Goal: Task Accomplishment & Management: Manage account settings

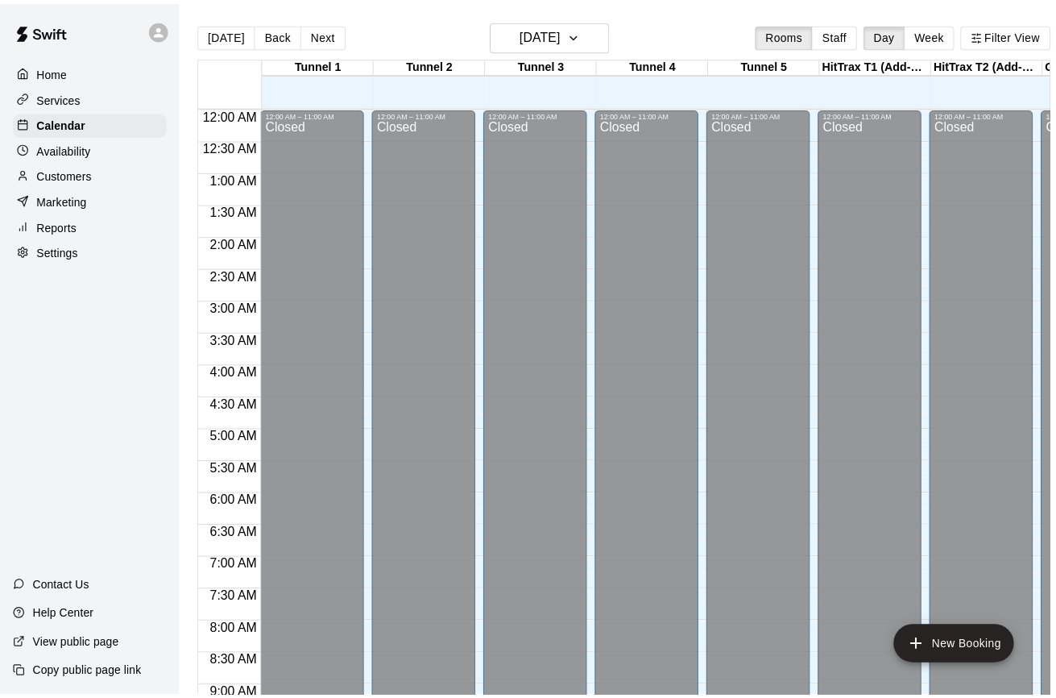
scroll to position [890, 0]
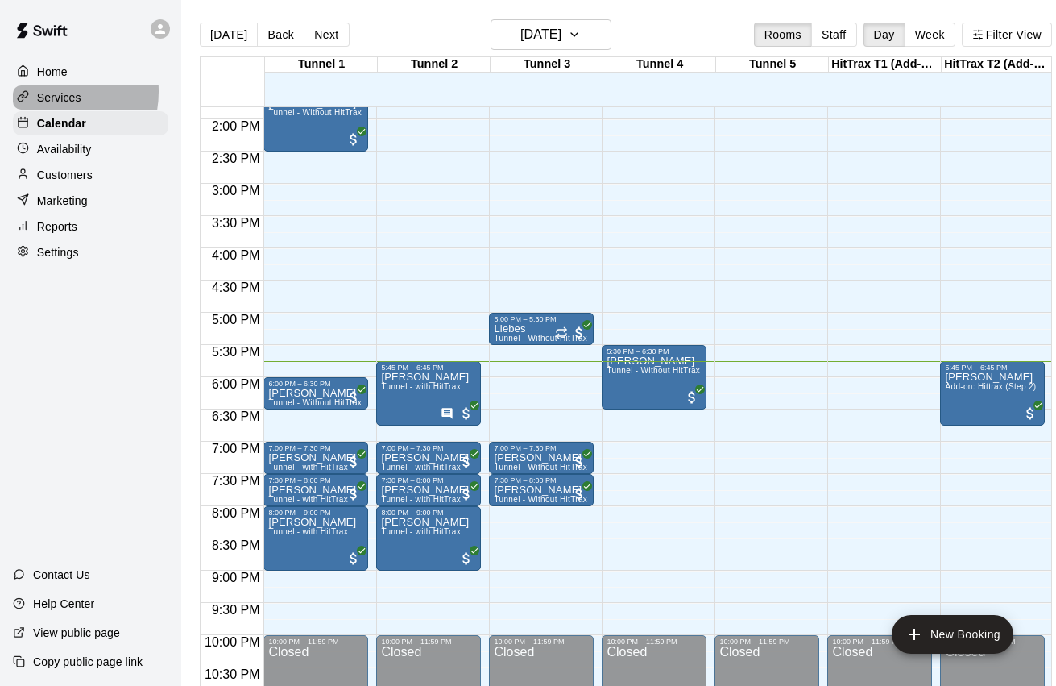
click at [49, 90] on p "Services" at bounding box center [59, 97] width 44 height 16
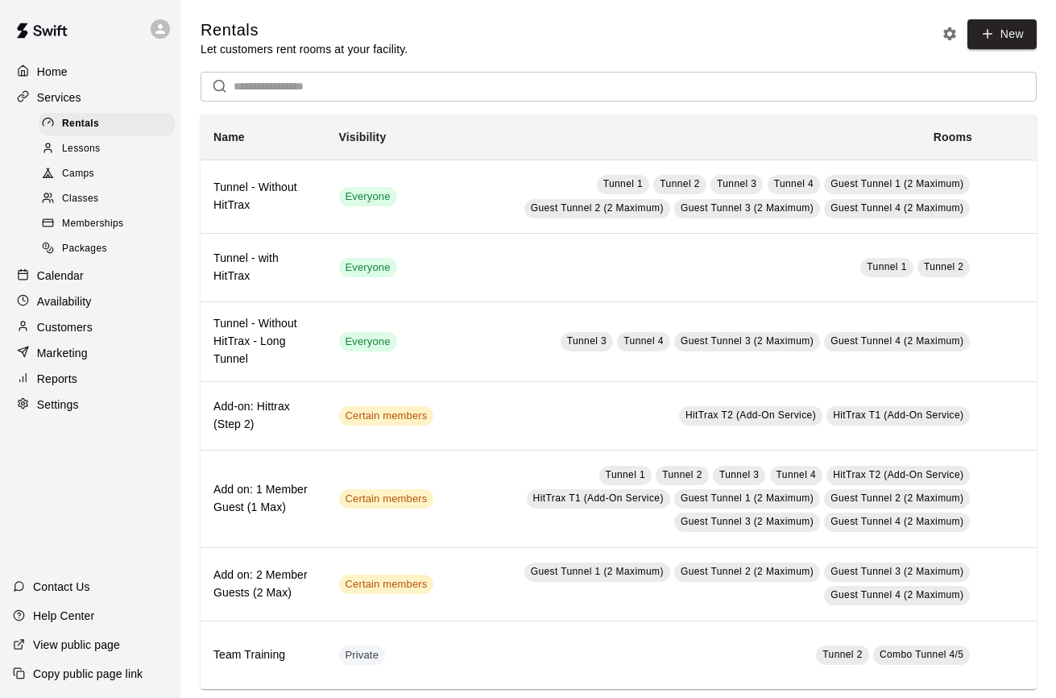
click at [77, 216] on span "Memberships" at bounding box center [92, 224] width 61 height 16
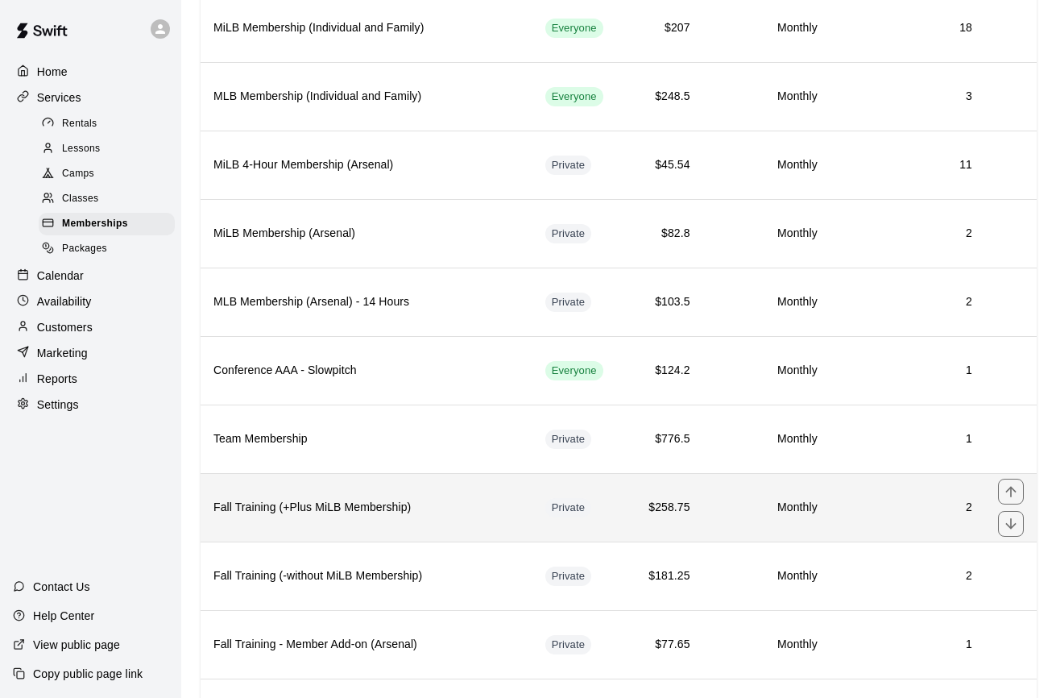
scroll to position [232, 0]
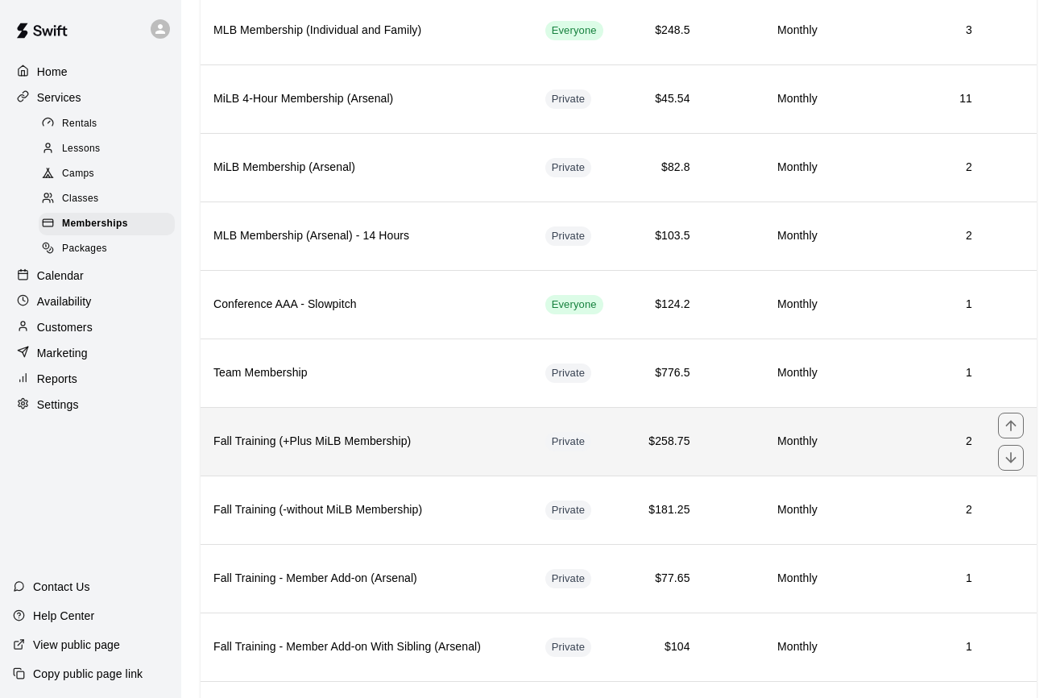
click at [412, 444] on h6 "Fall Training (+Plus MiLB Membership)" at bounding box center [366, 442] width 306 height 18
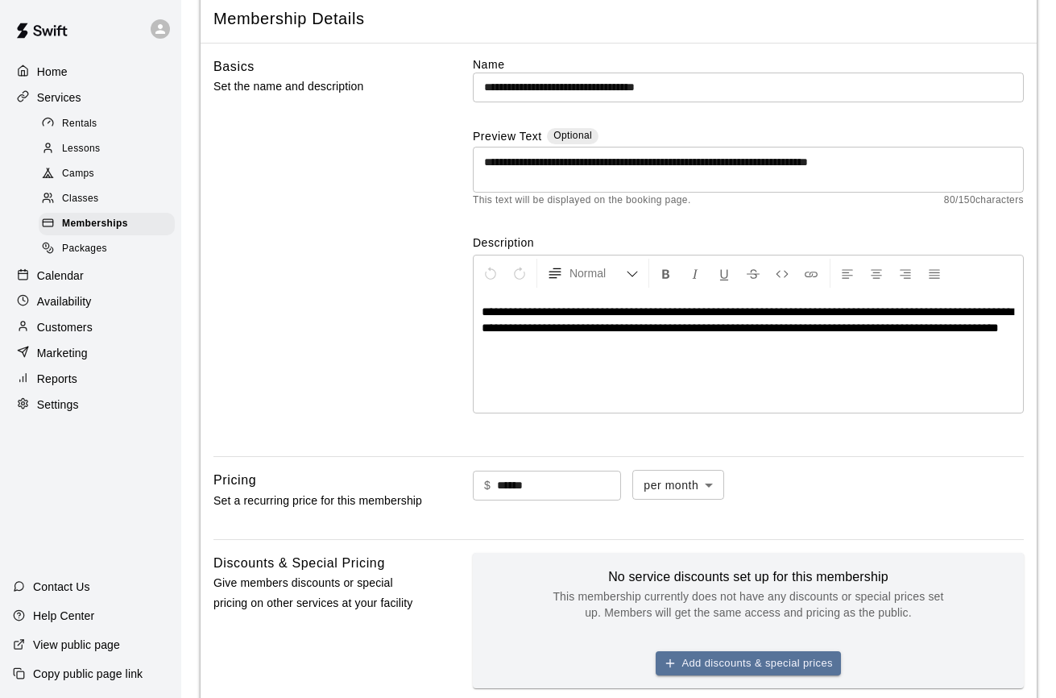
scroll to position [101, 0]
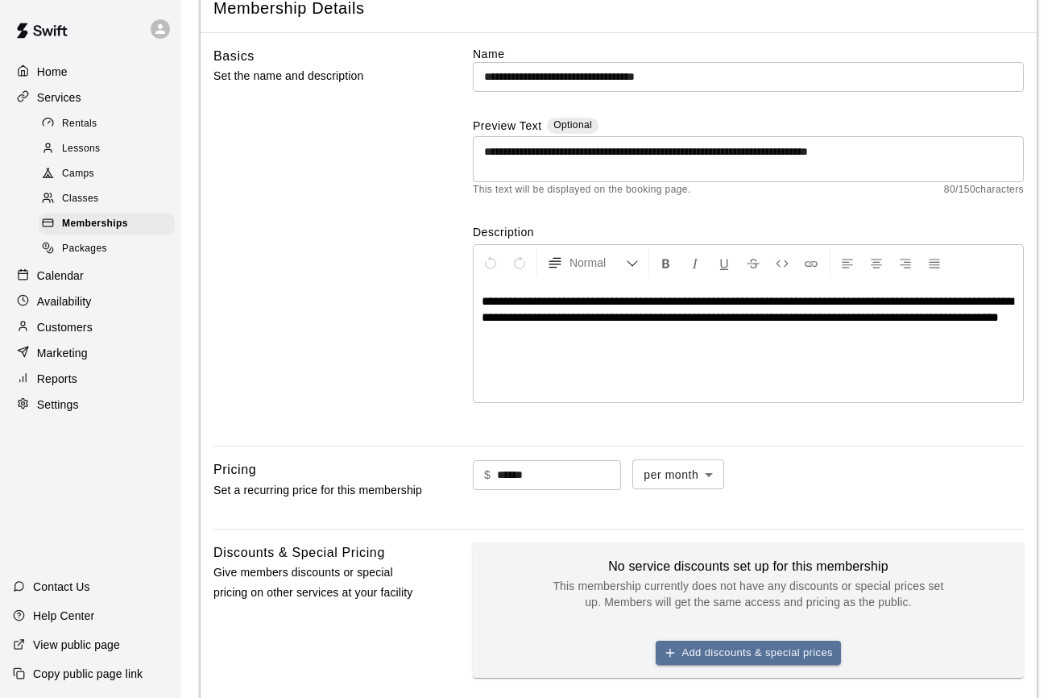
click at [74, 270] on p "Calendar" at bounding box center [60, 275] width 47 height 16
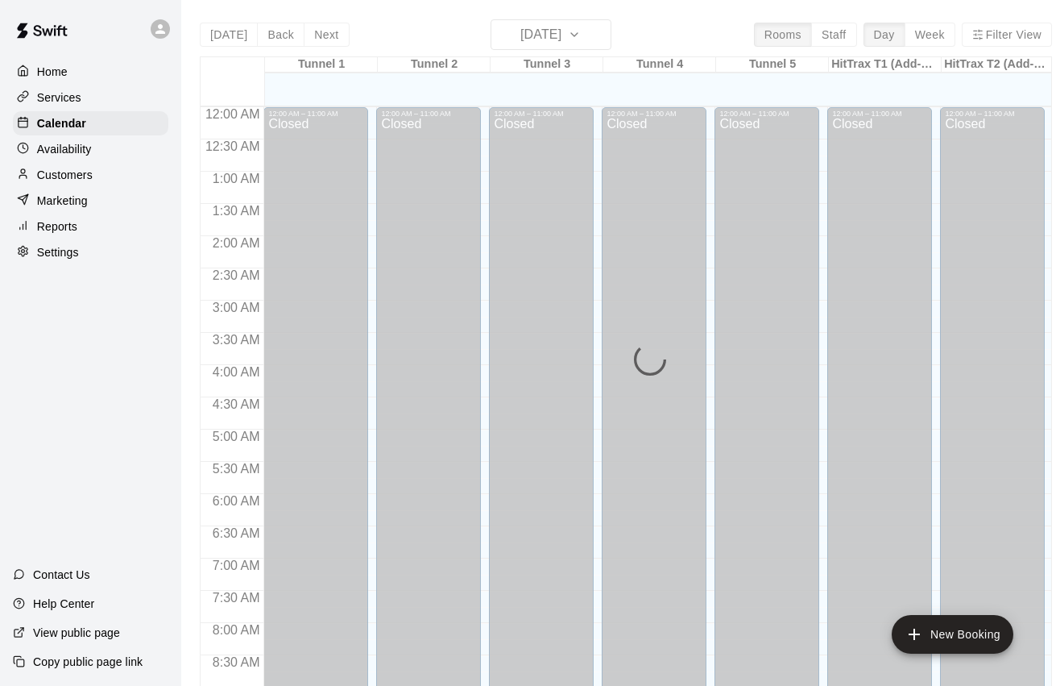
scroll to position [890, 0]
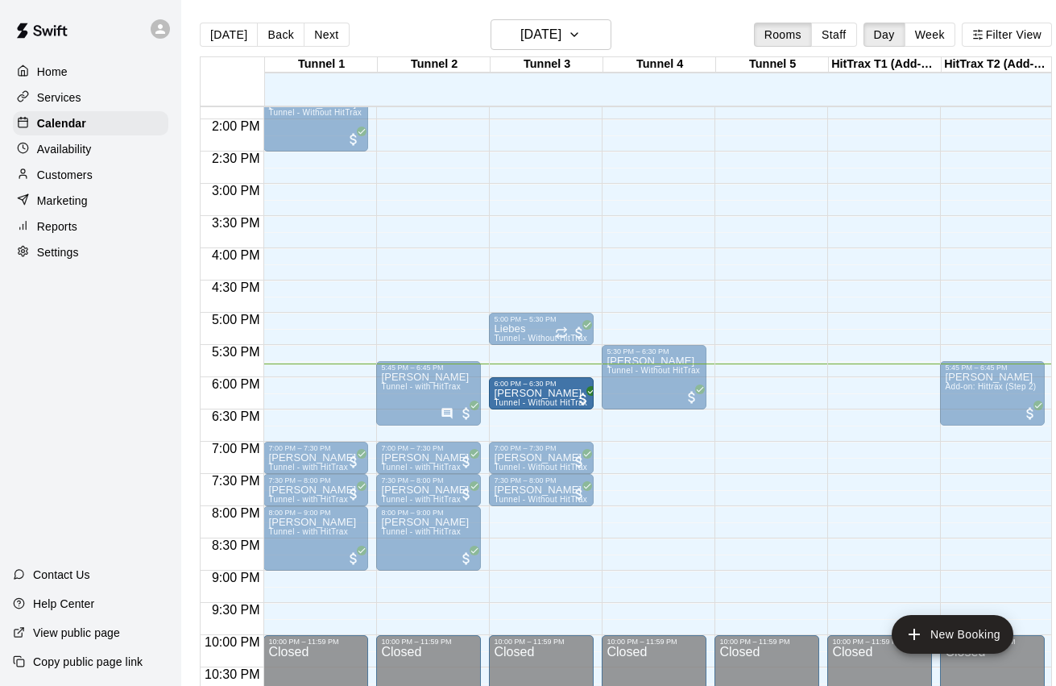
drag, startPoint x: 334, startPoint y: 383, endPoint x: 524, endPoint y: 388, distance: 189.4
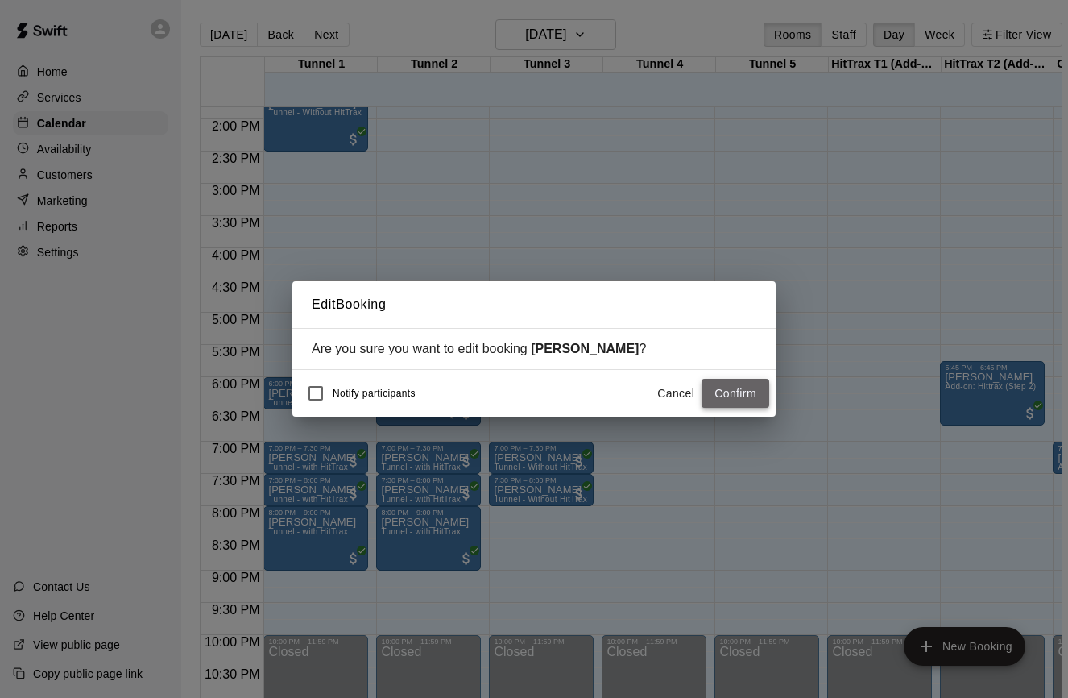
click at [752, 390] on button "Confirm" at bounding box center [736, 394] width 68 height 30
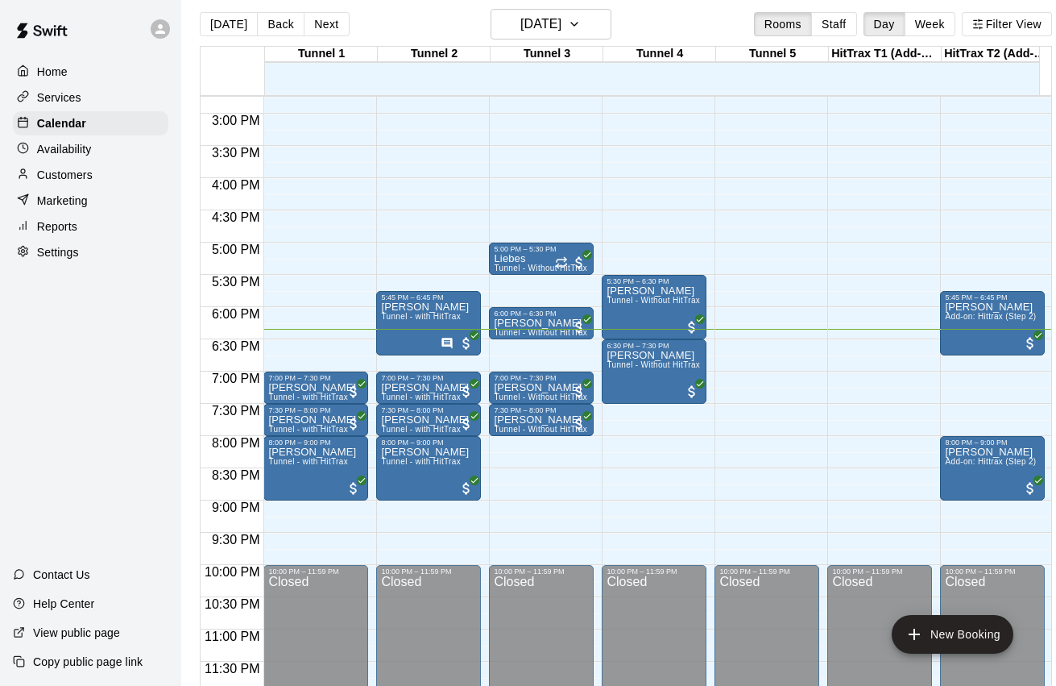
scroll to position [941, 0]
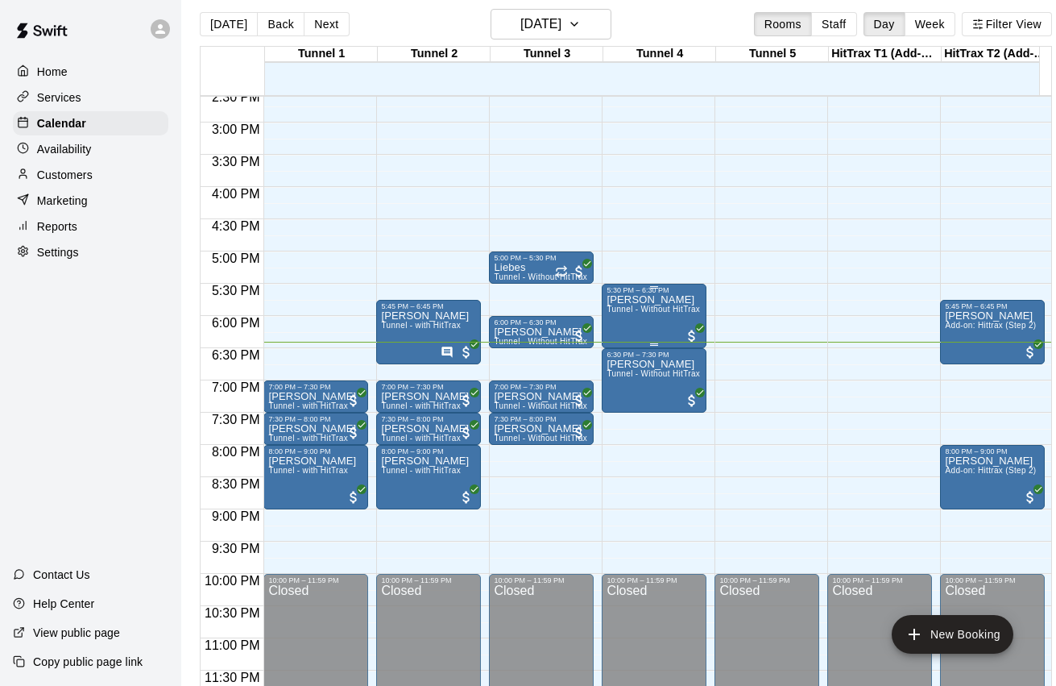
click at [670, 304] on div "[PERSON_NAME] Tunnel - Without HitTrax" at bounding box center [653, 637] width 93 height 686
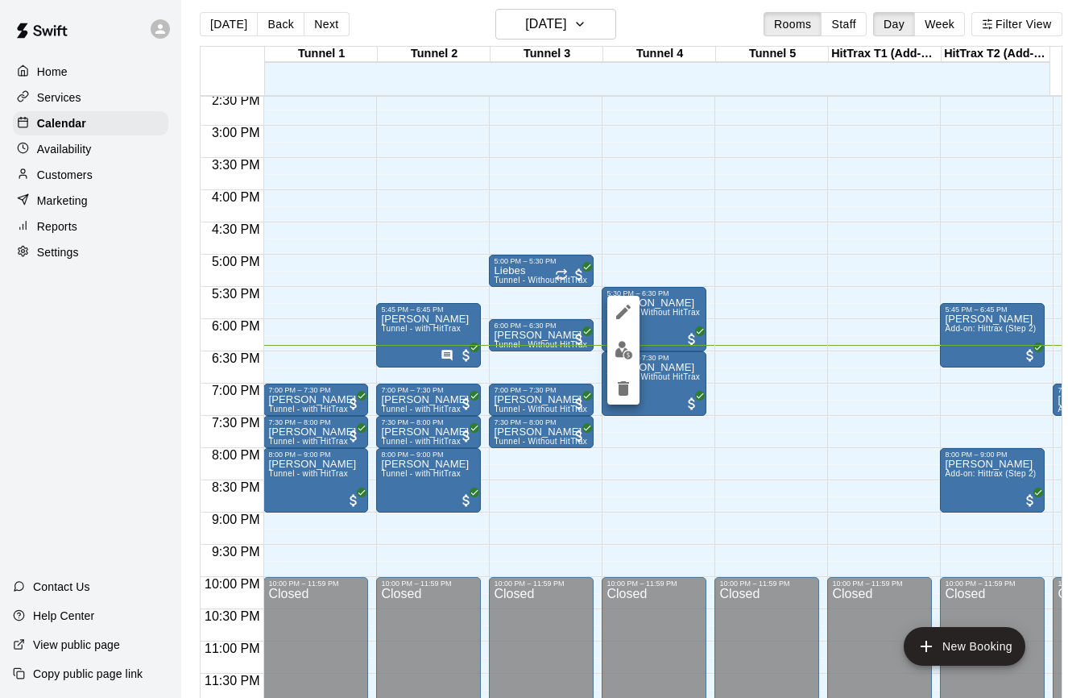
click at [87, 182] on div at bounding box center [534, 349] width 1068 height 698
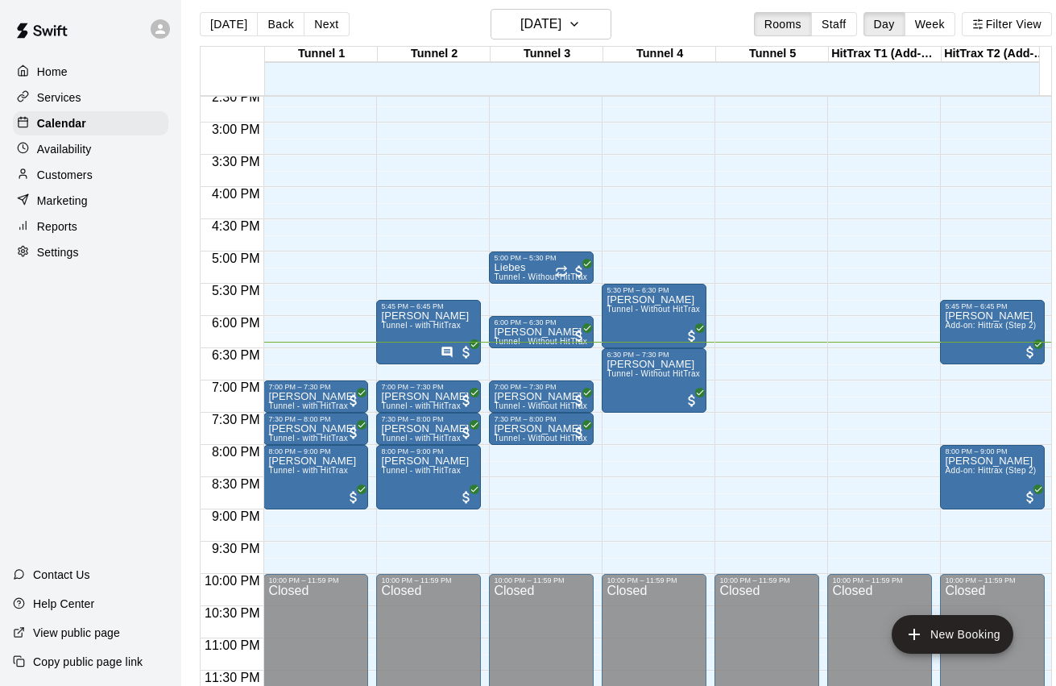
click at [87, 168] on p "Customers" at bounding box center [65, 175] width 56 height 16
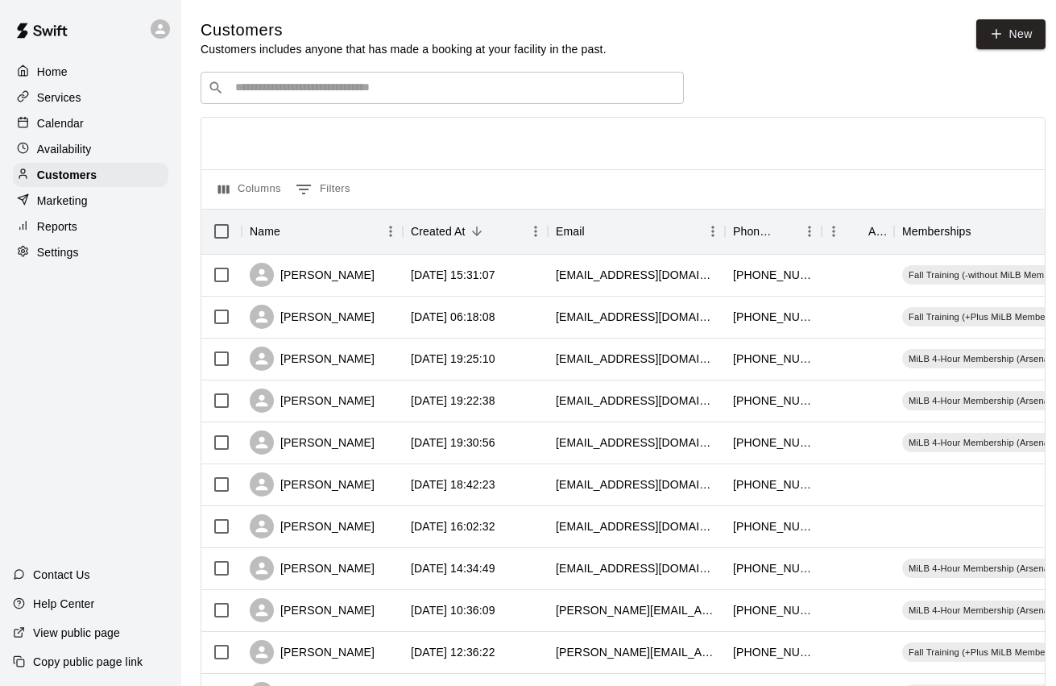
click at [349, 89] on input "Search customers by name or email" at bounding box center [453, 88] width 446 height 16
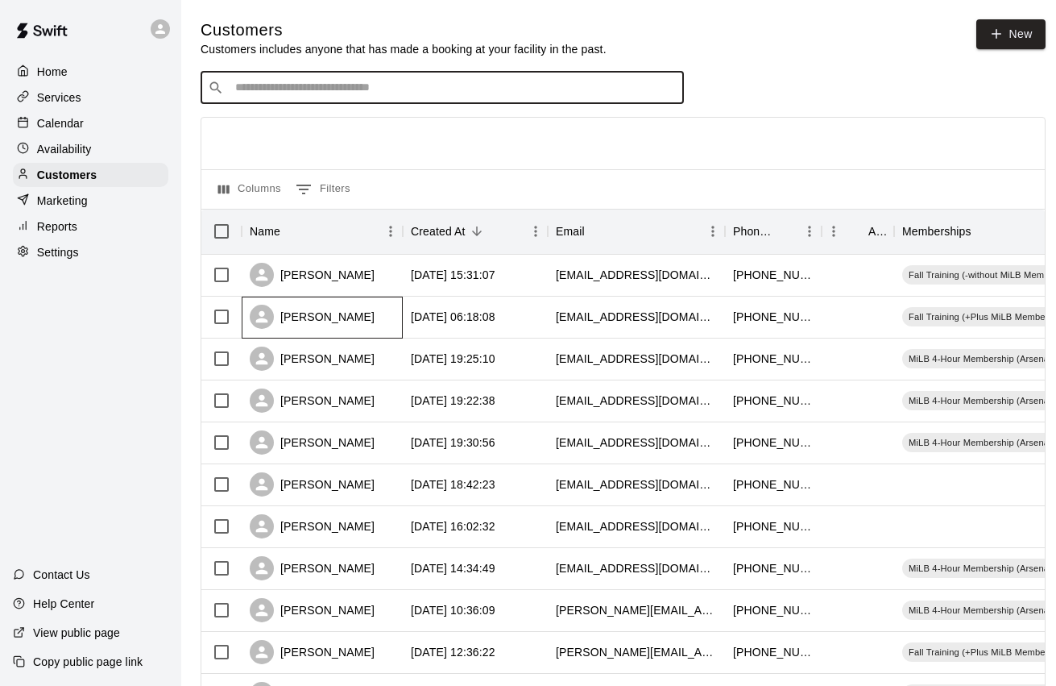
click at [363, 314] on div "[PERSON_NAME]" at bounding box center [322, 317] width 161 height 42
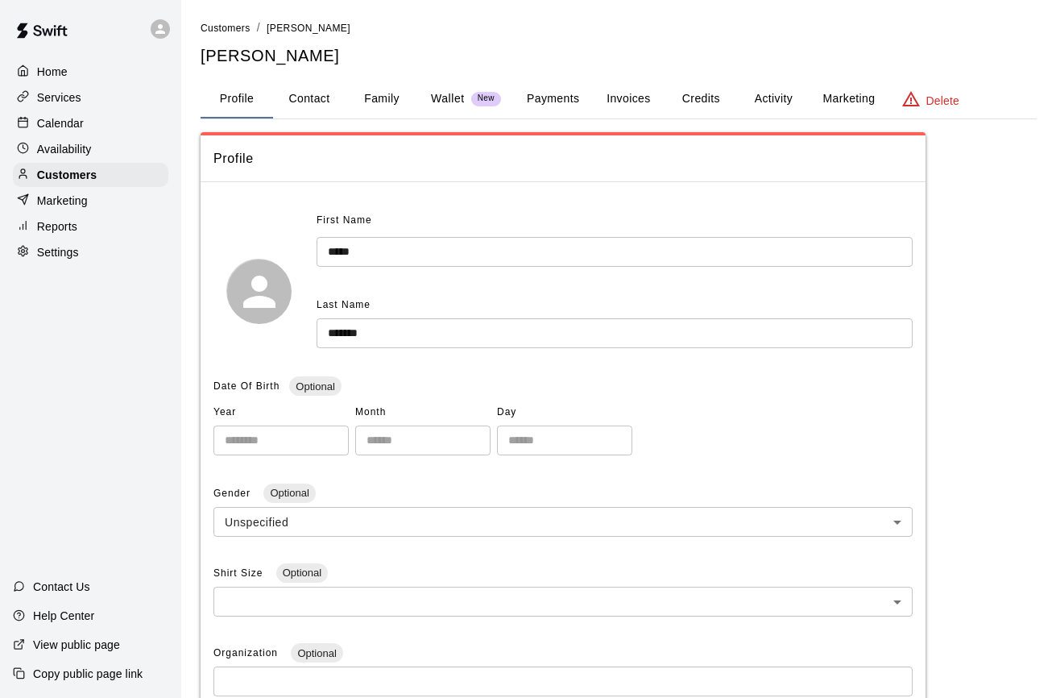
click at [570, 101] on button "Payments" at bounding box center [553, 99] width 78 height 39
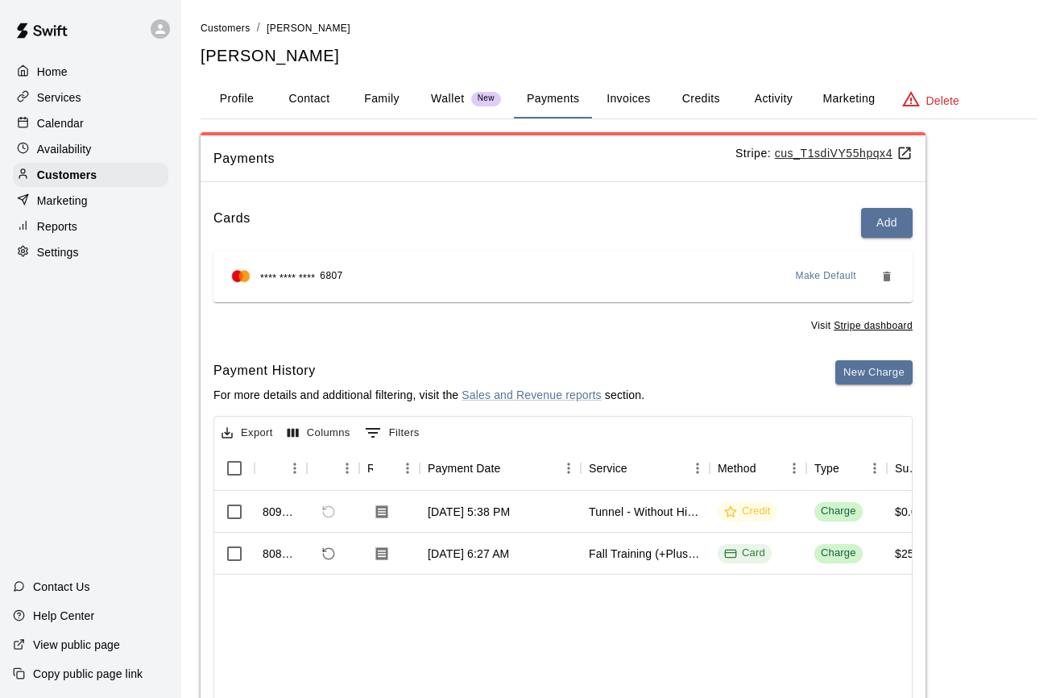
click at [23, 118] on rect at bounding box center [23, 122] width 9 height 9
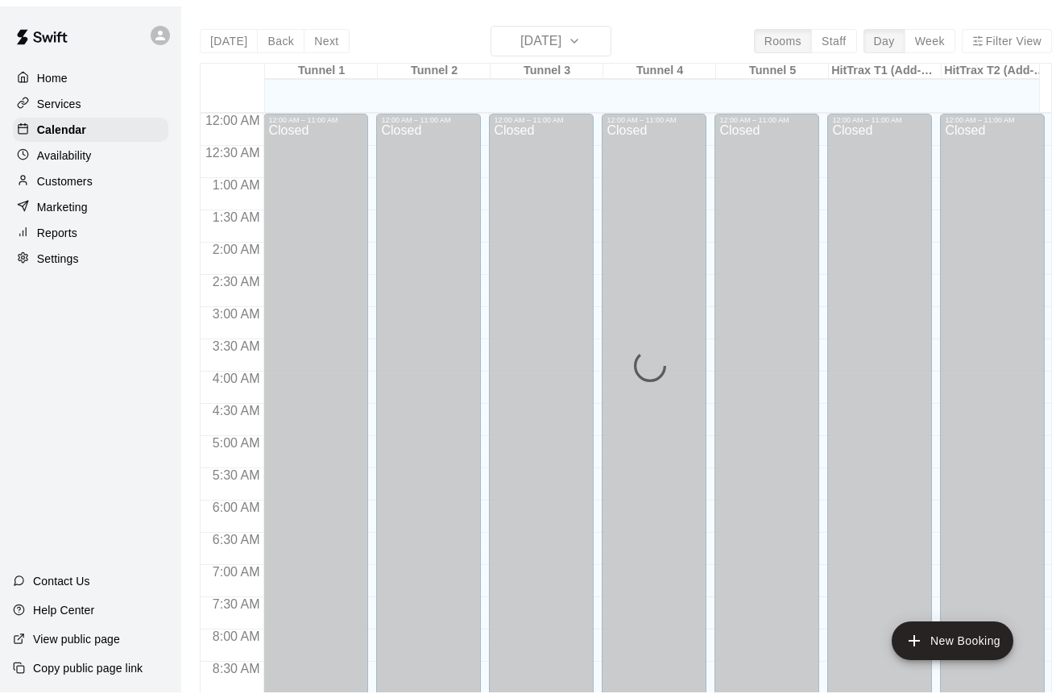
scroll to position [890, 0]
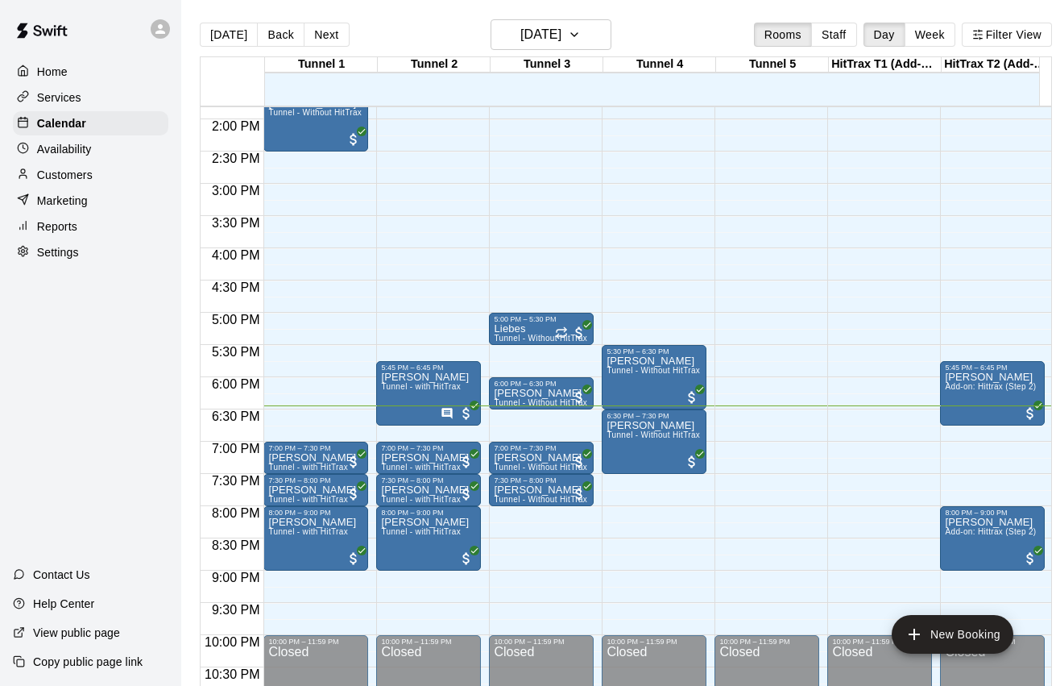
click at [53, 156] on p "Availability" at bounding box center [64, 149] width 55 height 16
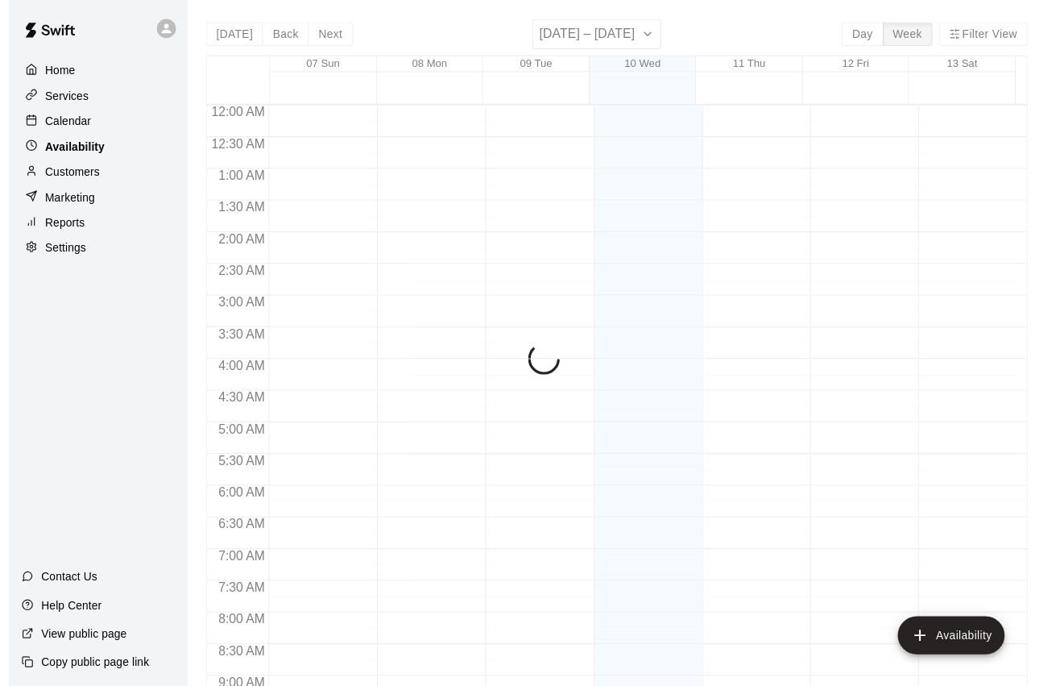
scroll to position [939, 0]
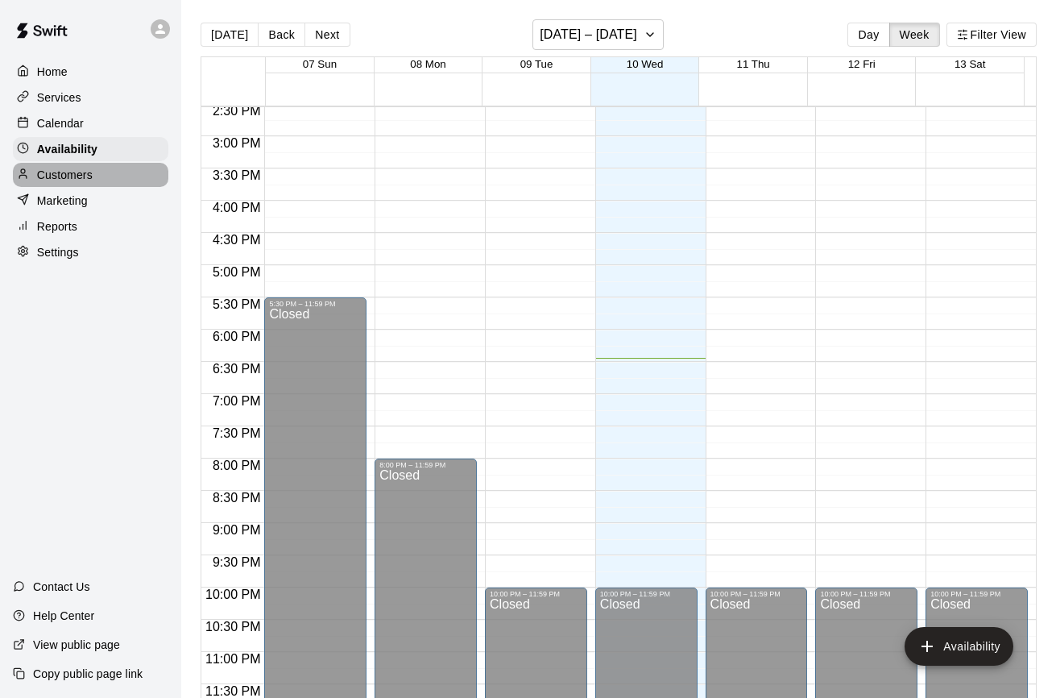
click at [77, 167] on p "Customers" at bounding box center [65, 175] width 56 height 16
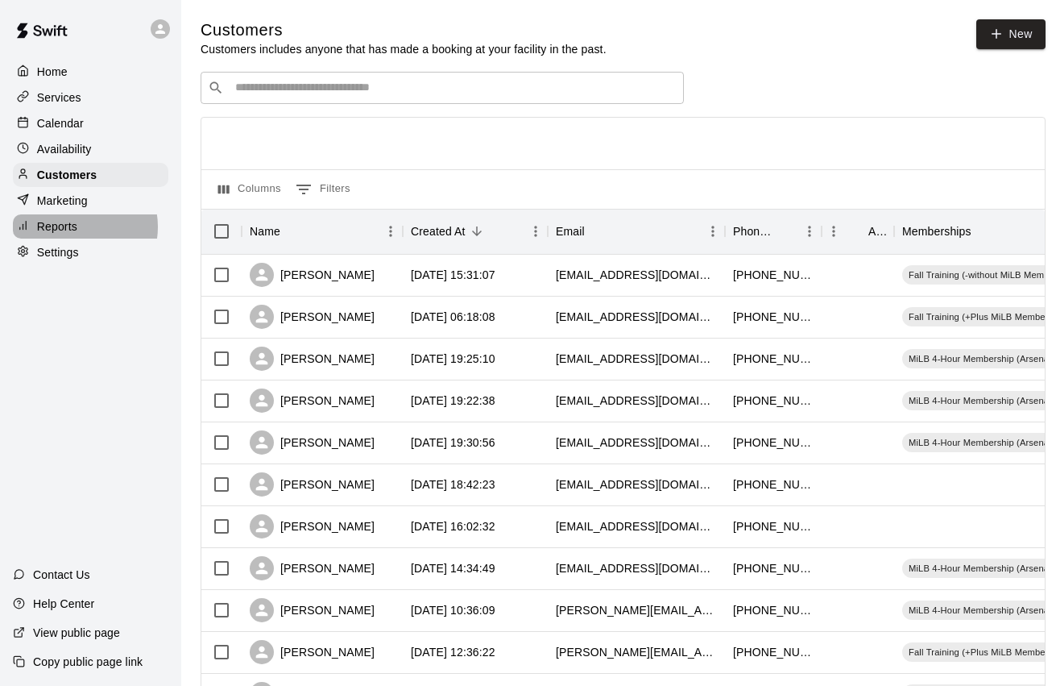
click at [79, 226] on div "Reports" at bounding box center [90, 226] width 155 height 24
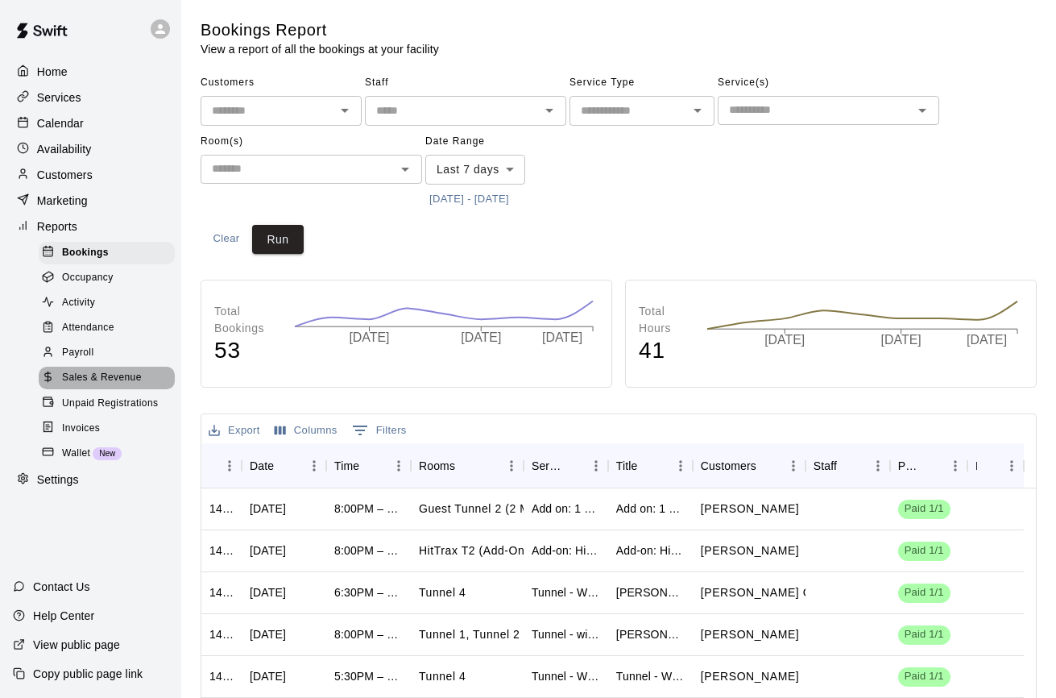
click at [81, 373] on span "Sales & Revenue" at bounding box center [102, 378] width 80 height 16
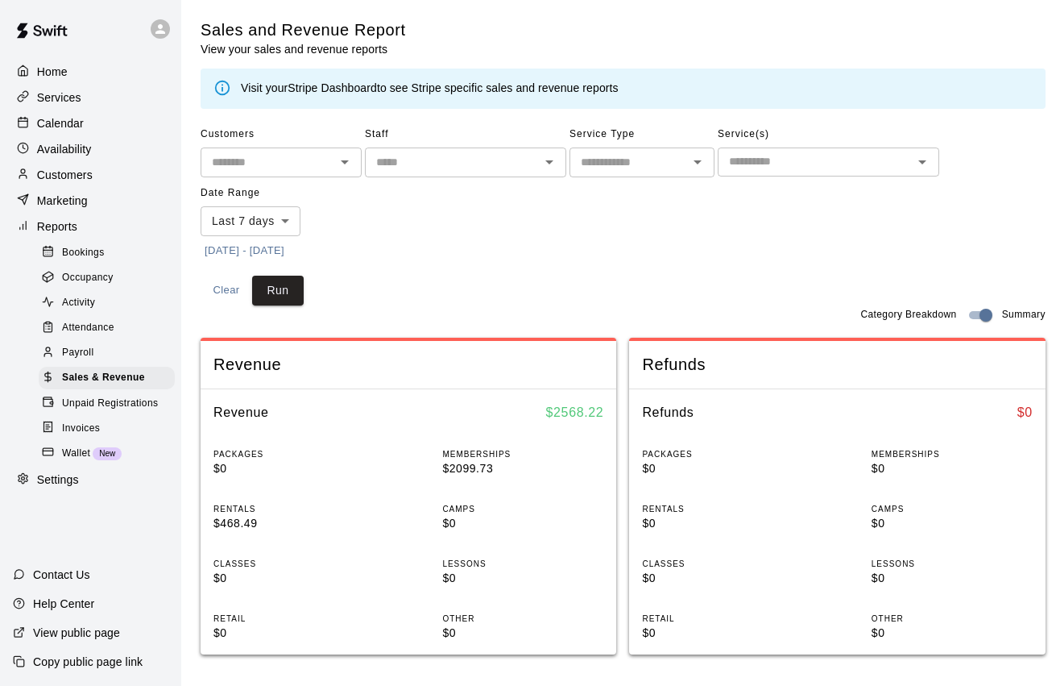
click at [287, 205] on body "Home Services Calendar Availability Customers Marketing Reports Bookings Occupa…" at bounding box center [528, 631] width 1056 height 1263
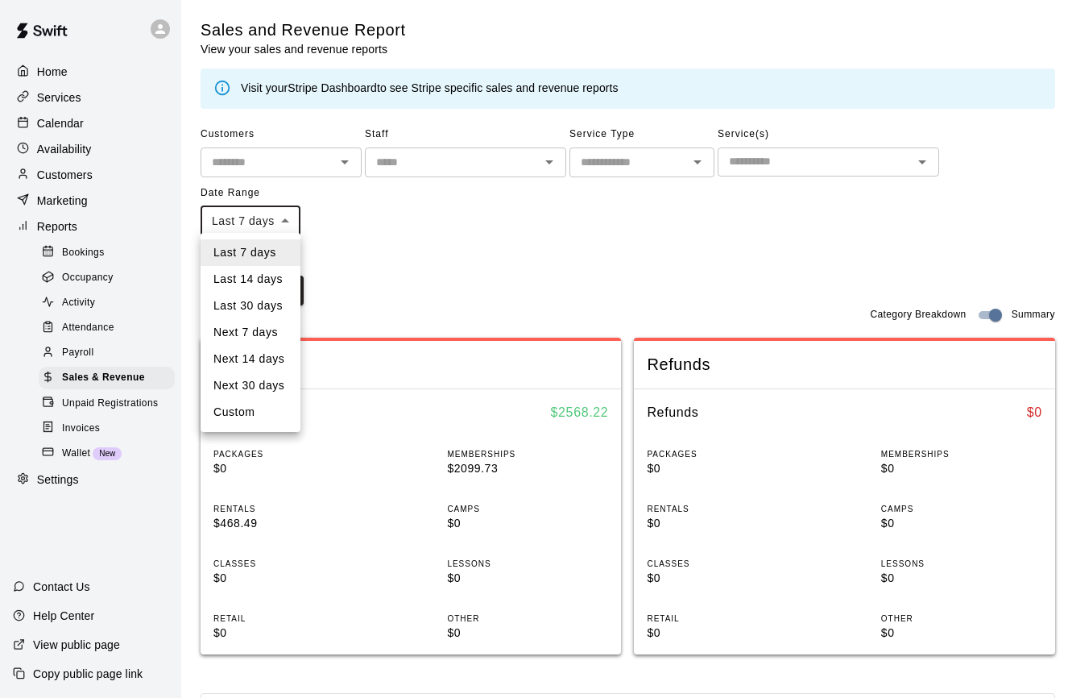
click at [260, 307] on li "Last 30 days" at bounding box center [251, 305] width 100 height 27
type input "*****"
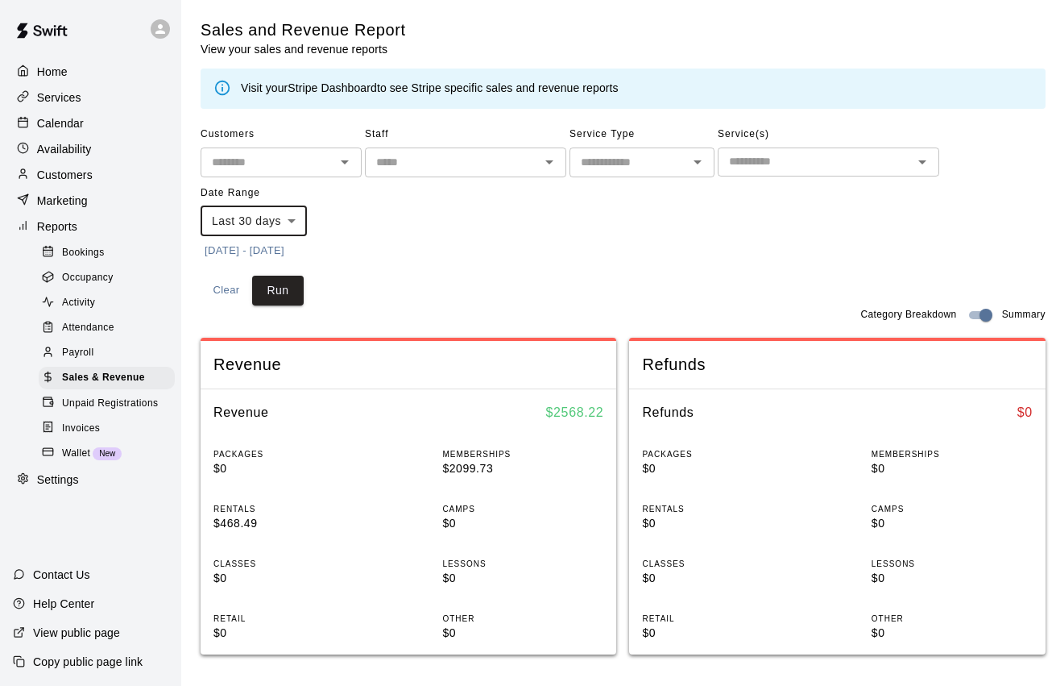
click at [272, 285] on button "Run" at bounding box center [278, 291] width 52 height 30
click at [81, 104] on p "Services" at bounding box center [59, 97] width 44 height 16
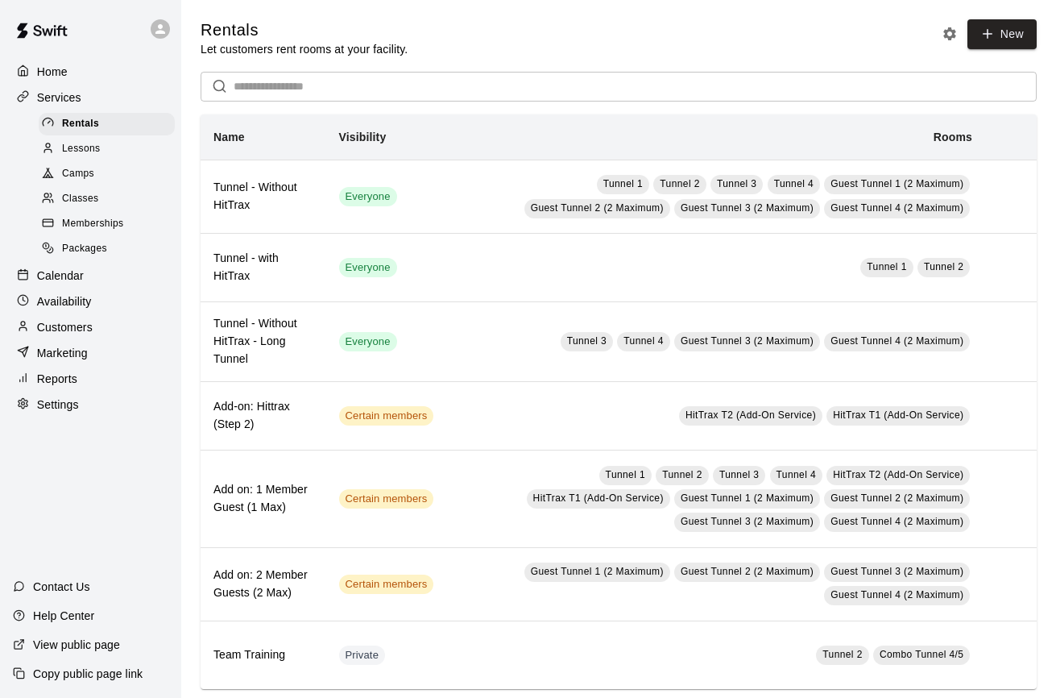
click at [118, 218] on span "Memberships" at bounding box center [92, 224] width 61 height 16
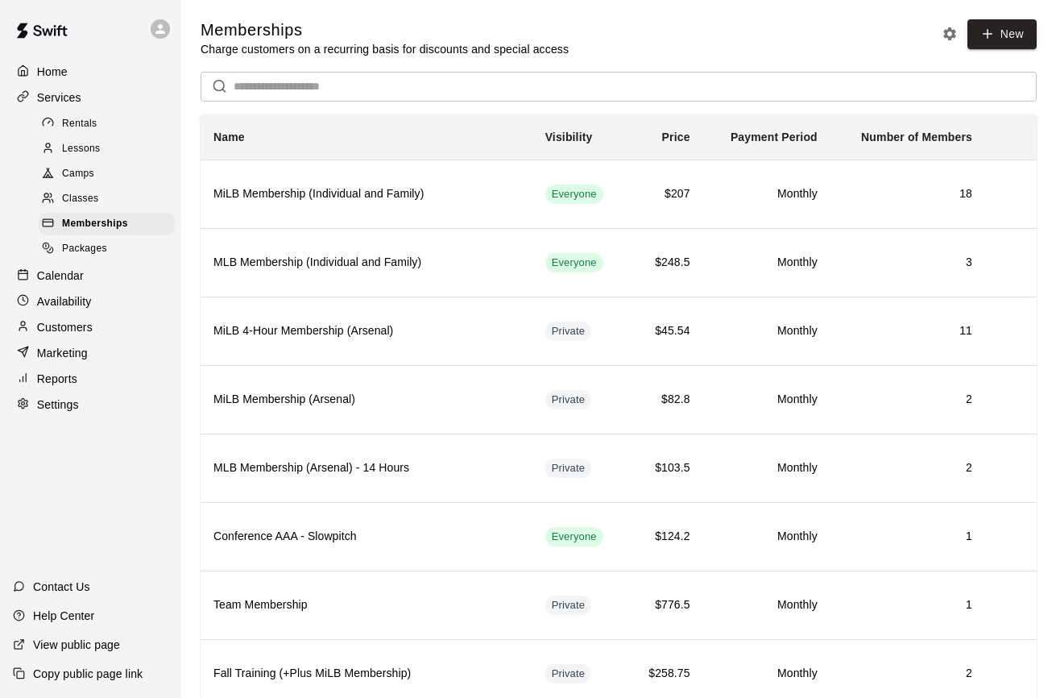
click at [86, 72] on div "Home" at bounding box center [90, 72] width 155 height 24
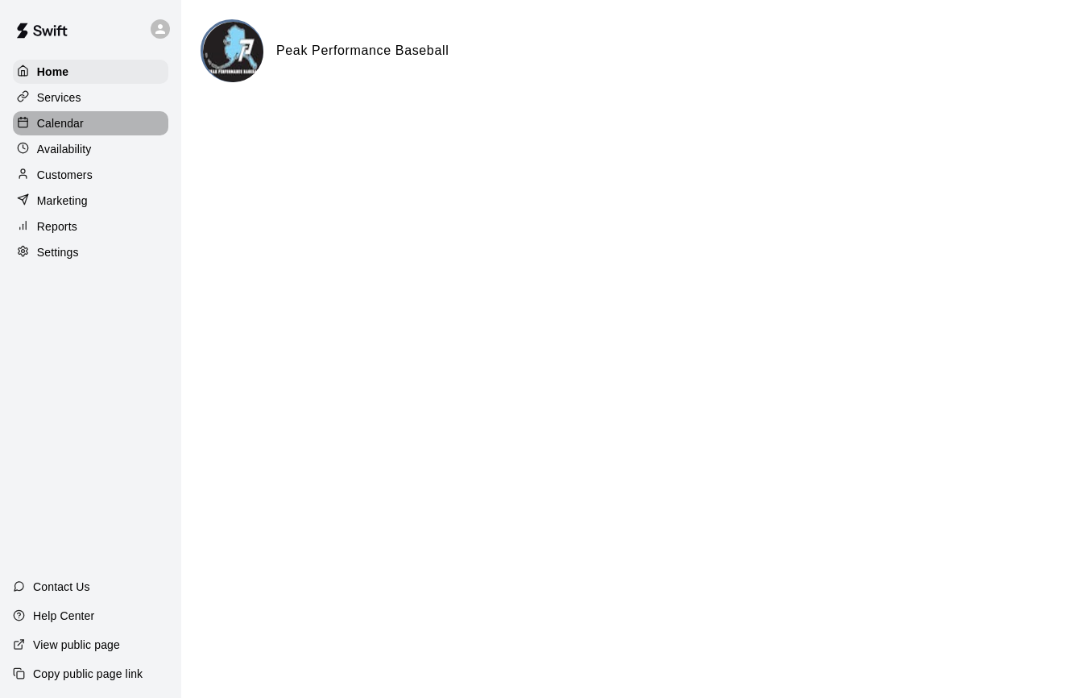
click at [54, 123] on p "Calendar" at bounding box center [60, 123] width 47 height 16
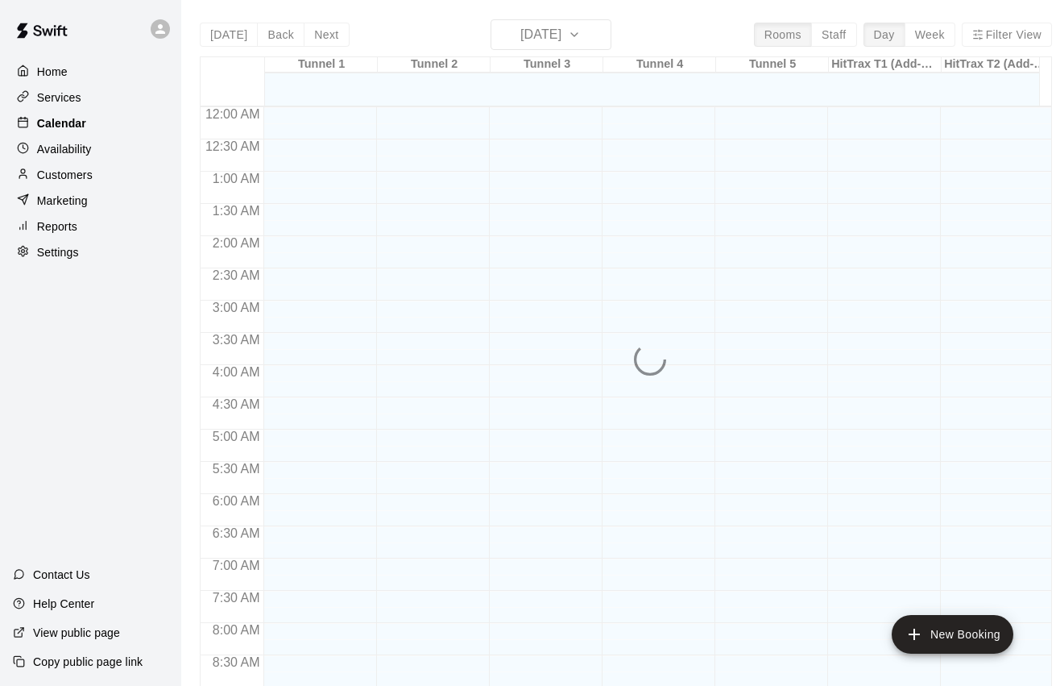
scroll to position [890, 0]
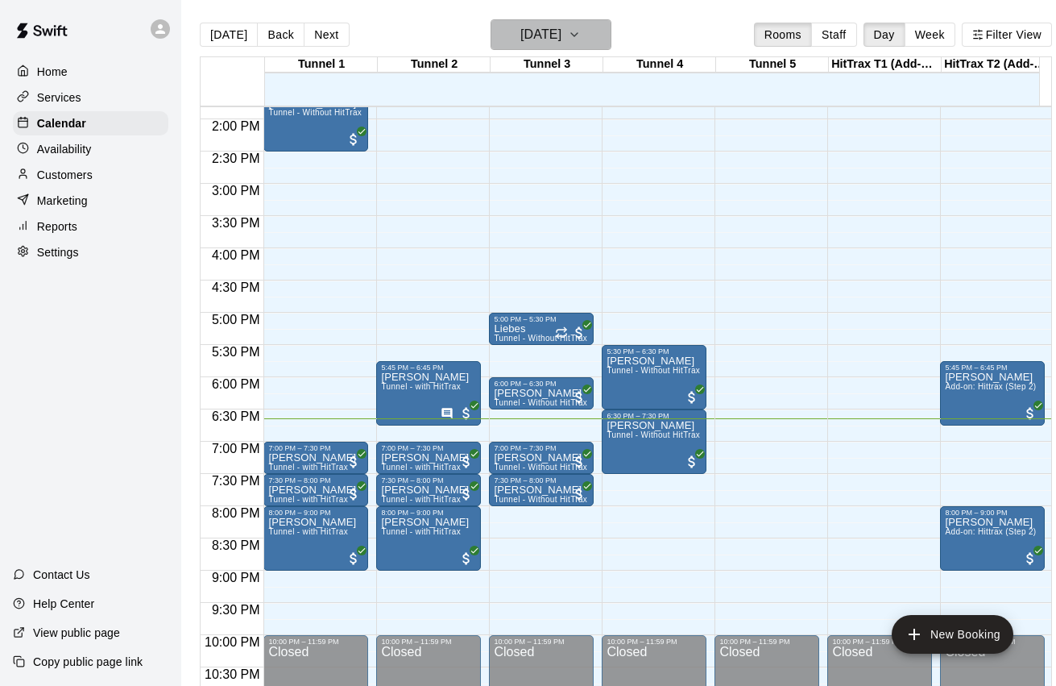
click at [536, 39] on h6 "[DATE]" at bounding box center [540, 34] width 41 height 23
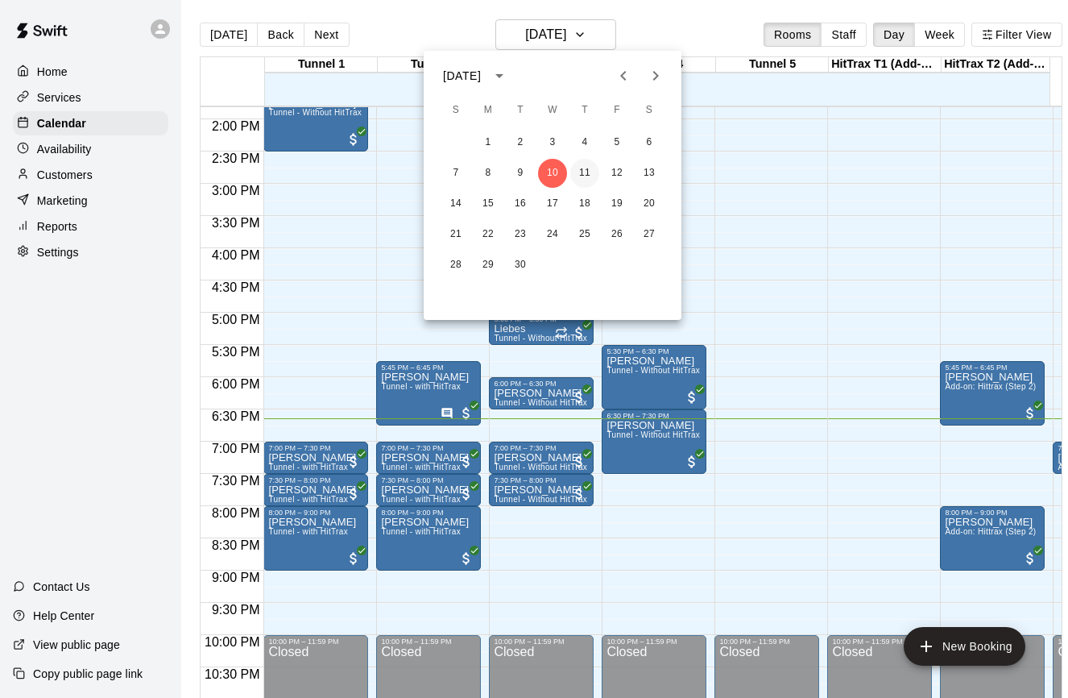
click at [585, 171] on button "11" at bounding box center [584, 173] width 29 height 29
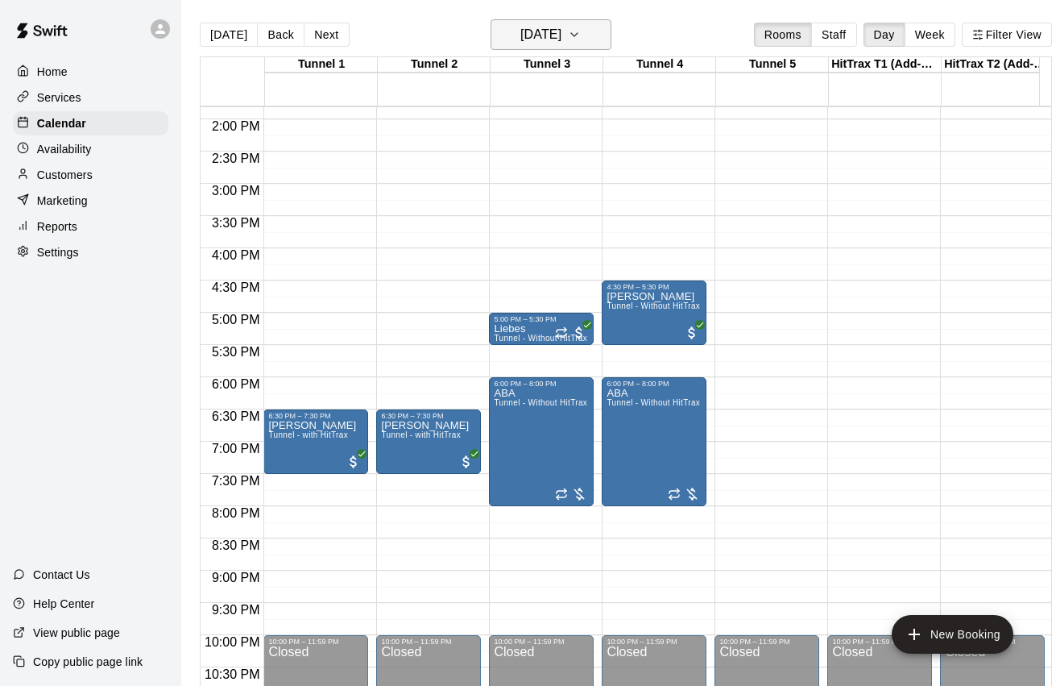
click at [520, 39] on h6 "[DATE]" at bounding box center [540, 34] width 41 height 23
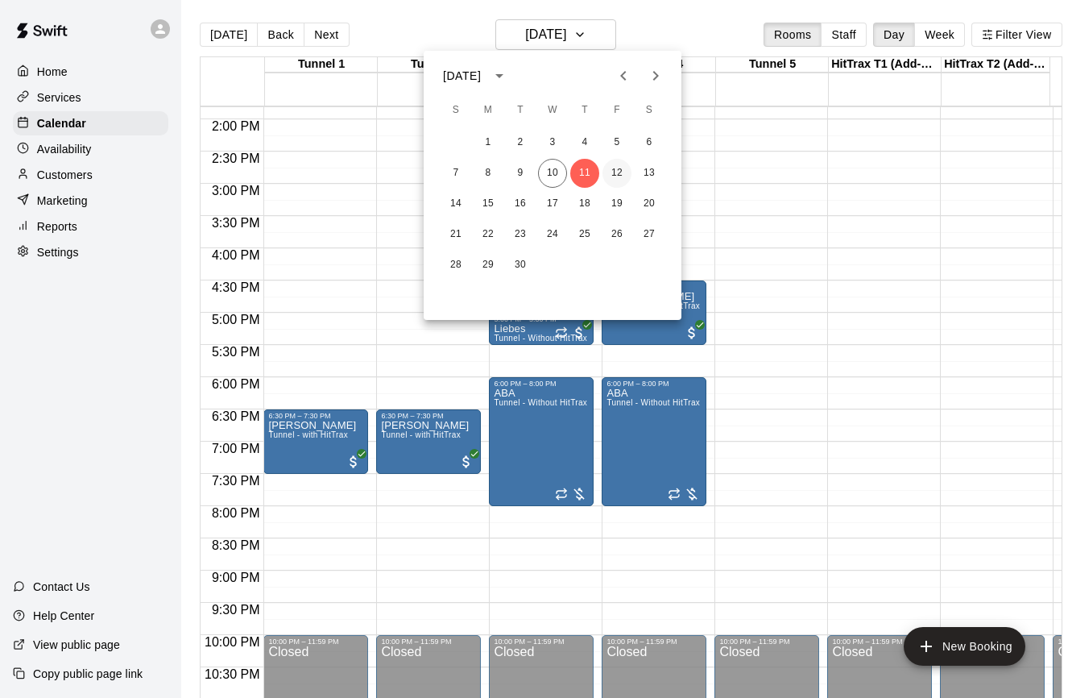
click at [620, 176] on button "12" at bounding box center [617, 173] width 29 height 29
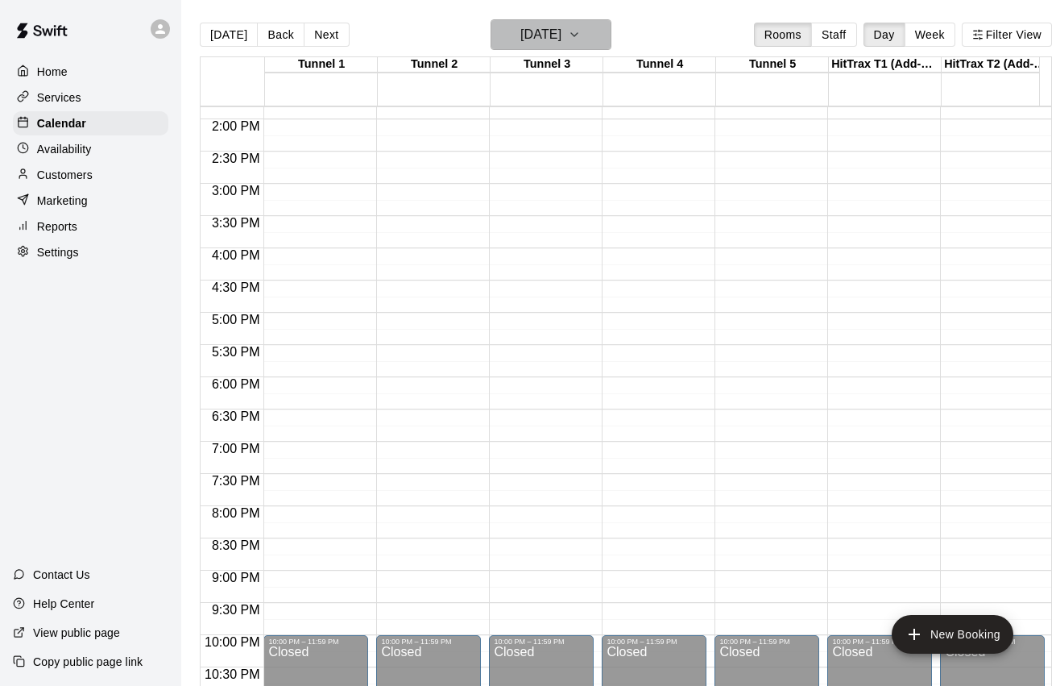
click at [562, 37] on h6 "[DATE]" at bounding box center [540, 34] width 41 height 23
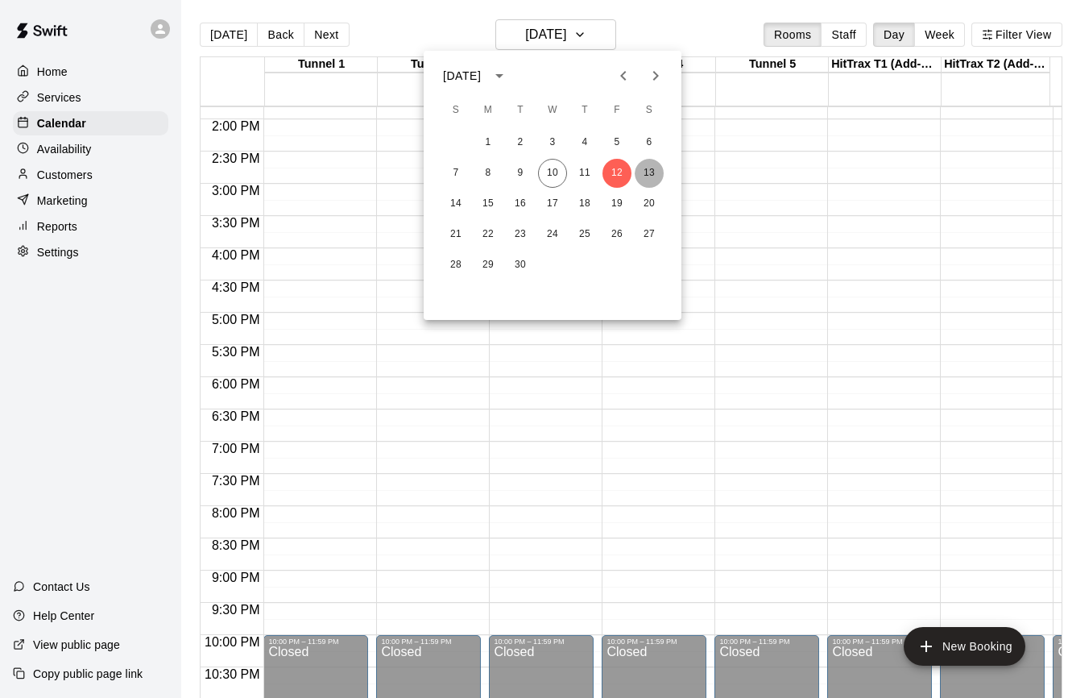
click at [649, 164] on button "13" at bounding box center [649, 173] width 29 height 29
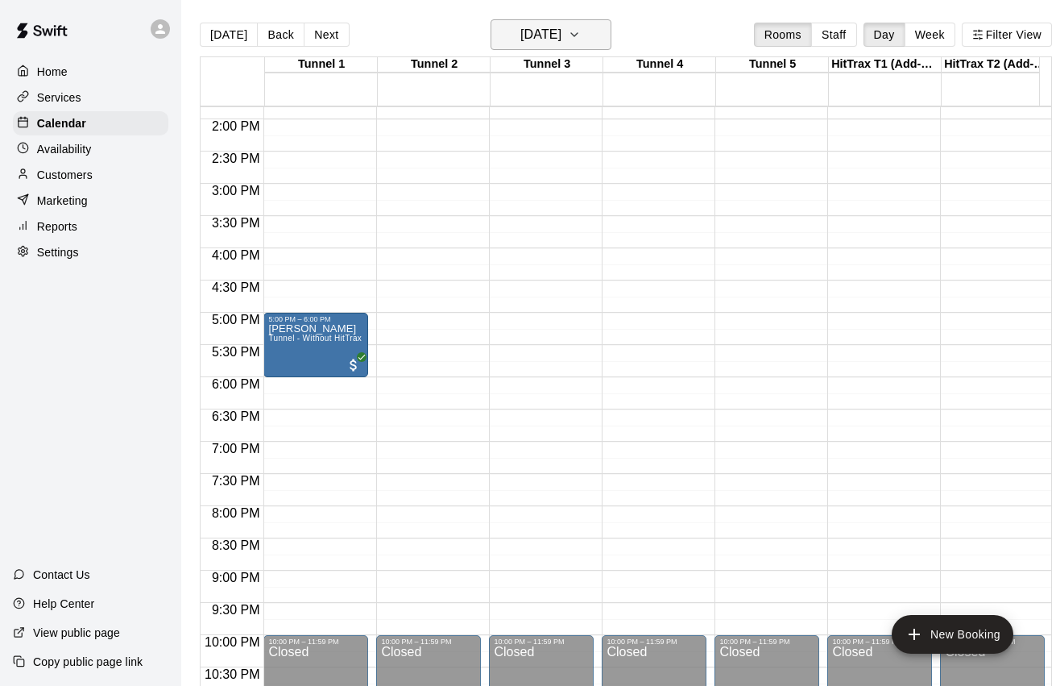
click at [554, 35] on h6 "[DATE]" at bounding box center [540, 34] width 41 height 23
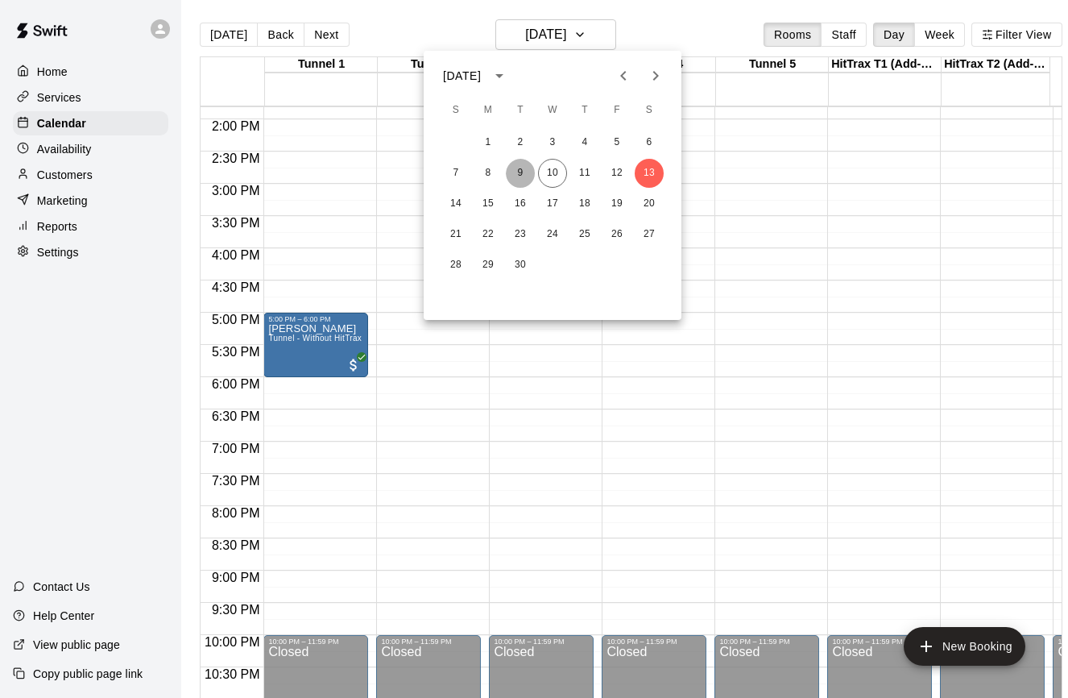
click at [522, 176] on button "9" at bounding box center [520, 173] width 29 height 29
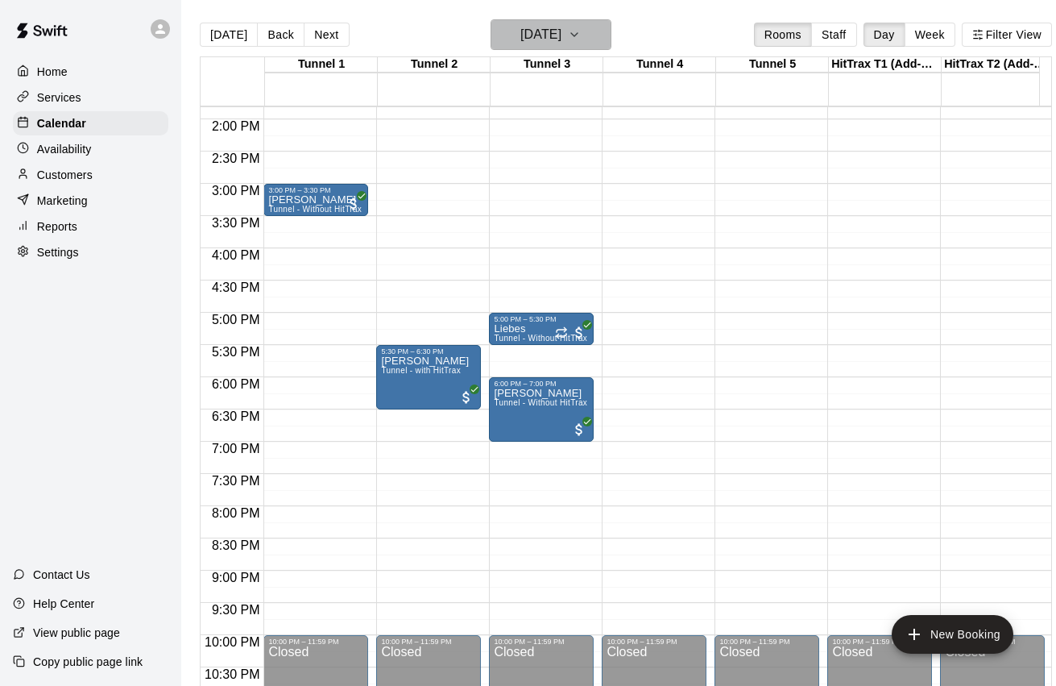
click at [555, 23] on button "[DATE]" at bounding box center [551, 34] width 121 height 31
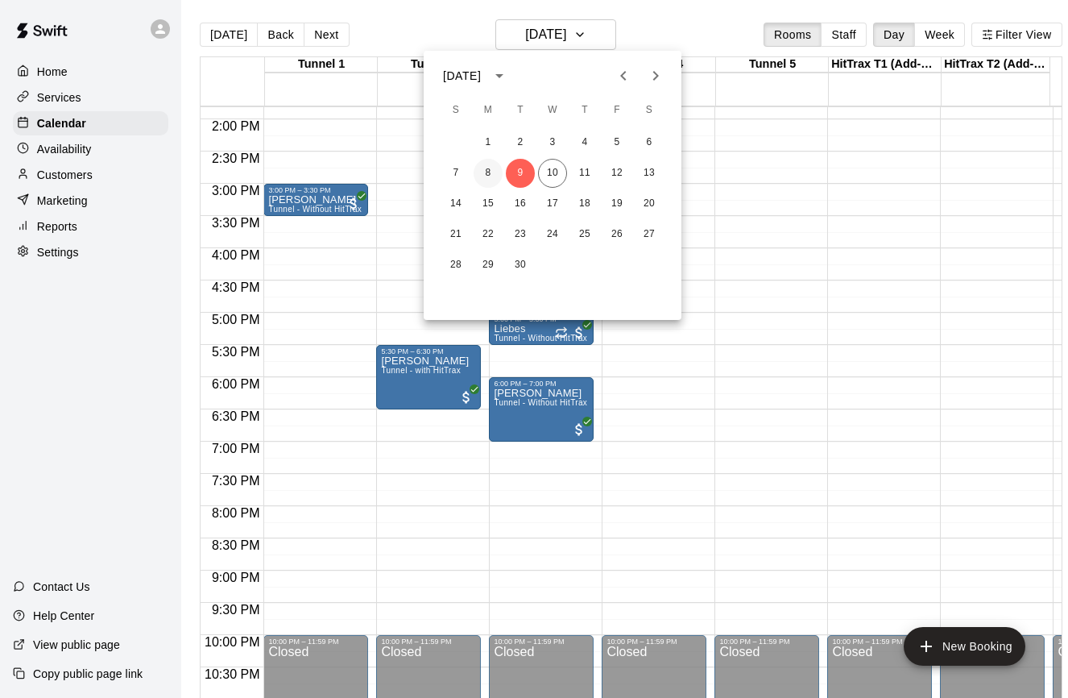
click at [491, 187] on button "8" at bounding box center [488, 173] width 29 height 29
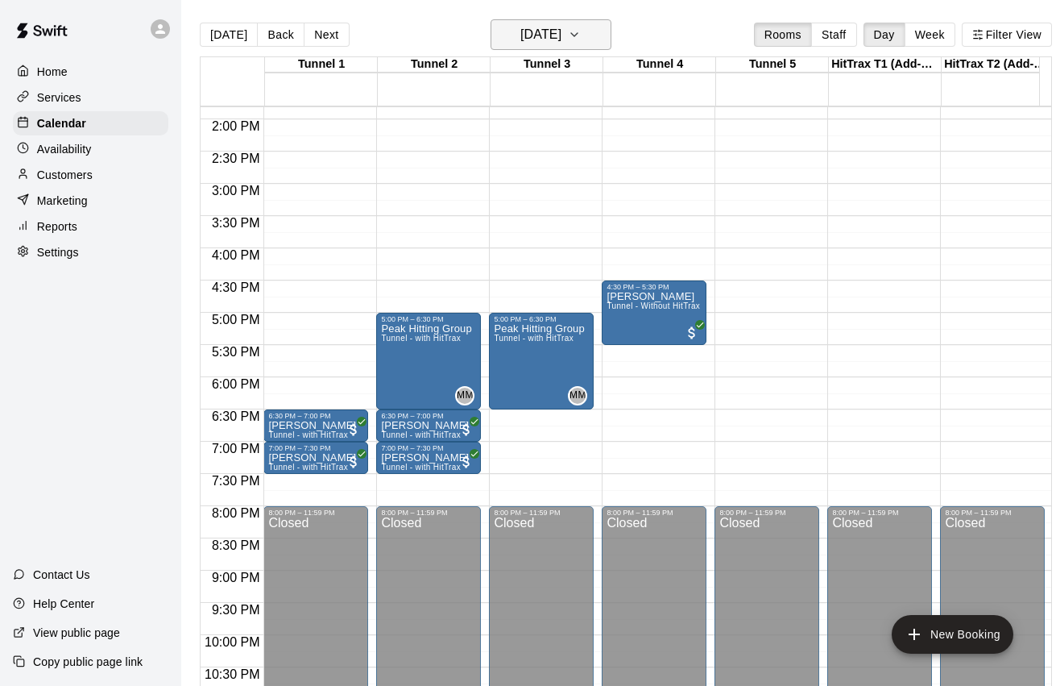
click at [550, 35] on h6 "[DATE]" at bounding box center [540, 34] width 41 height 23
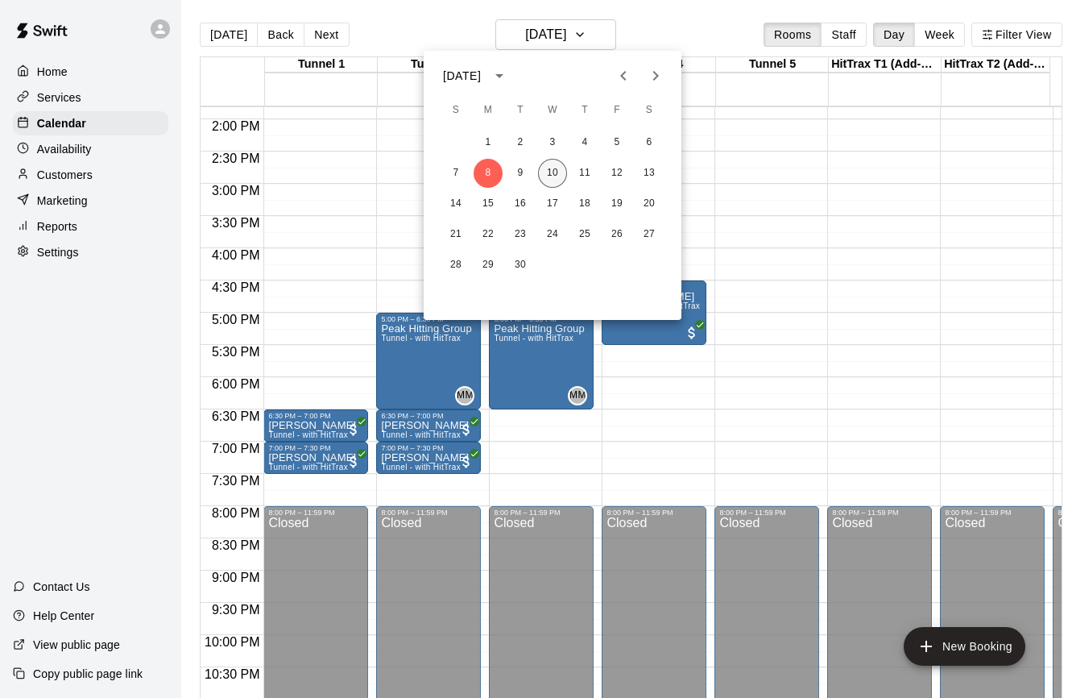
click at [549, 175] on button "10" at bounding box center [552, 173] width 29 height 29
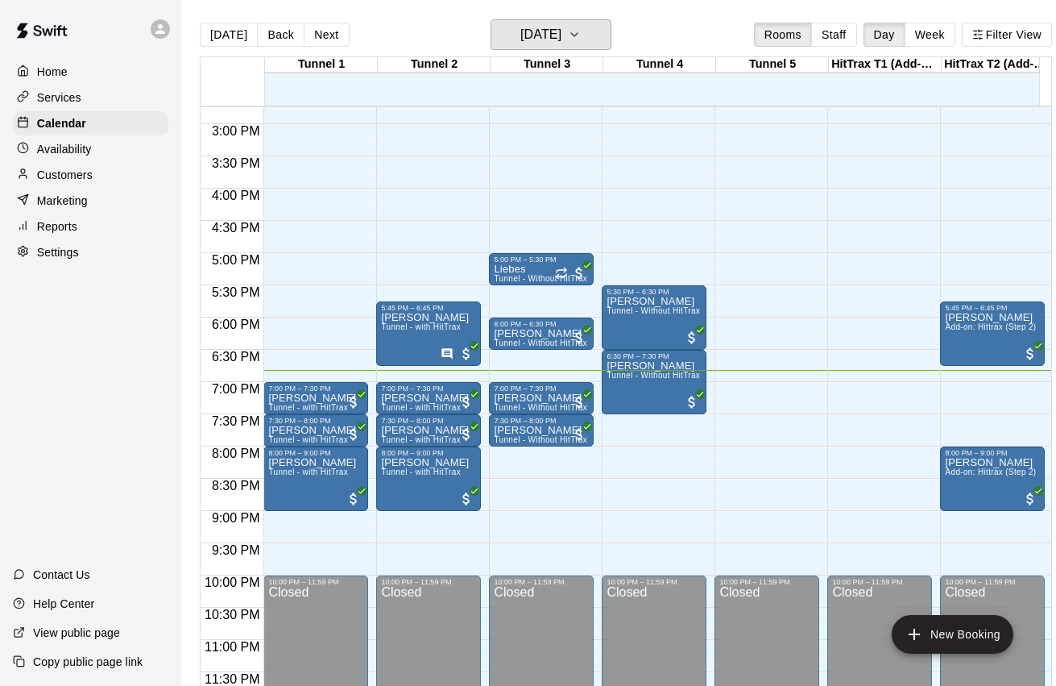
scroll to position [38, 0]
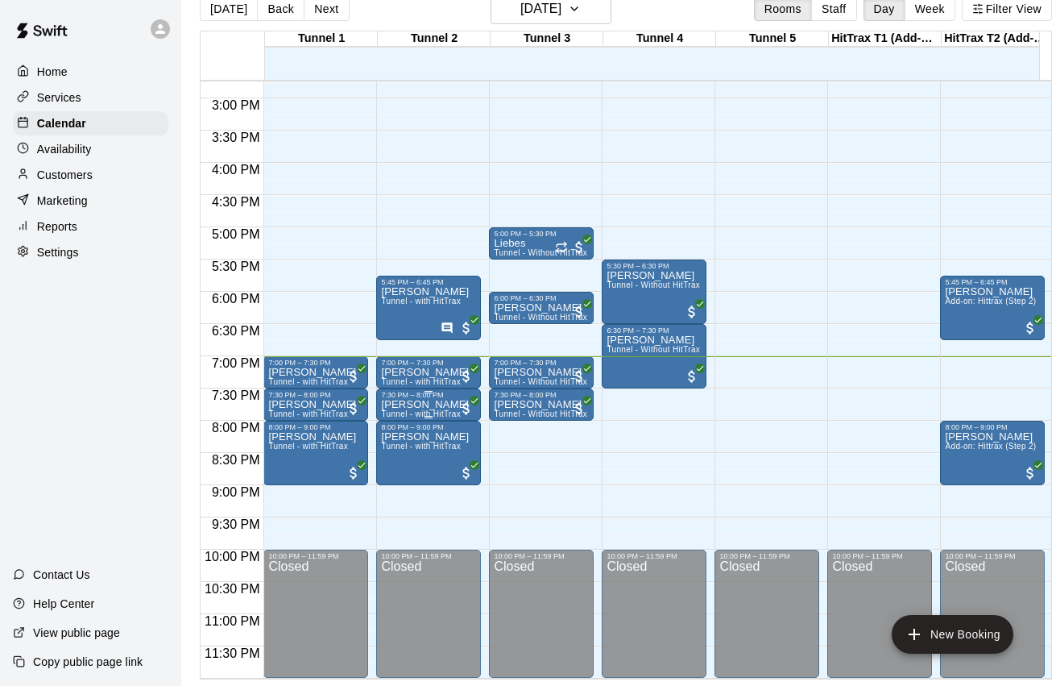
click at [425, 404] on p "[PERSON_NAME]" at bounding box center [425, 404] width 88 height 0
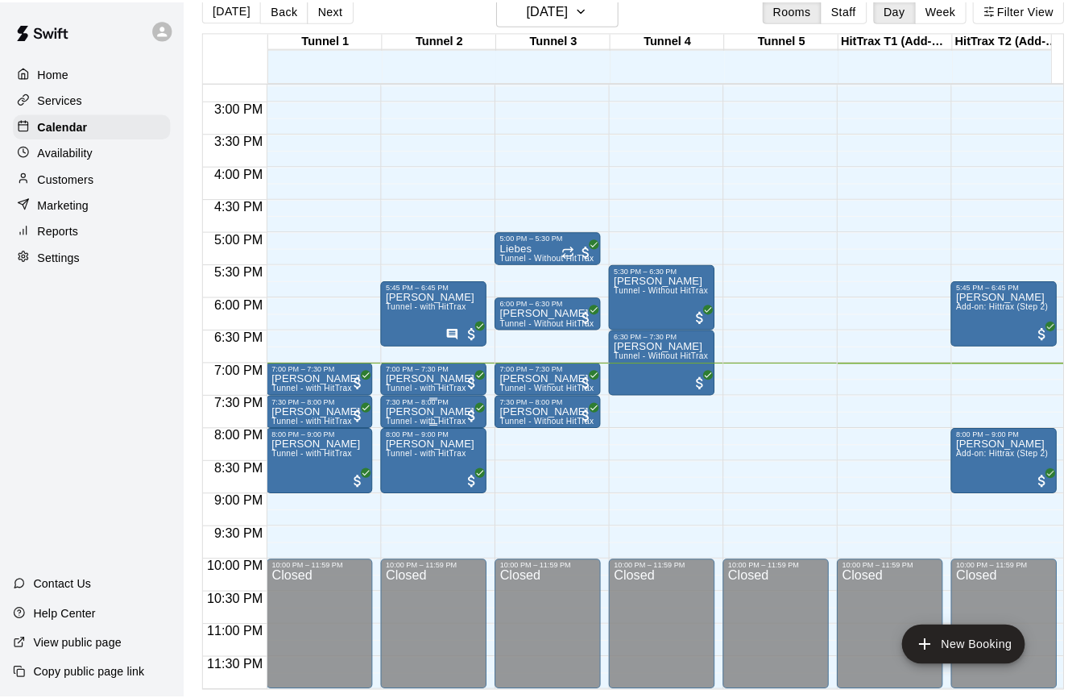
scroll to position [26, 0]
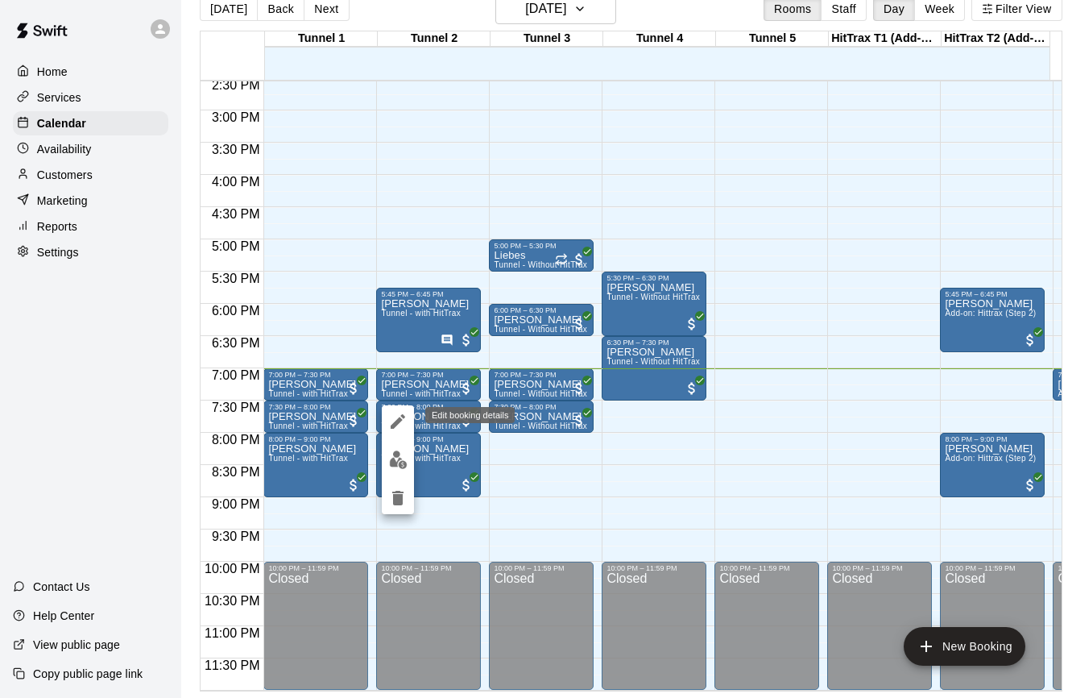
click at [402, 427] on icon "edit" at bounding box center [397, 421] width 19 height 19
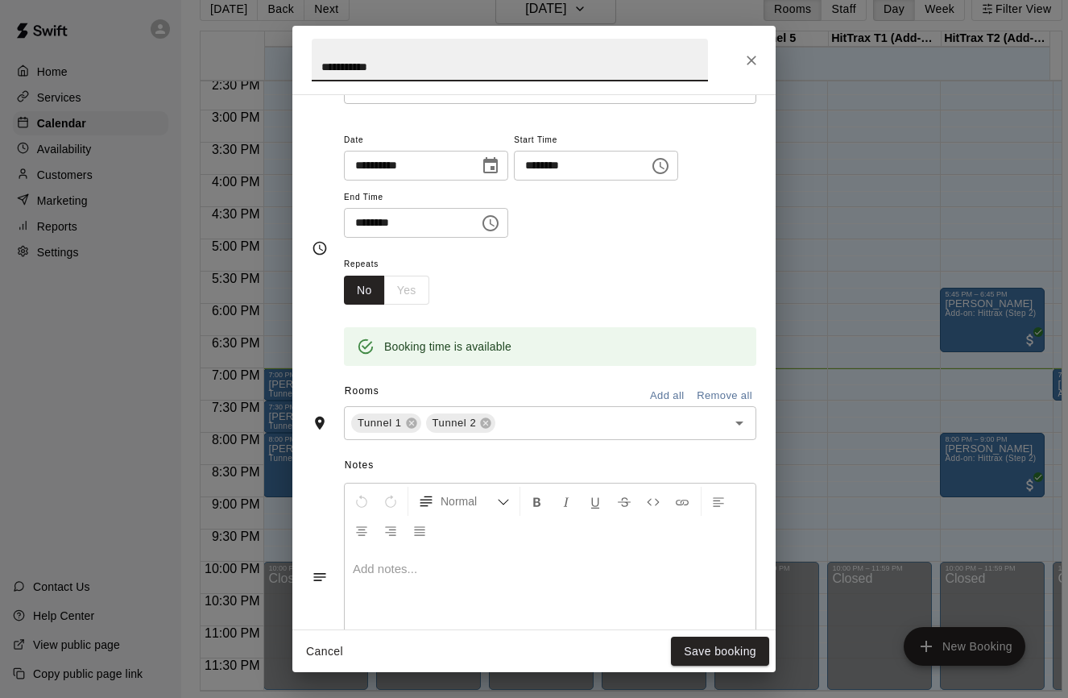
scroll to position [317, 0]
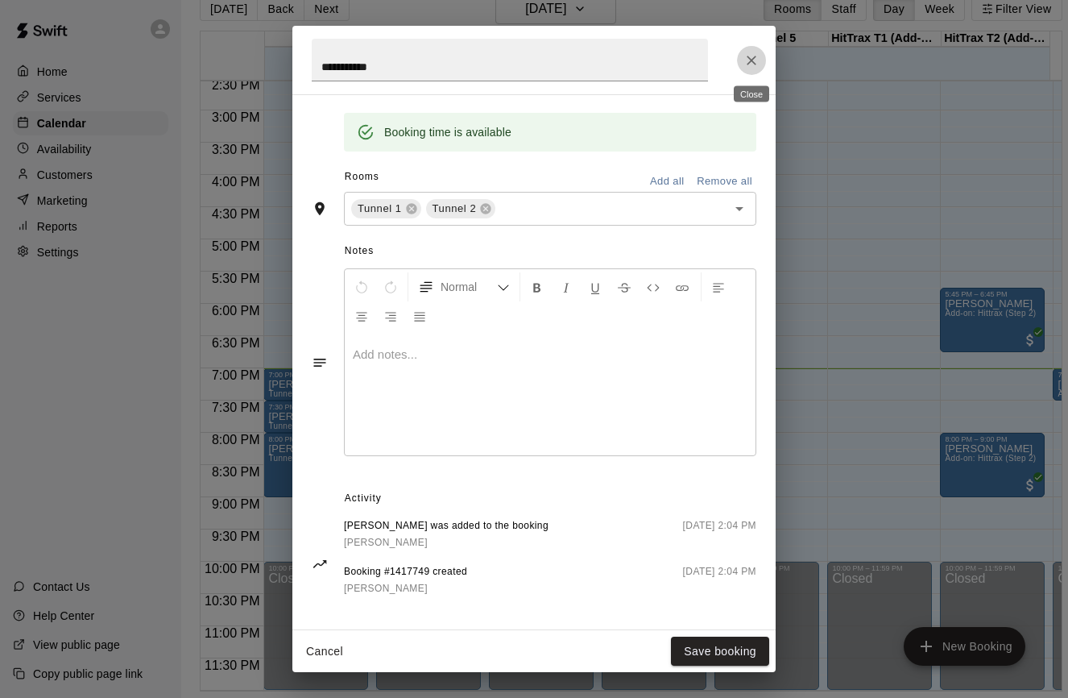
click at [756, 58] on icon "Close" at bounding box center [752, 60] width 16 height 16
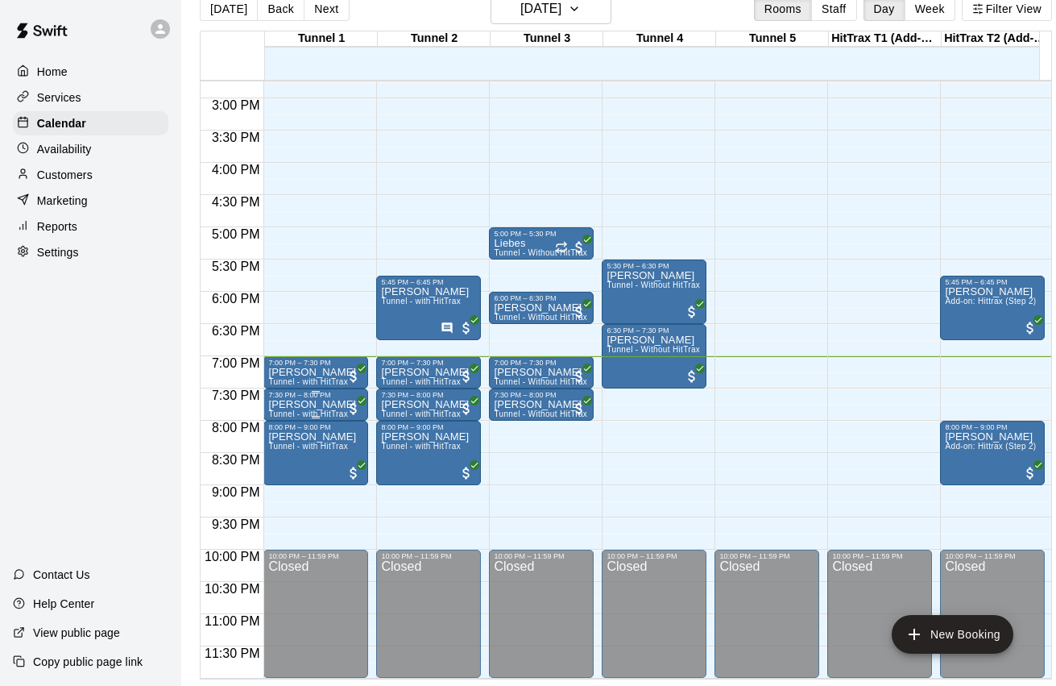
click at [309, 410] on span "Tunnel - with HitTrax" at bounding box center [308, 413] width 80 height 9
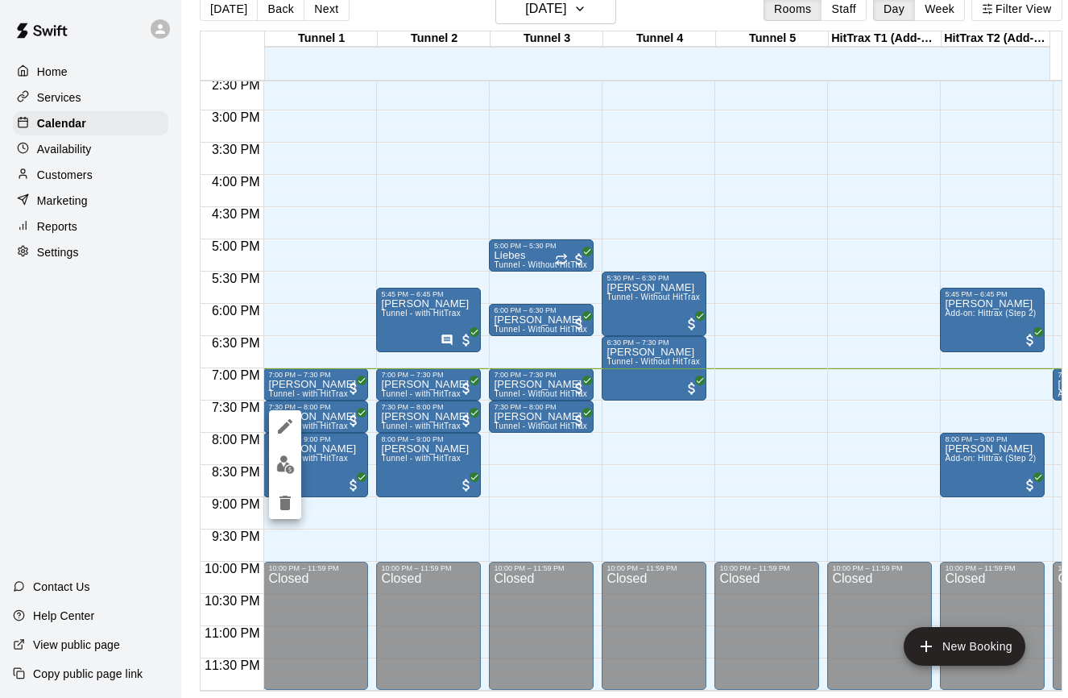
click at [332, 408] on div at bounding box center [534, 349] width 1068 height 698
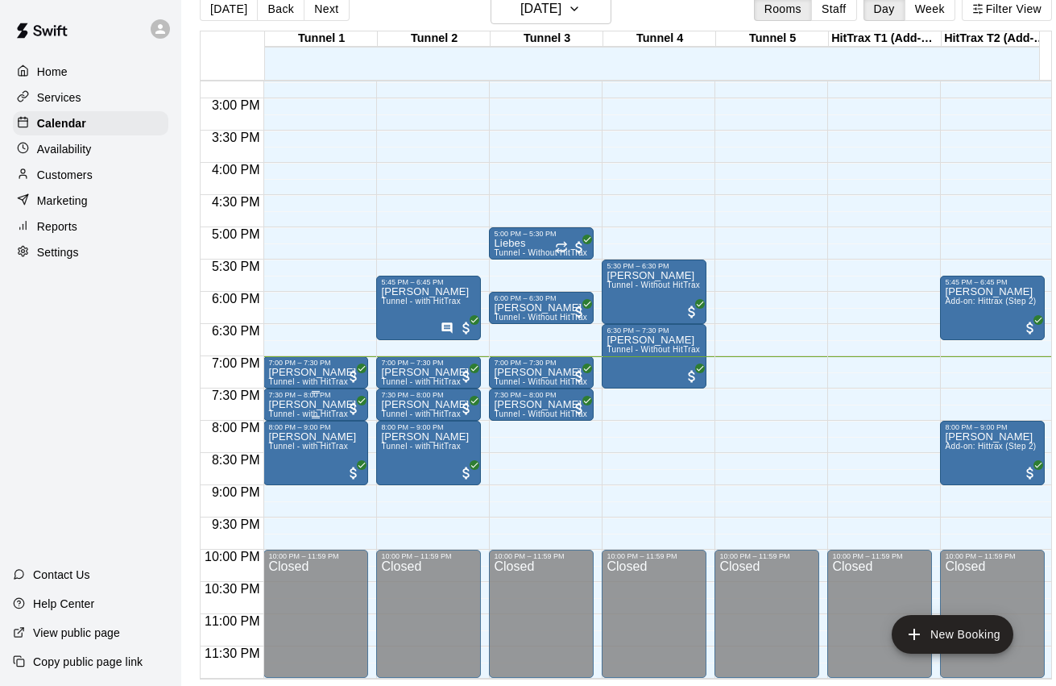
click at [323, 404] on p "[PERSON_NAME]" at bounding box center [312, 404] width 88 height 0
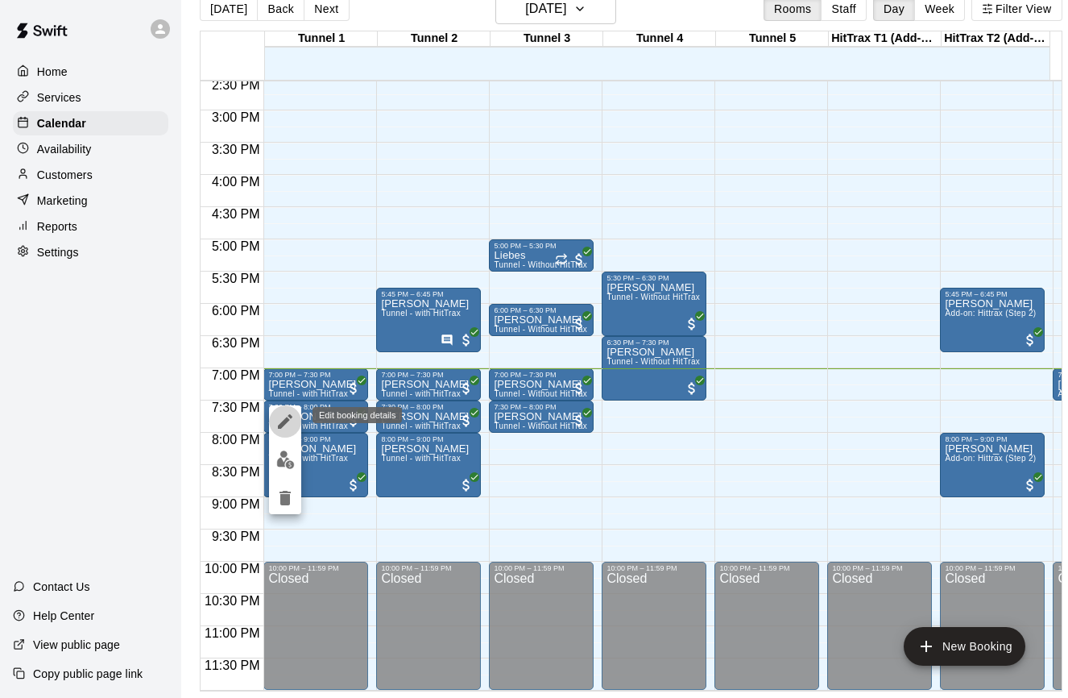
click at [282, 422] on icon "edit" at bounding box center [285, 421] width 15 height 15
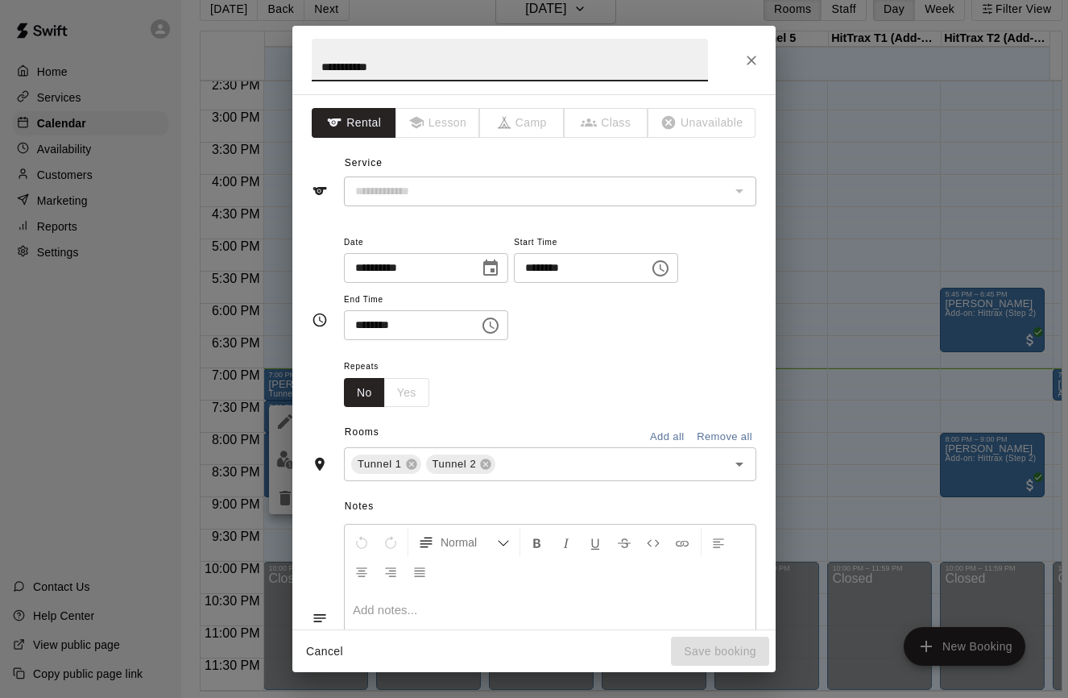
type input "**********"
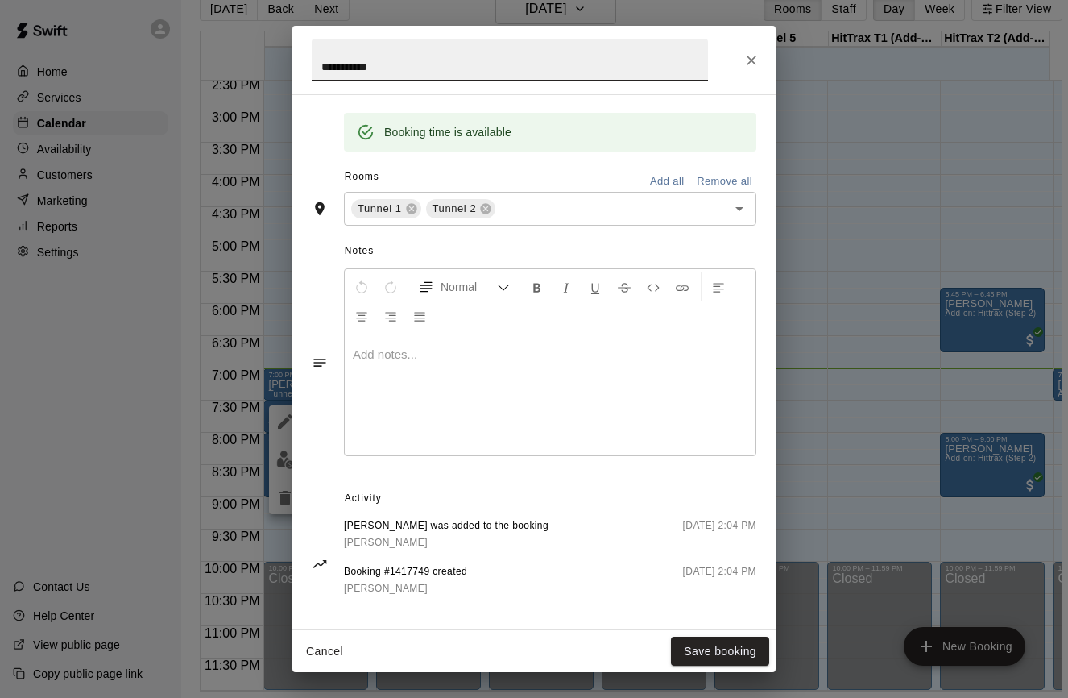
scroll to position [0, 0]
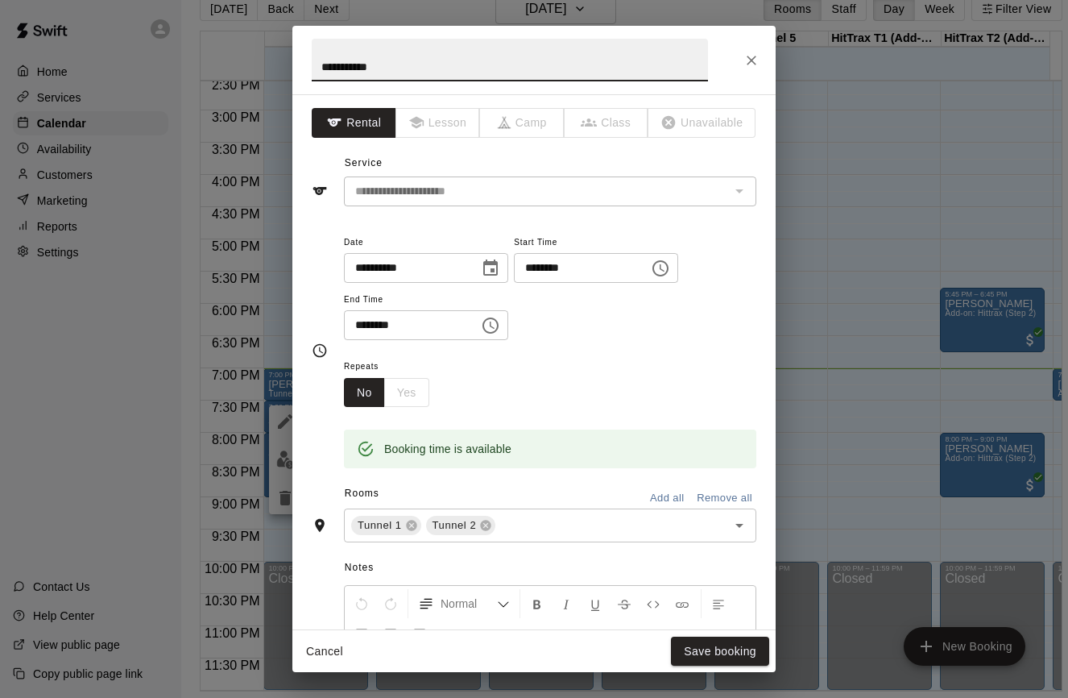
click at [751, 58] on icon "Close" at bounding box center [752, 60] width 16 height 16
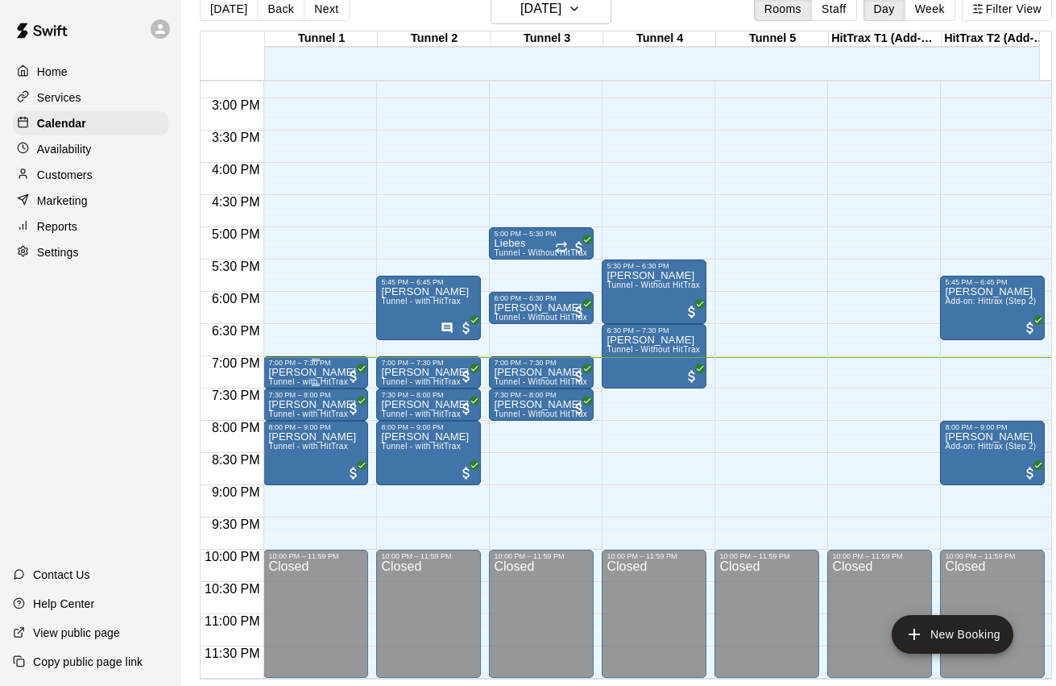
click at [331, 372] on p "[PERSON_NAME]" at bounding box center [312, 372] width 88 height 0
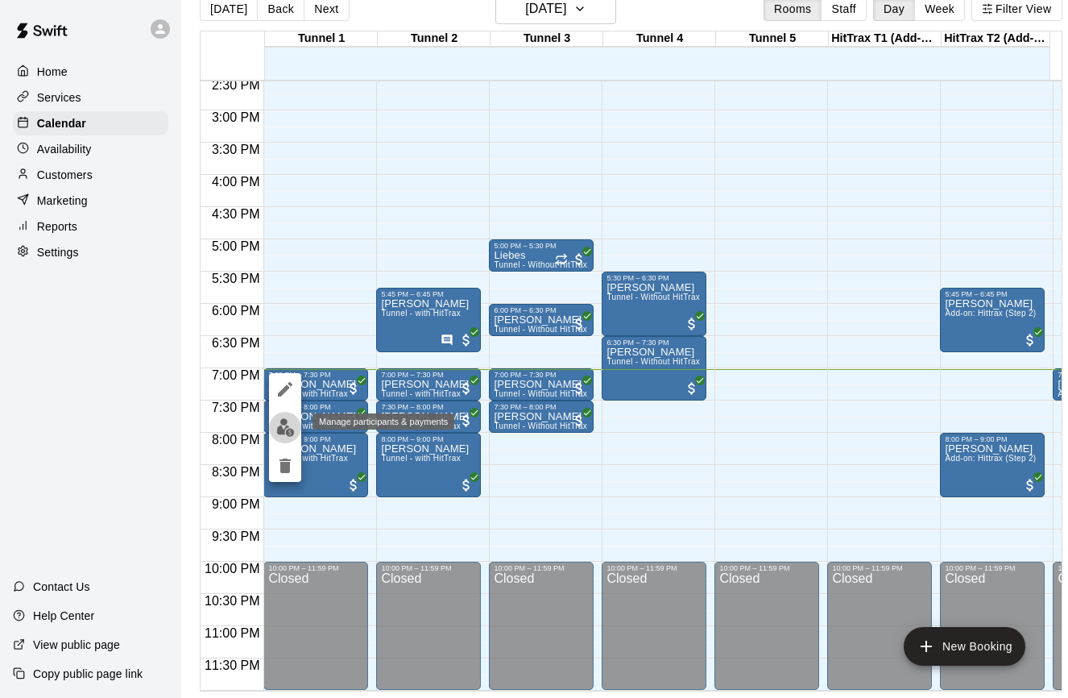
click at [287, 425] on img "edit" at bounding box center [285, 427] width 19 height 19
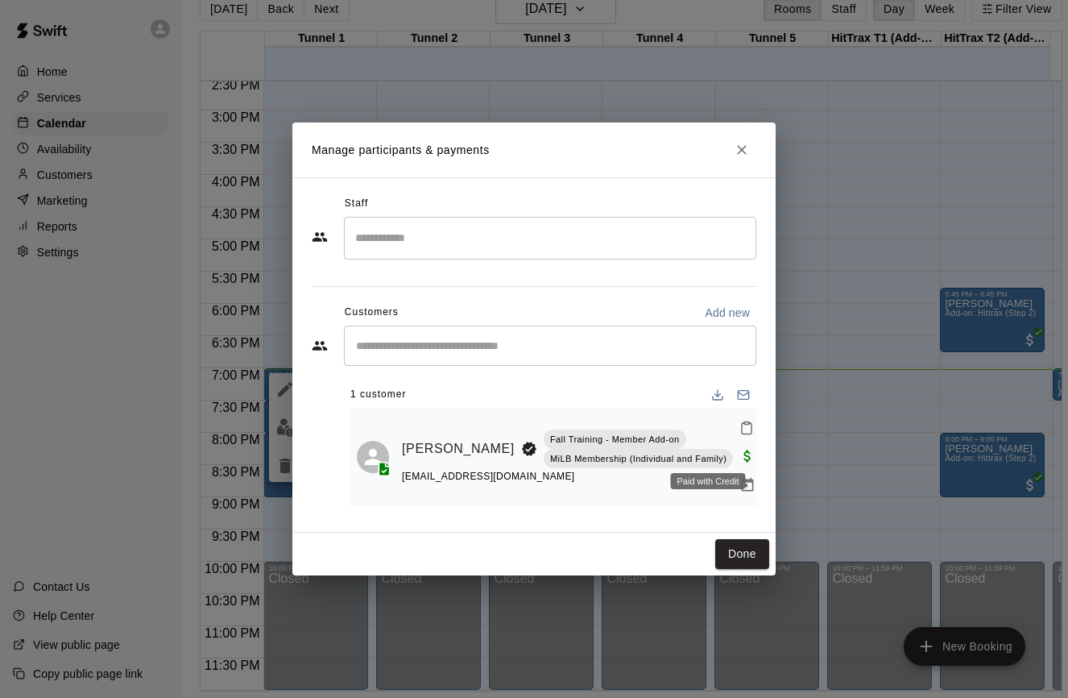
click at [710, 480] on div "Paid with Credit" at bounding box center [708, 481] width 75 height 16
click at [708, 489] on div "Paid with Credit" at bounding box center [708, 481] width 75 height 16
click at [742, 486] on icon "Manage bookings & payment" at bounding box center [748, 485] width 12 height 14
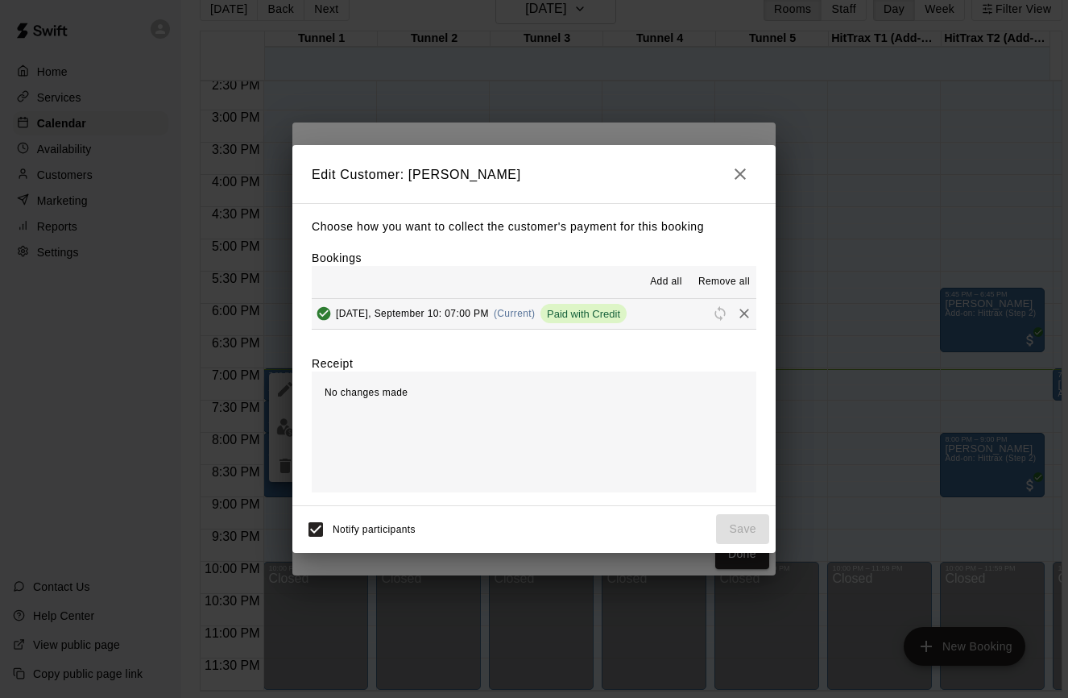
click at [744, 180] on icon "button" at bounding box center [740, 173] width 11 height 11
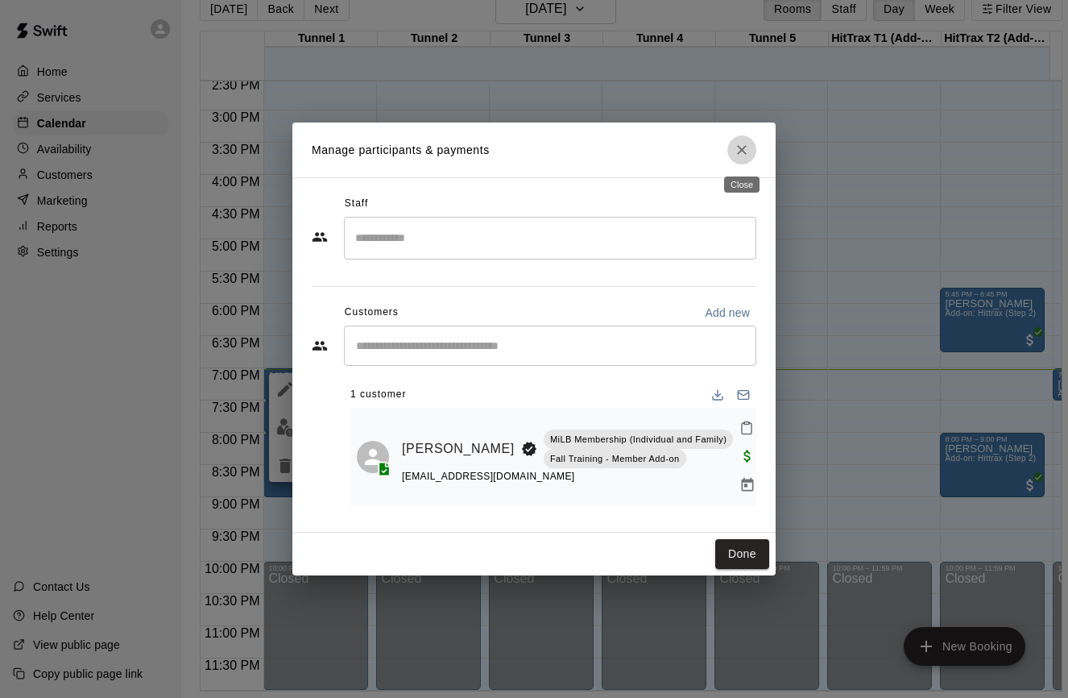
click at [746, 149] on icon "Close" at bounding box center [742, 150] width 16 height 16
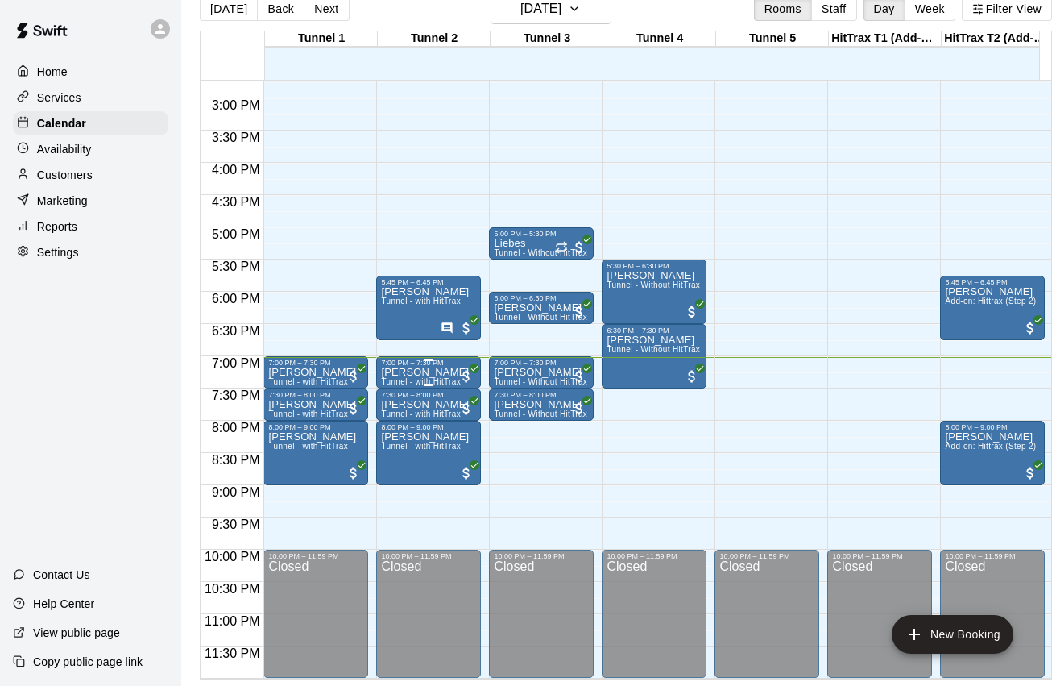
click at [426, 372] on p "[PERSON_NAME]" at bounding box center [425, 372] width 88 height 0
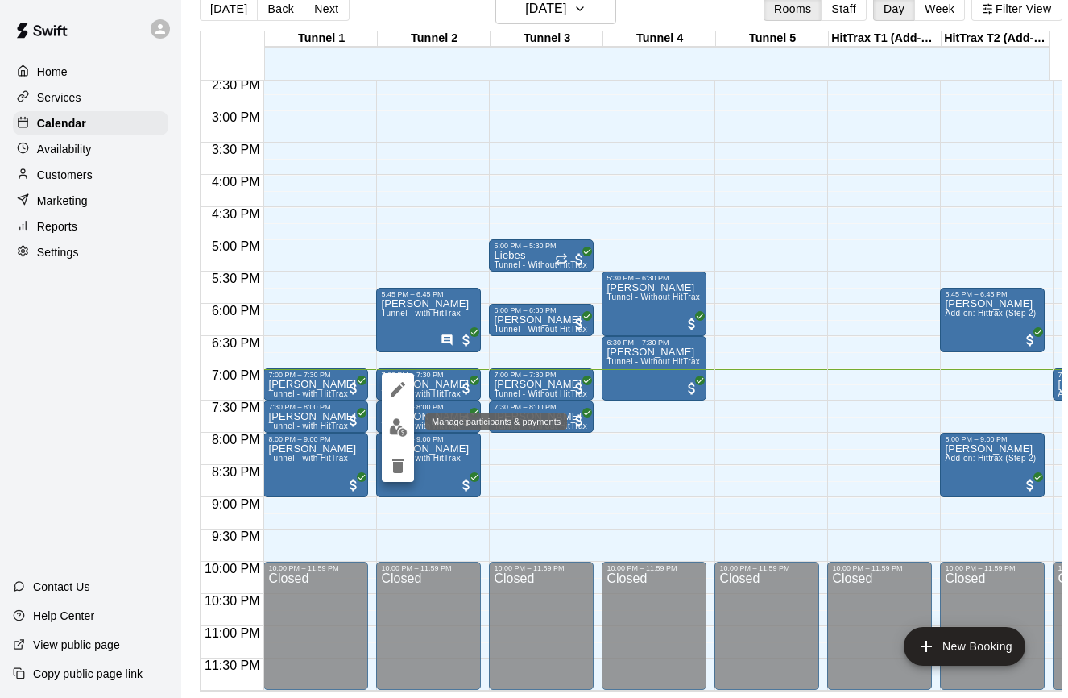
click at [403, 421] on button "edit" at bounding box center [398, 427] width 32 height 31
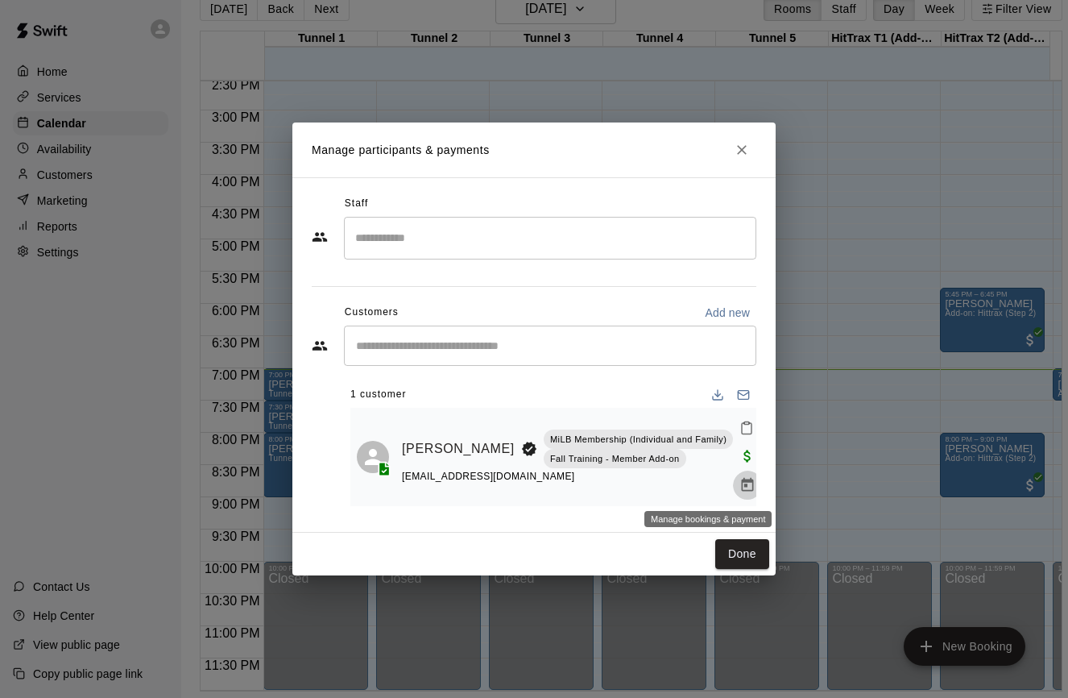
click at [740, 483] on icon "Manage bookings & payment" at bounding box center [748, 485] width 16 height 16
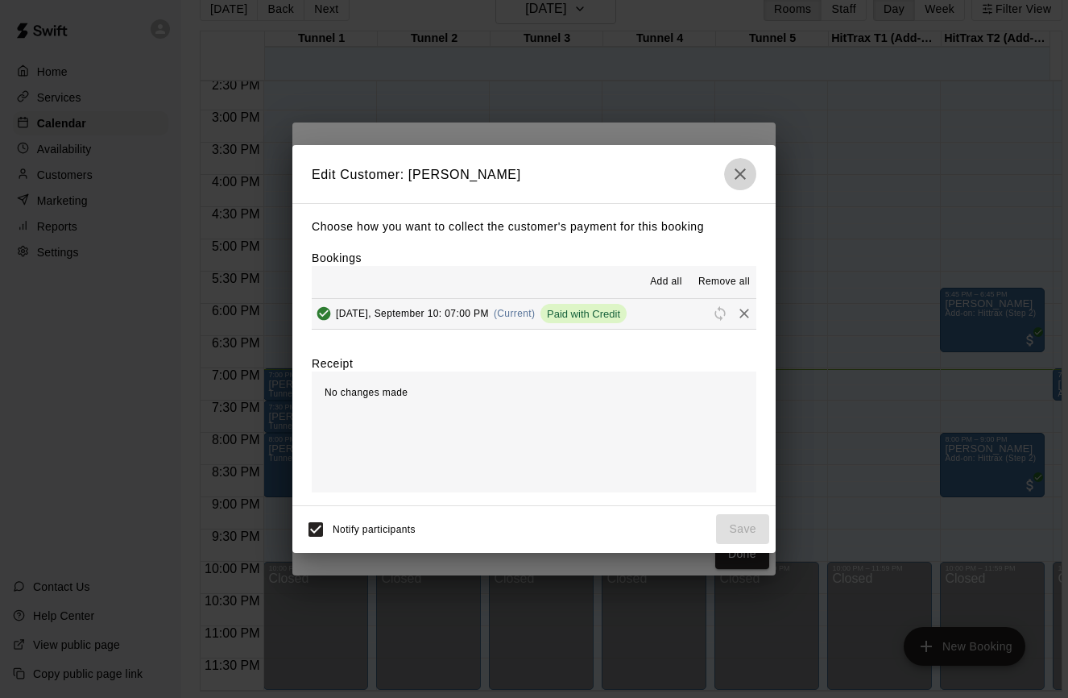
click at [740, 173] on icon "button" at bounding box center [740, 173] width 19 height 19
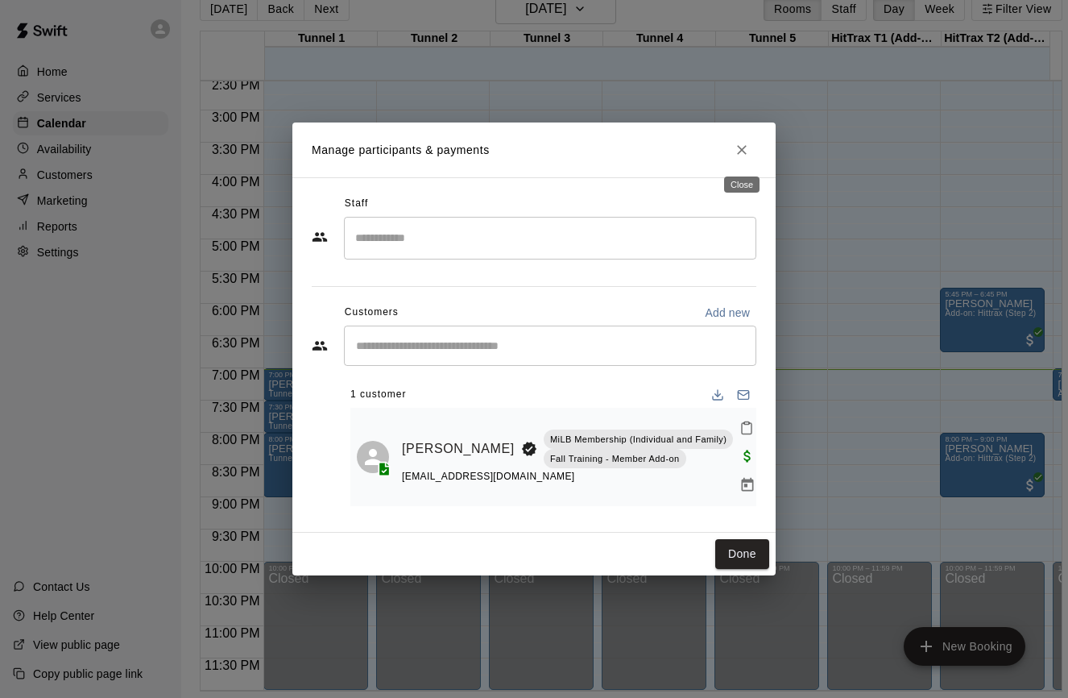
click at [739, 150] on icon "Close" at bounding box center [742, 150] width 16 height 16
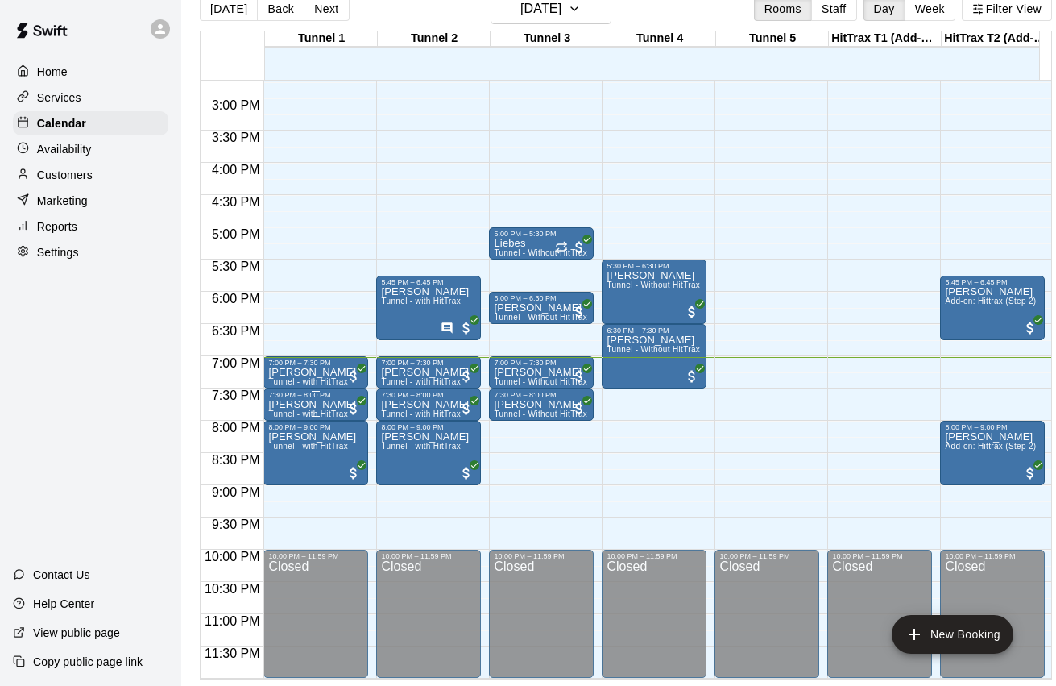
click at [334, 410] on span "Tunnel - with HitTrax" at bounding box center [308, 413] width 80 height 9
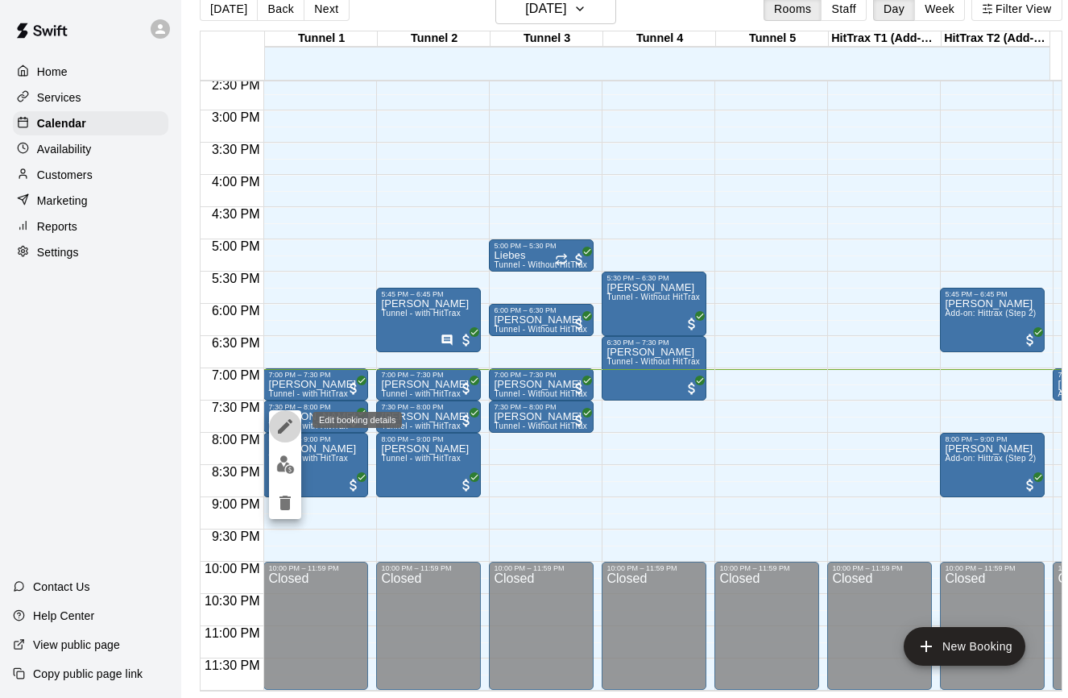
click at [287, 430] on icon "edit" at bounding box center [285, 426] width 19 height 19
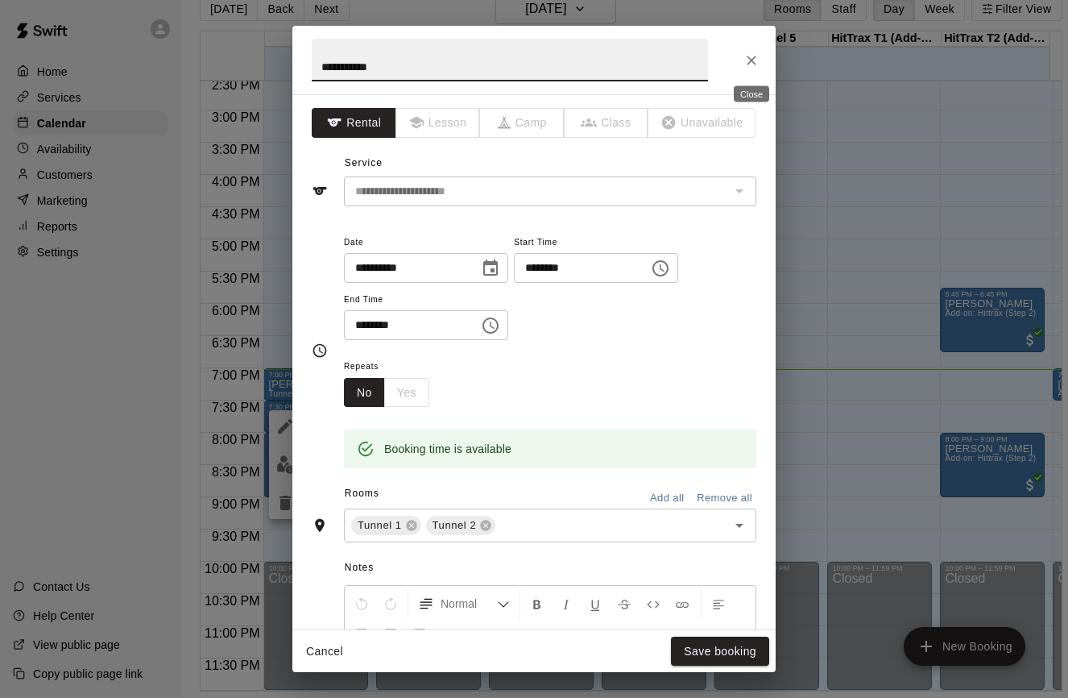
click at [756, 60] on icon "Close" at bounding box center [752, 60] width 16 height 16
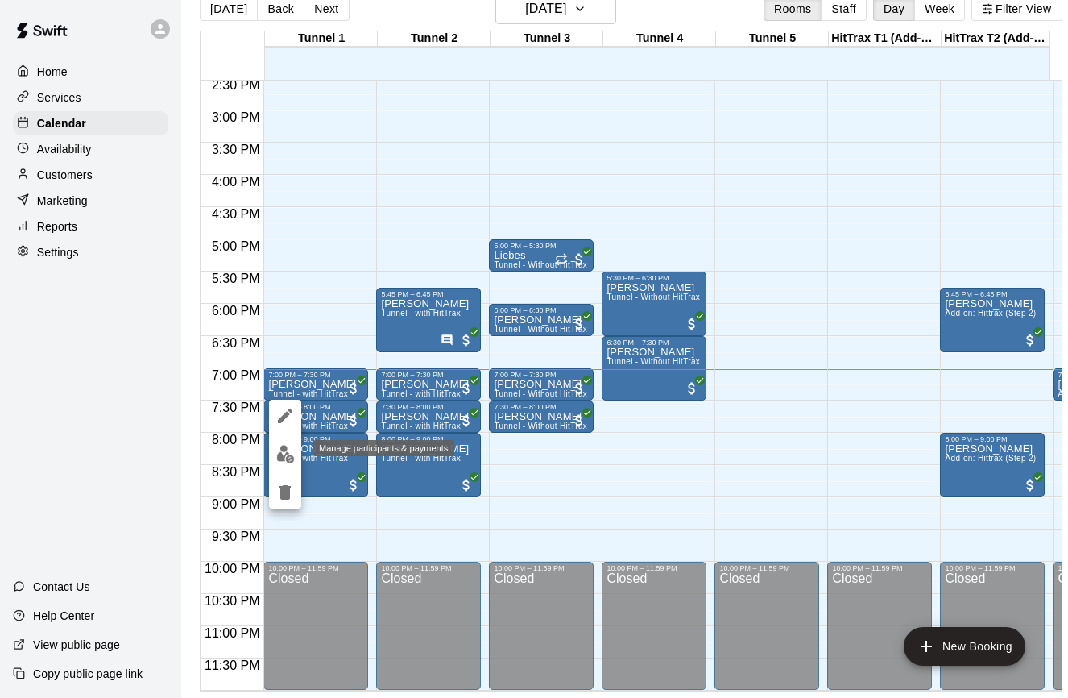
click at [279, 458] on img "edit" at bounding box center [285, 454] width 19 height 19
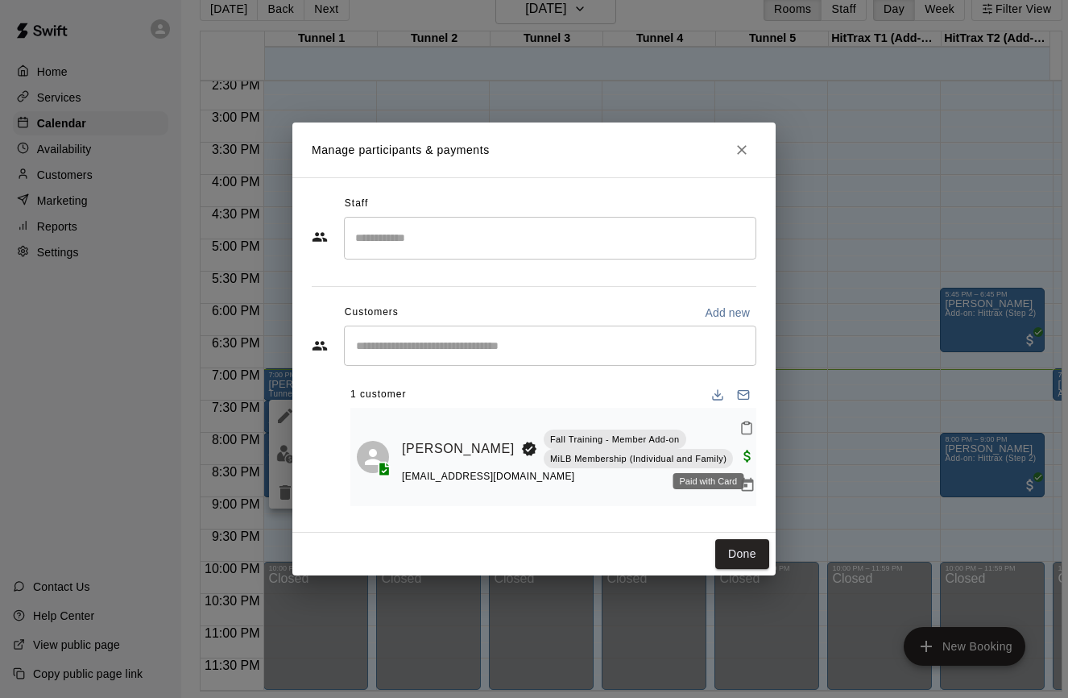
click at [733, 458] on span "Paid with Card" at bounding box center [747, 455] width 29 height 14
click at [742, 490] on icon "Manage bookings & payment" at bounding box center [748, 485] width 12 height 14
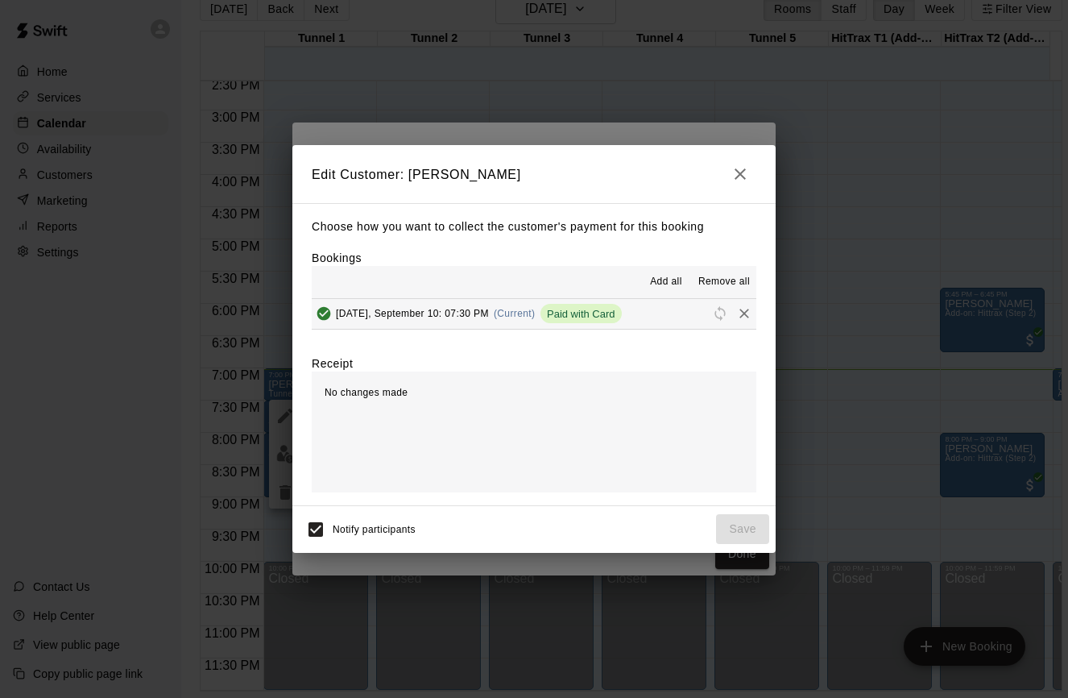
click at [485, 309] on span "[DATE], September 10: 07:30 PM" at bounding box center [412, 313] width 153 height 11
click at [517, 308] on span "(Current)" at bounding box center [515, 313] width 42 height 11
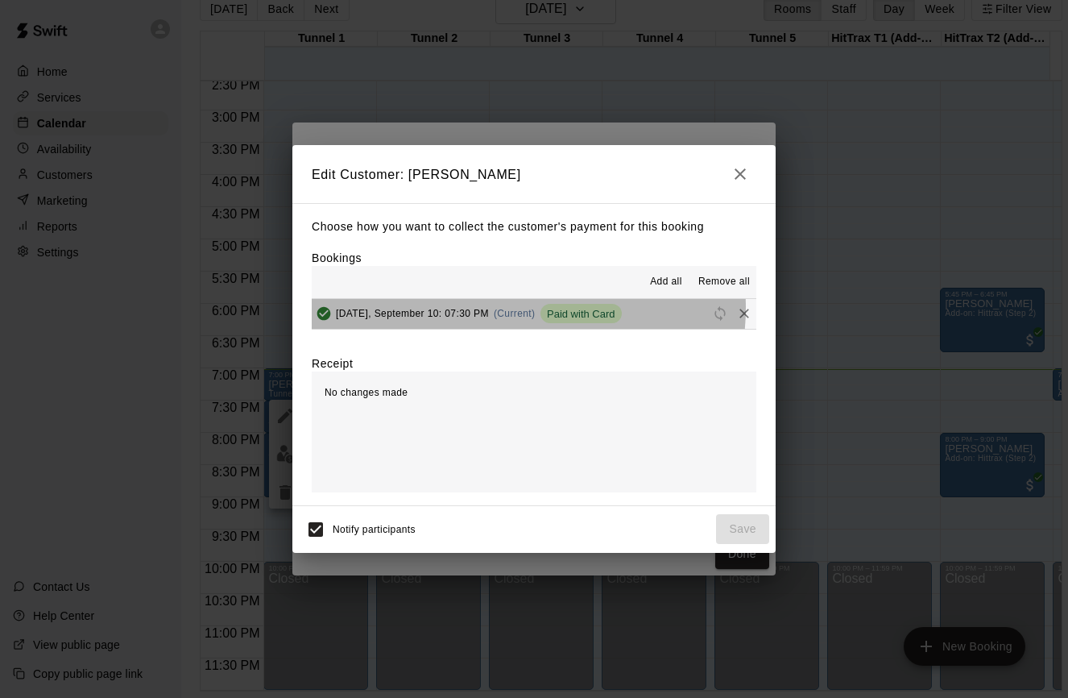
click at [518, 309] on span "(Current)" at bounding box center [515, 313] width 42 height 11
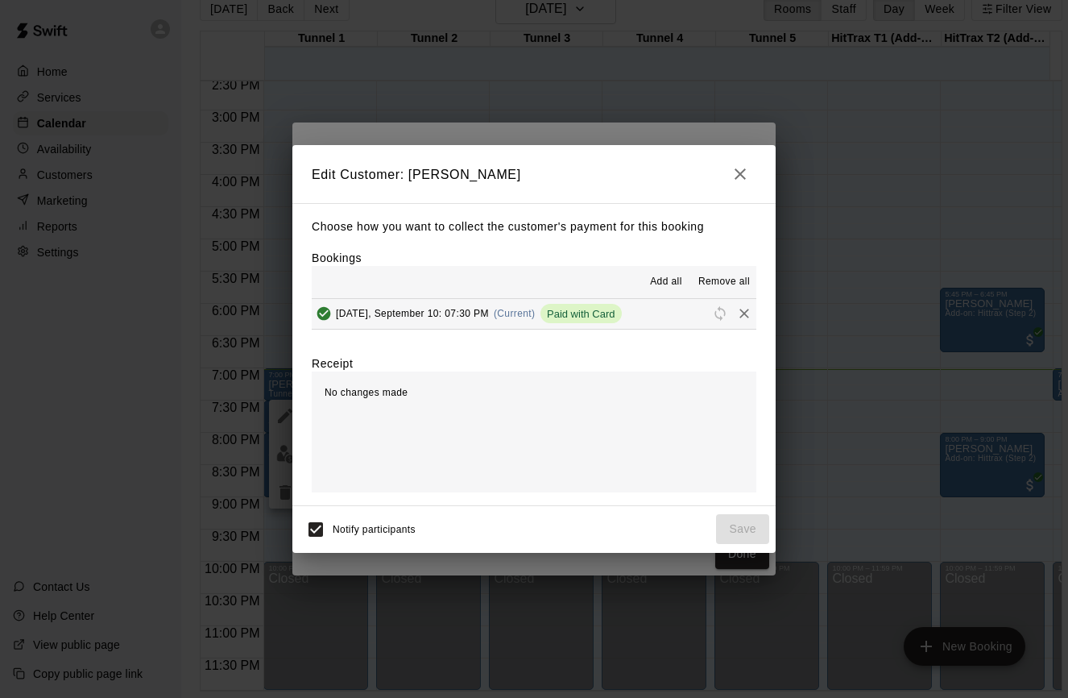
click at [745, 180] on icon "button" at bounding box center [740, 173] width 11 height 11
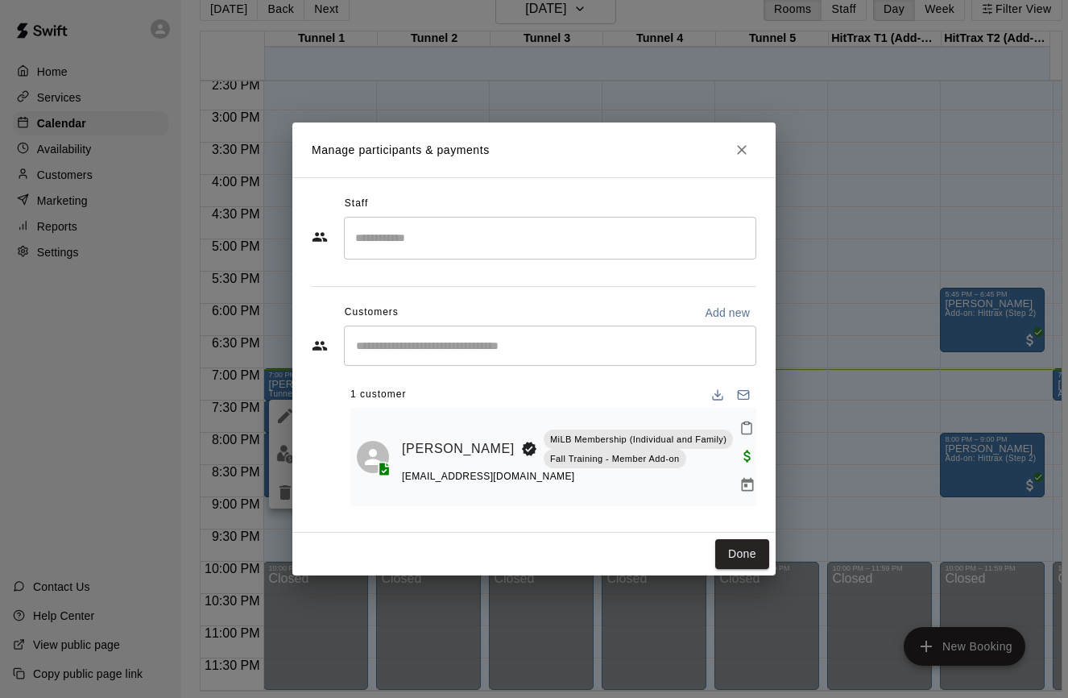
click at [739, 148] on icon "Close" at bounding box center [742, 150] width 10 height 10
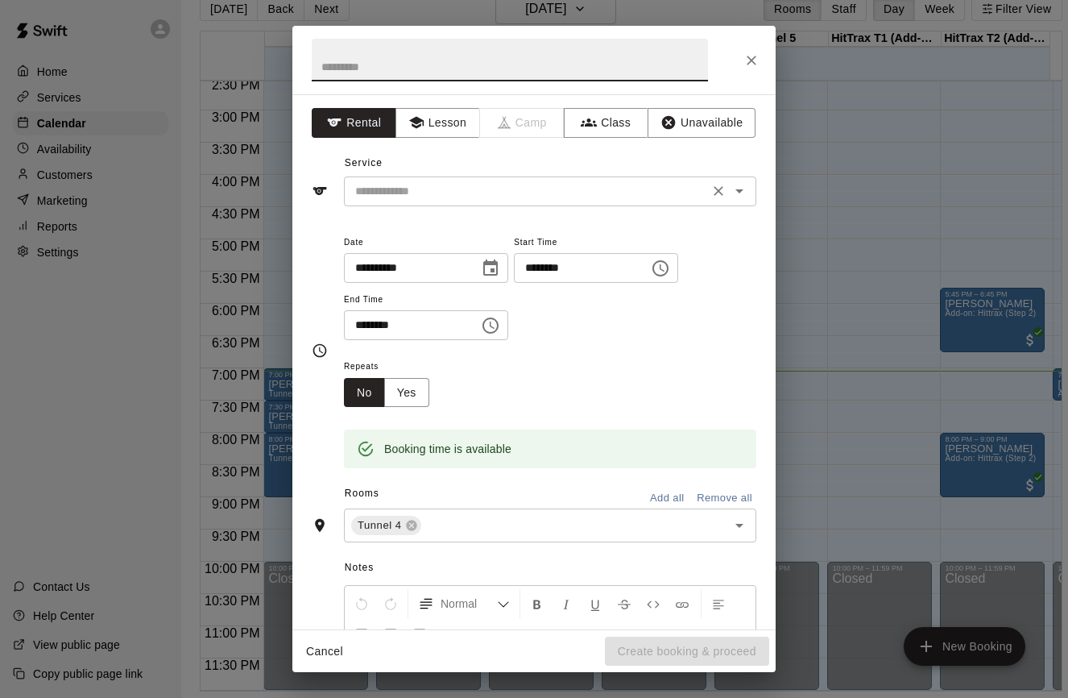
click at [548, 189] on input "text" at bounding box center [526, 191] width 355 height 20
click at [743, 70] on button "Close" at bounding box center [751, 60] width 29 height 29
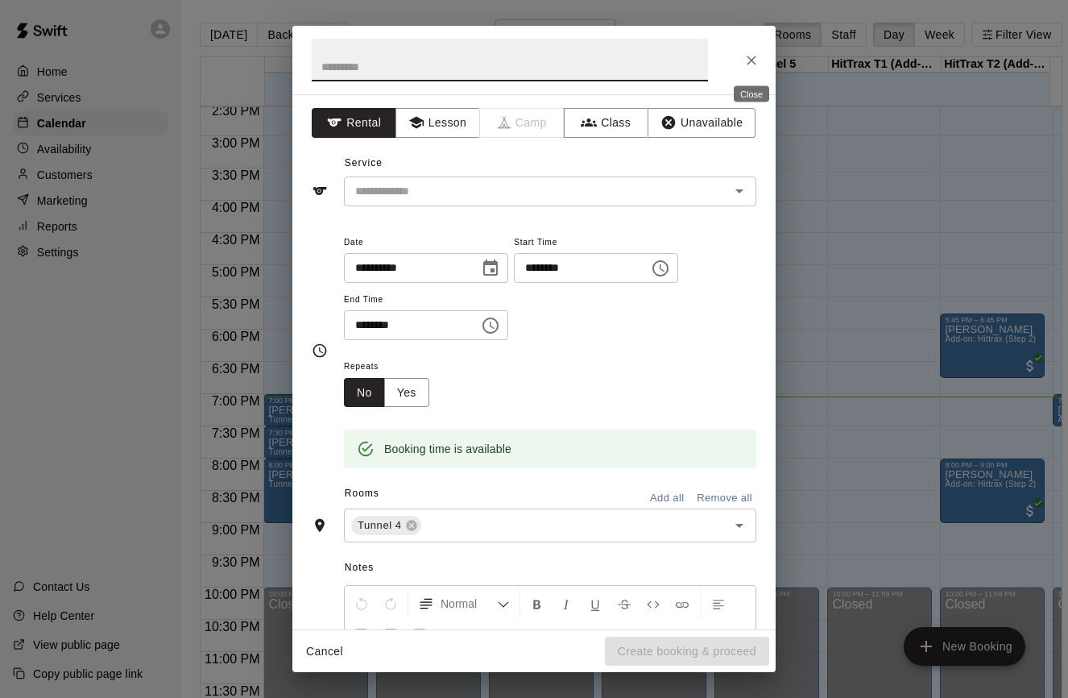
click at [751, 63] on icon "Close" at bounding box center [752, 60] width 16 height 16
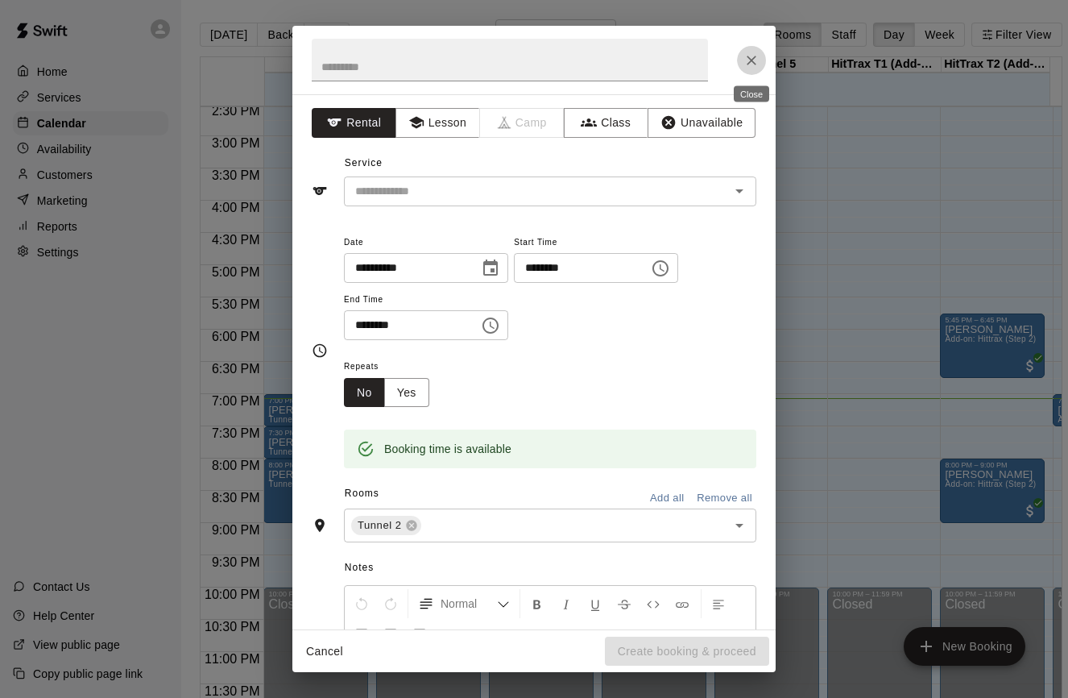
click at [749, 65] on icon "Close" at bounding box center [752, 60] width 16 height 16
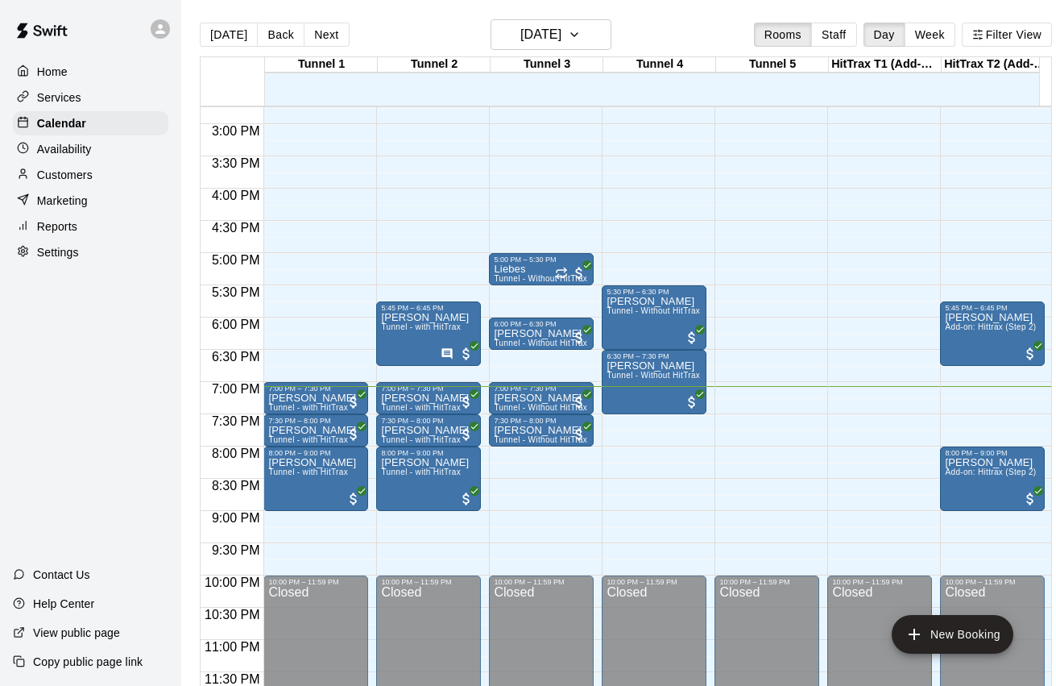
click at [76, 225] on p "Reports" at bounding box center [57, 226] width 40 height 16
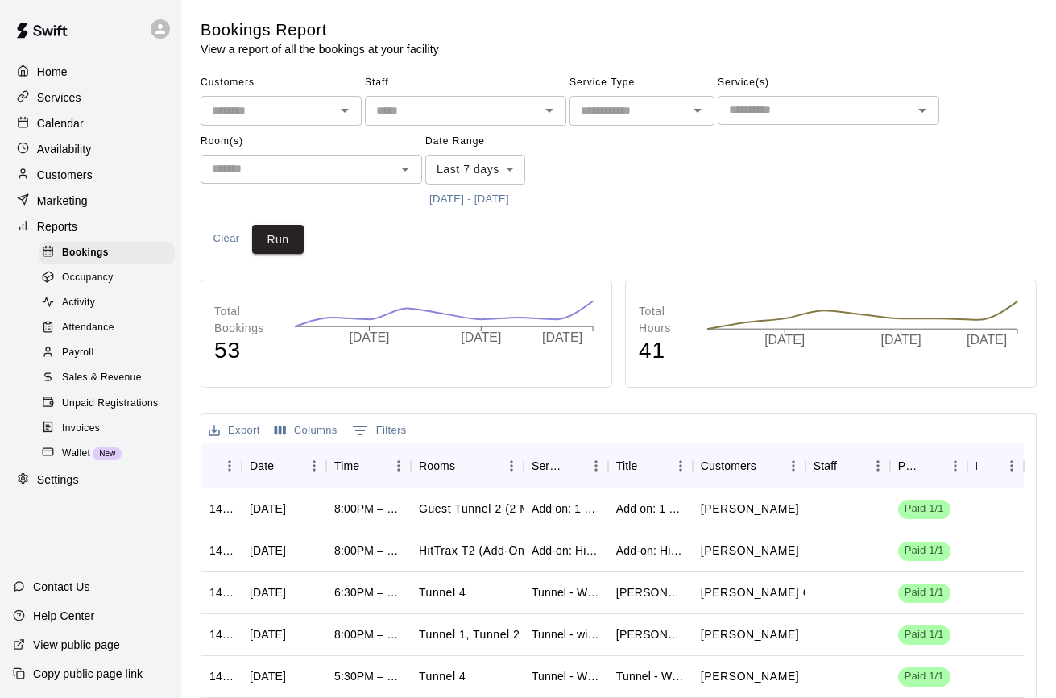
click at [127, 375] on span "Sales & Revenue" at bounding box center [102, 378] width 80 height 16
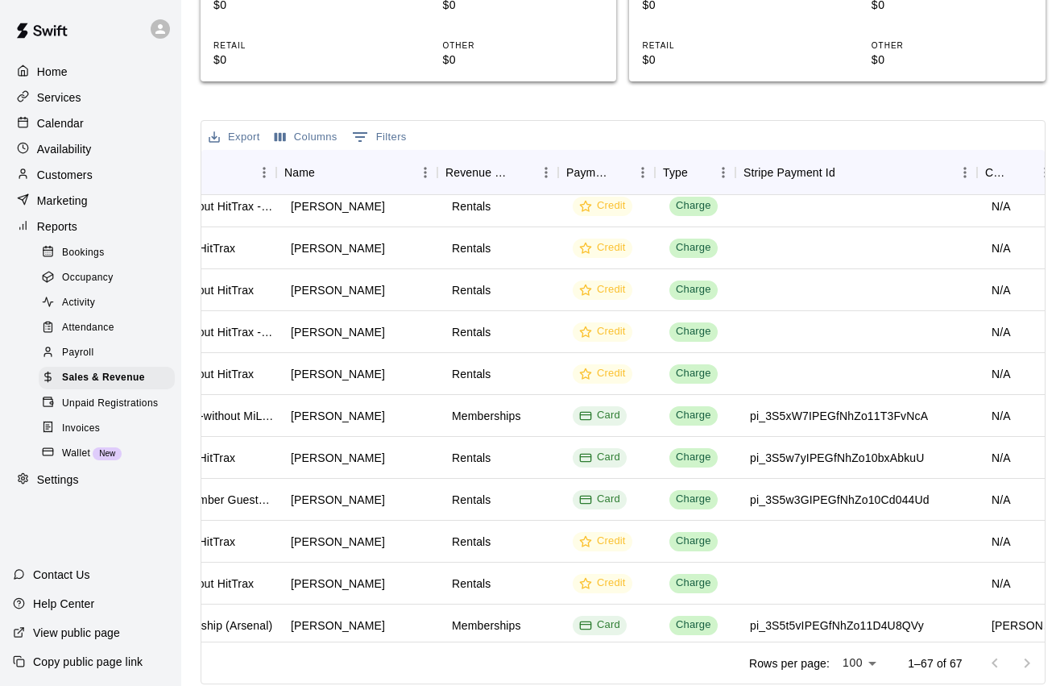
scroll to position [93, 321]
click at [698, 455] on div "Charge" at bounding box center [693, 457] width 35 height 15
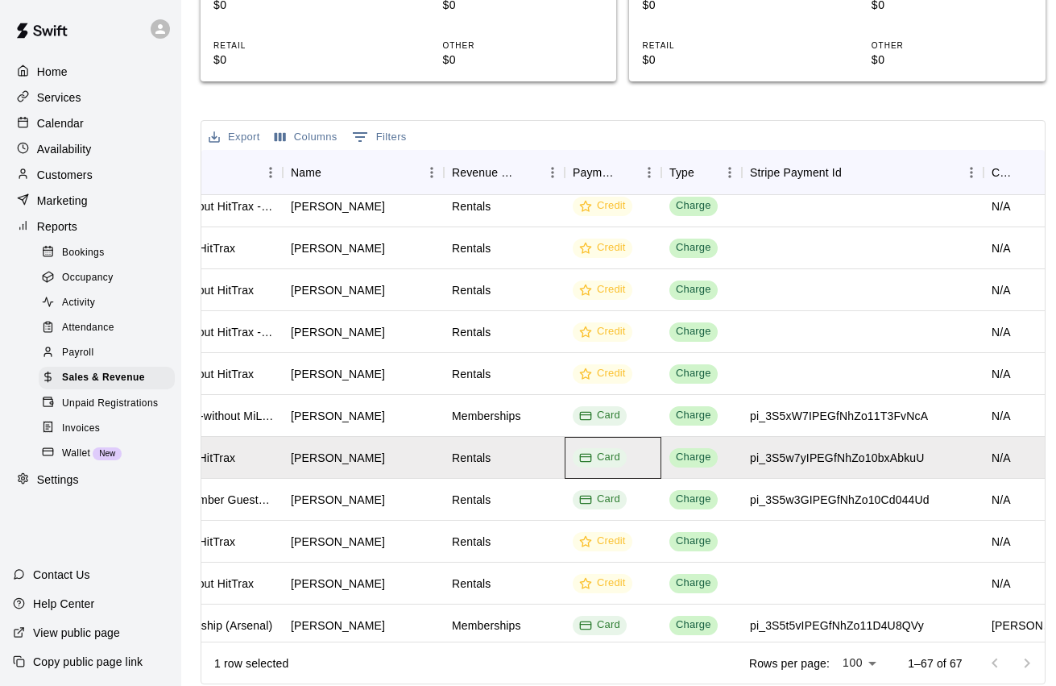
click at [593, 454] on div "Card" at bounding box center [599, 457] width 41 height 15
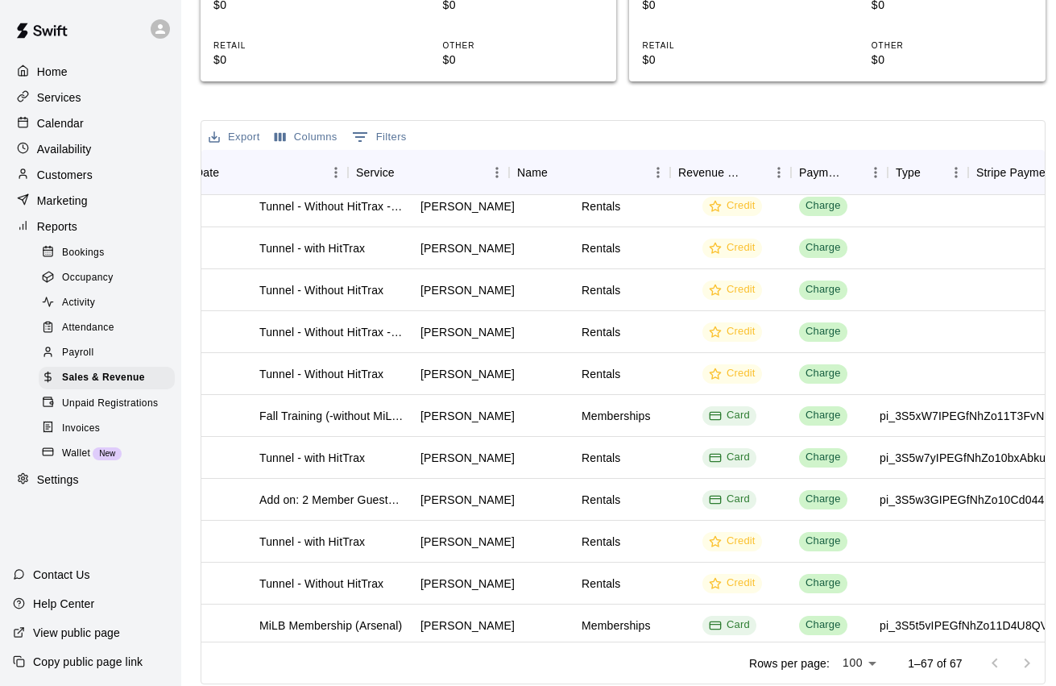
scroll to position [93, 0]
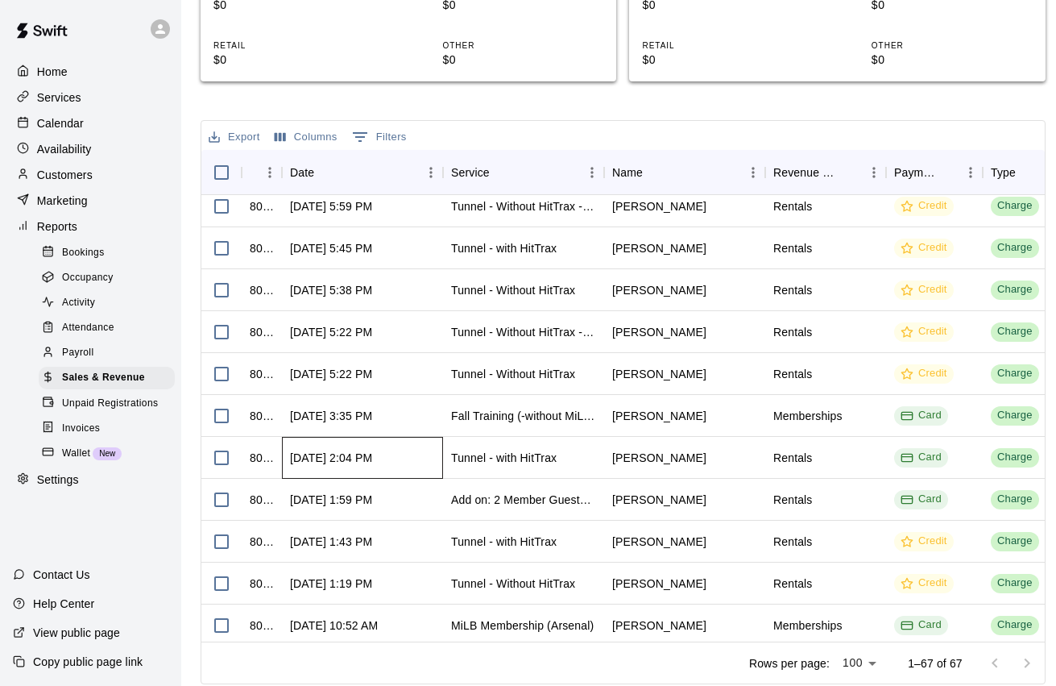
click at [372, 455] on div "[DATE] 2:04 PM" at bounding box center [331, 458] width 82 height 16
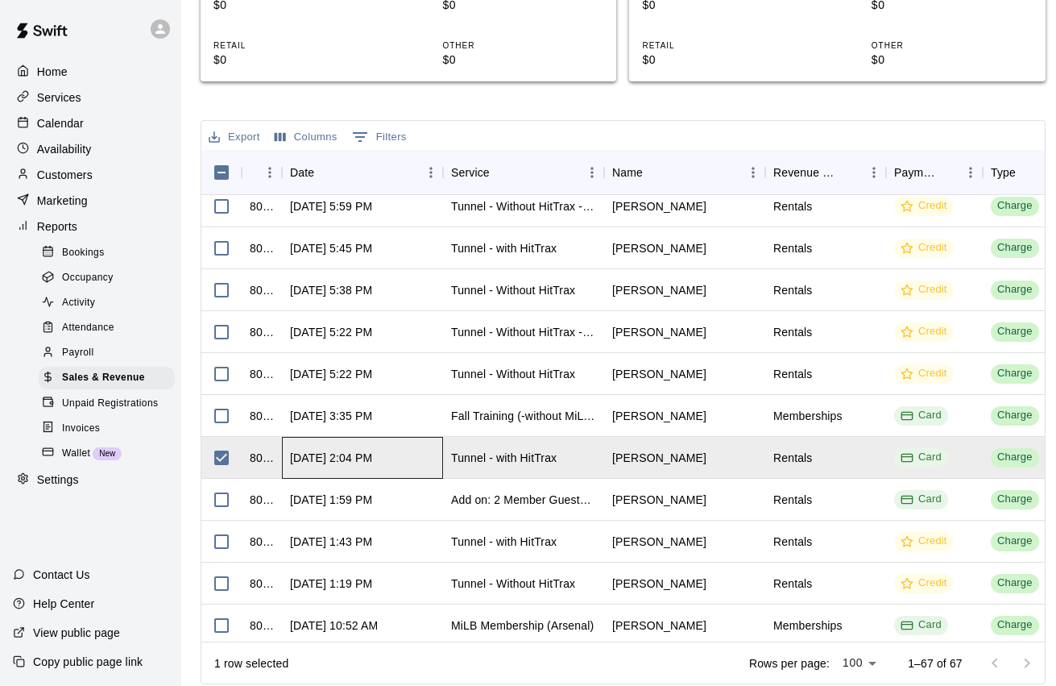
click at [372, 455] on div "[DATE] 2:04 PM" at bounding box center [331, 458] width 82 height 16
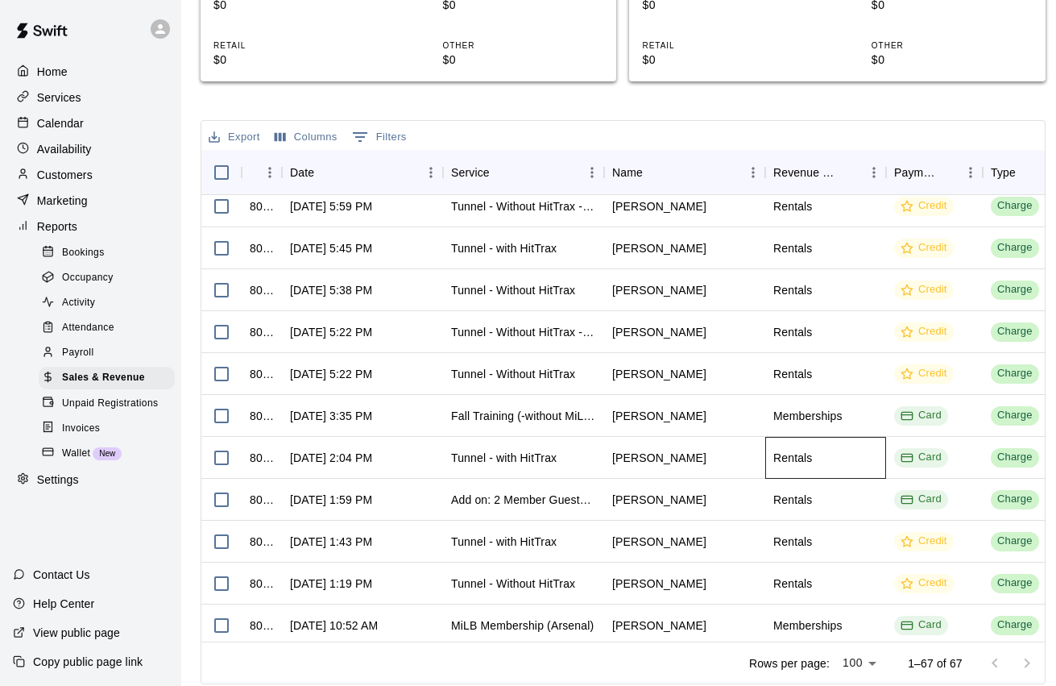
drag, startPoint x: 833, startPoint y: 454, endPoint x: 899, endPoint y: 449, distance: 66.2
click at [833, 454] on div "Rentals" at bounding box center [825, 458] width 121 height 42
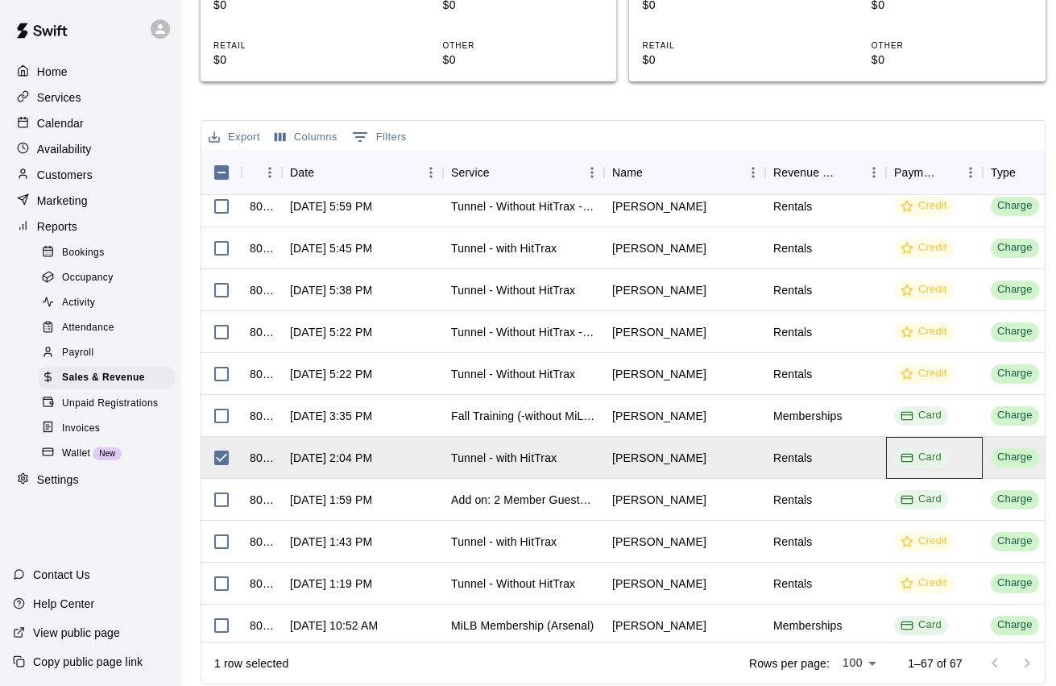
click at [923, 452] on div "Card" at bounding box center [921, 457] width 41 height 15
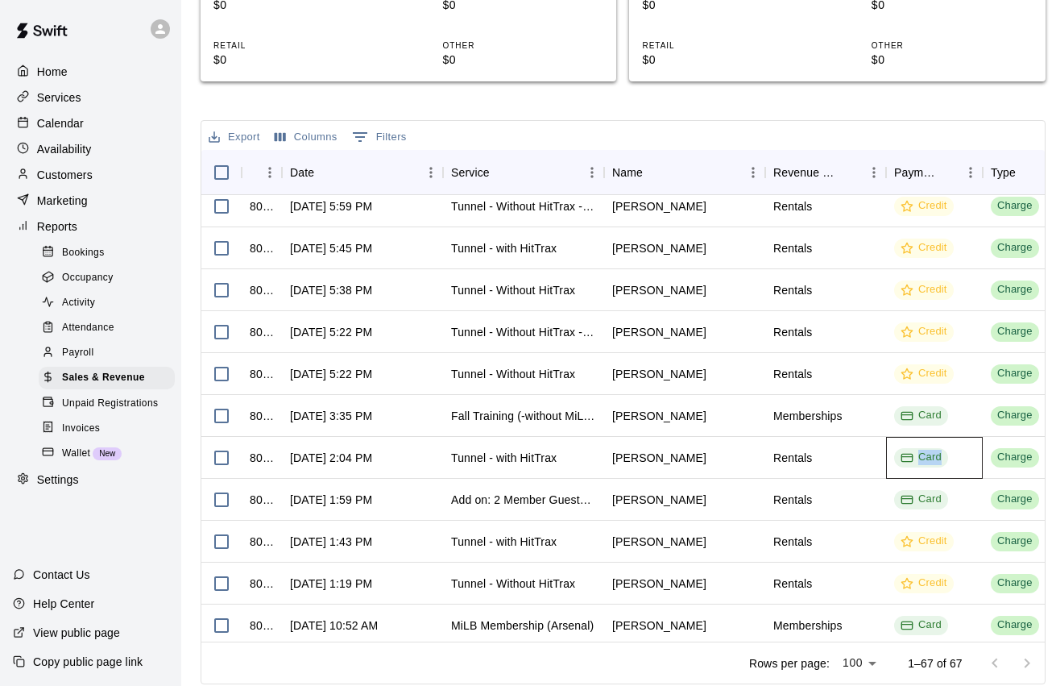
click at [923, 452] on div "Card" at bounding box center [921, 457] width 41 height 15
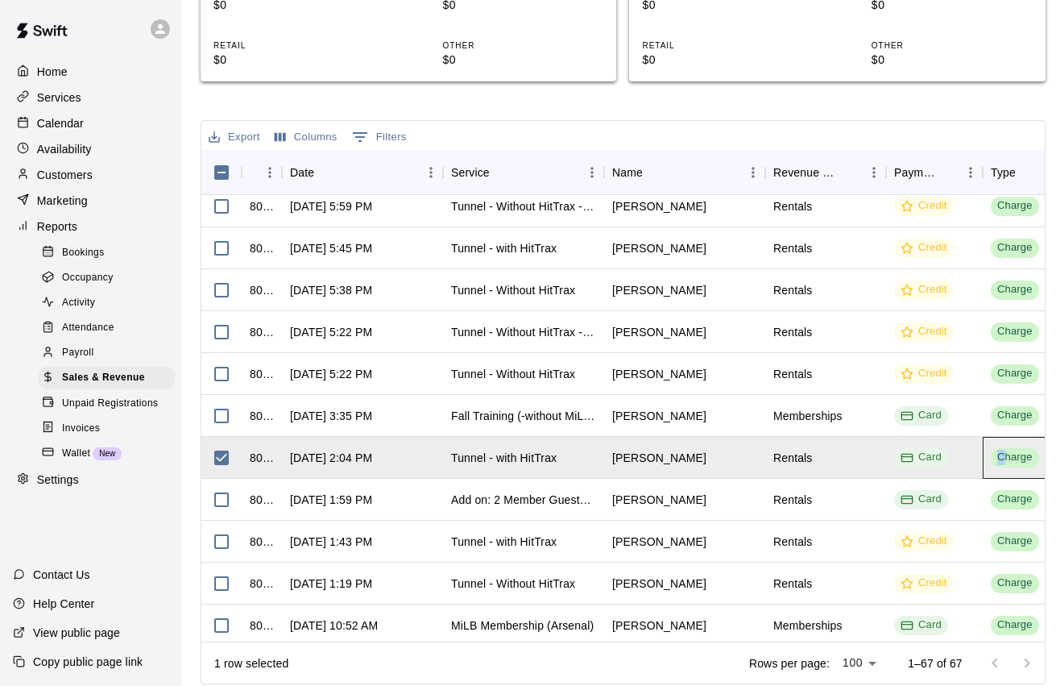
click at [1001, 454] on div "Charge" at bounding box center [1014, 457] width 35 height 15
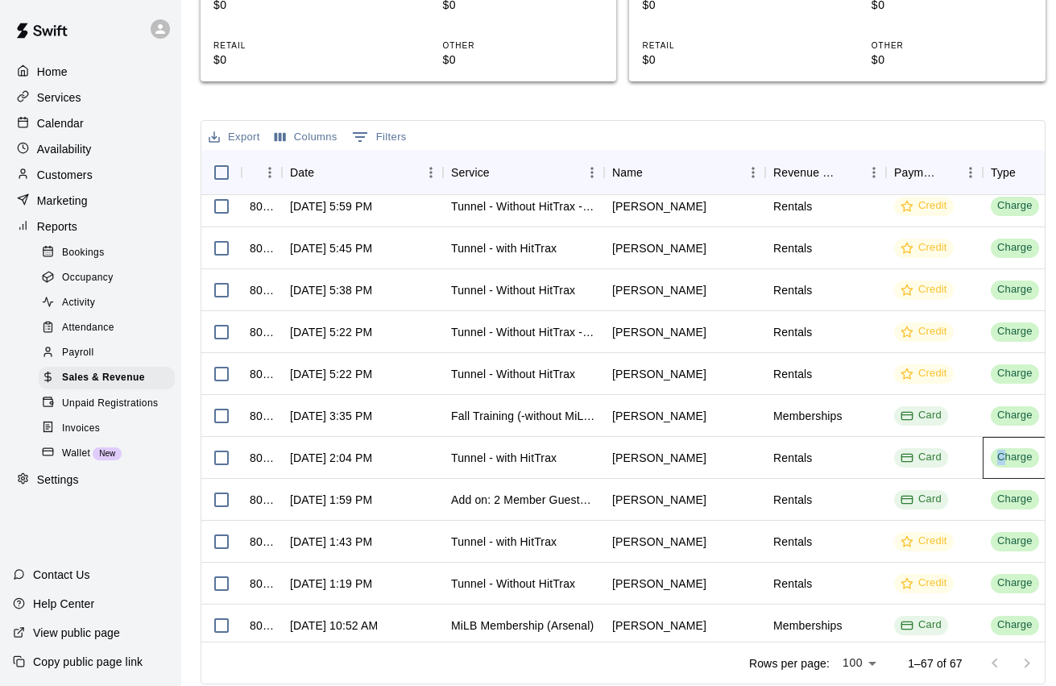
click at [1001, 454] on div "Charge" at bounding box center [1014, 457] width 35 height 15
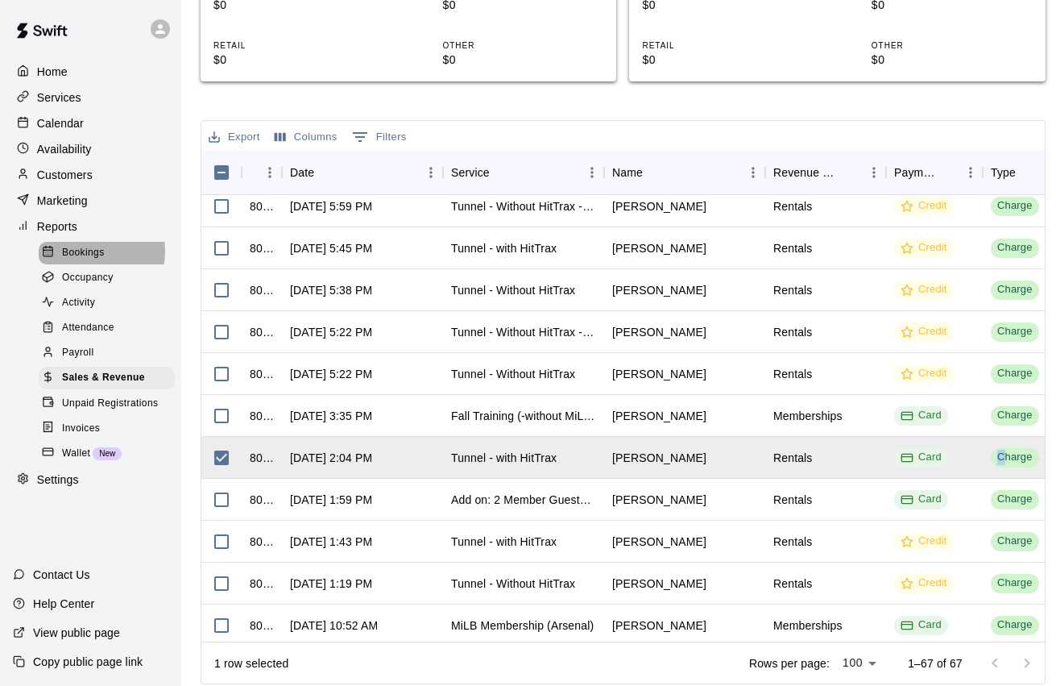
click at [97, 245] on span "Bookings" at bounding box center [83, 253] width 43 height 16
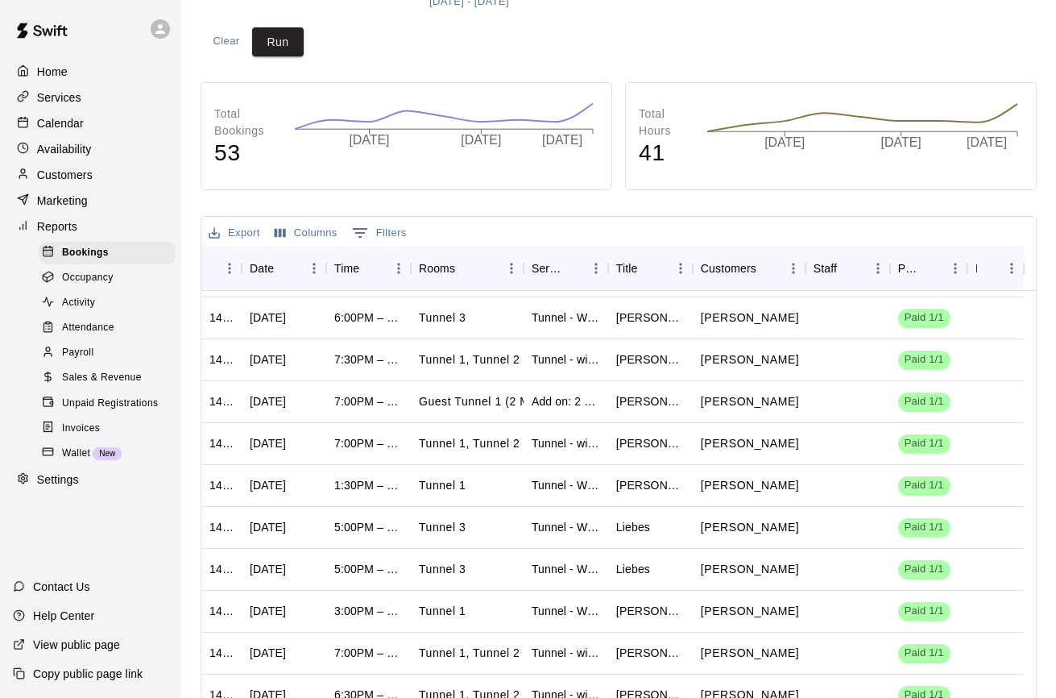
scroll to position [255, 0]
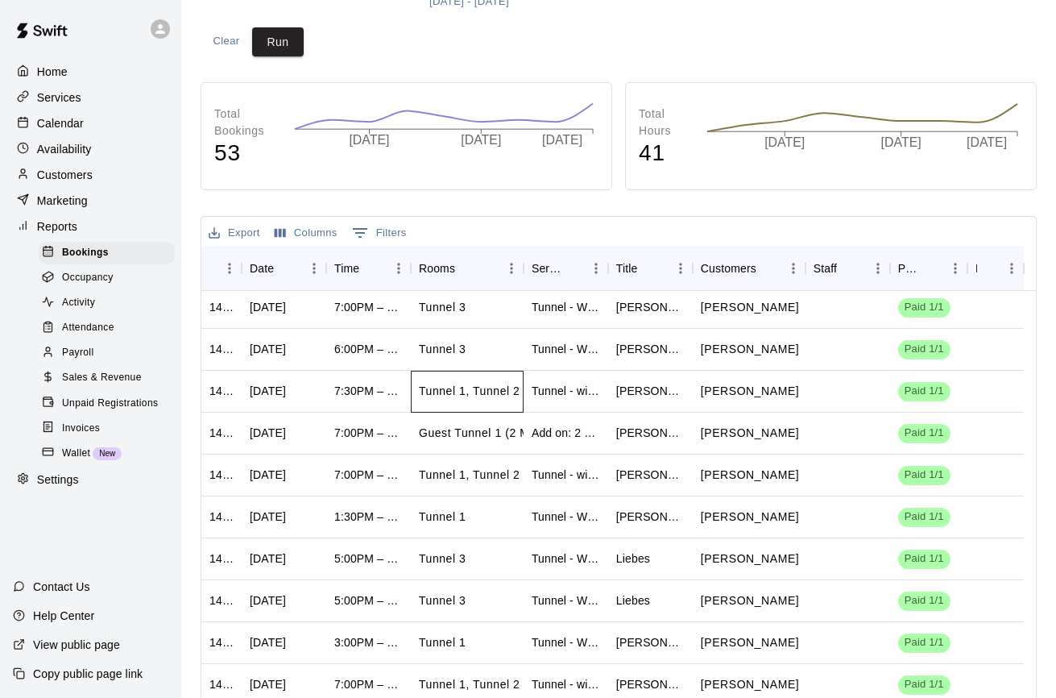
click at [508, 404] on div "Tunnel 1, Tunnel 2" at bounding box center [467, 392] width 113 height 42
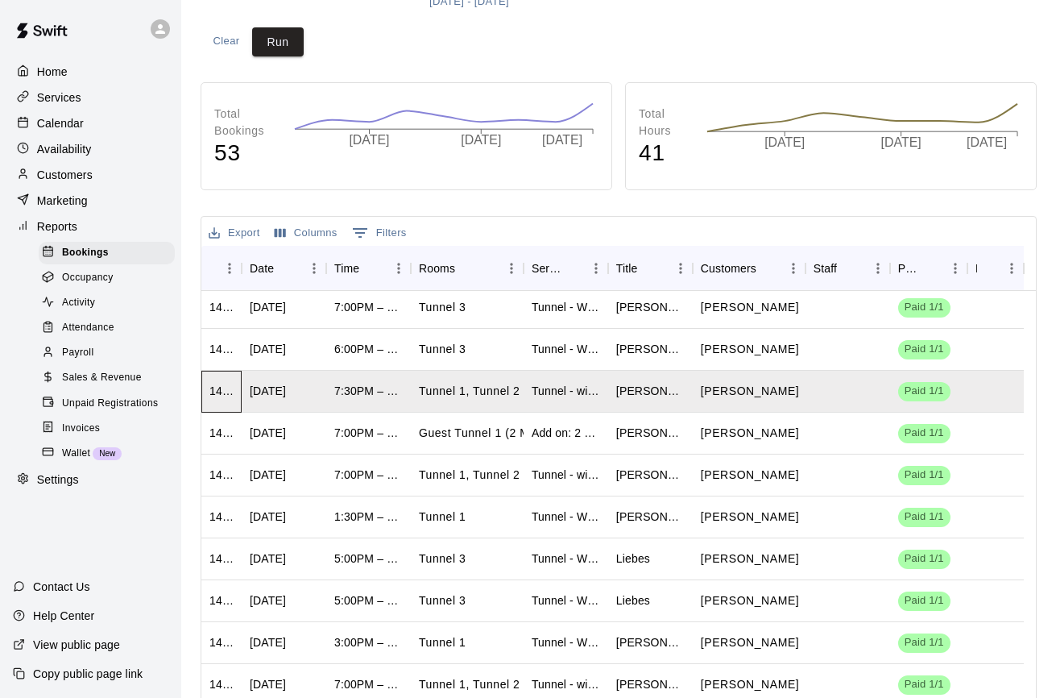
click at [234, 393] on div "1417749" at bounding box center [221, 392] width 40 height 42
click at [88, 205] on div "Marketing" at bounding box center [90, 201] width 155 height 24
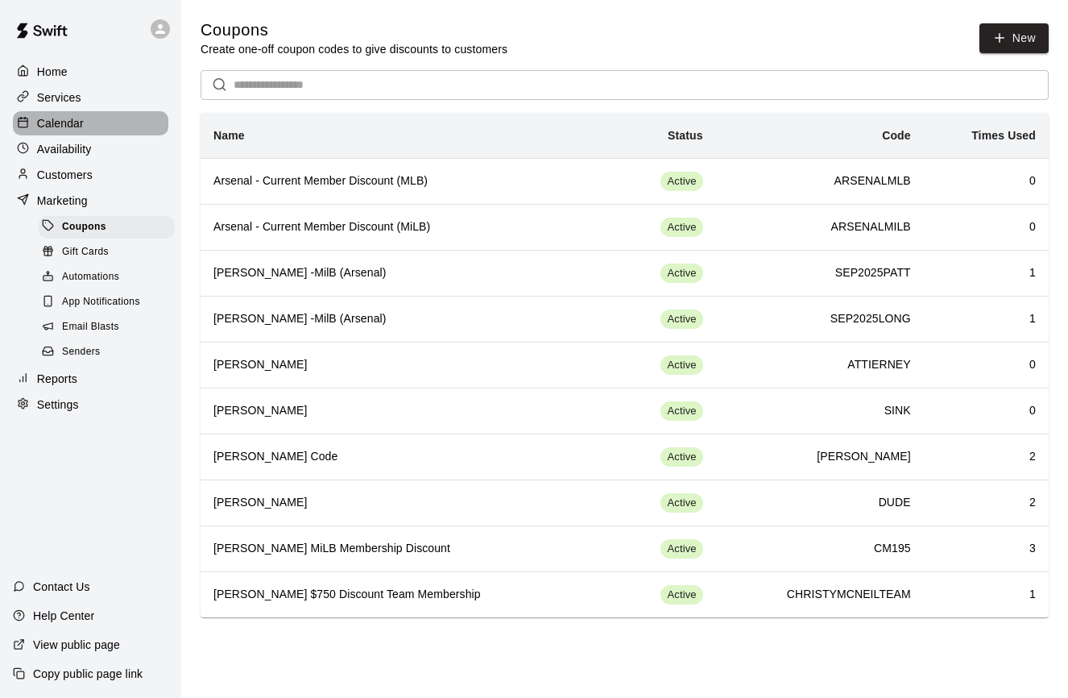
click at [72, 125] on p "Calendar" at bounding box center [60, 123] width 47 height 16
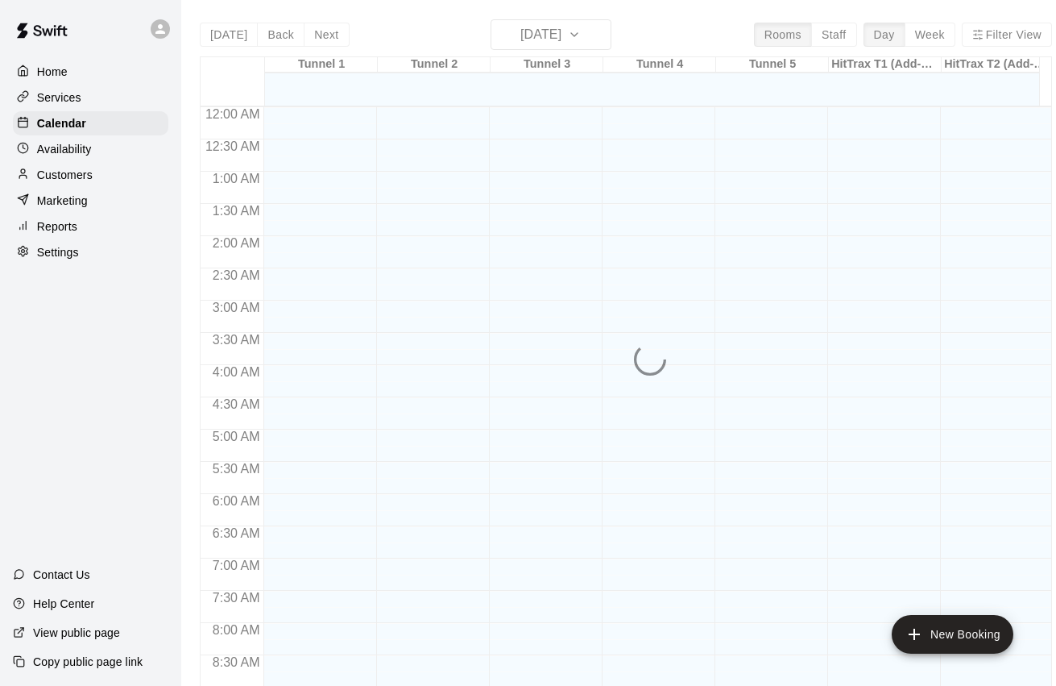
scroll to position [890, 0]
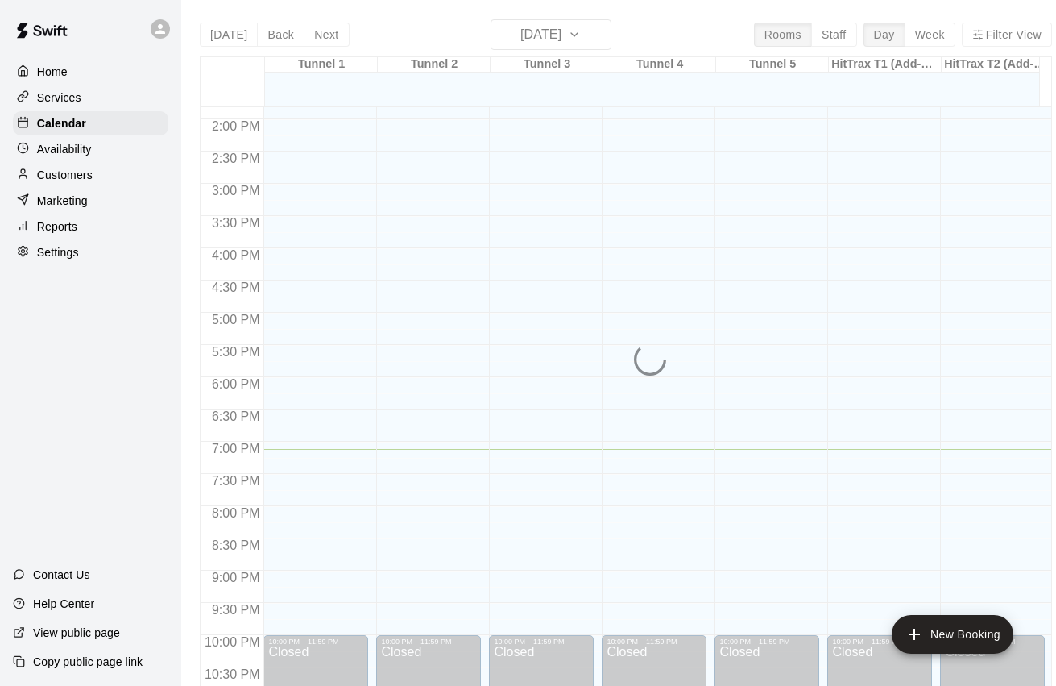
click at [74, 180] on p "Customers" at bounding box center [65, 175] width 56 height 16
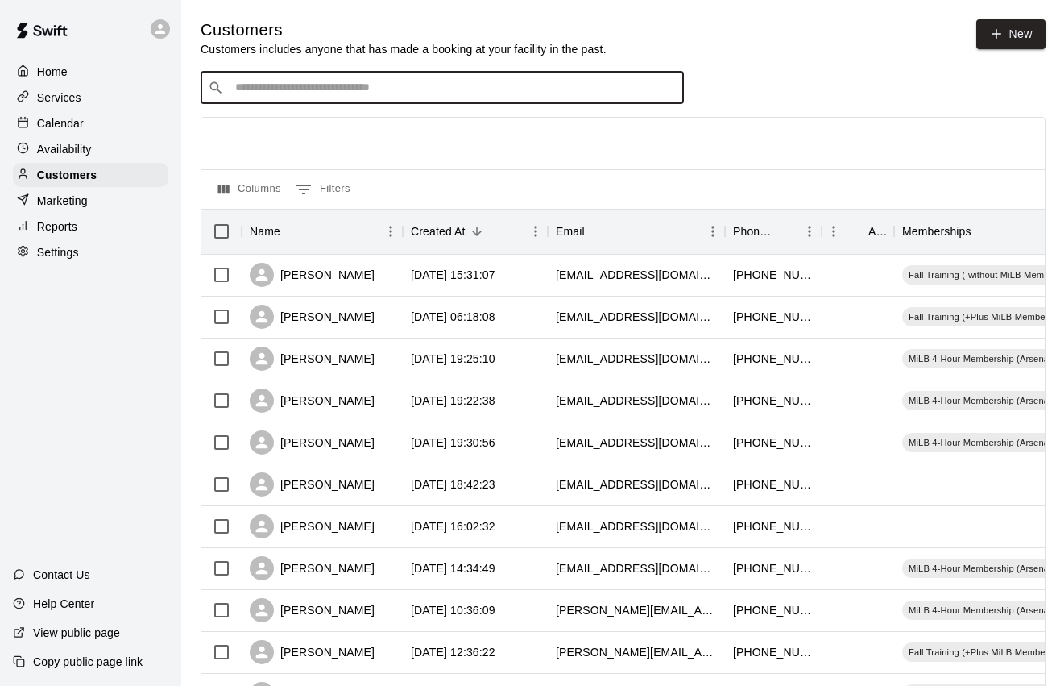
click at [503, 93] on input "Search customers by name or email" at bounding box center [453, 88] width 446 height 16
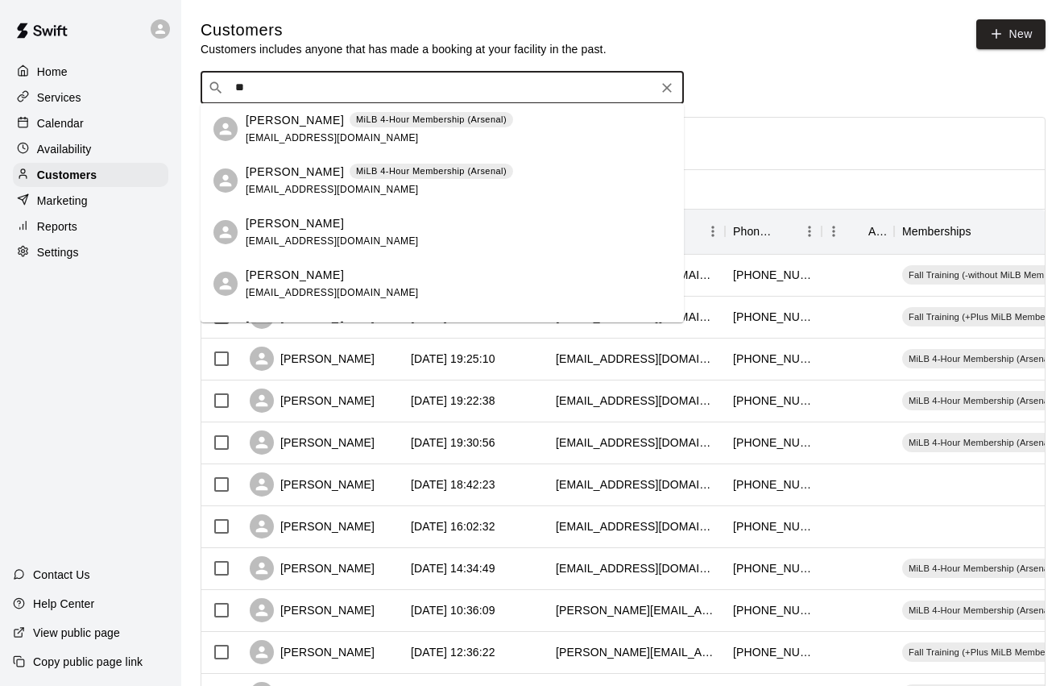
type input "***"
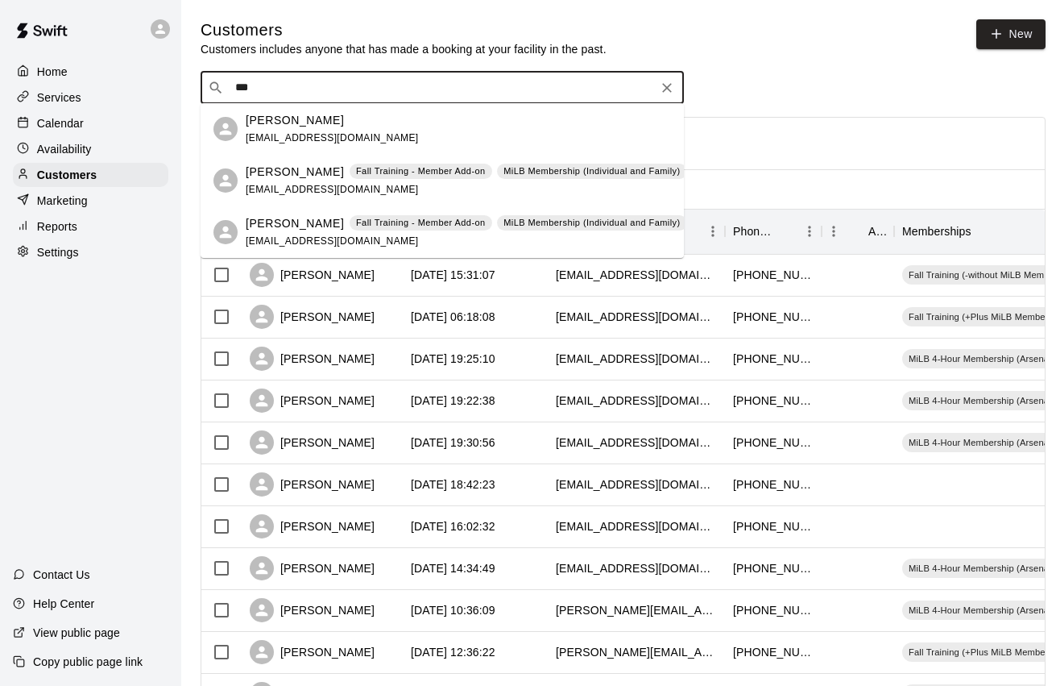
click at [296, 179] on p "[PERSON_NAME]" at bounding box center [295, 172] width 98 height 17
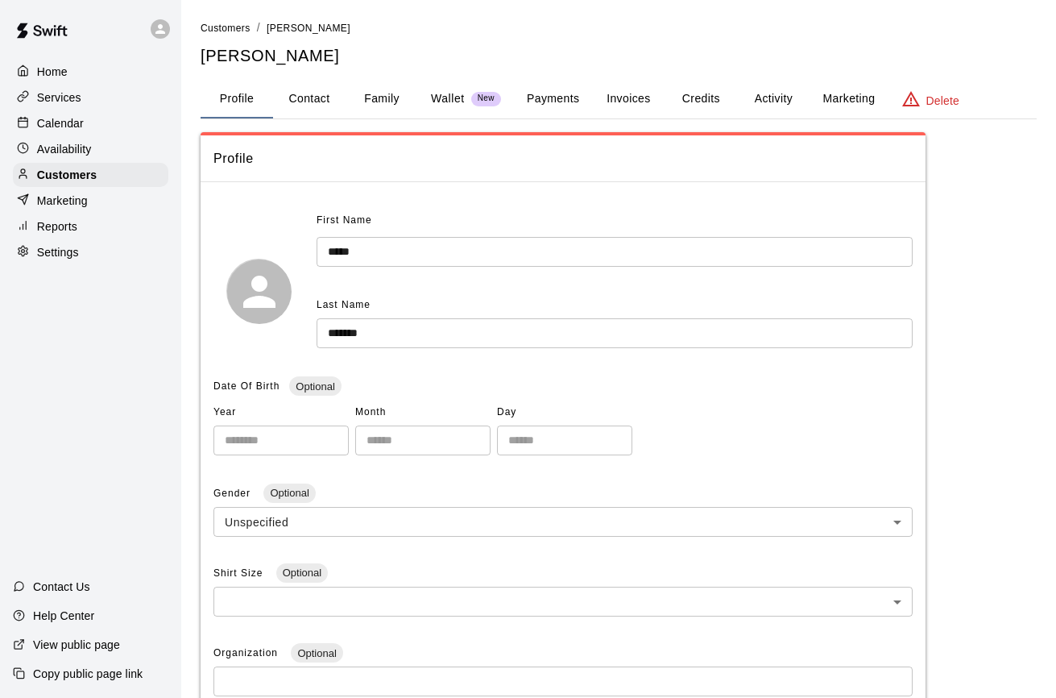
click at [578, 102] on button "Payments" at bounding box center [553, 99] width 78 height 39
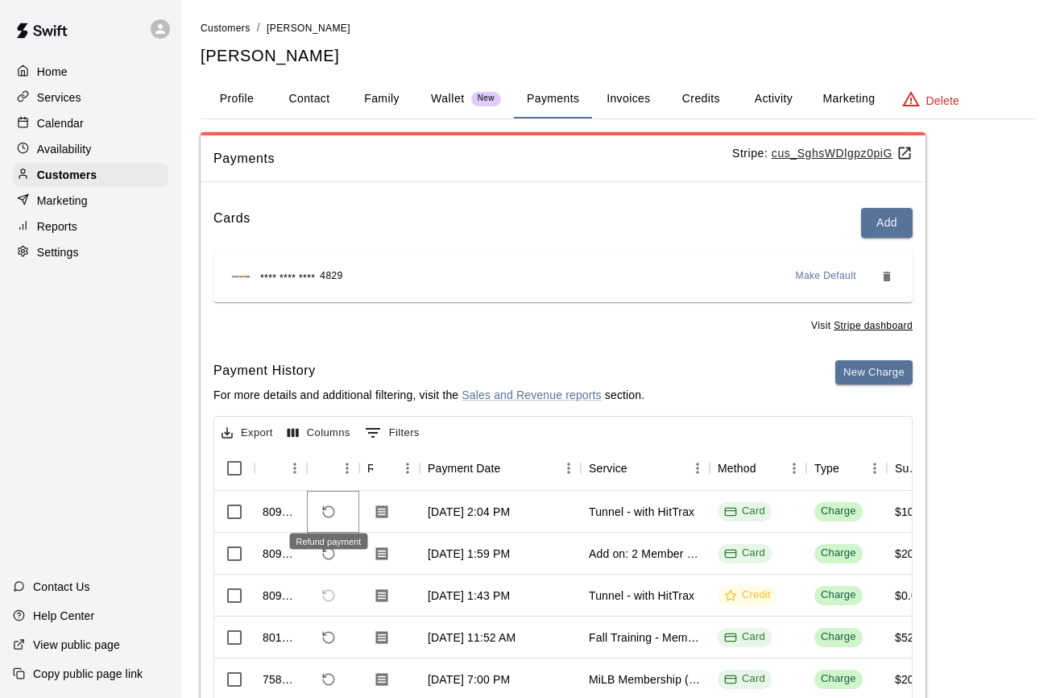
click at [332, 509] on icon "Refund payment" at bounding box center [328, 511] width 15 height 15
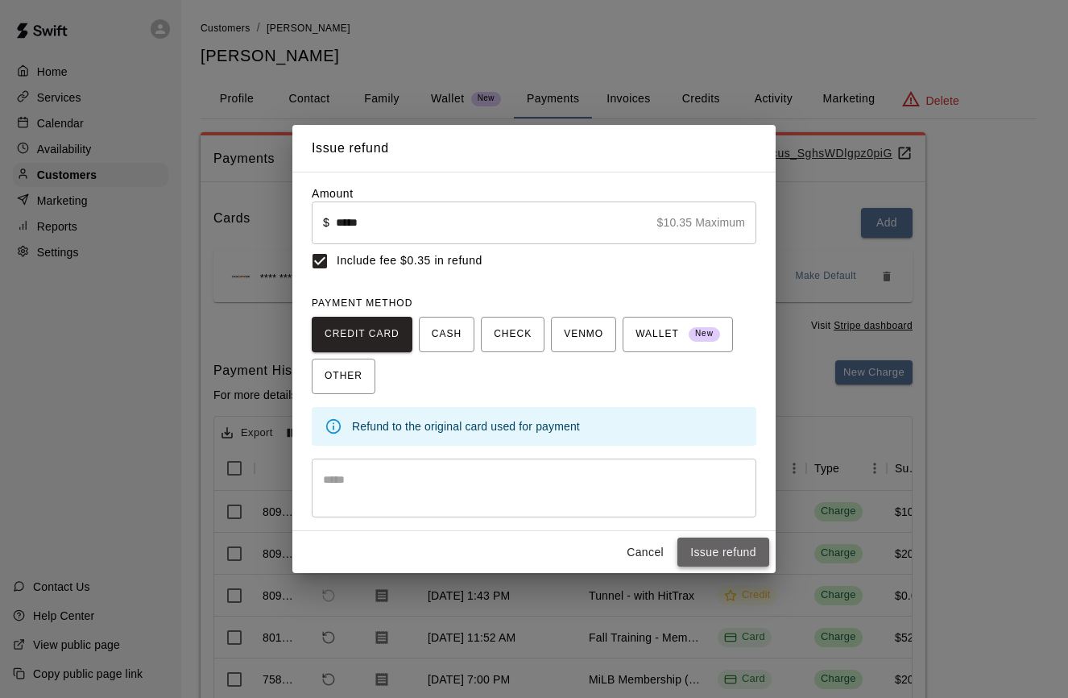
click at [739, 546] on button "Issue refund" at bounding box center [724, 552] width 92 height 30
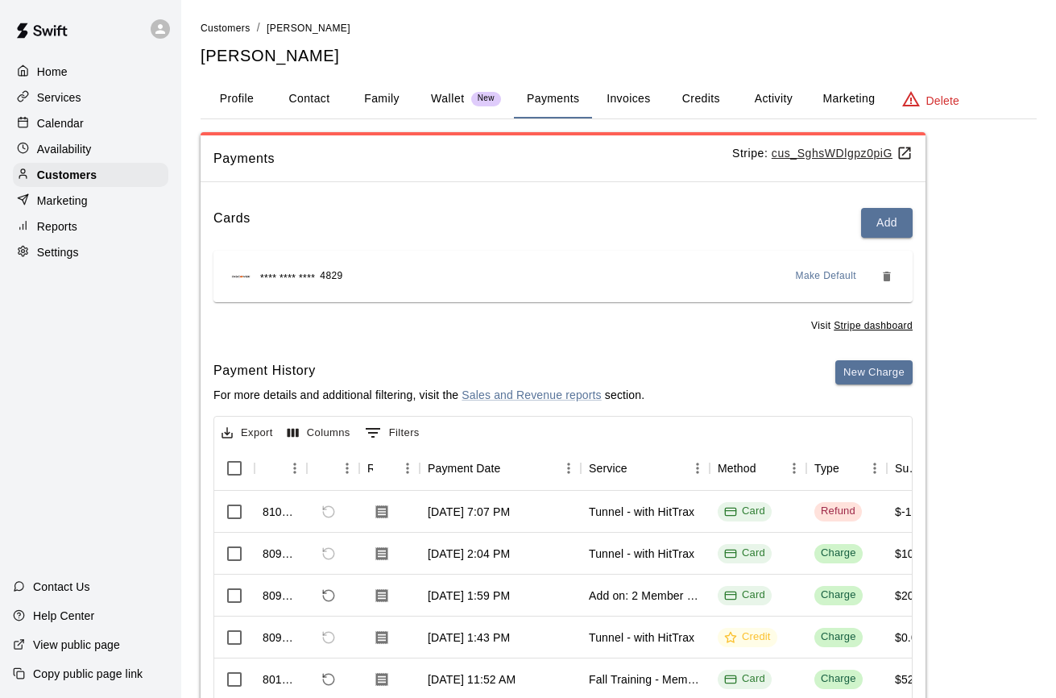
click at [72, 126] on p "Calendar" at bounding box center [60, 123] width 47 height 16
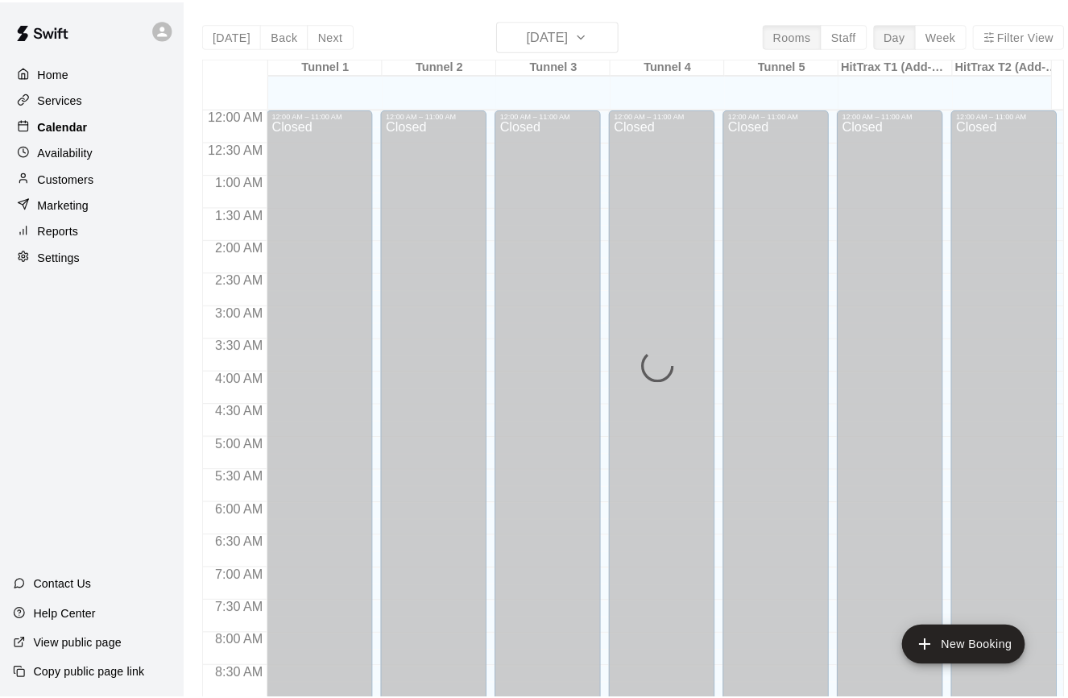
scroll to position [890, 0]
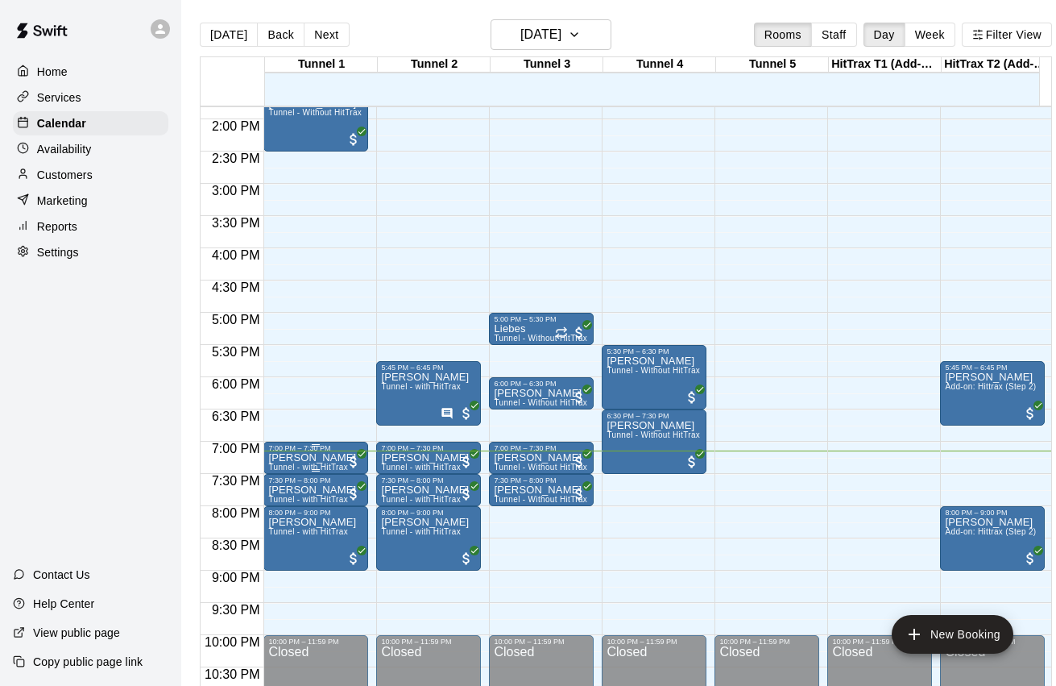
click at [330, 458] on p "[PERSON_NAME]" at bounding box center [312, 458] width 88 height 0
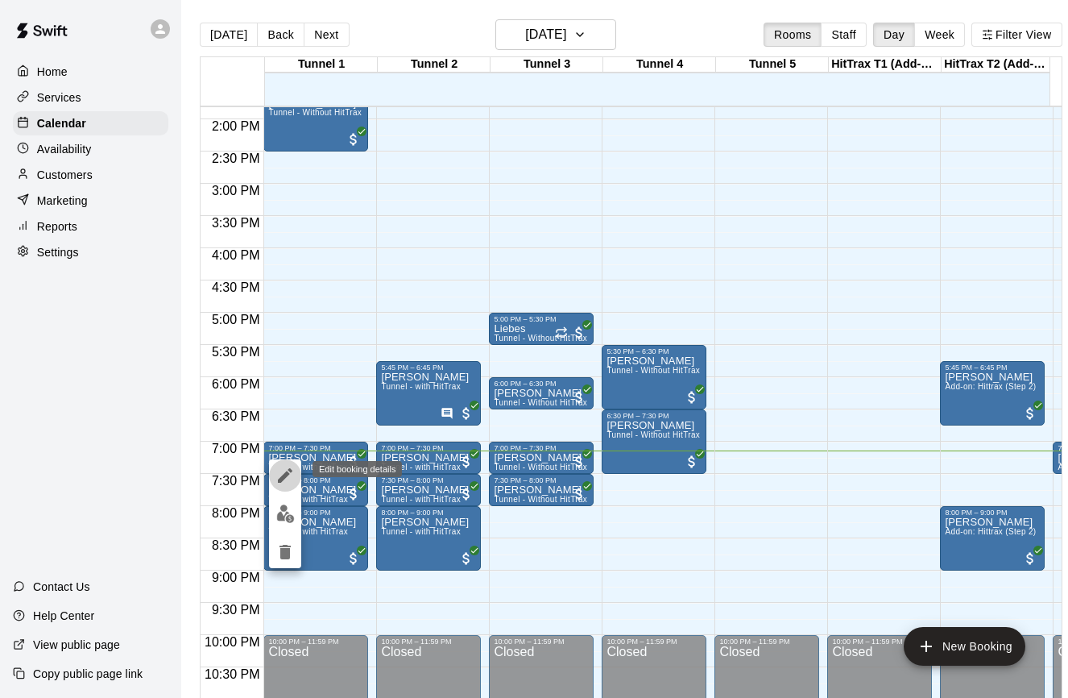
click at [281, 475] on icon "edit" at bounding box center [285, 475] width 19 height 19
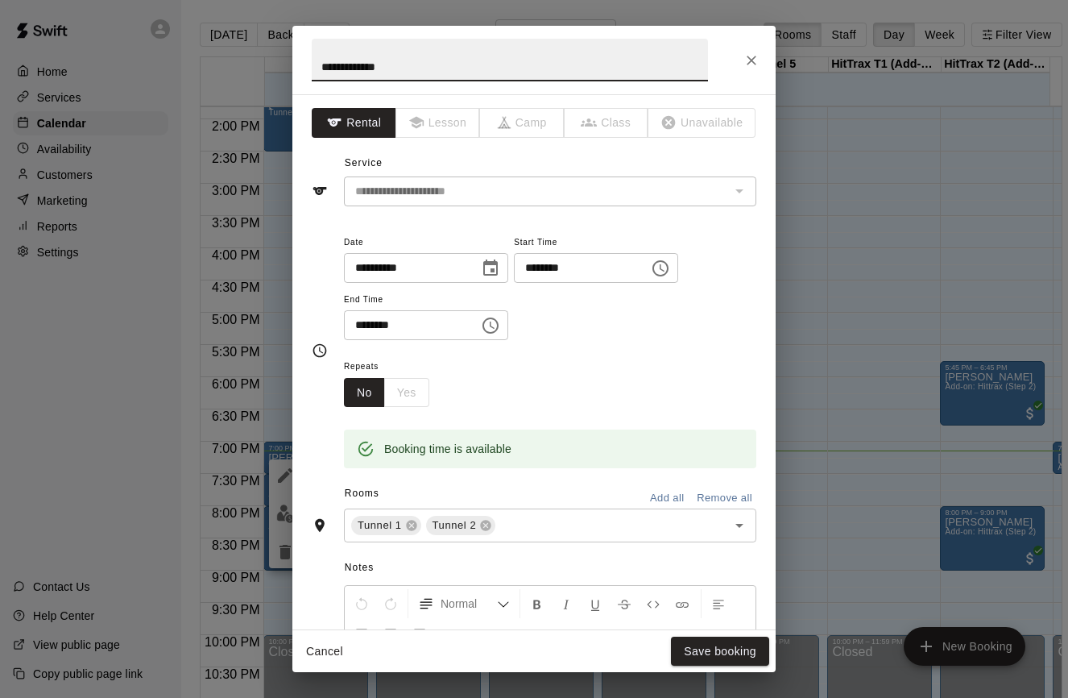
scroll to position [317, 0]
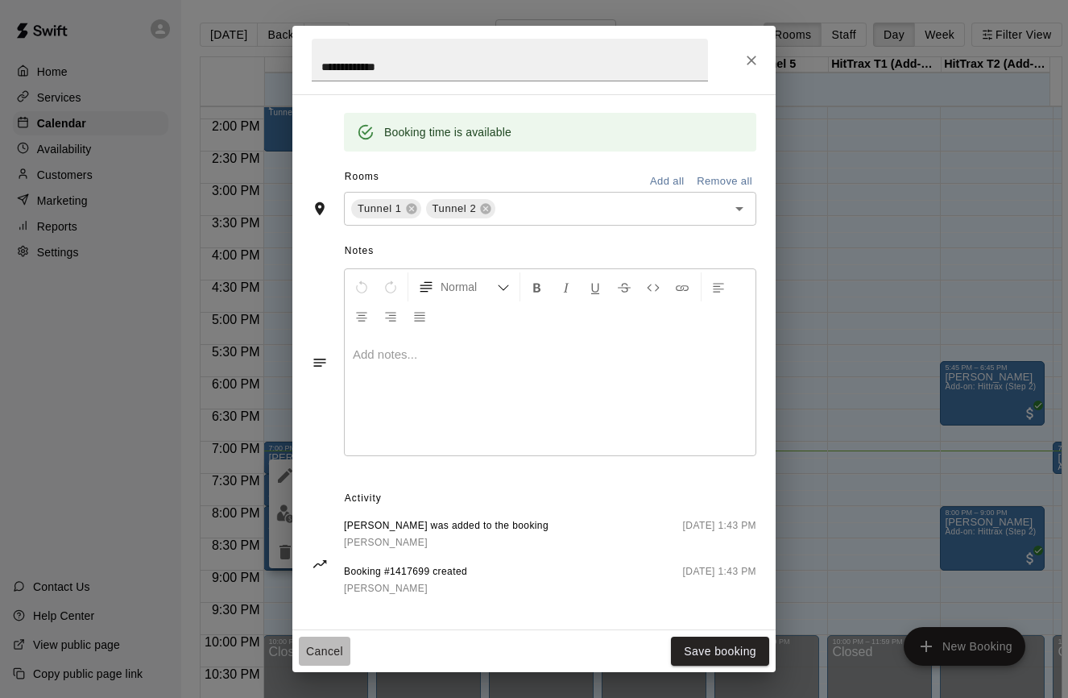
click at [329, 653] on button "Cancel" at bounding box center [325, 651] width 52 height 30
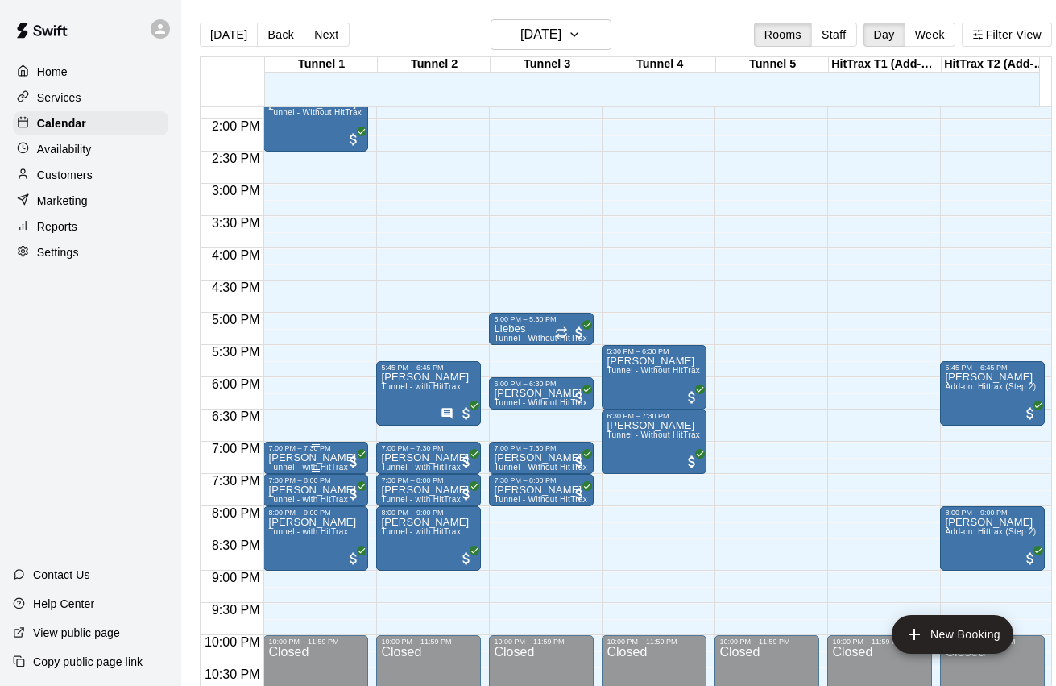
click at [327, 468] on span "Tunnel - with HitTrax" at bounding box center [308, 466] width 80 height 9
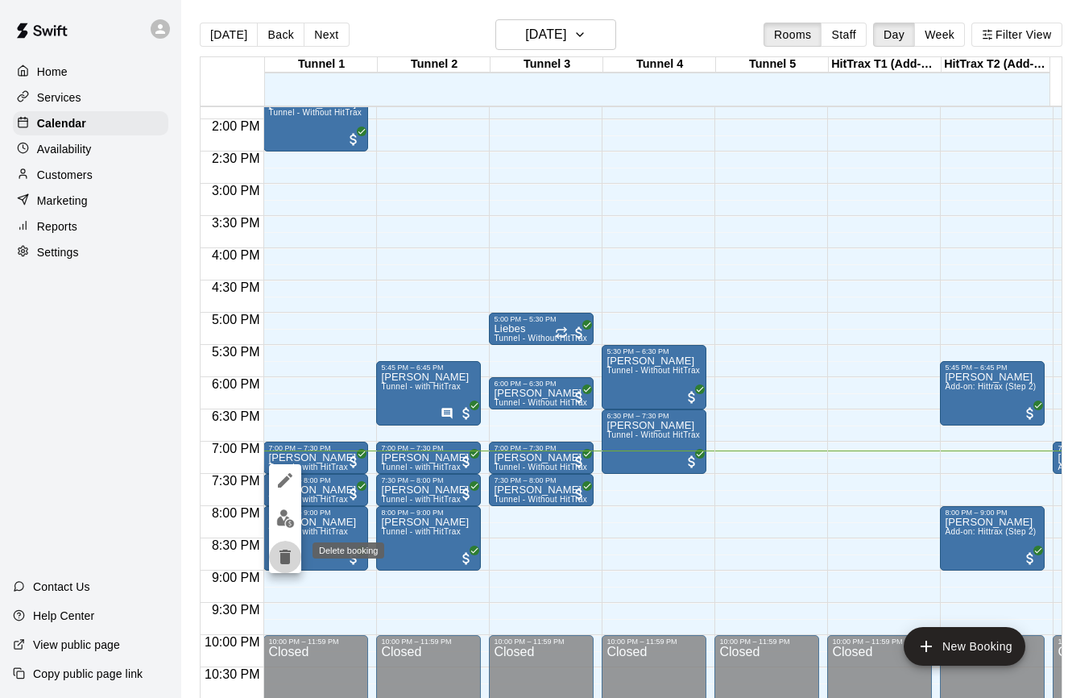
click at [280, 560] on icon "delete" at bounding box center [285, 556] width 19 height 19
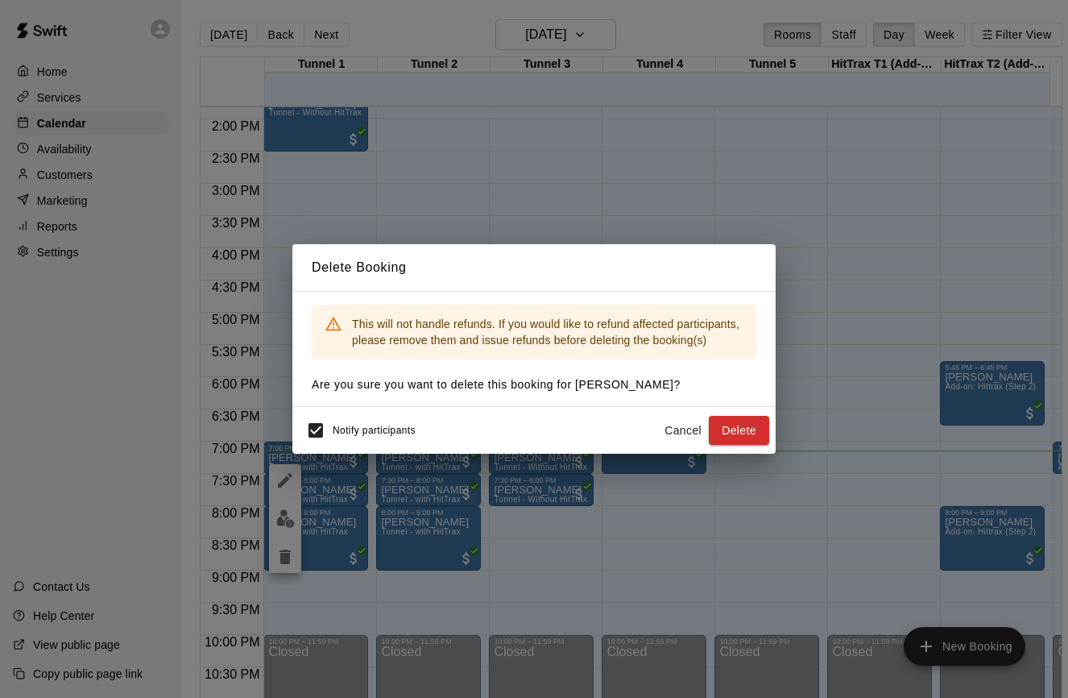
click at [684, 425] on button "Cancel" at bounding box center [683, 431] width 52 height 30
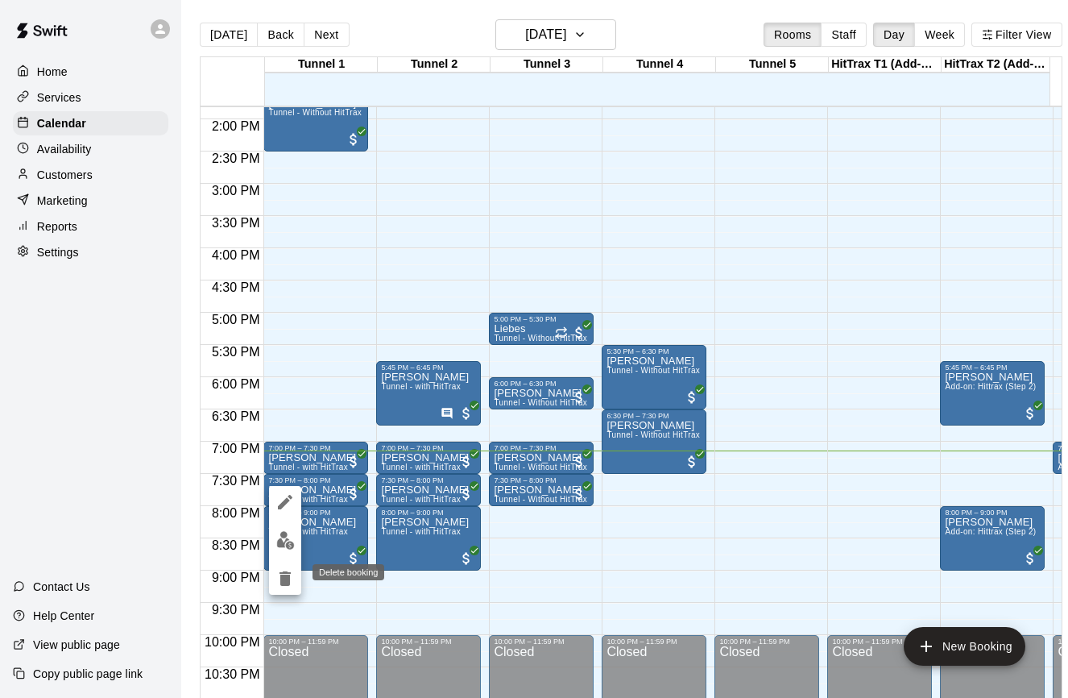
click at [281, 585] on icon "delete" at bounding box center [285, 578] width 11 height 15
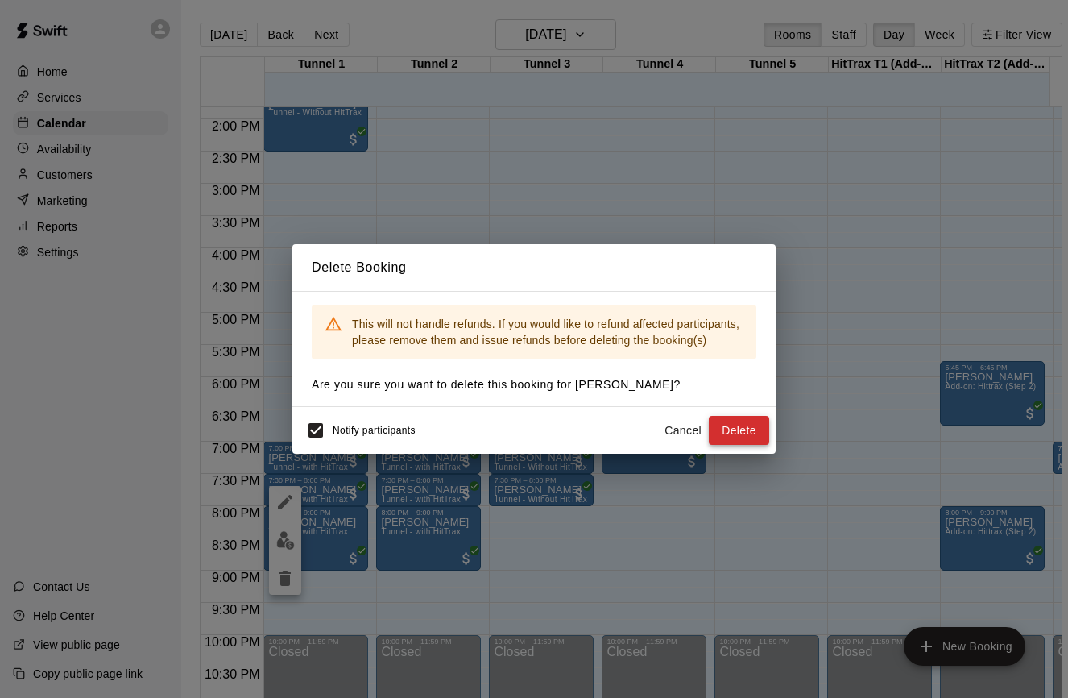
click at [730, 433] on button "Delete" at bounding box center [739, 431] width 60 height 30
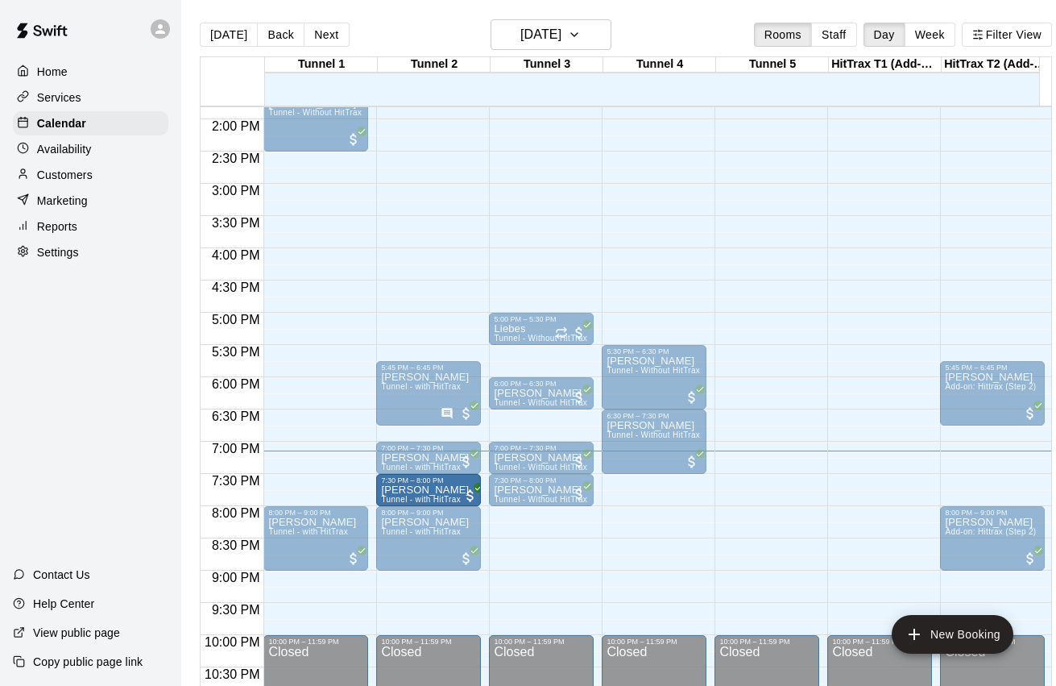
drag, startPoint x: 336, startPoint y: 454, endPoint x: 408, endPoint y: 489, distance: 80.4
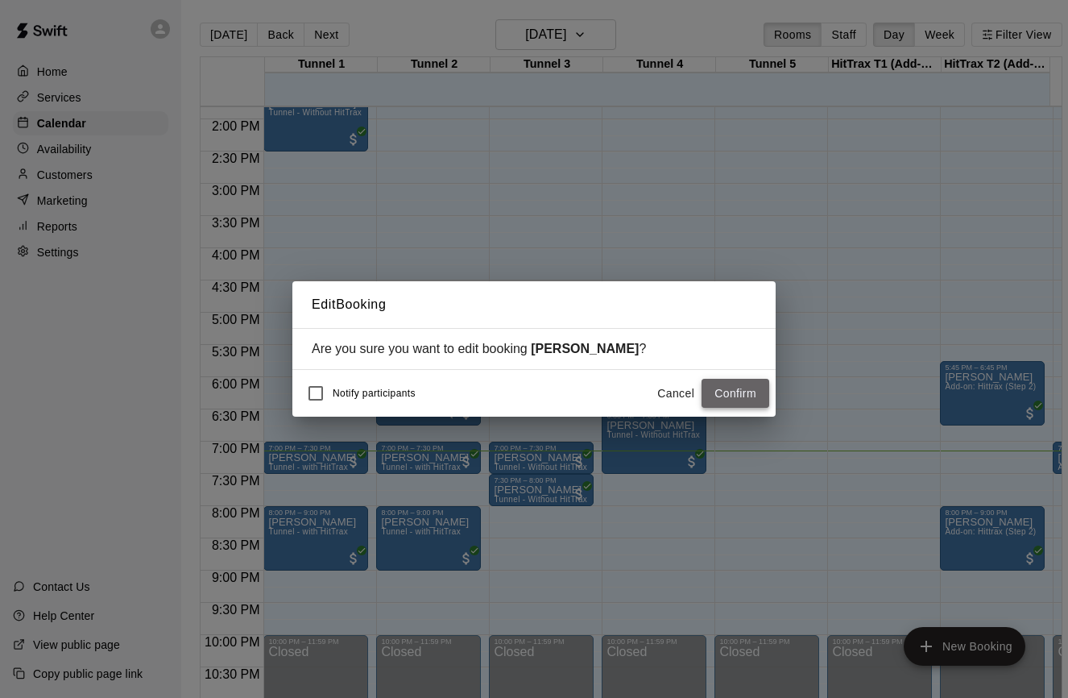
click at [719, 396] on button "Confirm" at bounding box center [736, 394] width 68 height 30
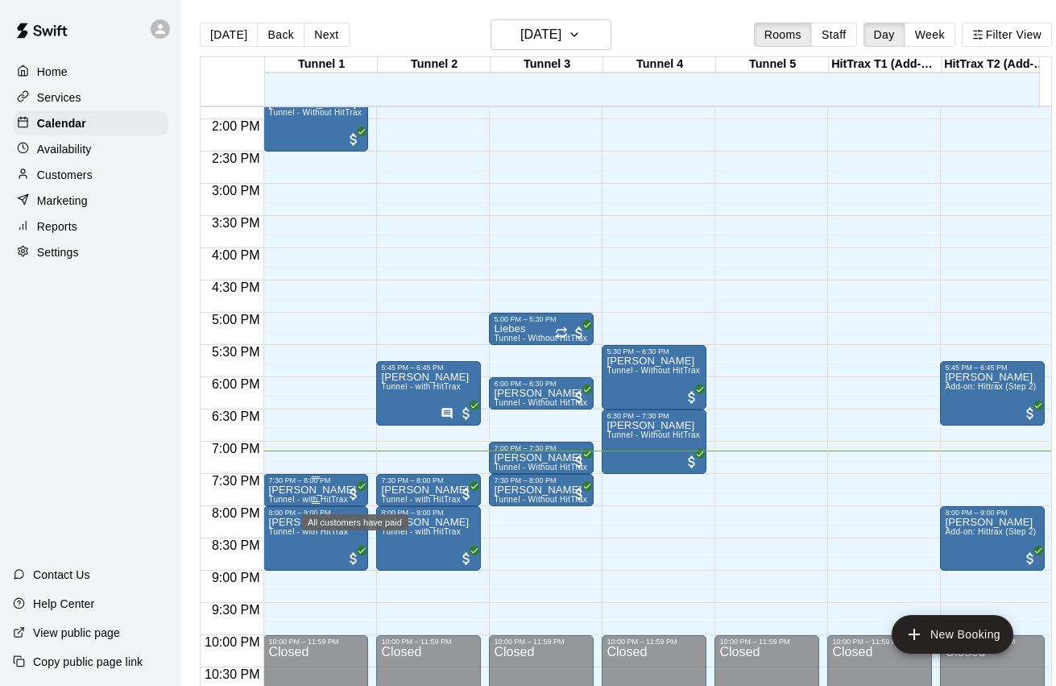
click at [350, 488] on span "All customers have paid" at bounding box center [354, 494] width 16 height 16
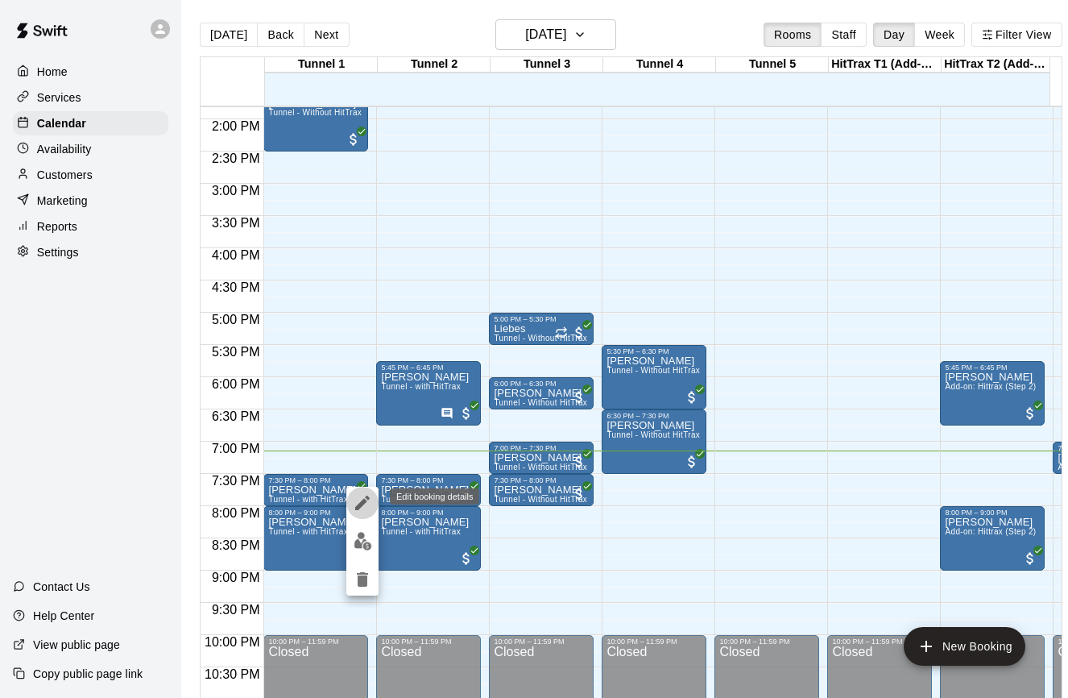
click at [362, 500] on icon "edit" at bounding box center [362, 502] width 19 height 19
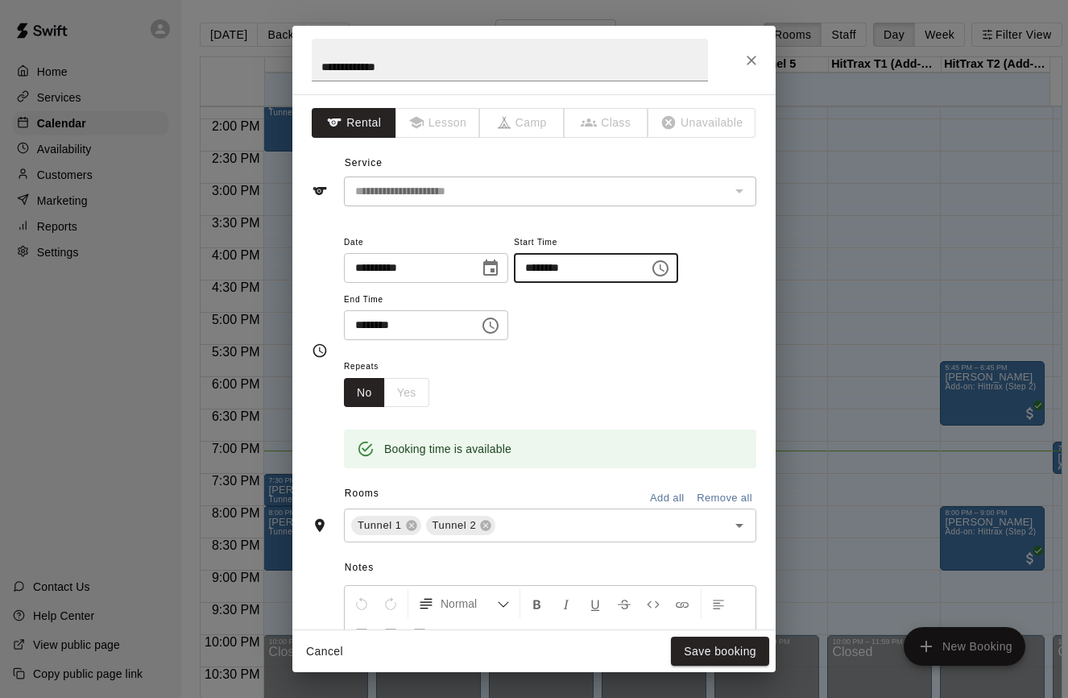
click at [560, 271] on input "********" at bounding box center [576, 268] width 124 height 30
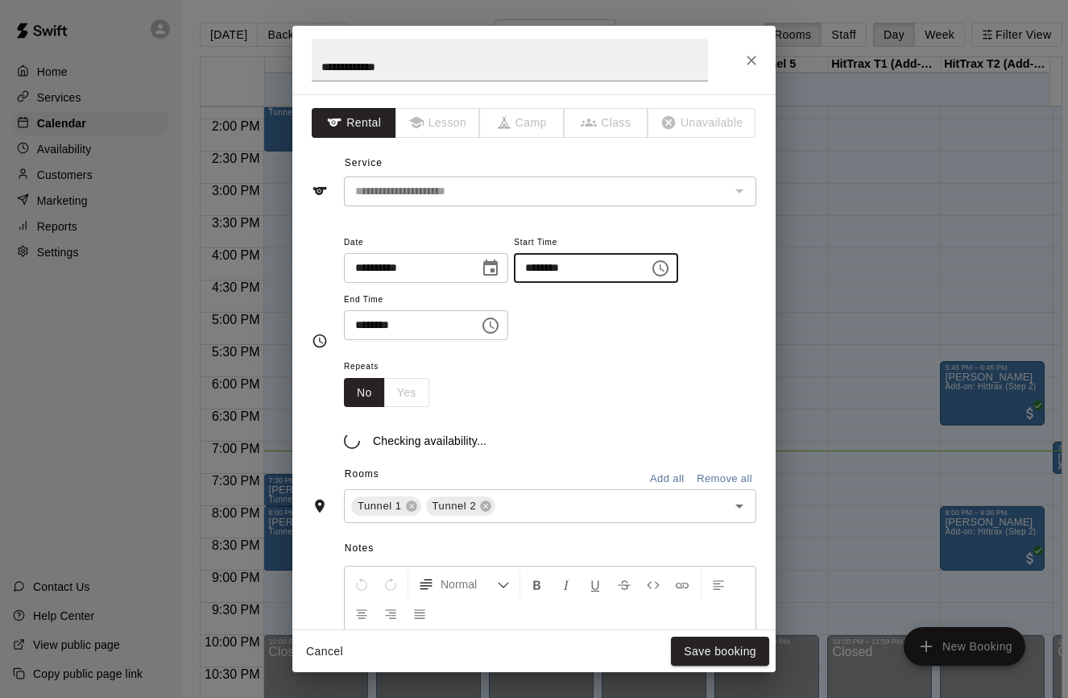
type input "********"
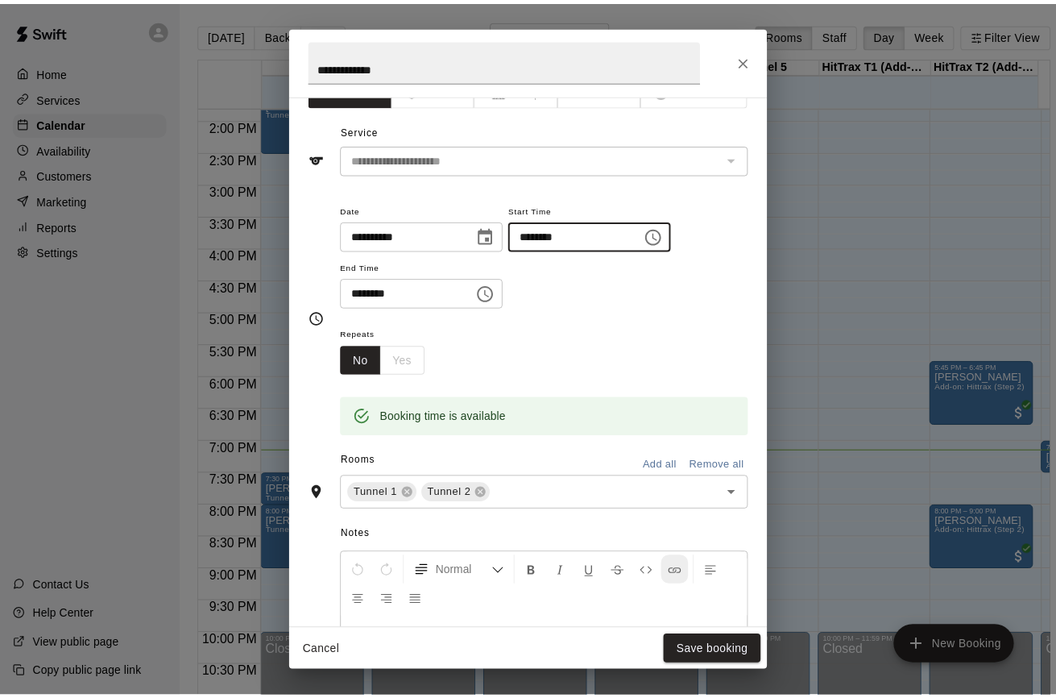
scroll to position [0, 0]
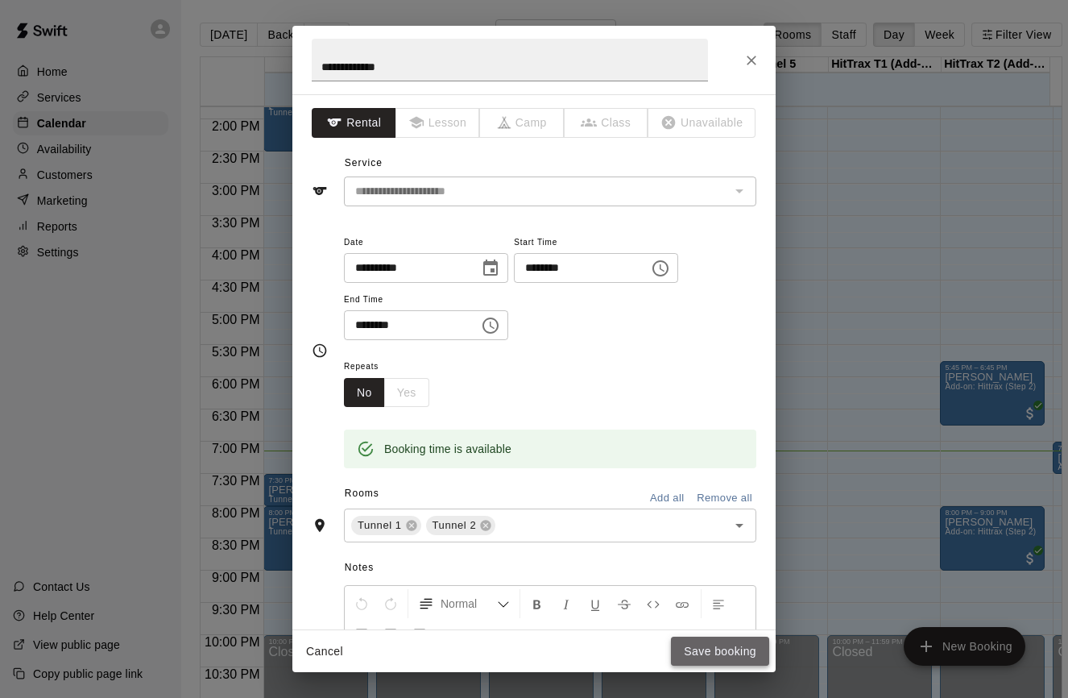
click at [715, 647] on button "Save booking" at bounding box center [720, 651] width 98 height 30
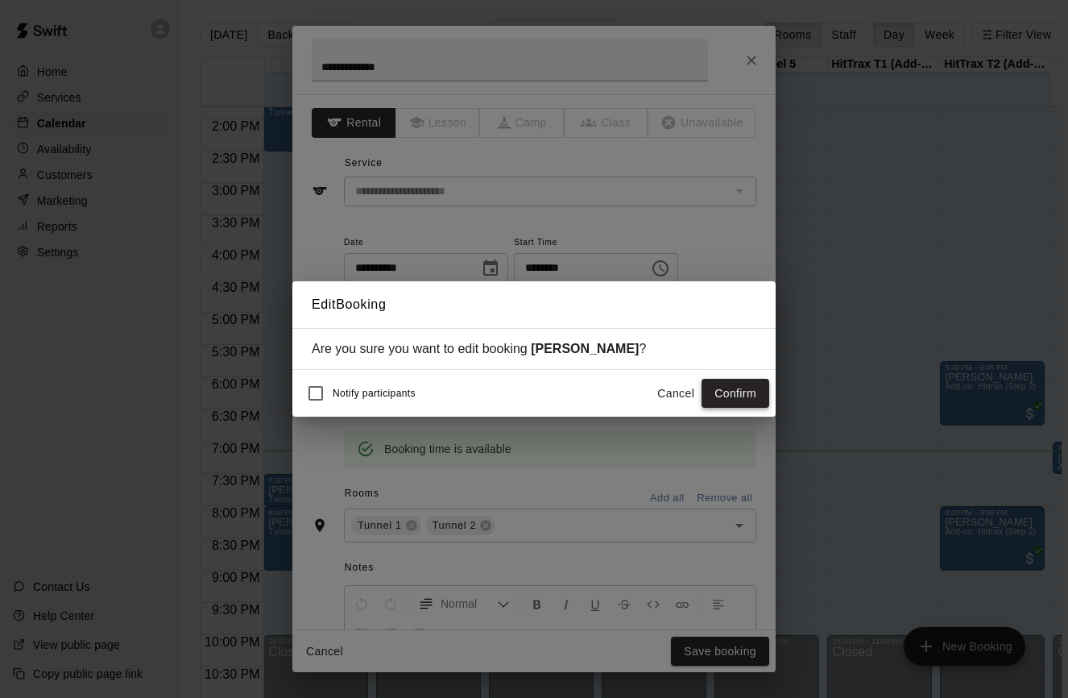
click at [735, 390] on button "Confirm" at bounding box center [736, 394] width 68 height 30
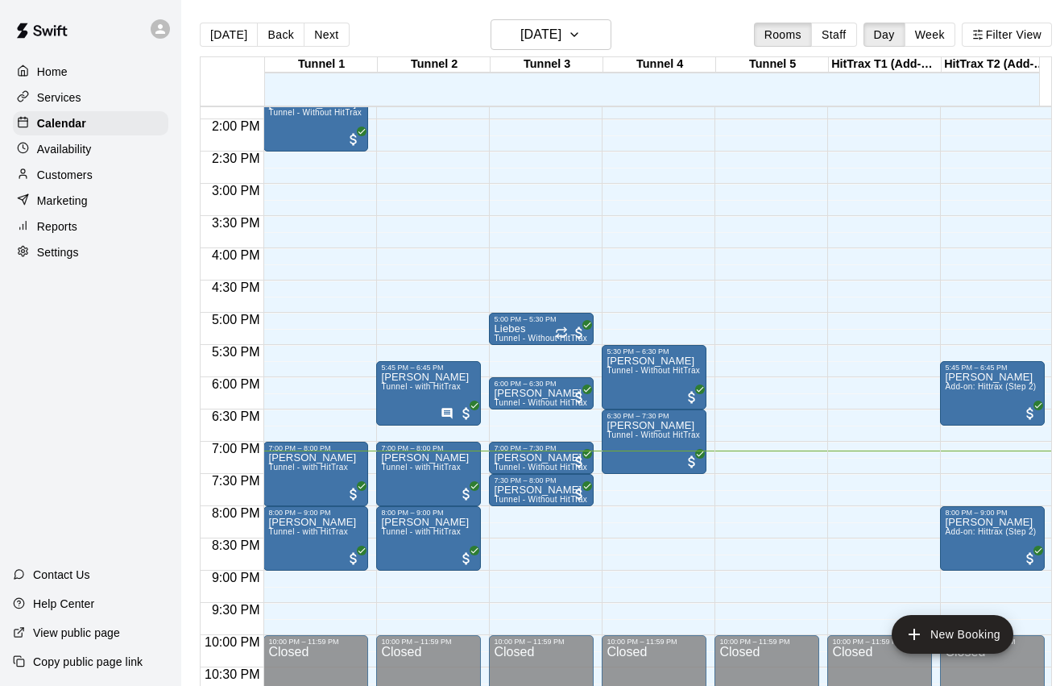
click at [84, 98] on div "Services" at bounding box center [90, 97] width 155 height 24
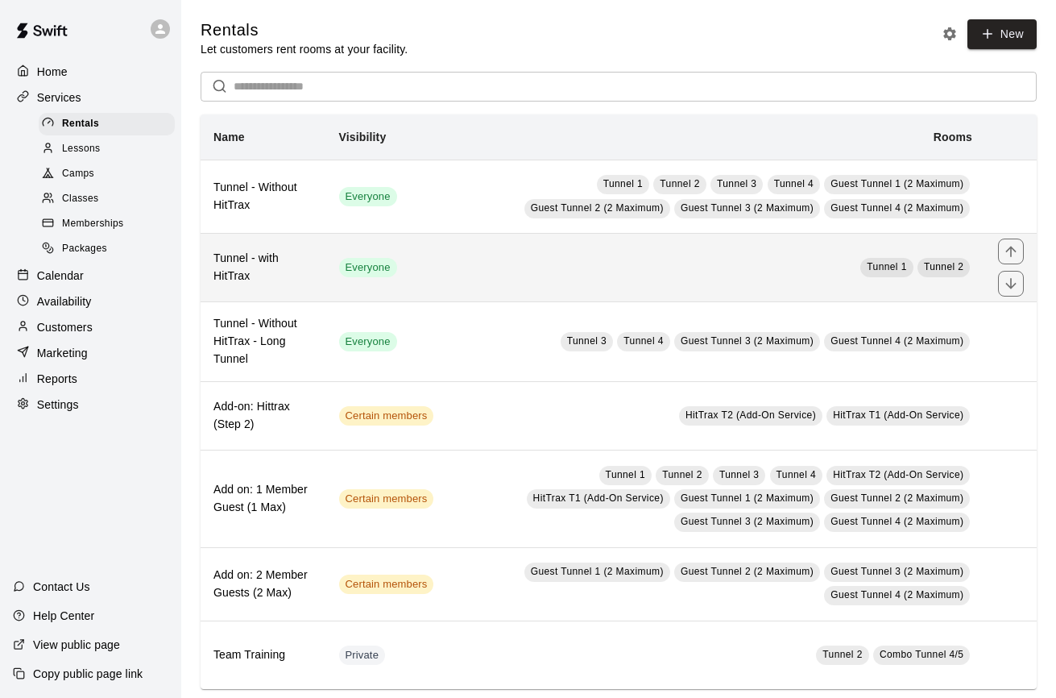
click at [475, 264] on td "Tunnel 1 Tunnel 2" at bounding box center [715, 268] width 539 height 68
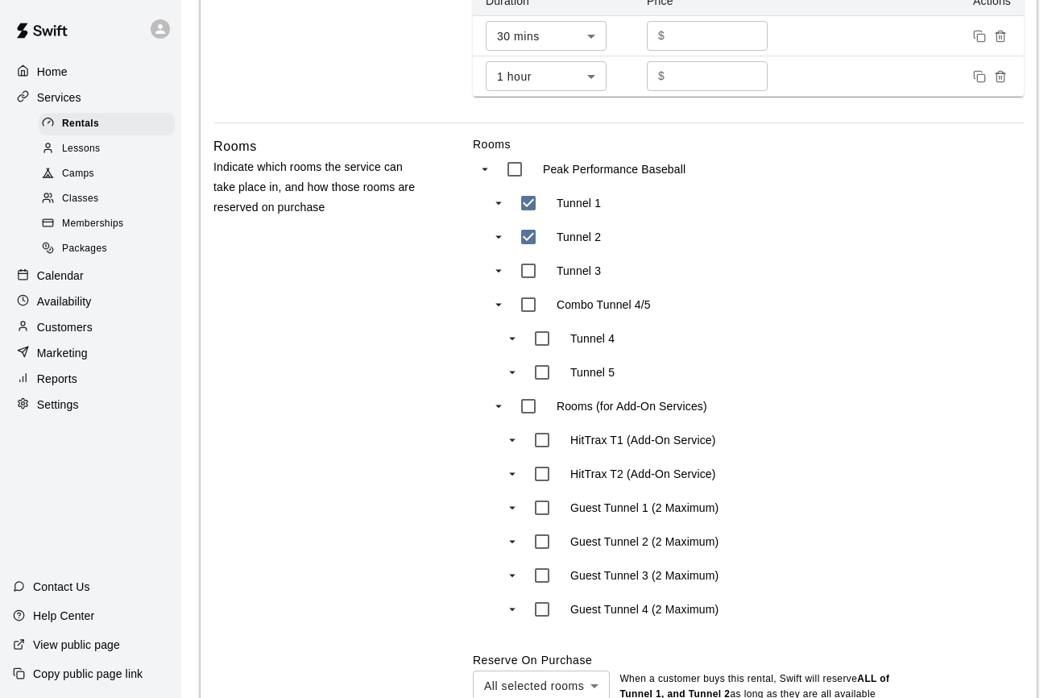
scroll to position [1076, 0]
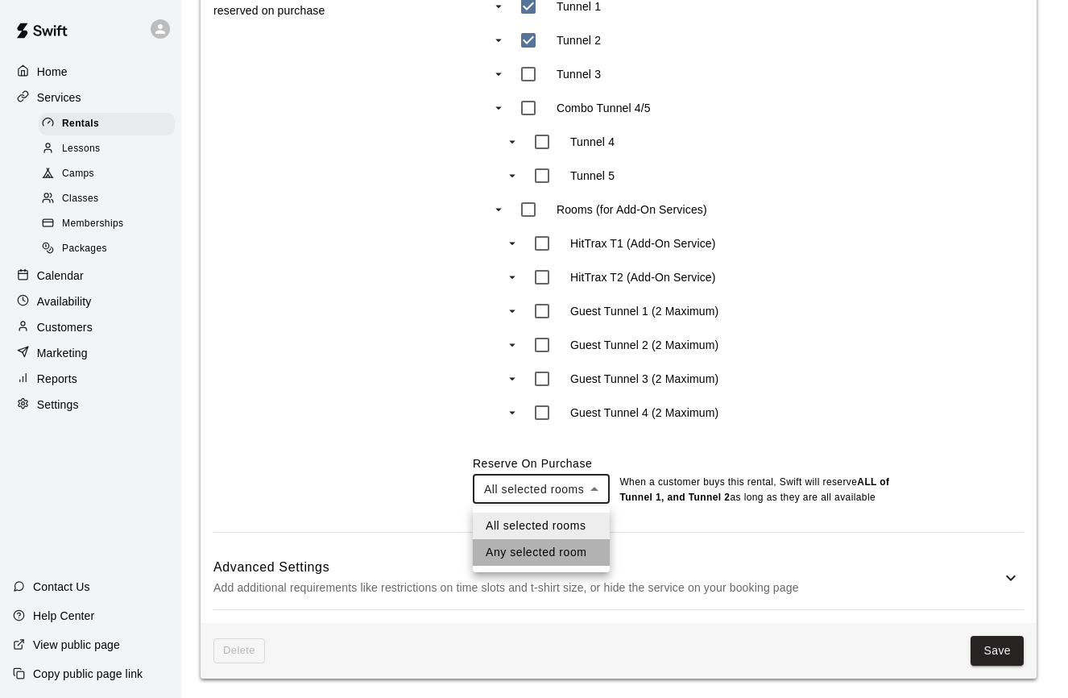
click at [573, 555] on li "Any selected room" at bounding box center [541, 552] width 137 height 27
click at [568, 523] on li "All selected rooms" at bounding box center [542, 525] width 138 height 27
click at [571, 546] on li "Any selected room" at bounding box center [541, 552] width 137 height 27
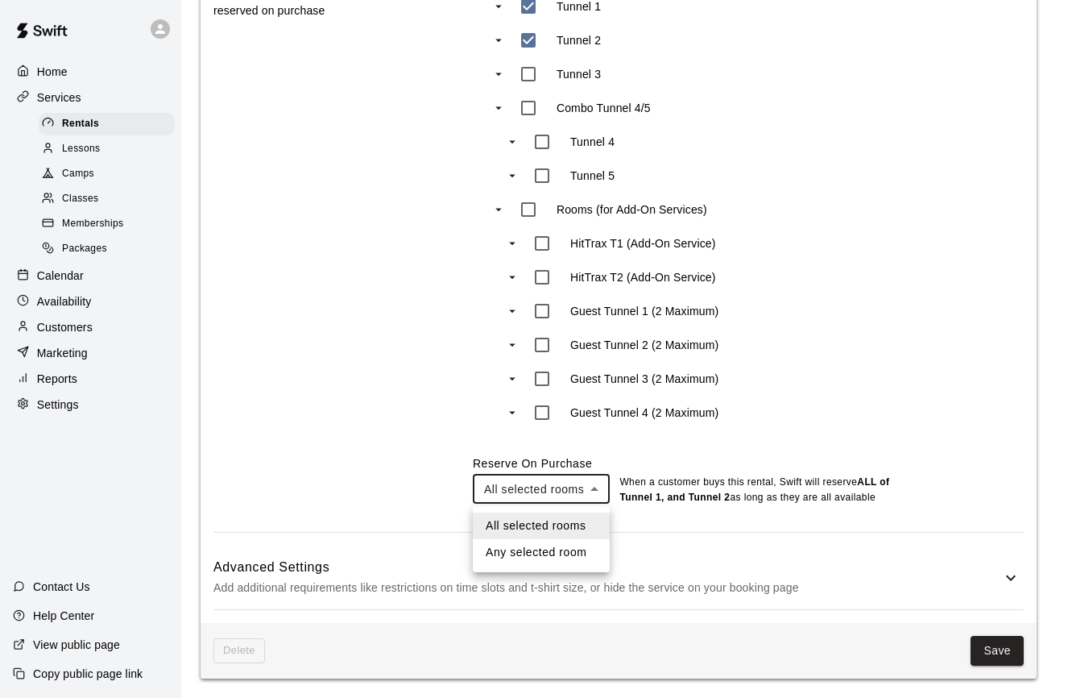
type input "***"
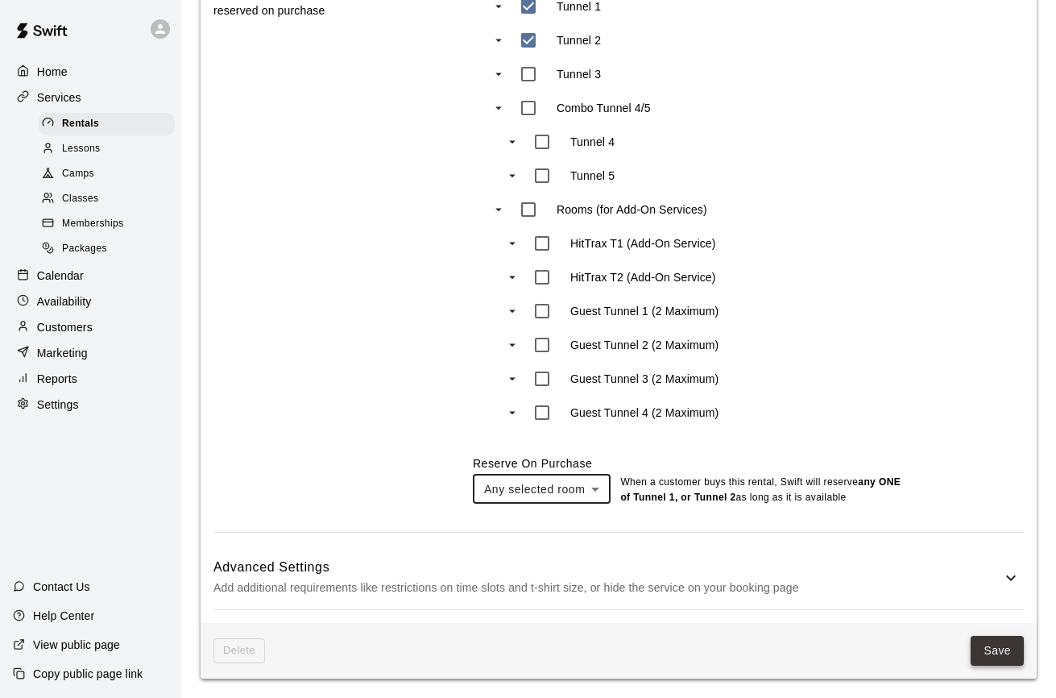
click at [996, 646] on button "Save" at bounding box center [997, 651] width 53 height 30
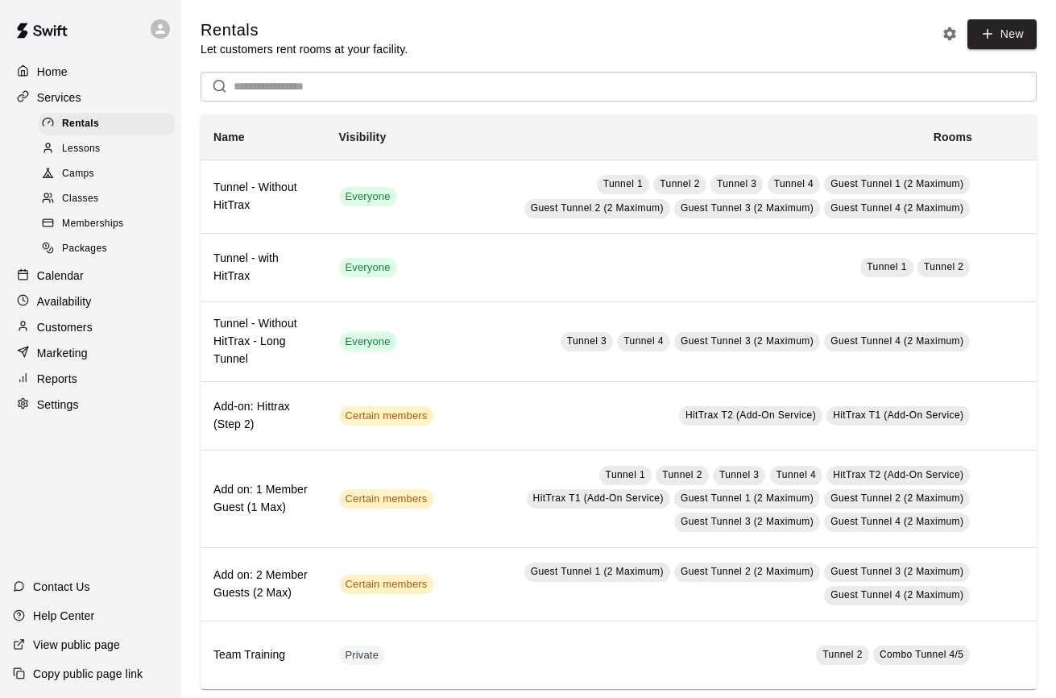
click at [85, 270] on div "Calendar" at bounding box center [90, 275] width 155 height 24
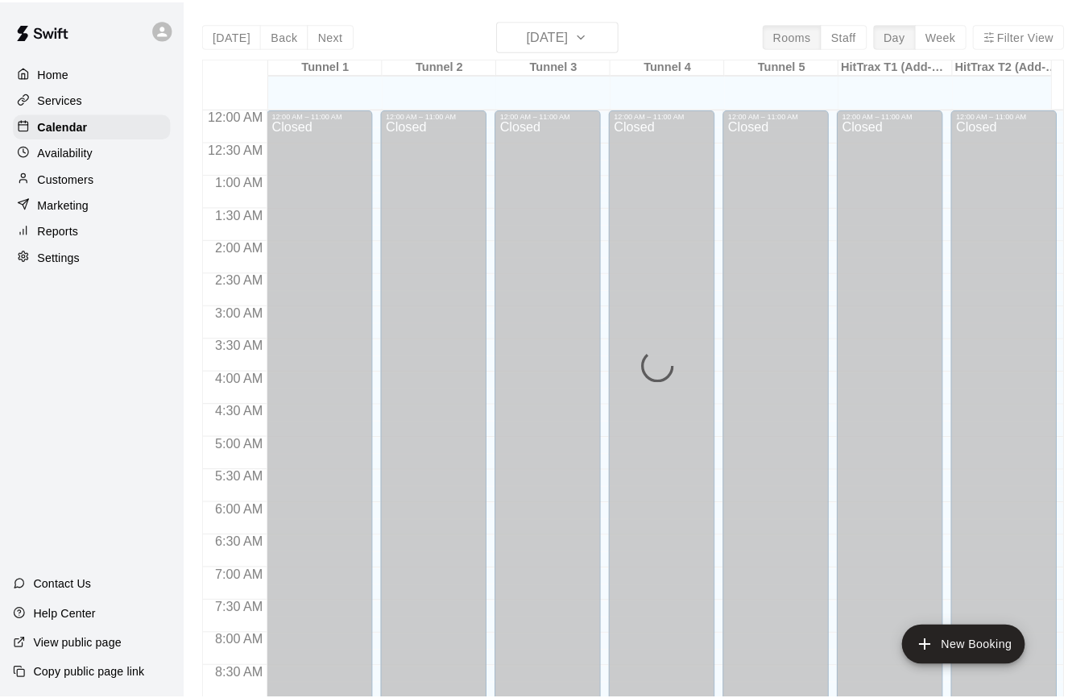
scroll to position [890, 0]
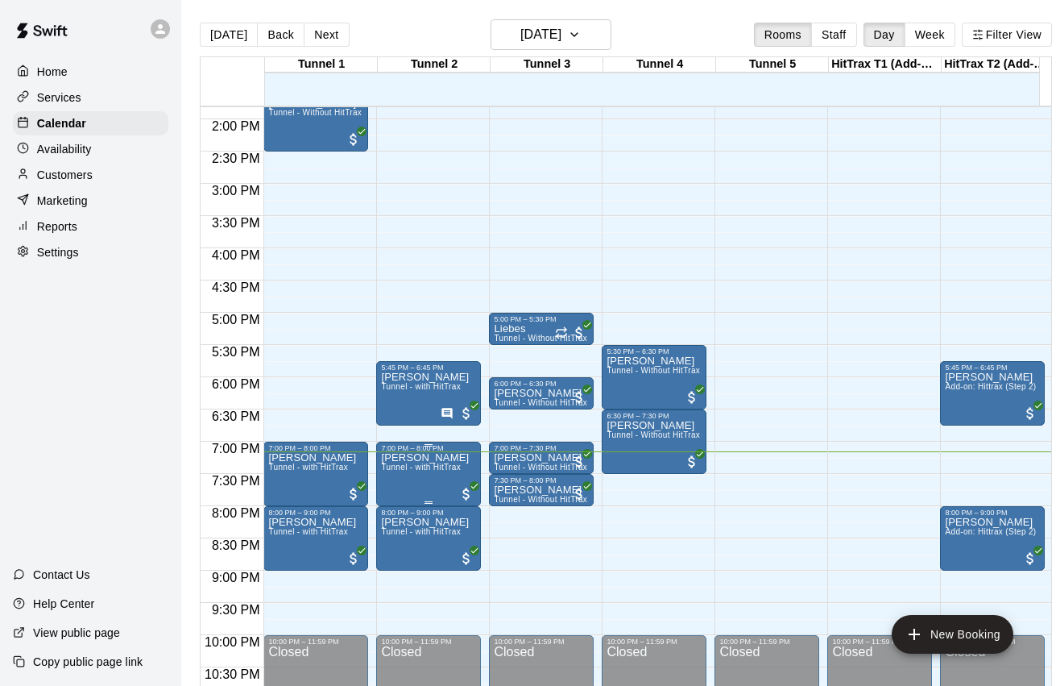
click at [414, 466] on span "Tunnel - with HitTrax" at bounding box center [421, 466] width 80 height 9
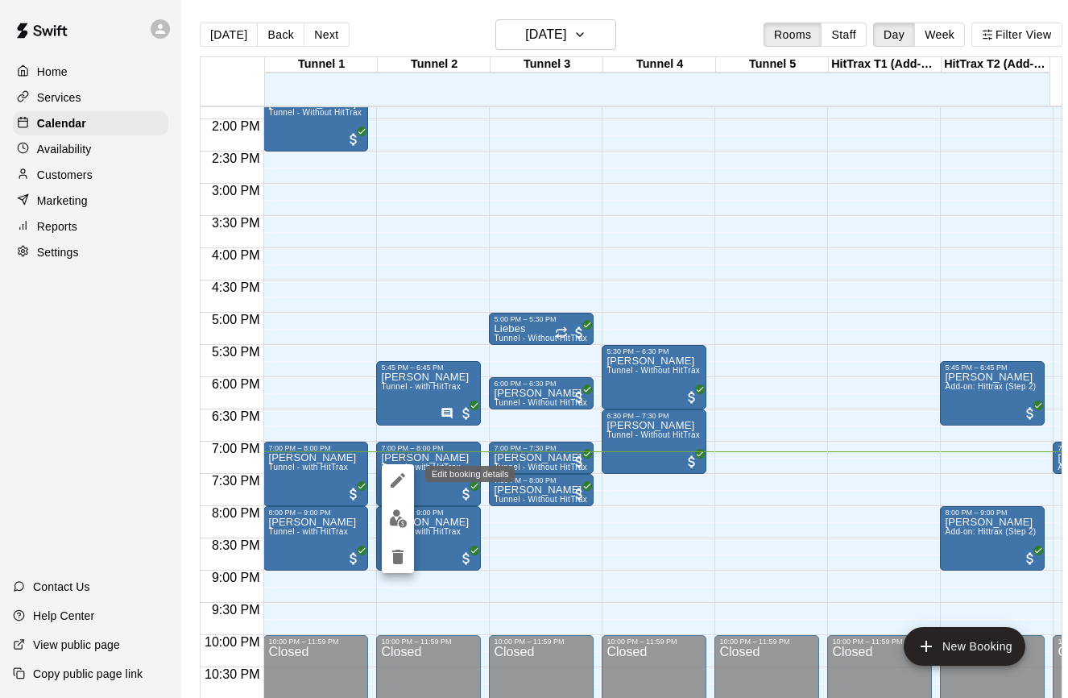
click at [401, 482] on icon "edit" at bounding box center [397, 480] width 19 height 19
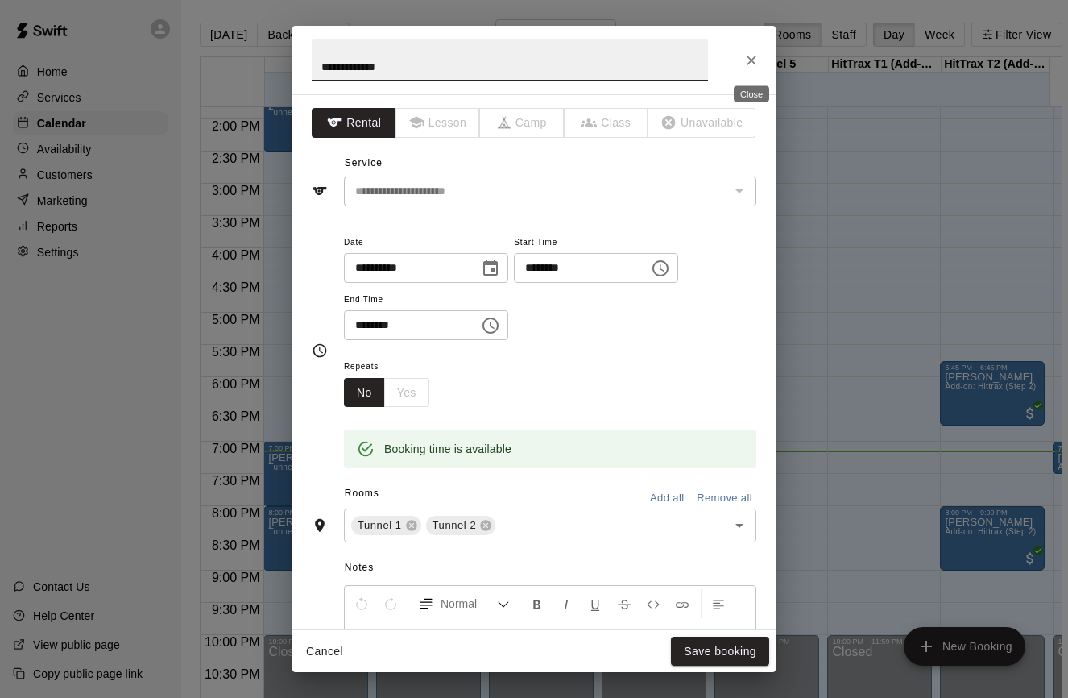
click at [749, 56] on icon "Close" at bounding box center [752, 60] width 16 height 16
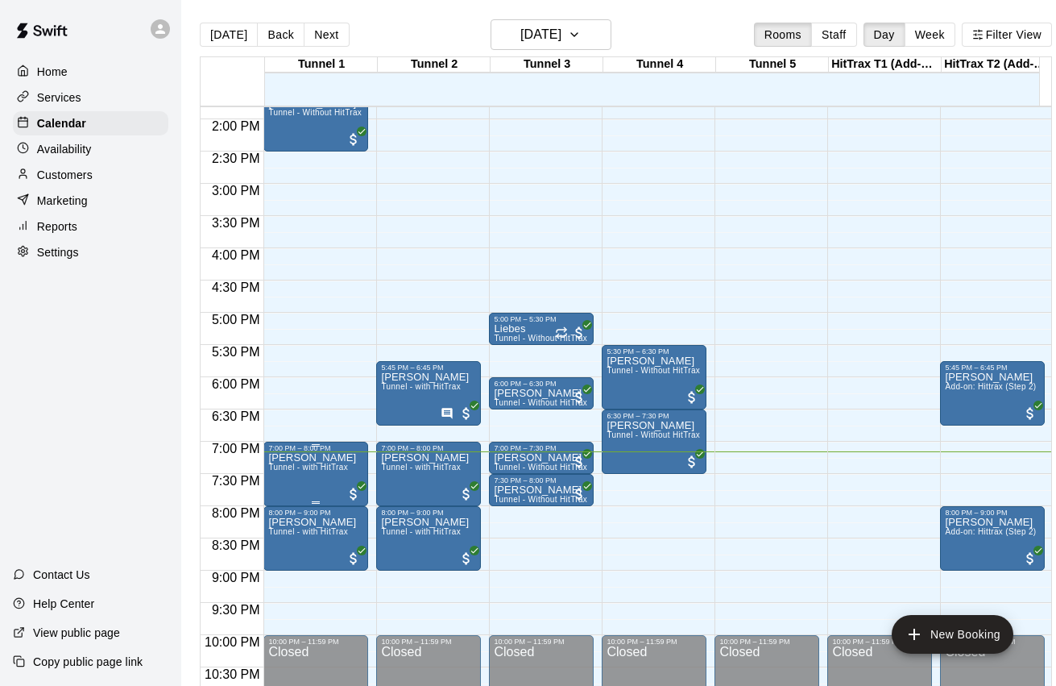
click at [310, 470] on span "Tunnel - with HitTrax" at bounding box center [308, 466] width 80 height 9
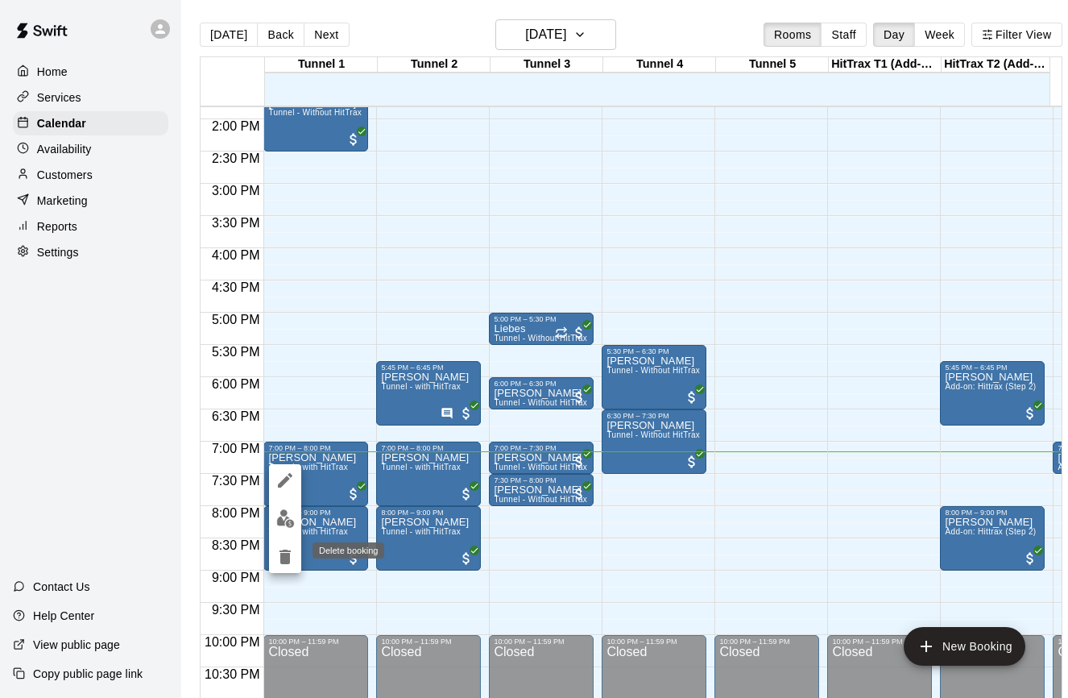
click at [283, 558] on icon "delete" at bounding box center [285, 556] width 11 height 15
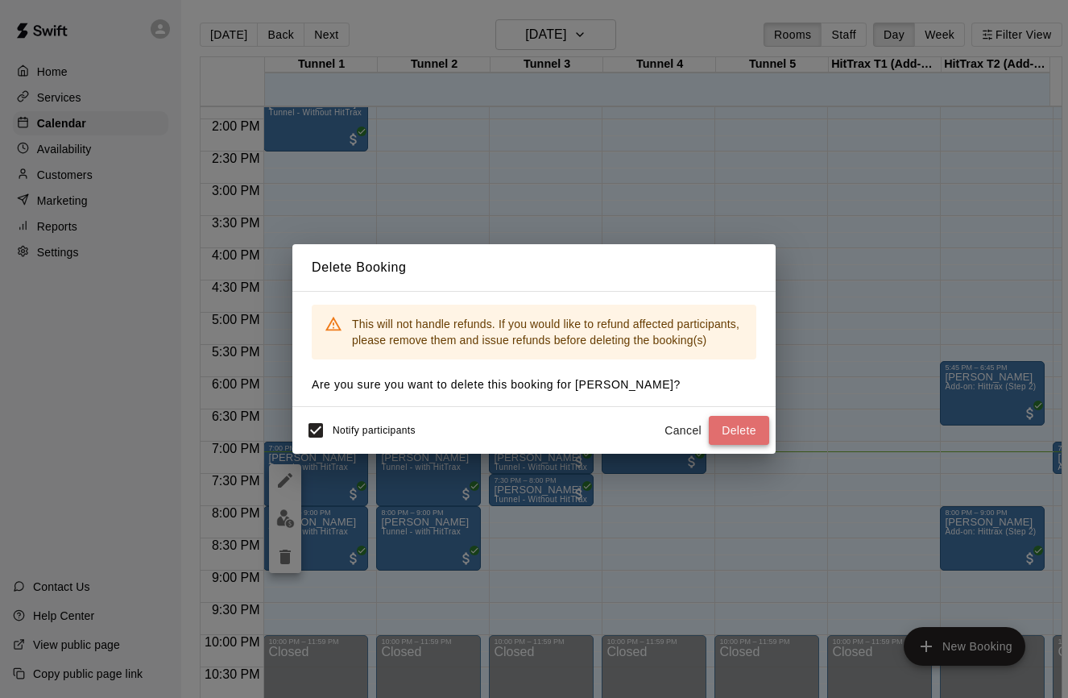
click at [729, 425] on button "Delete" at bounding box center [739, 431] width 60 height 30
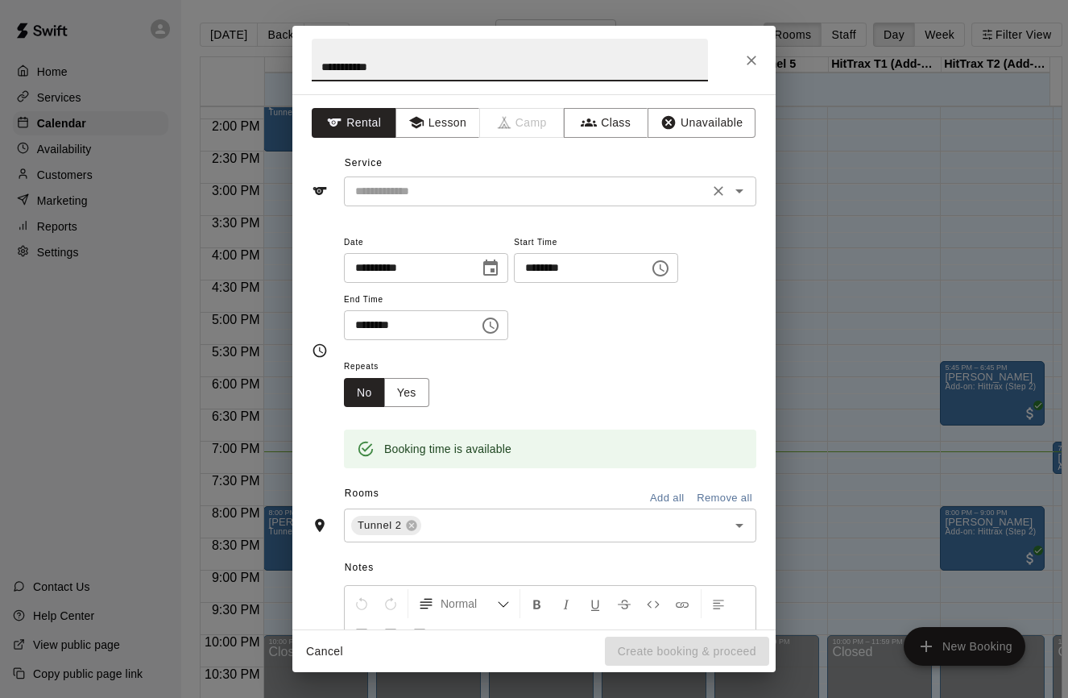
type input "**********"
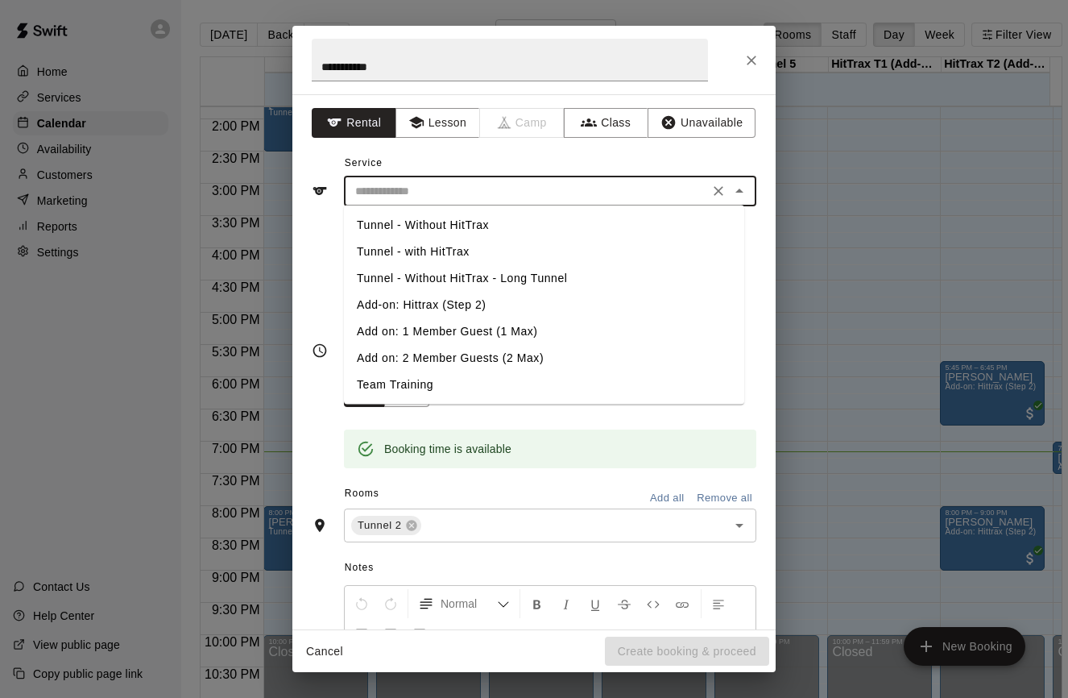
click at [572, 186] on input "text" at bounding box center [526, 191] width 355 height 20
click at [454, 251] on li "Tunnel - with HitTrax" at bounding box center [544, 251] width 400 height 27
type input "**********"
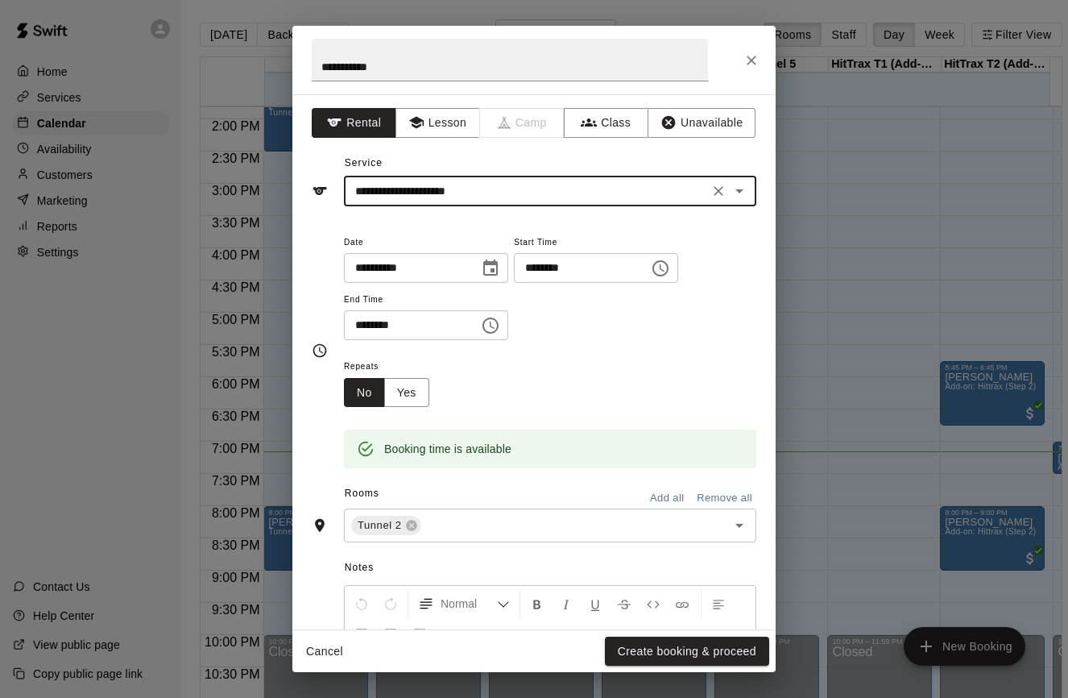
click at [378, 325] on input "********" at bounding box center [406, 325] width 124 height 30
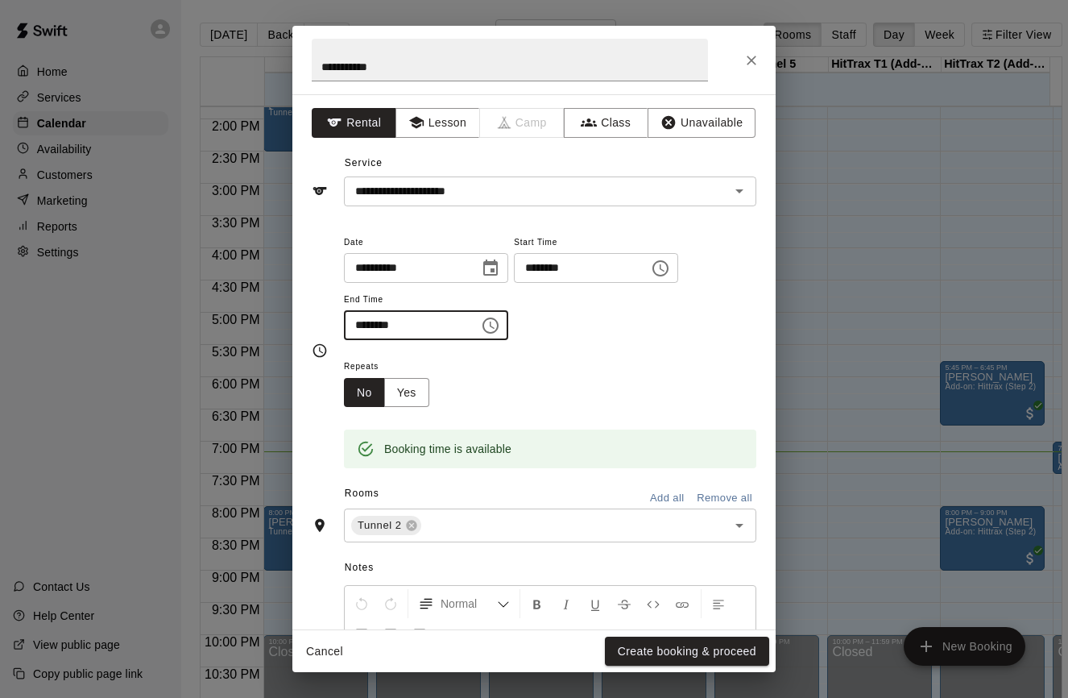
drag, startPoint x: 386, startPoint y: 322, endPoint x: 339, endPoint y: 325, distance: 46.8
click at [339, 325] on div "**********" at bounding box center [534, 350] width 445 height 237
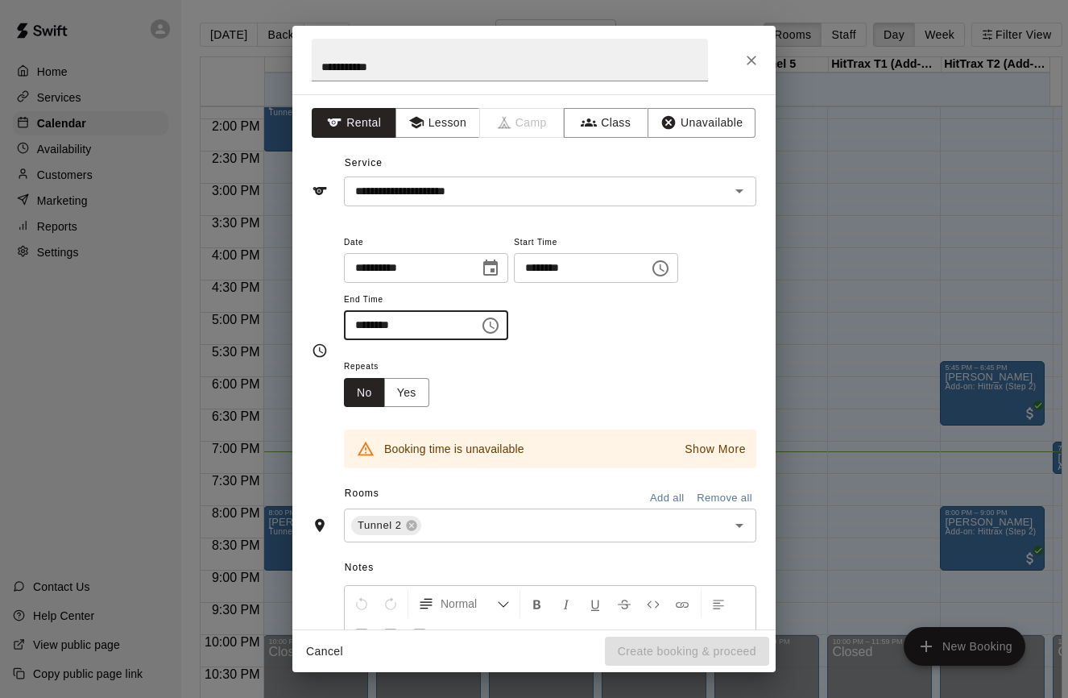
type input "********"
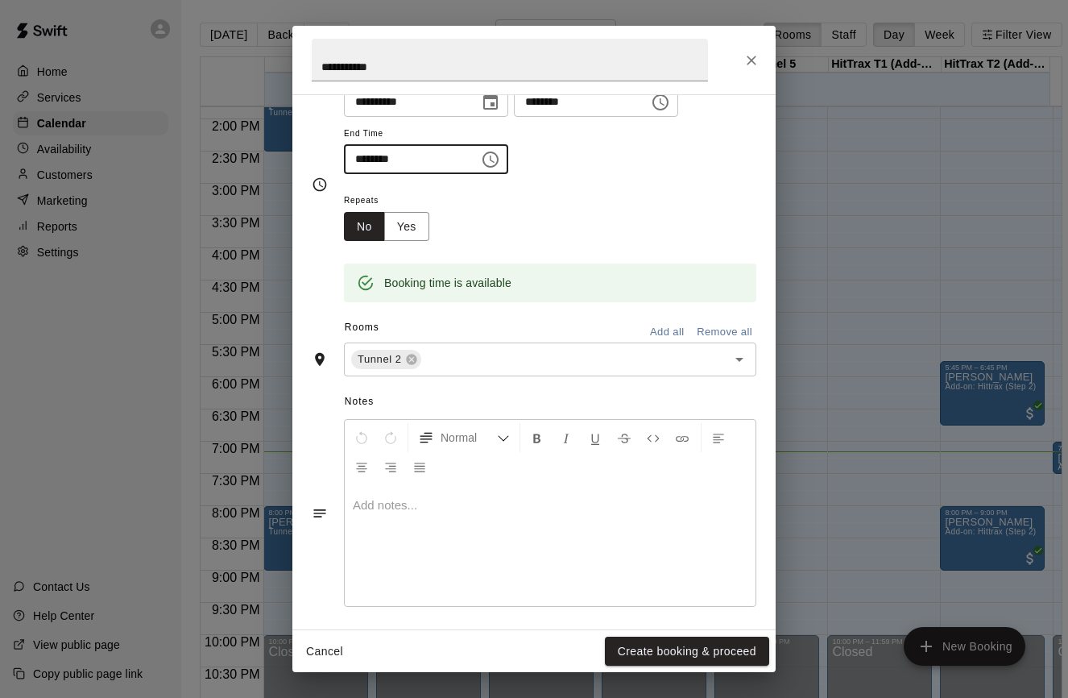
scroll to position [169, 0]
click at [690, 649] on button "Create booking & proceed" at bounding box center [687, 651] width 164 height 30
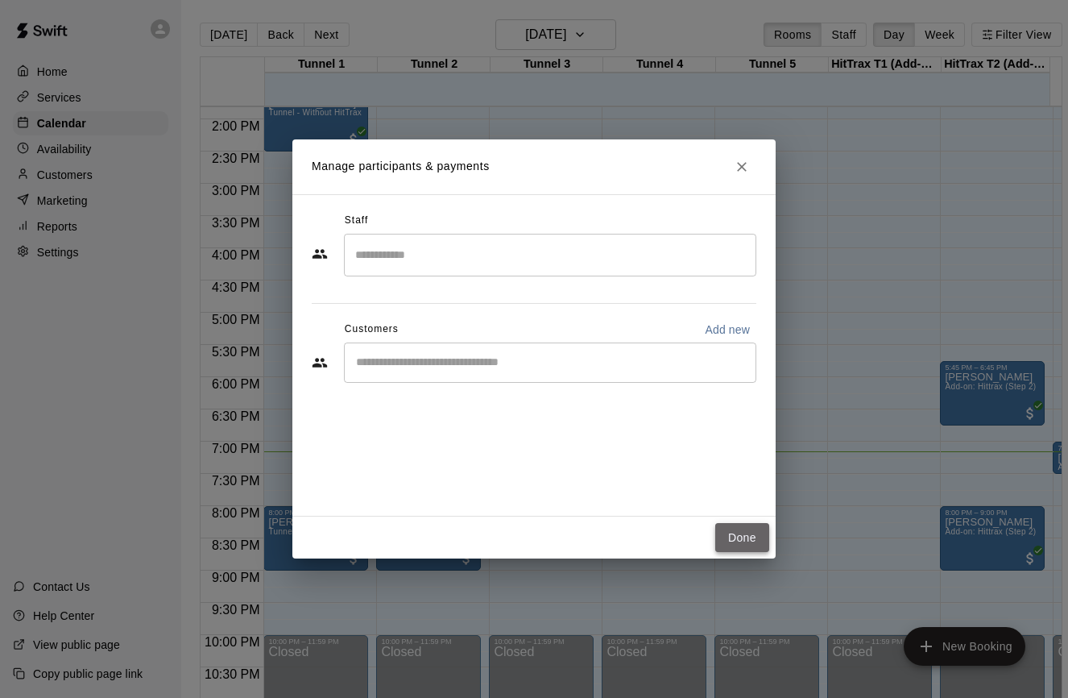
click at [755, 533] on button "Done" at bounding box center [742, 538] width 54 height 30
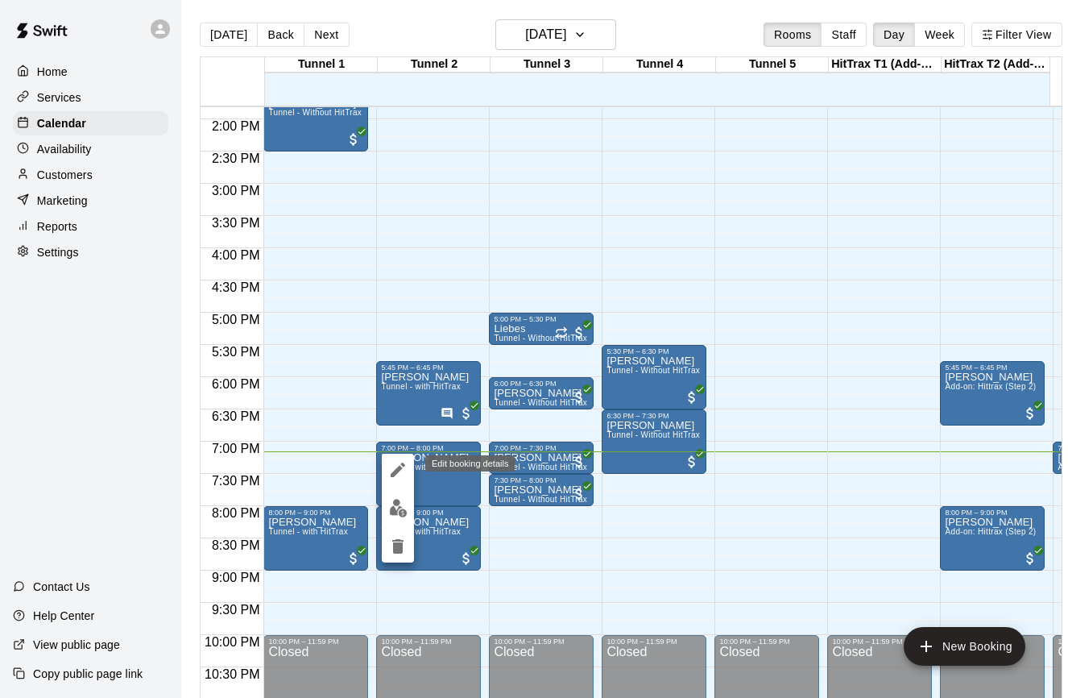
click at [401, 476] on icon "edit" at bounding box center [397, 469] width 19 height 19
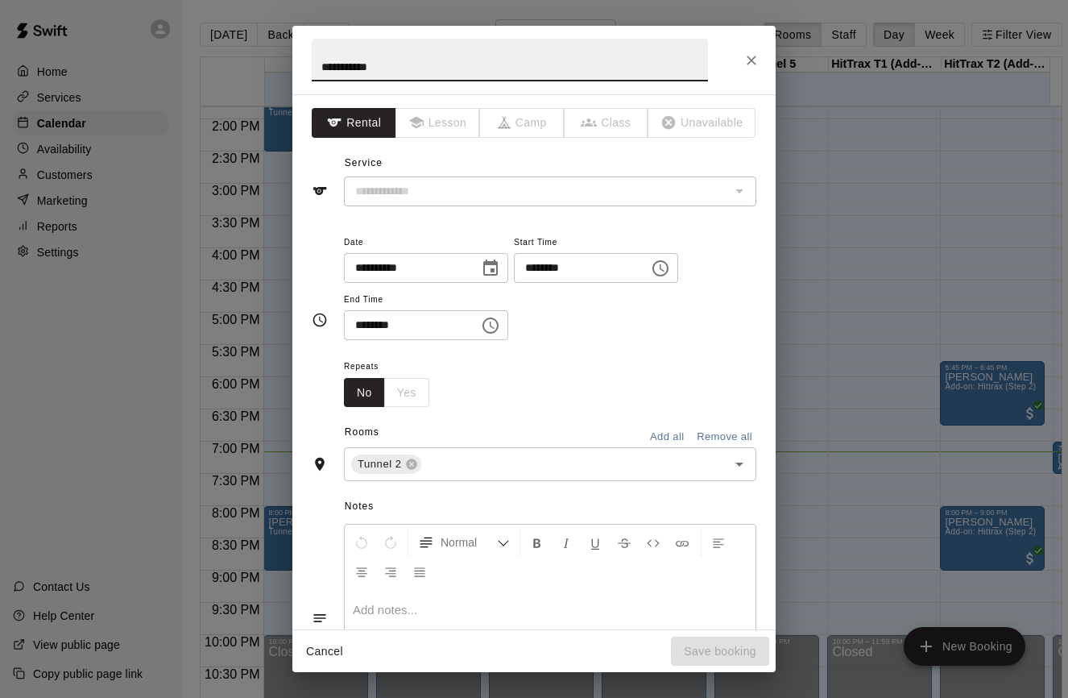
type input "**********"
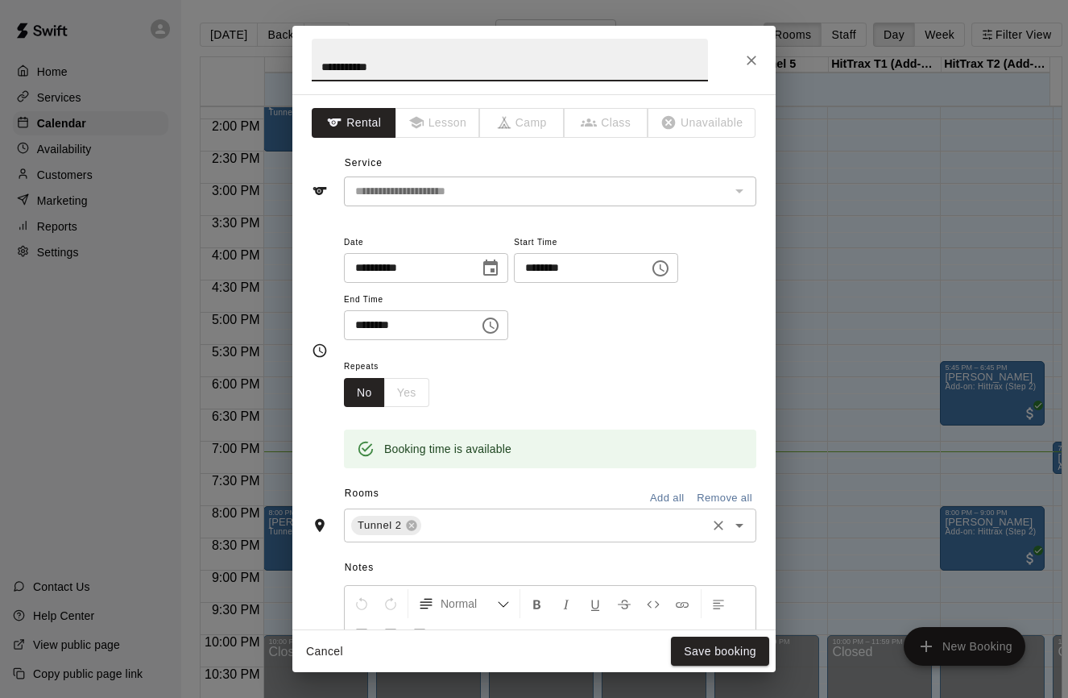
scroll to position [203, 0]
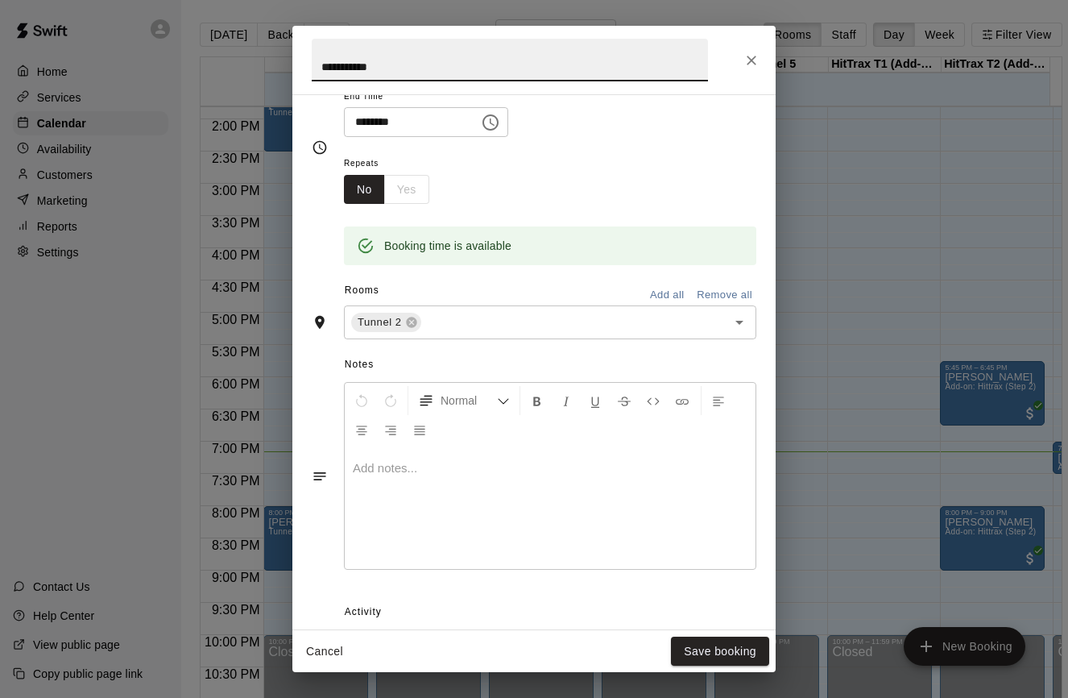
click at [429, 503] on div at bounding box center [550, 508] width 411 height 121
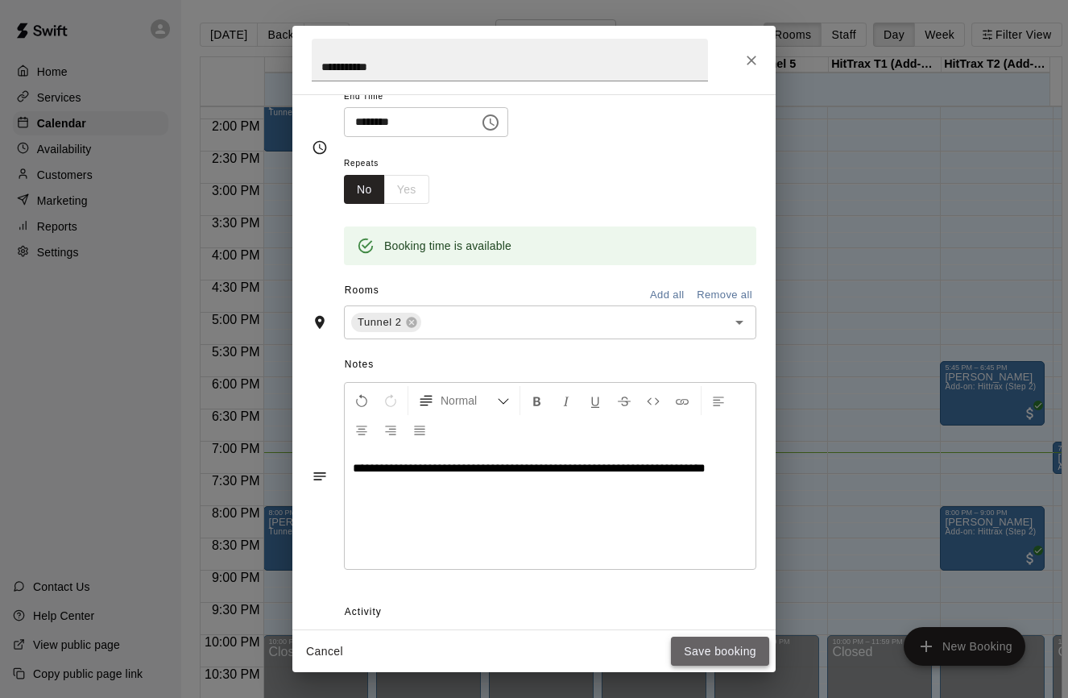
click at [721, 651] on button "Save booking" at bounding box center [720, 651] width 98 height 30
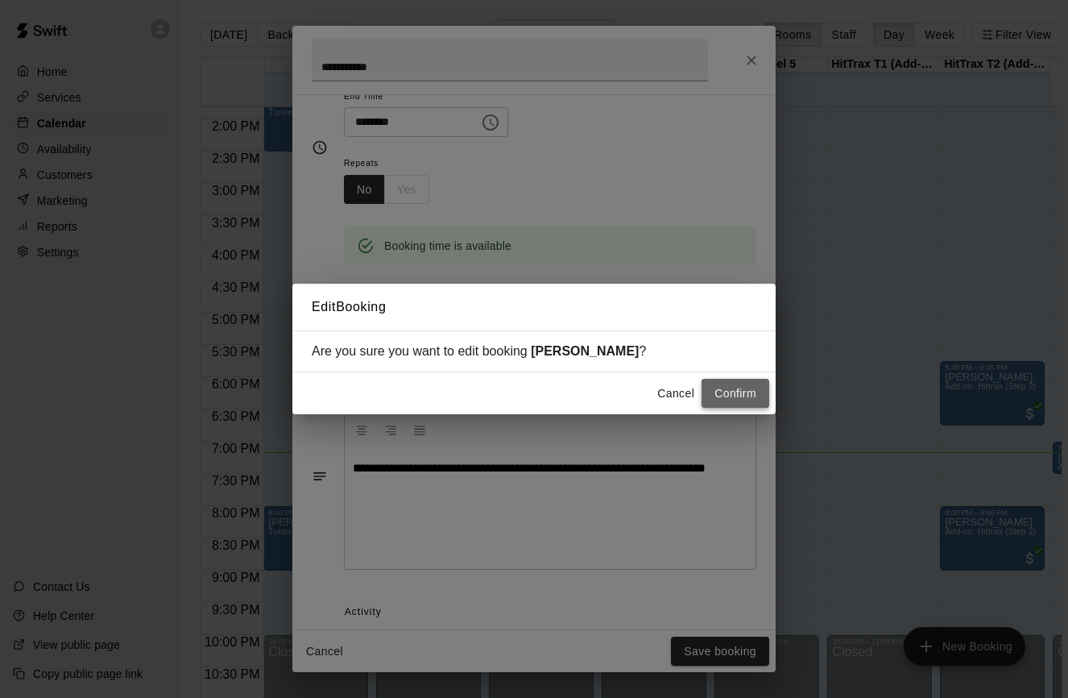
click at [727, 393] on button "Confirm" at bounding box center [736, 394] width 68 height 30
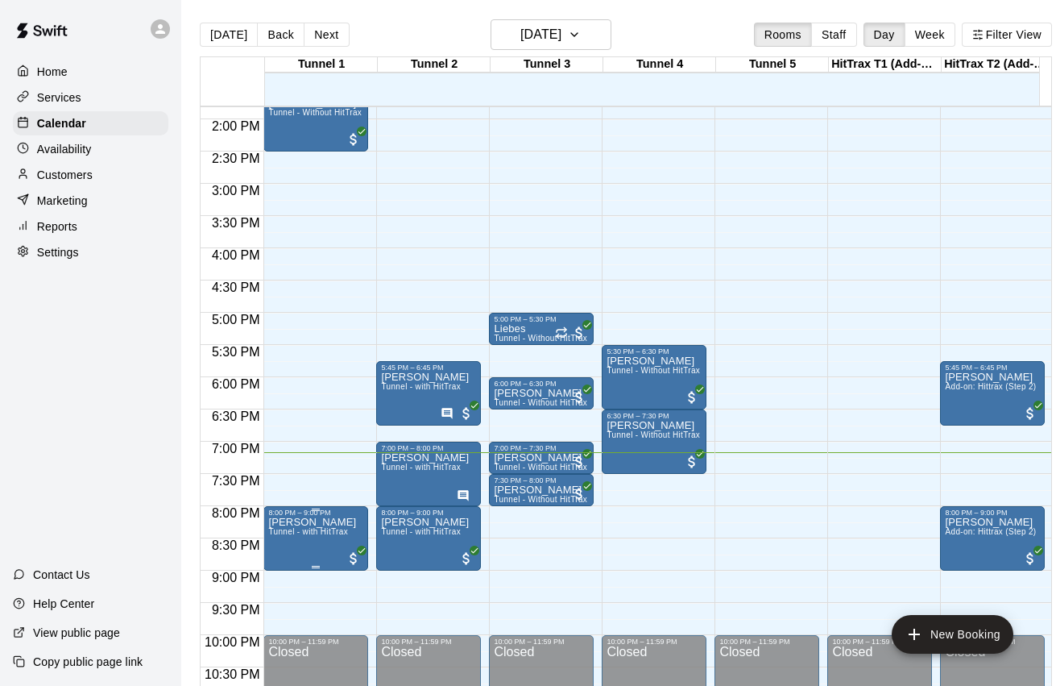
click at [309, 532] on span "Tunnel - with HitTrax" at bounding box center [308, 531] width 80 height 9
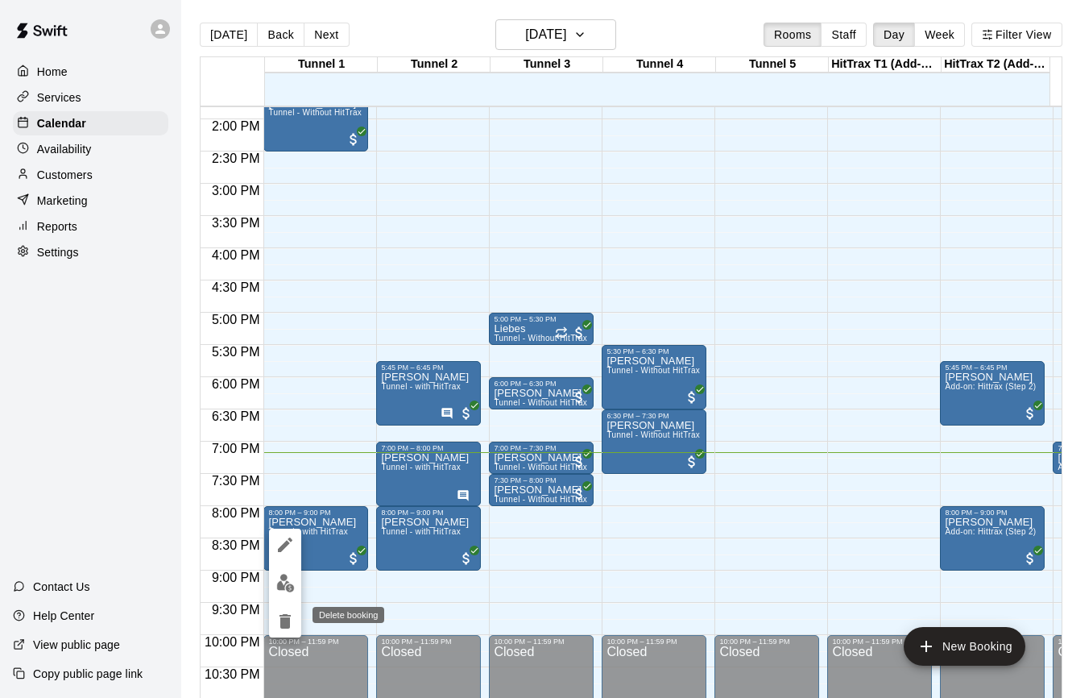
click at [287, 622] on icon "delete" at bounding box center [285, 621] width 11 height 15
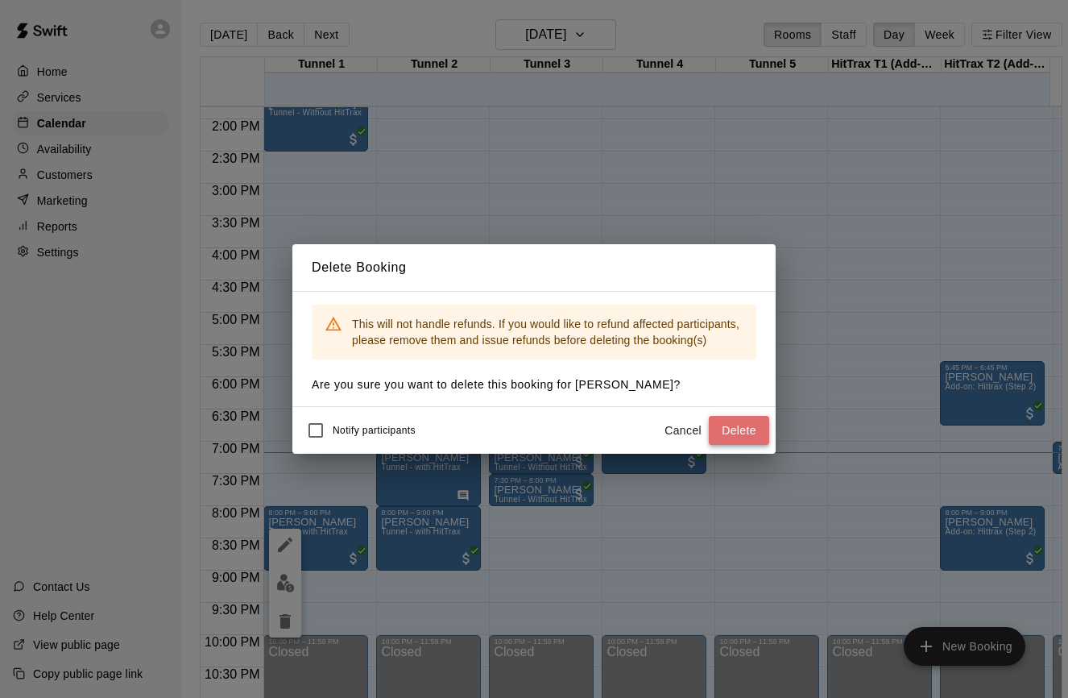
click at [746, 434] on button "Delete" at bounding box center [739, 431] width 60 height 30
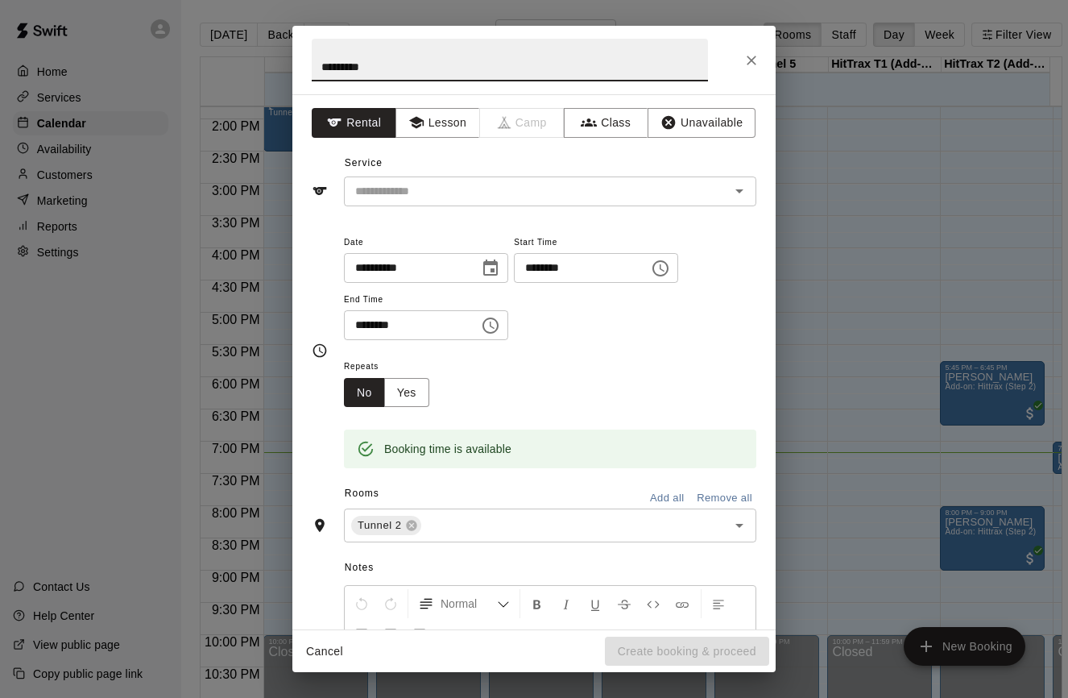
type input "*********"
click at [561, 197] on input "text" at bounding box center [526, 191] width 355 height 20
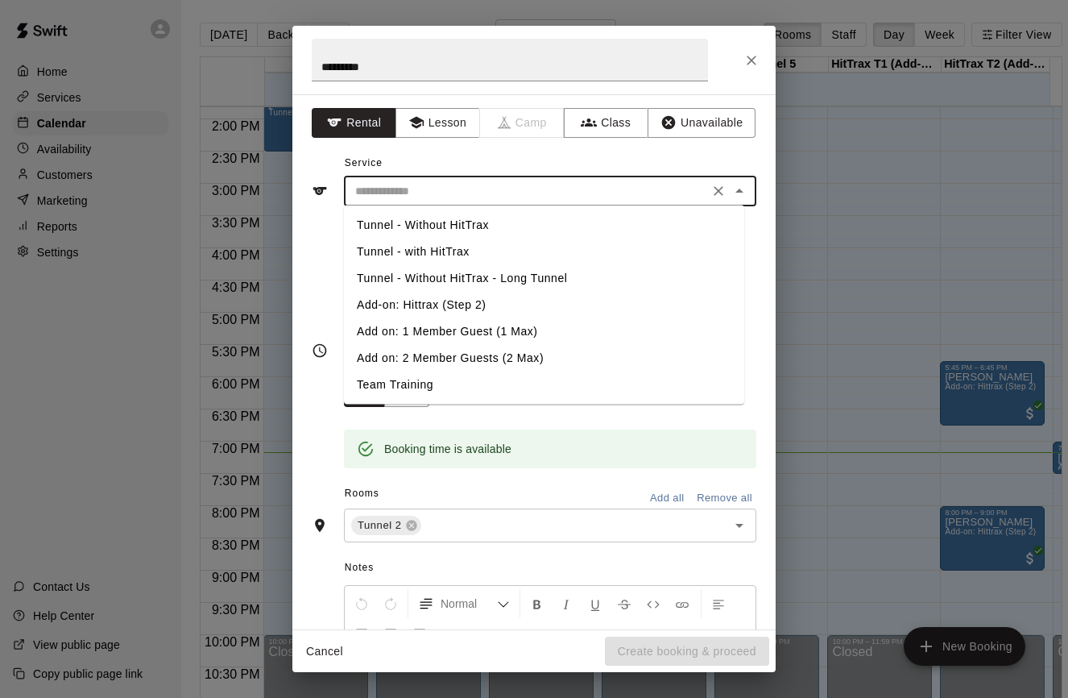
click at [478, 252] on li "Tunnel - with HitTrax" at bounding box center [544, 251] width 400 height 27
type input "**********"
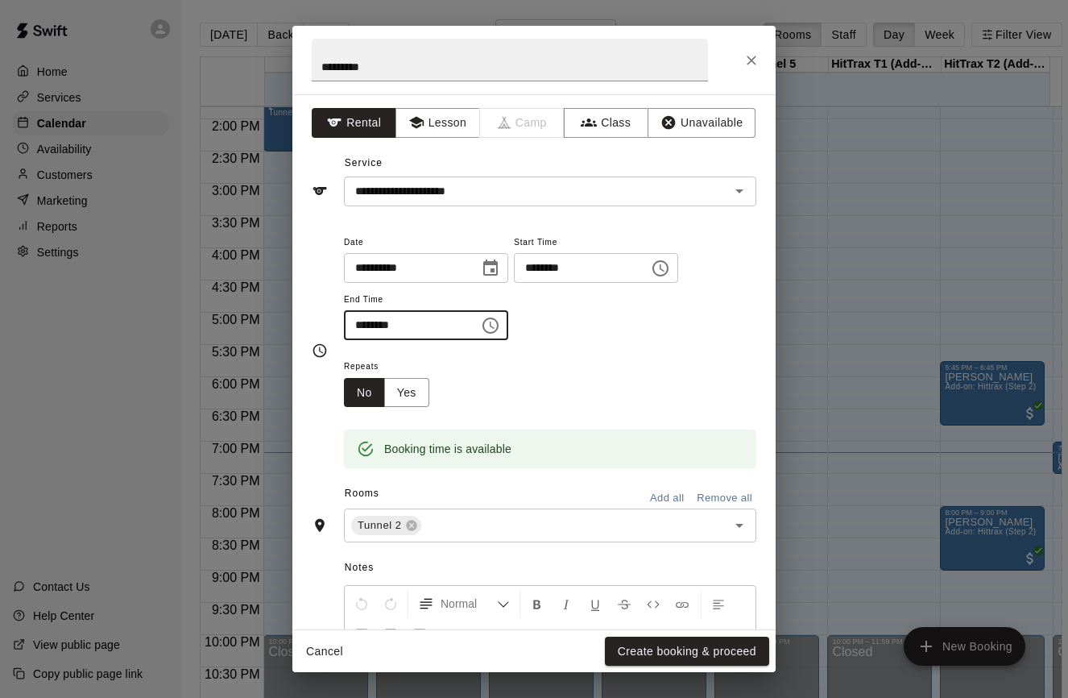
click at [392, 323] on input "********" at bounding box center [406, 325] width 124 height 30
click at [383, 325] on input "********" at bounding box center [406, 325] width 124 height 30
click at [365, 322] on input "********" at bounding box center [406, 325] width 124 height 30
type input "********"
click at [614, 380] on div "Repeats No Yes" at bounding box center [550, 381] width 412 height 51
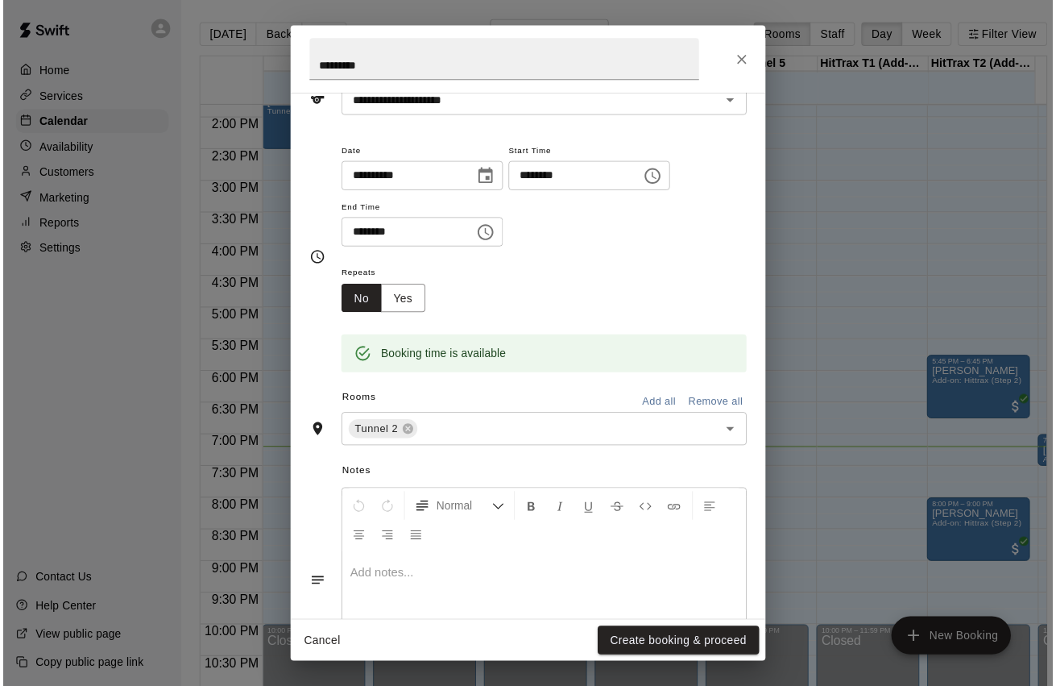
scroll to position [169, 0]
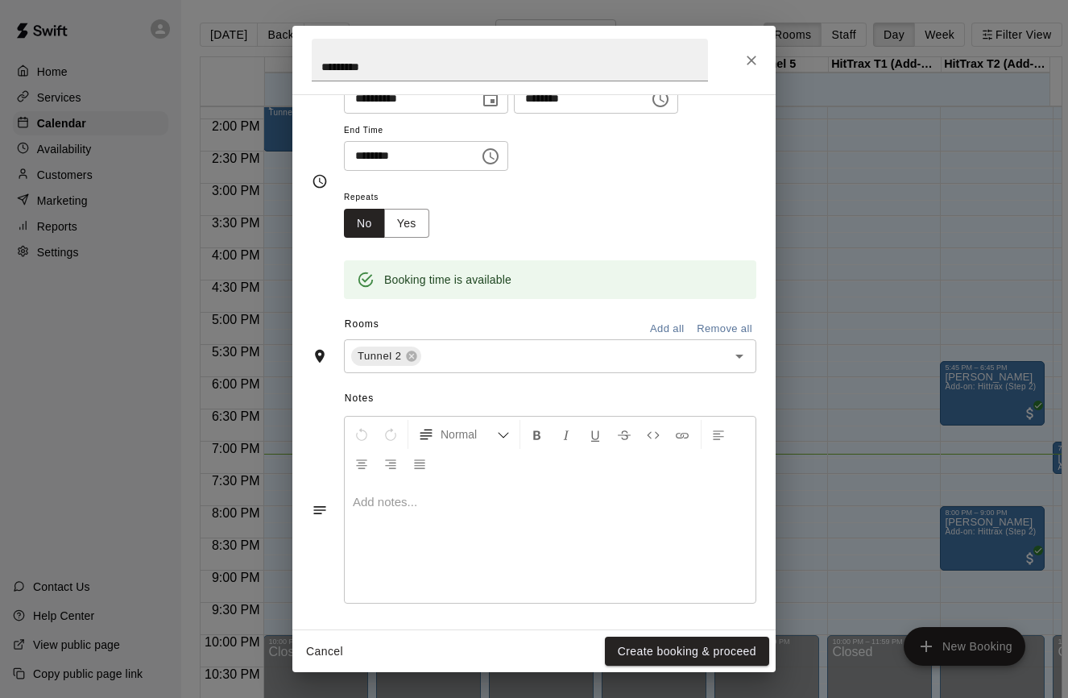
click at [535, 496] on p at bounding box center [550, 502] width 395 height 16
click at [716, 663] on button "Create booking & proceed" at bounding box center [687, 651] width 164 height 30
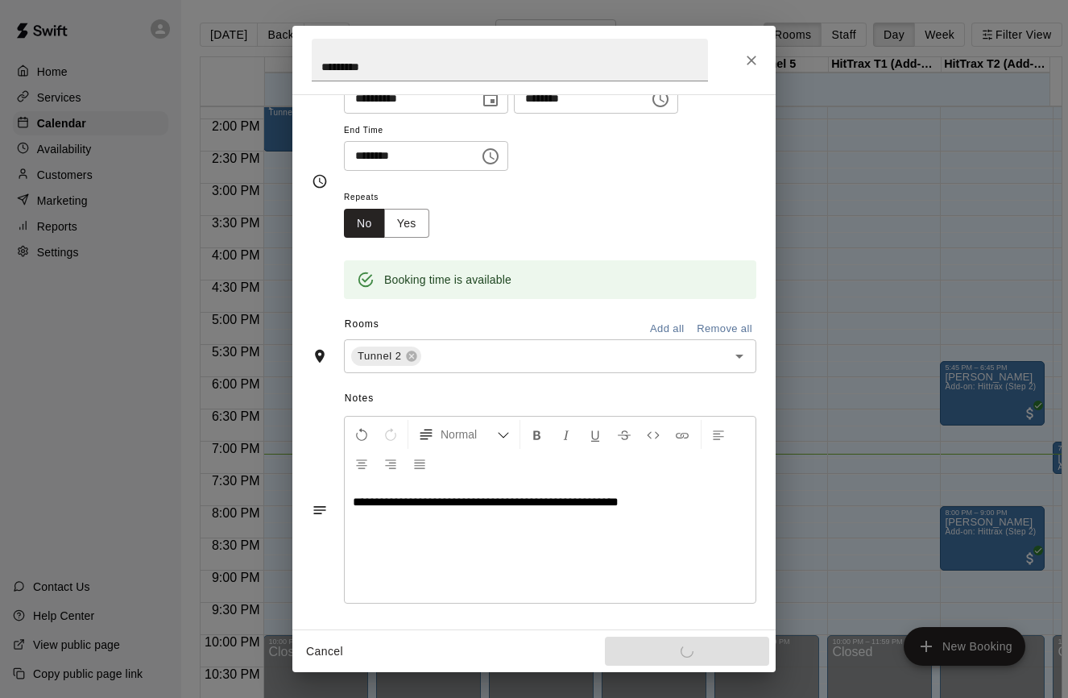
click at [711, 649] on div "Cancel Create booking & proceed" at bounding box center [533, 651] width 483 height 43
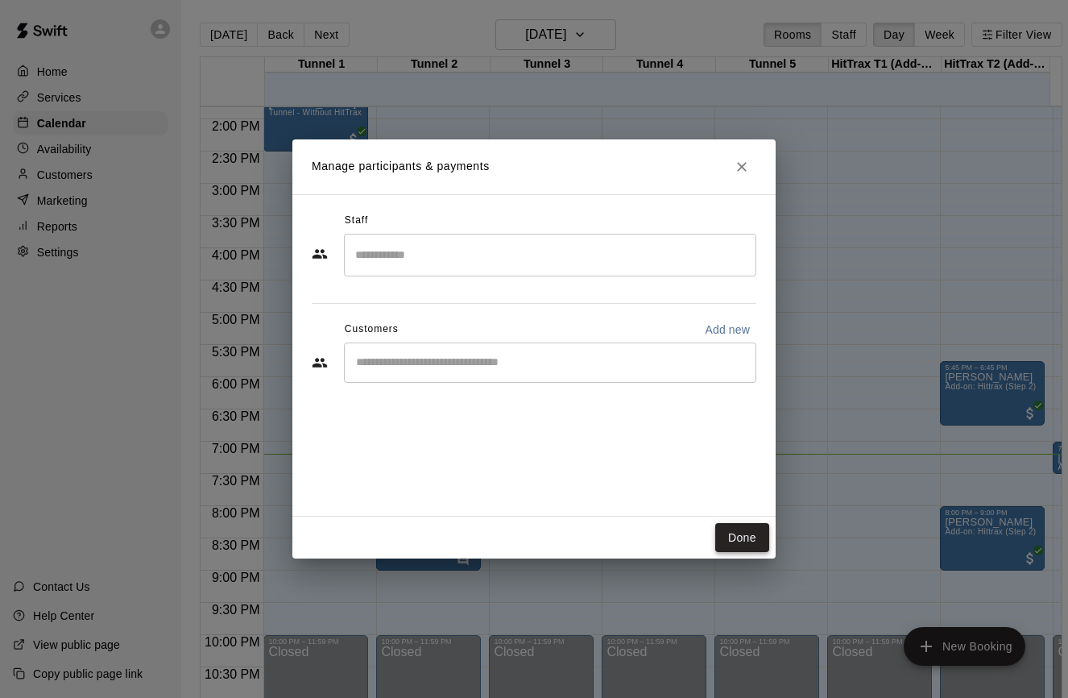
click at [742, 537] on button "Done" at bounding box center [742, 538] width 54 height 30
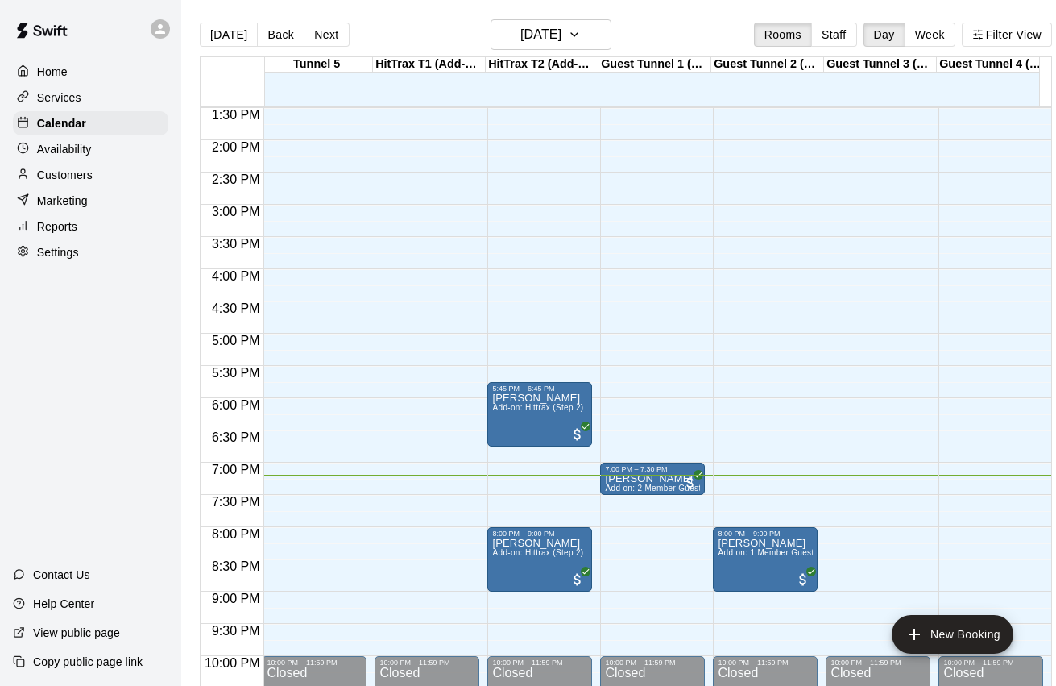
scroll to position [0, 455]
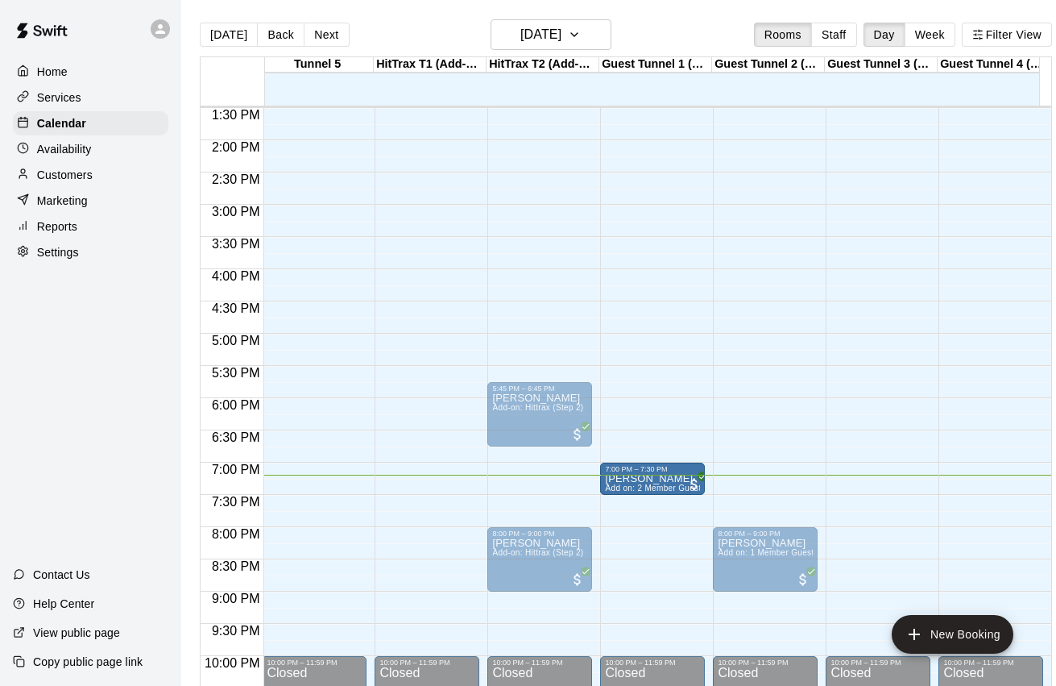
drag, startPoint x: 671, startPoint y: 466, endPoint x: 752, endPoint y: 469, distance: 81.4
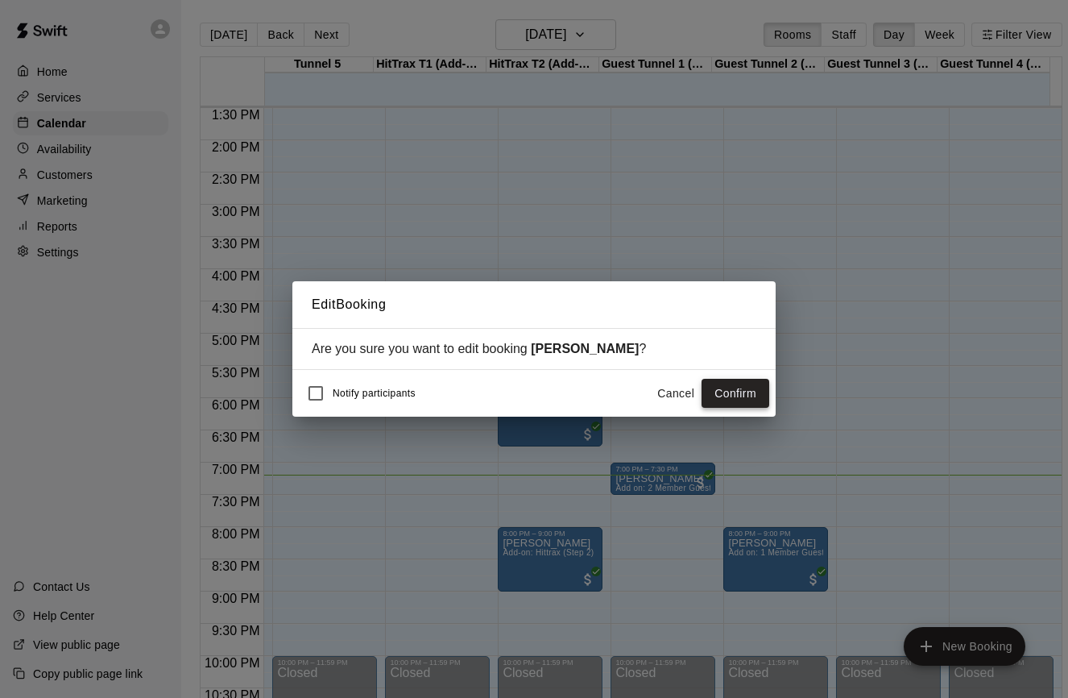
click at [750, 387] on button "Confirm" at bounding box center [736, 394] width 68 height 30
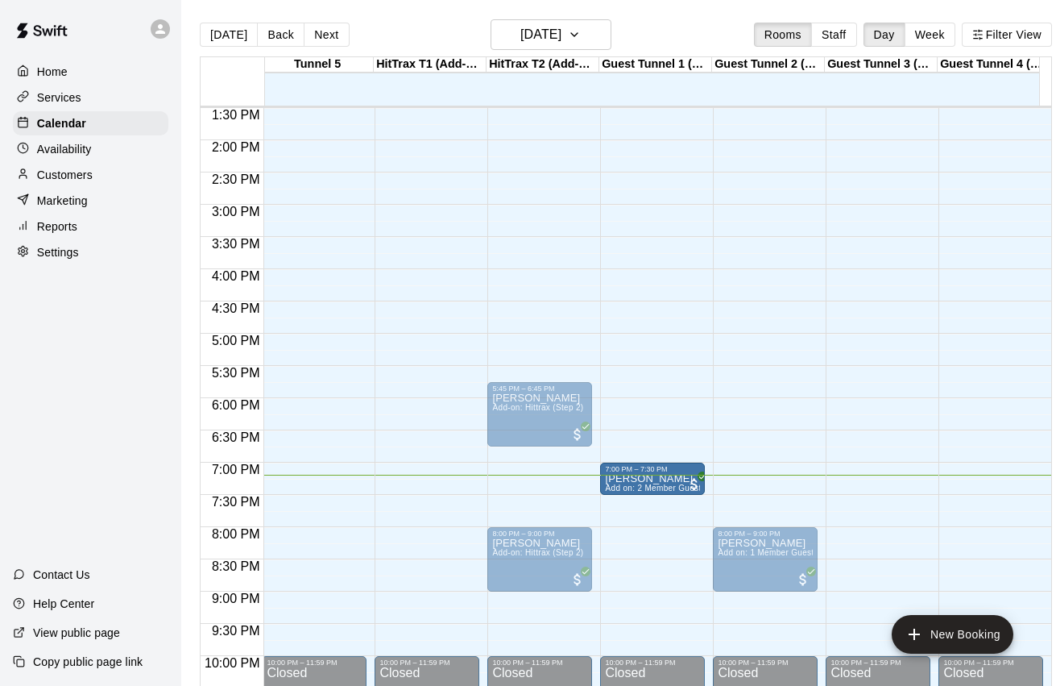
drag, startPoint x: 653, startPoint y: 467, endPoint x: 749, endPoint y: 470, distance: 96.7
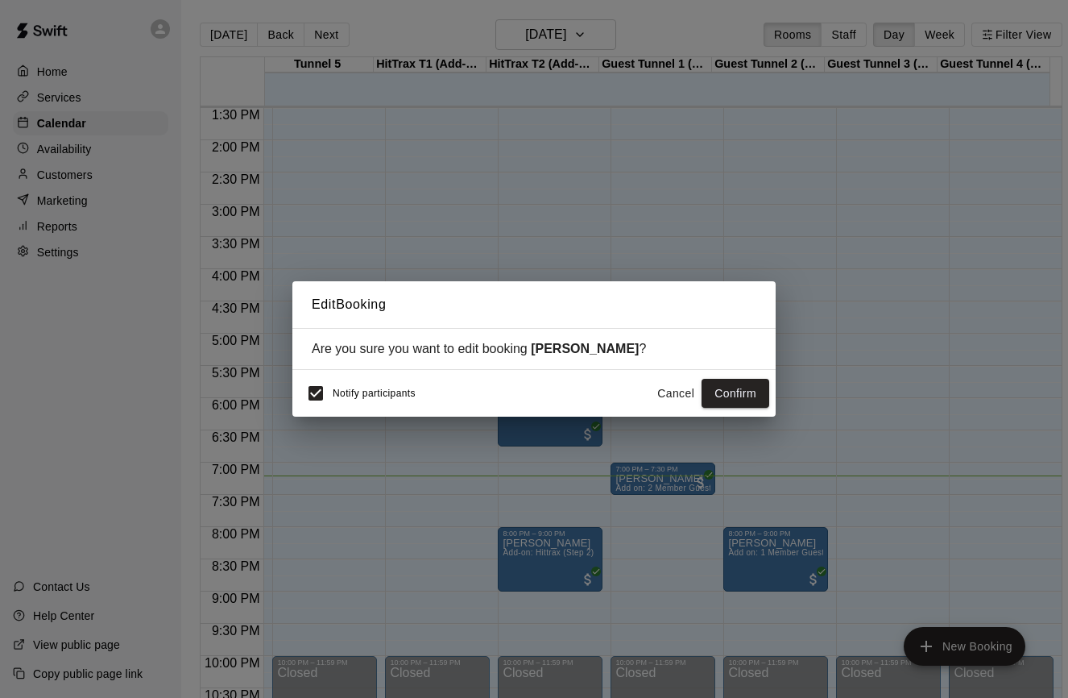
click at [675, 392] on button "Cancel" at bounding box center [676, 394] width 52 height 30
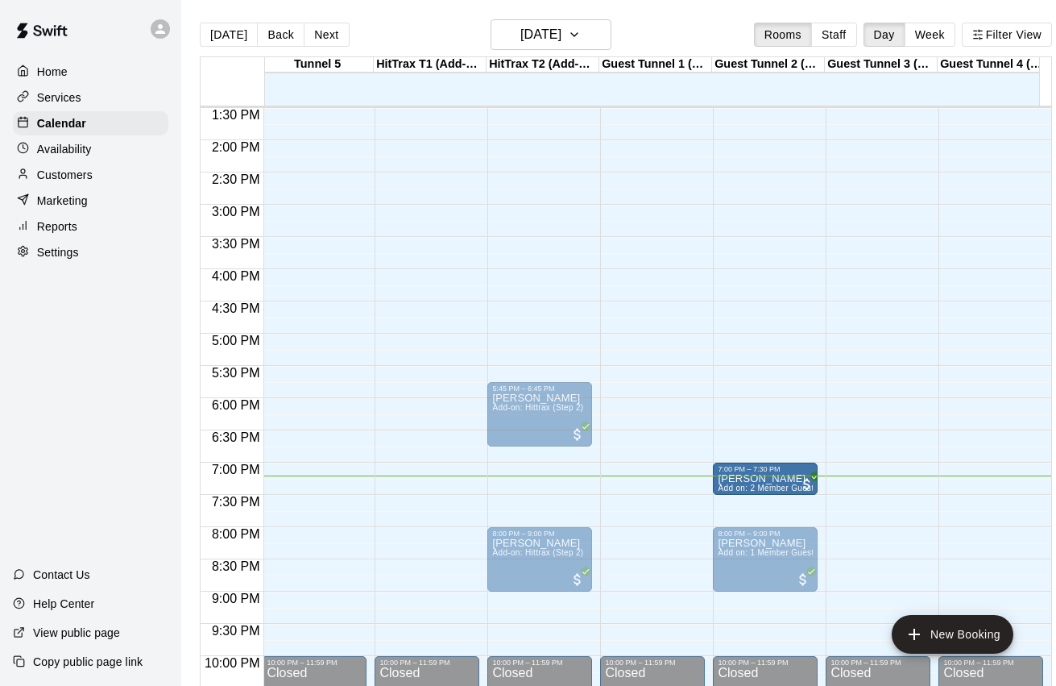
drag, startPoint x: 656, startPoint y: 483, endPoint x: 728, endPoint y: 488, distance: 72.7
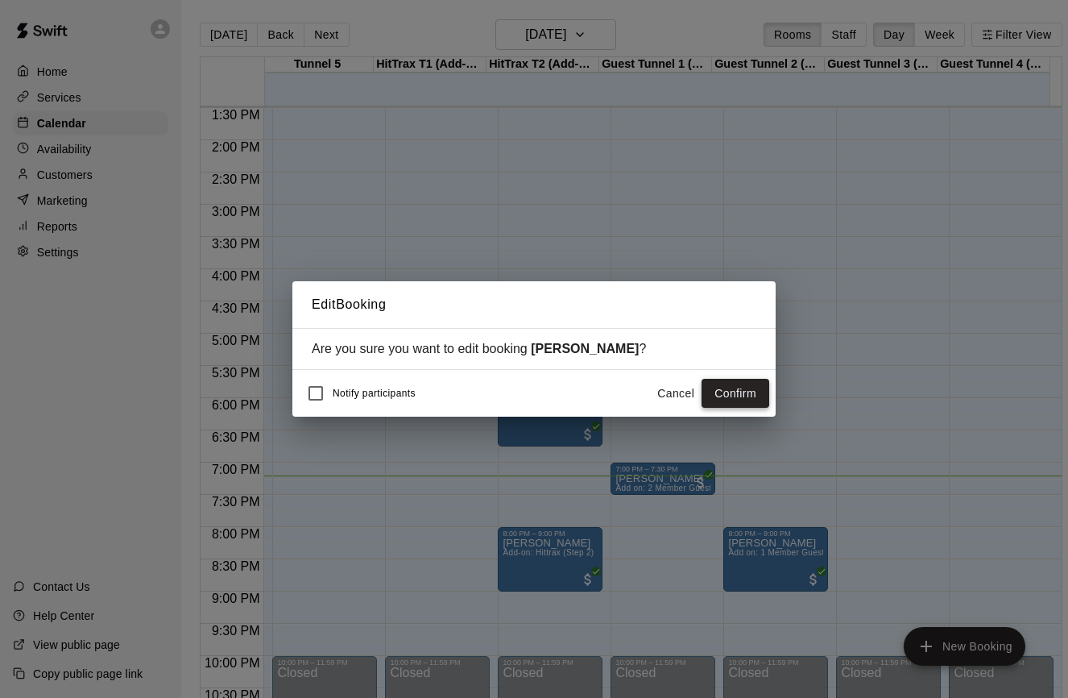
click at [744, 392] on button "Confirm" at bounding box center [736, 394] width 68 height 30
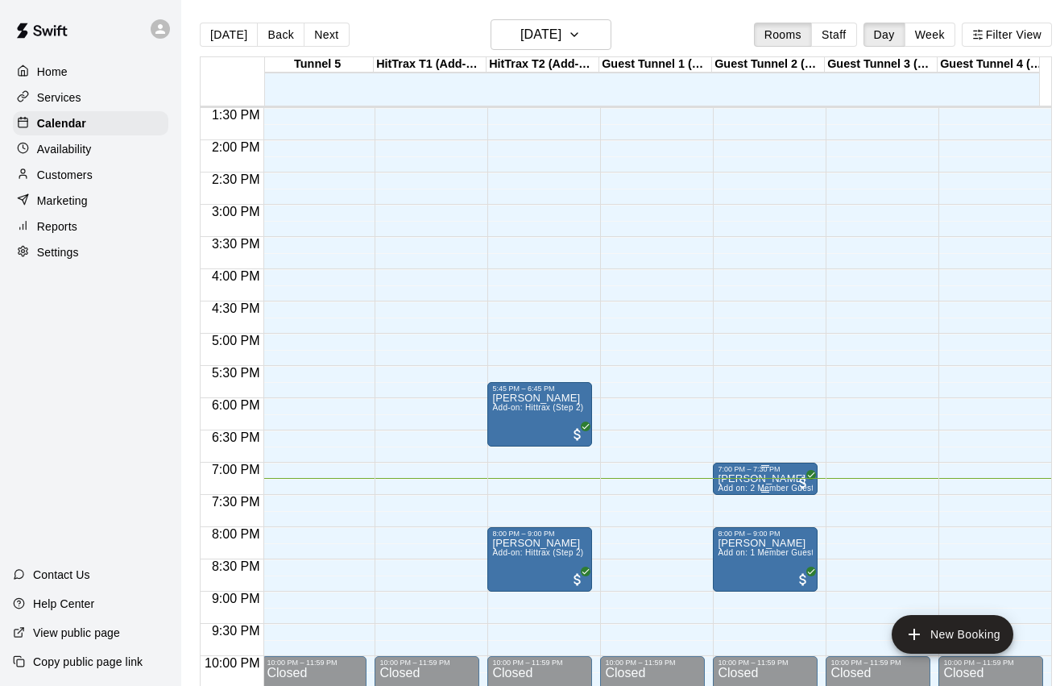
click at [763, 471] on div "7:00 PM – 7:30 PM" at bounding box center [765, 469] width 95 height 8
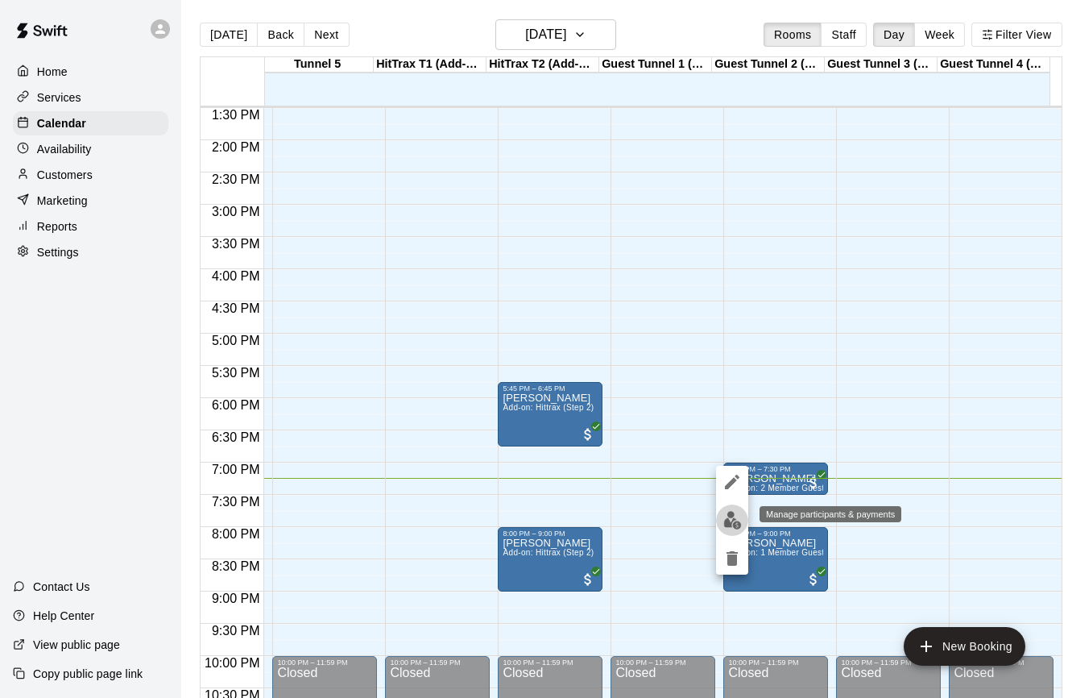
click at [728, 520] on img "edit" at bounding box center [732, 520] width 19 height 19
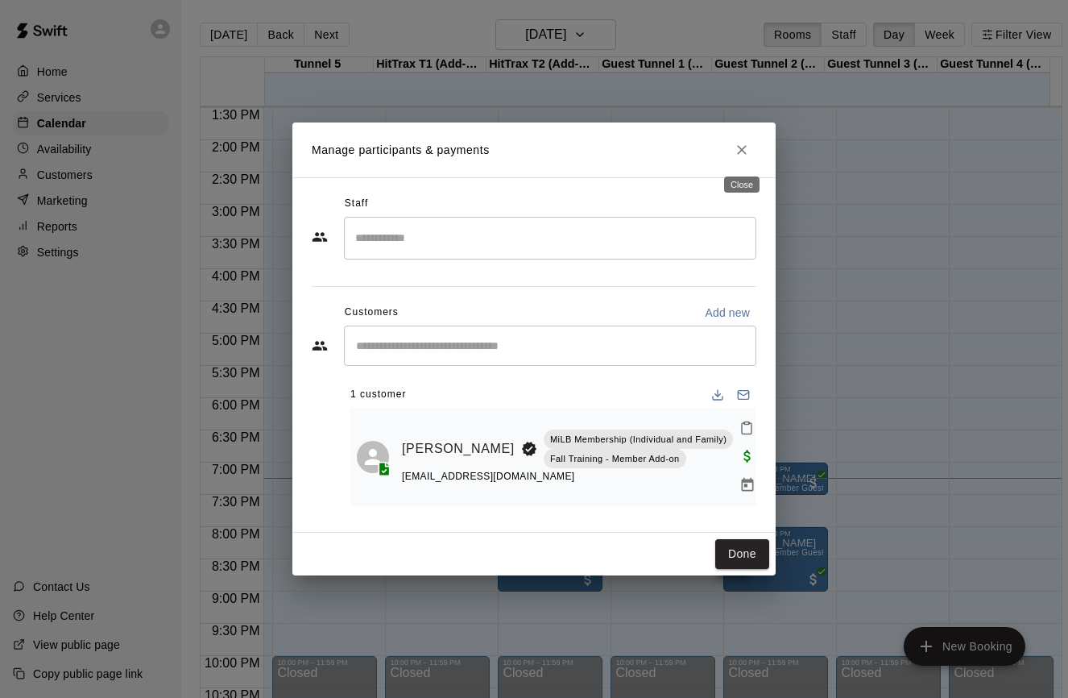
click at [746, 154] on icon "Close" at bounding box center [742, 150] width 10 height 10
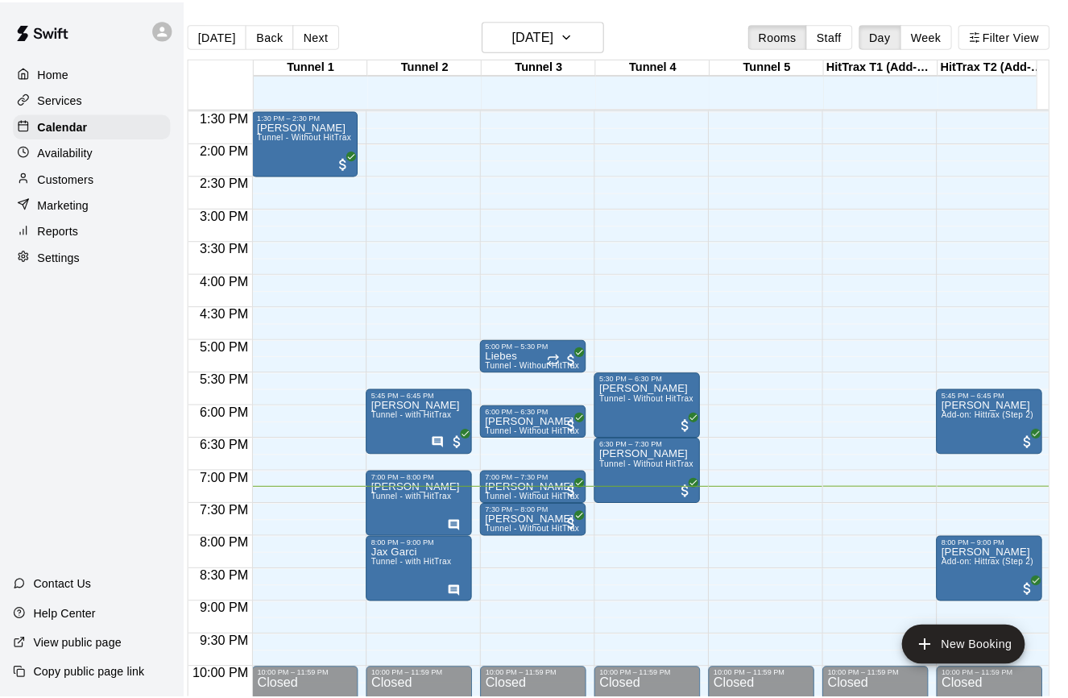
scroll to position [0, 0]
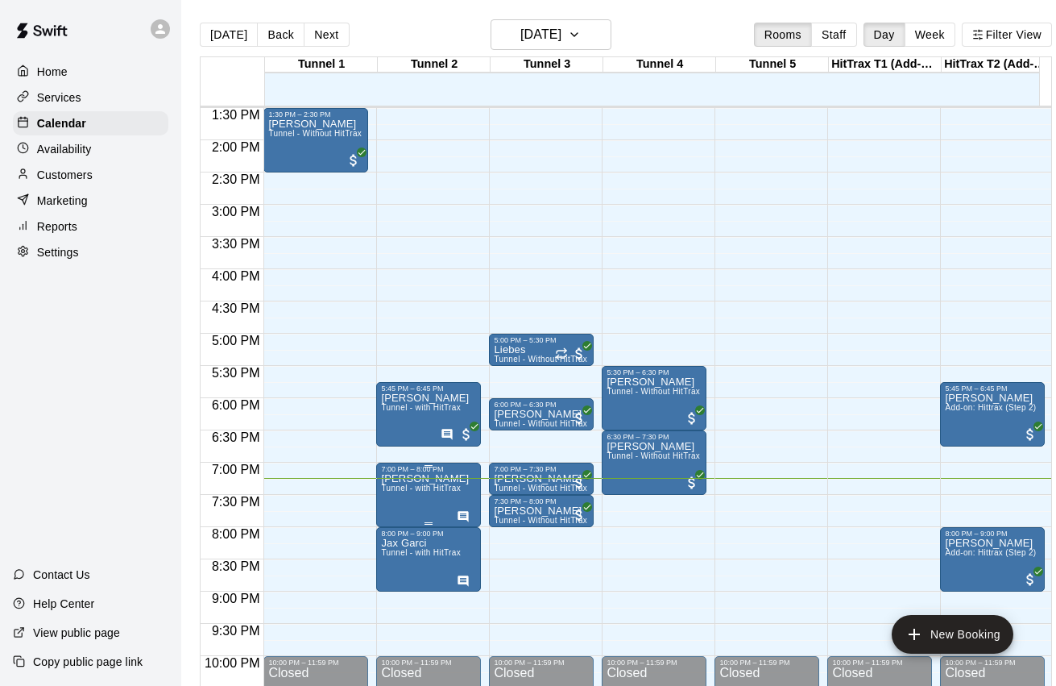
click at [415, 479] on p "[PERSON_NAME]" at bounding box center [425, 479] width 88 height 0
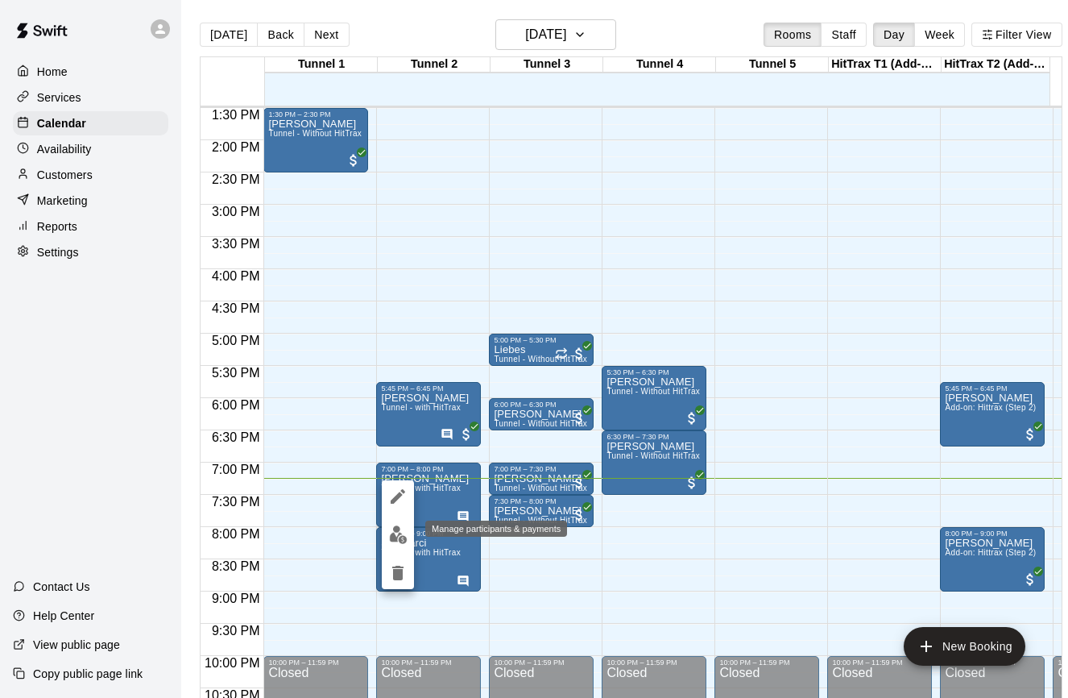
click at [397, 534] on img "edit" at bounding box center [398, 534] width 19 height 19
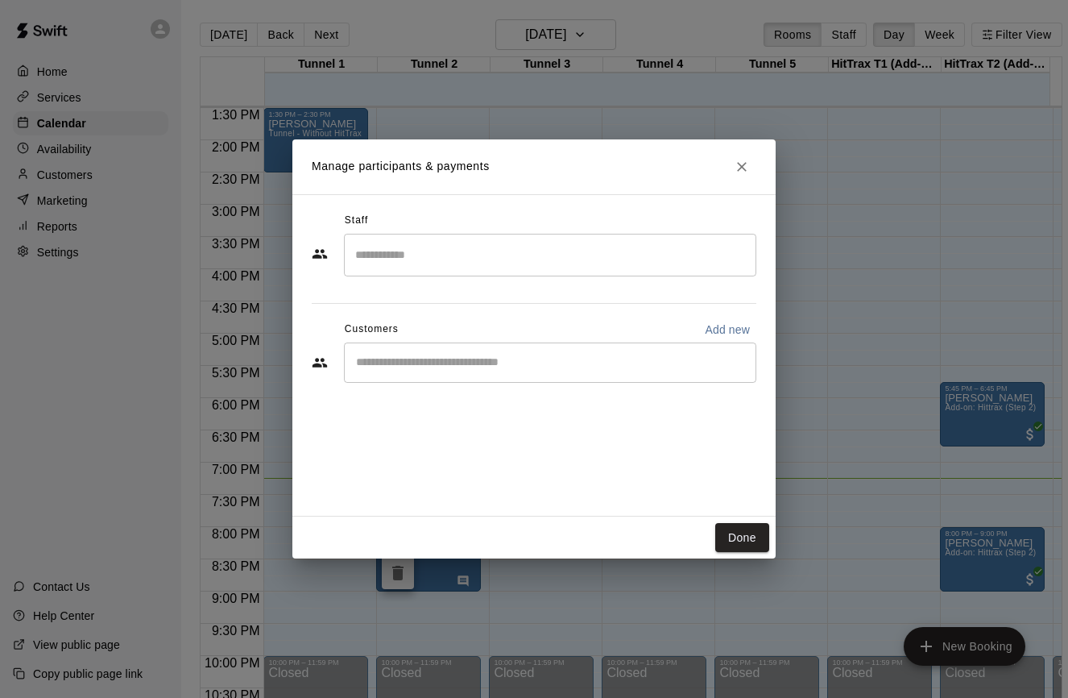
click at [473, 359] on input "Start typing to search customers..." at bounding box center [550, 362] width 398 height 16
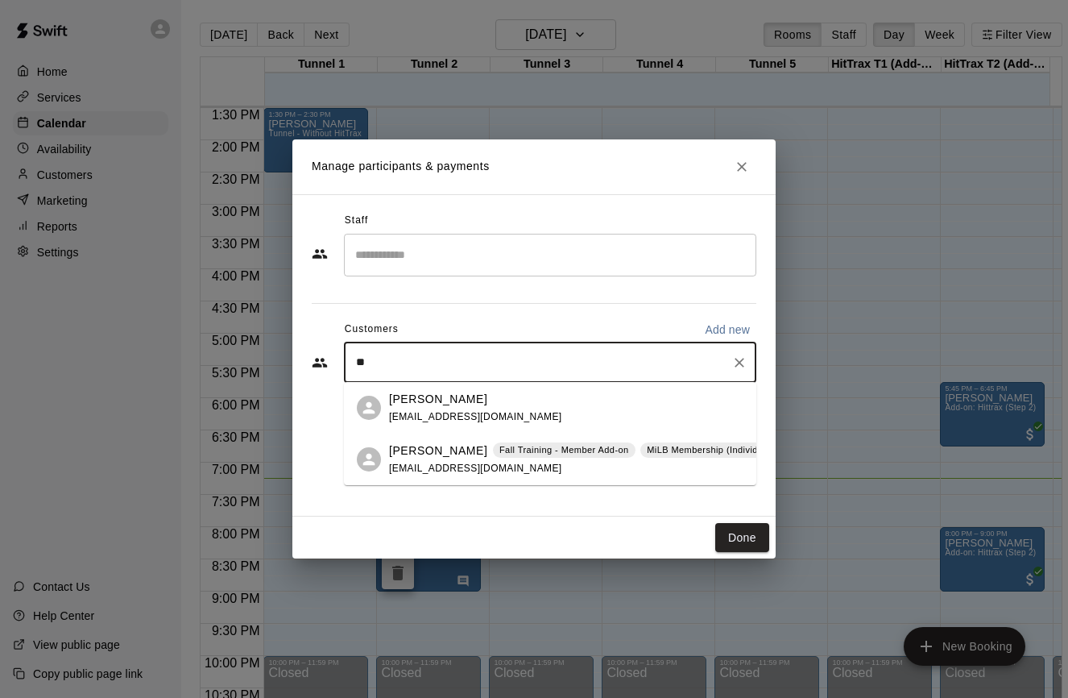
type input "*"
type input "*****"
click at [736, 169] on icon "Close" at bounding box center [742, 167] width 16 height 16
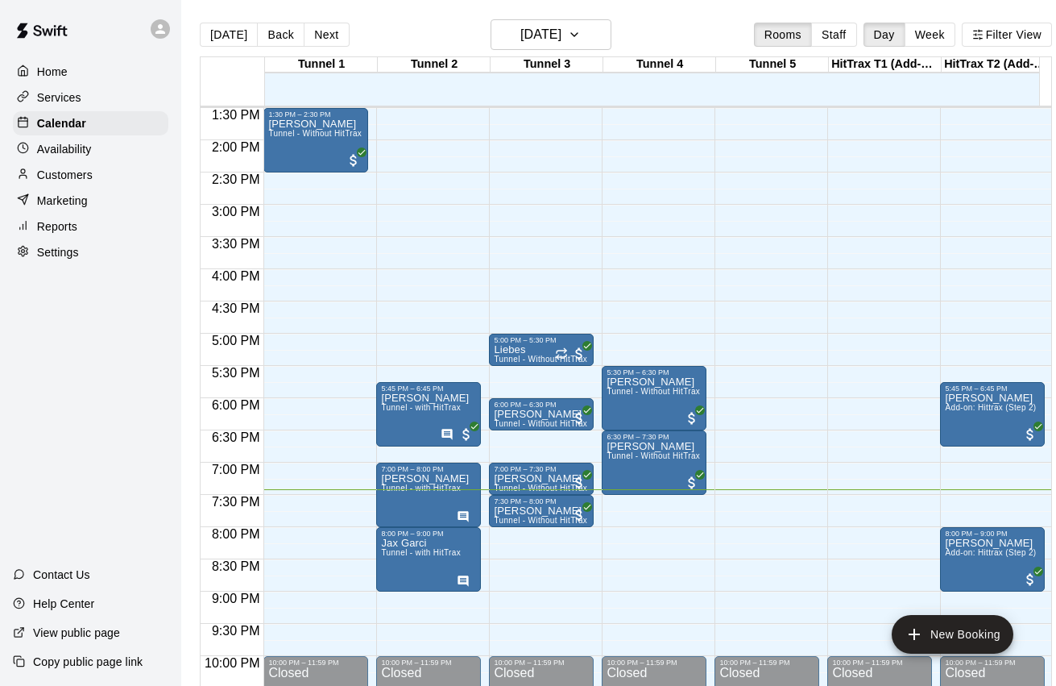
click at [330, 475] on div "12:00 AM – 11:00 AM Closed 1:30 PM – 2:30 PM [PERSON_NAME] Tunnel - Without Hit…" at bounding box center [315, 11] width 105 height 1547
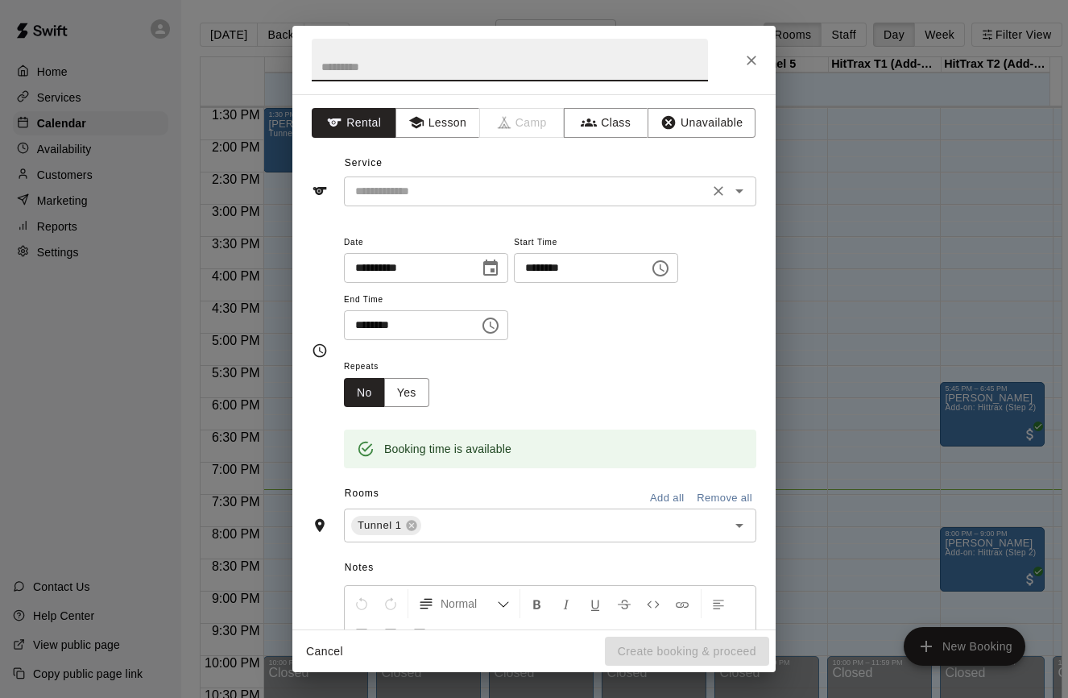
click at [471, 187] on input "text" at bounding box center [526, 191] width 355 height 20
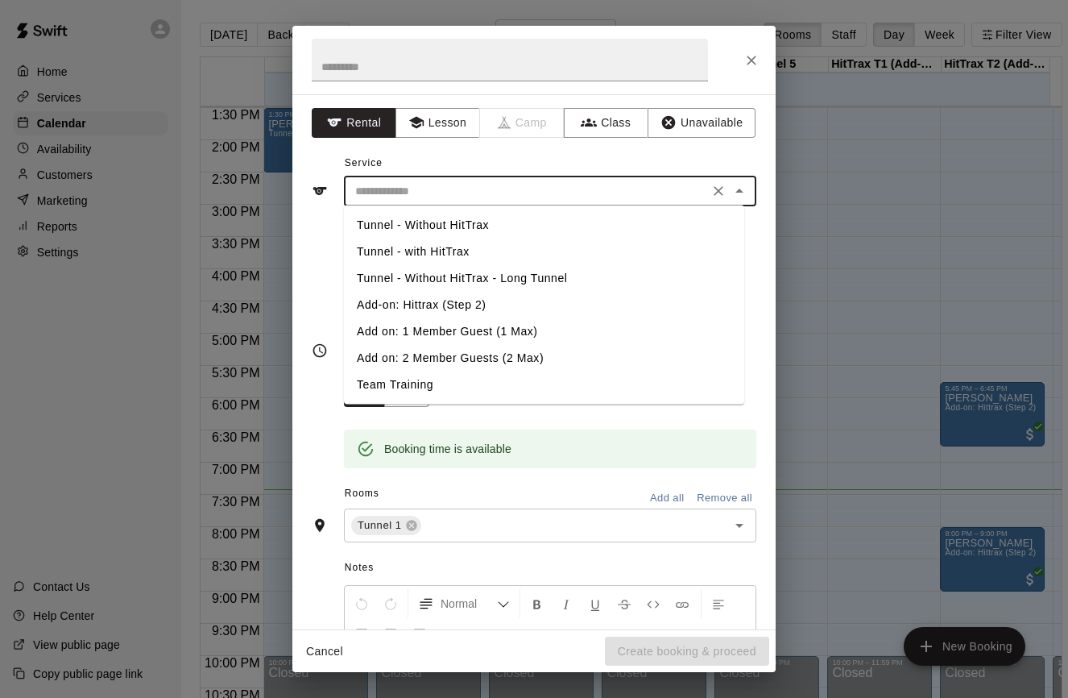
click at [506, 248] on li "Tunnel - with HitTrax" at bounding box center [544, 251] width 400 height 27
type input "**********"
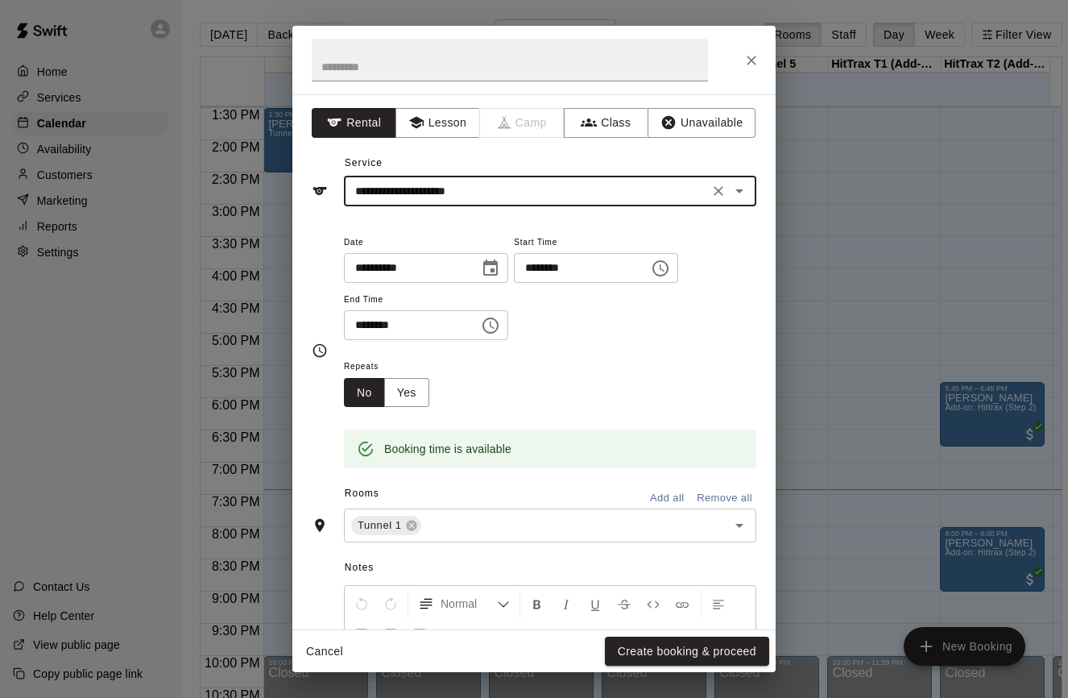
click at [380, 325] on input "********" at bounding box center [406, 325] width 124 height 30
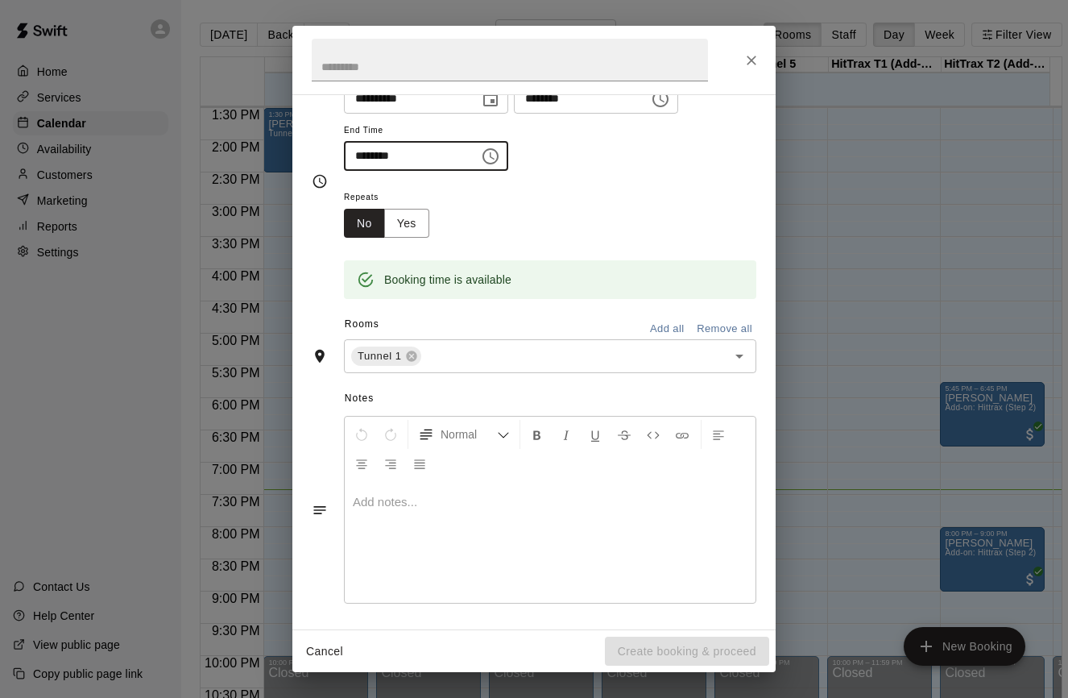
scroll to position [160, 0]
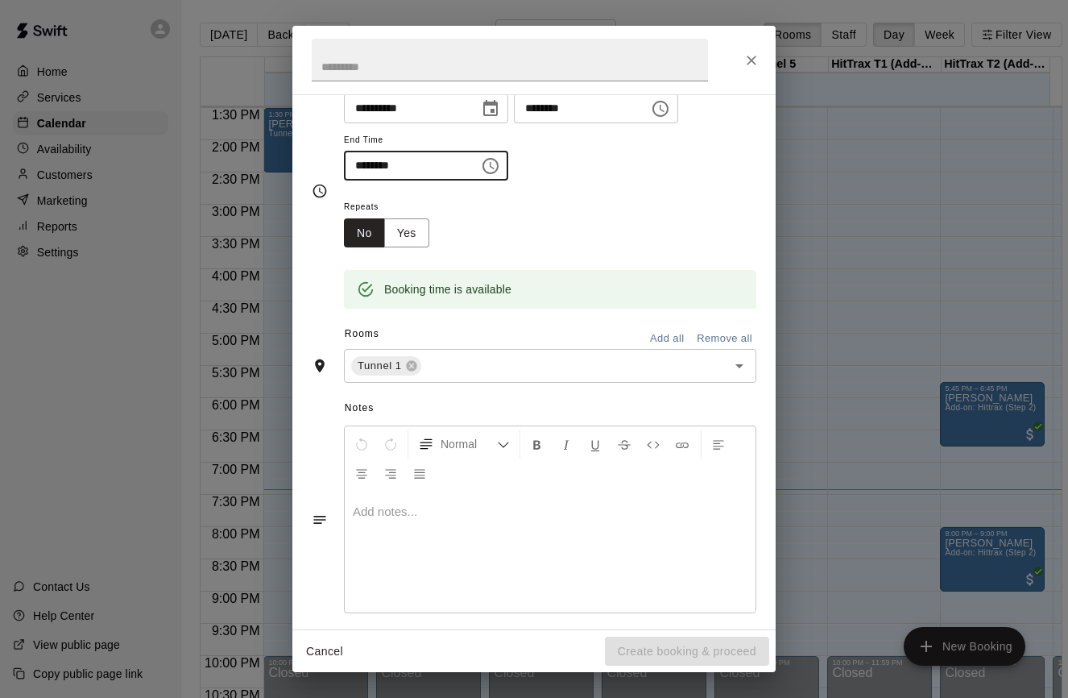
click at [505, 396] on span "Notes" at bounding box center [551, 409] width 412 height 26
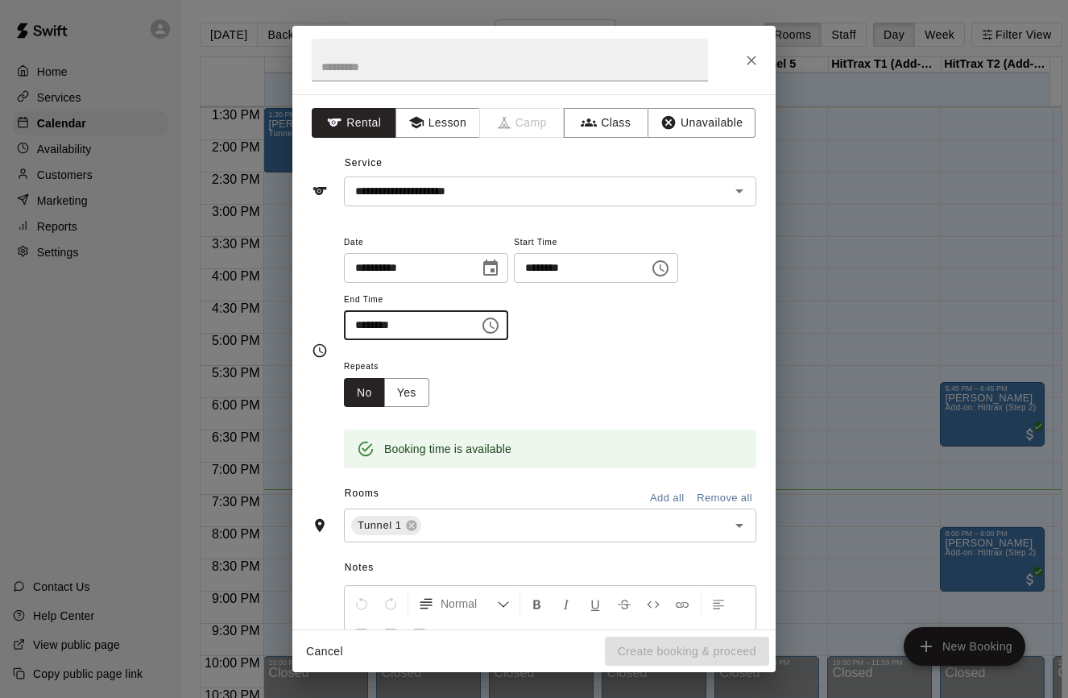
click at [377, 329] on input "********" at bounding box center [406, 325] width 124 height 30
click at [362, 325] on input "********" at bounding box center [406, 325] width 124 height 30
type input "********"
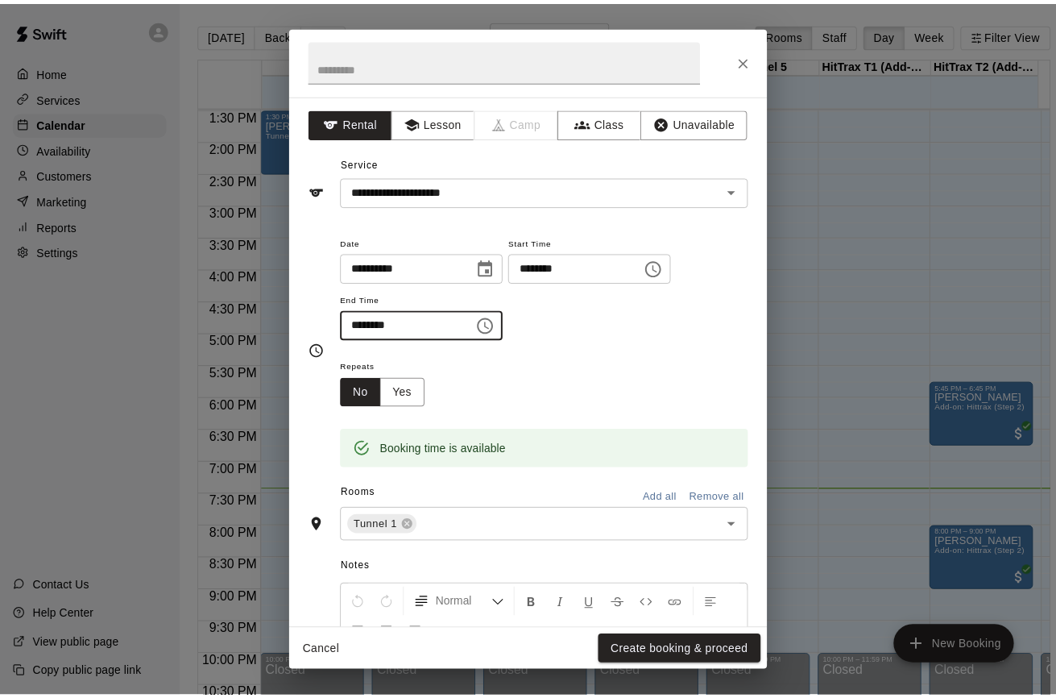
scroll to position [169, 0]
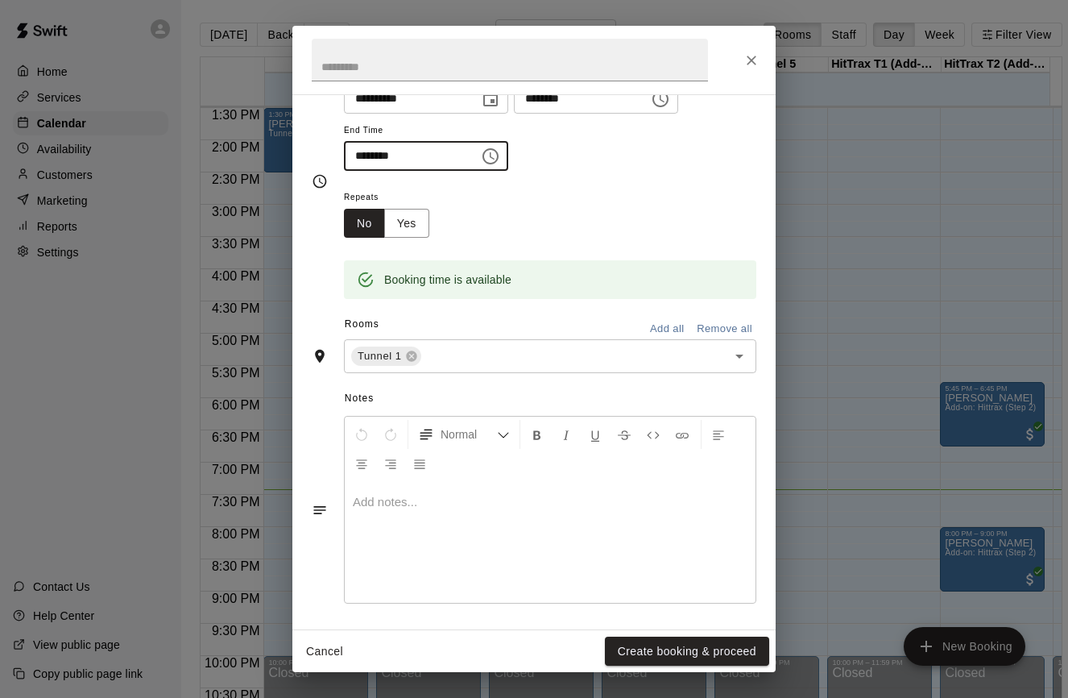
click at [699, 634] on div "Cancel Create booking & proceed" at bounding box center [533, 651] width 483 height 43
click at [696, 644] on button "Create booking & proceed" at bounding box center [687, 651] width 164 height 30
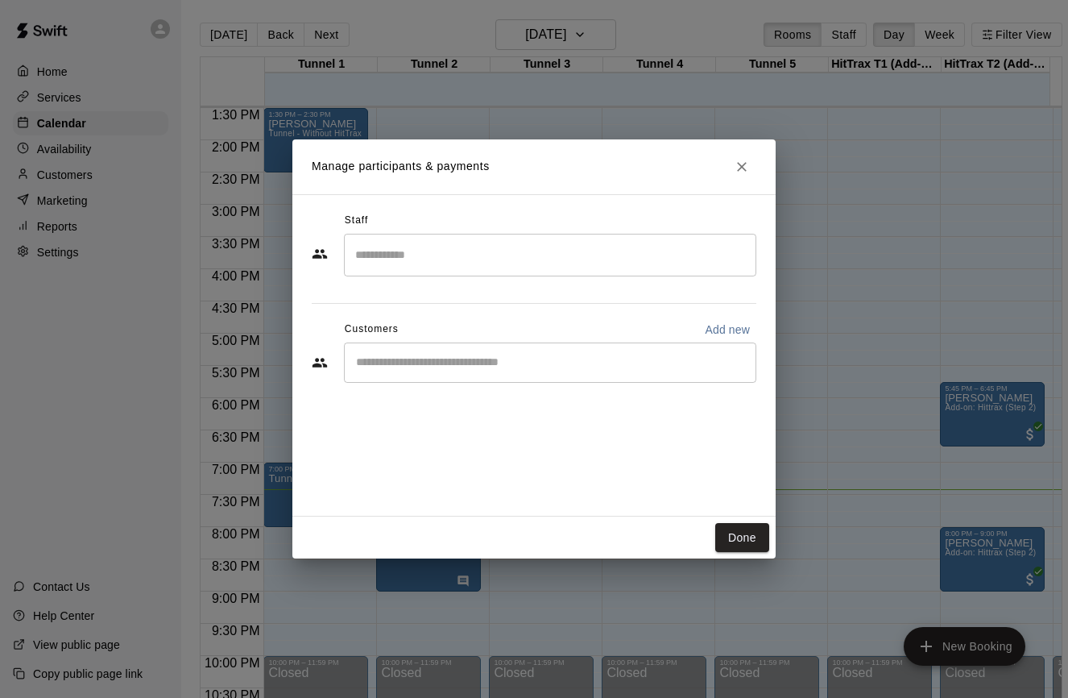
click at [505, 354] on input "Start typing to search customers..." at bounding box center [550, 362] width 398 height 16
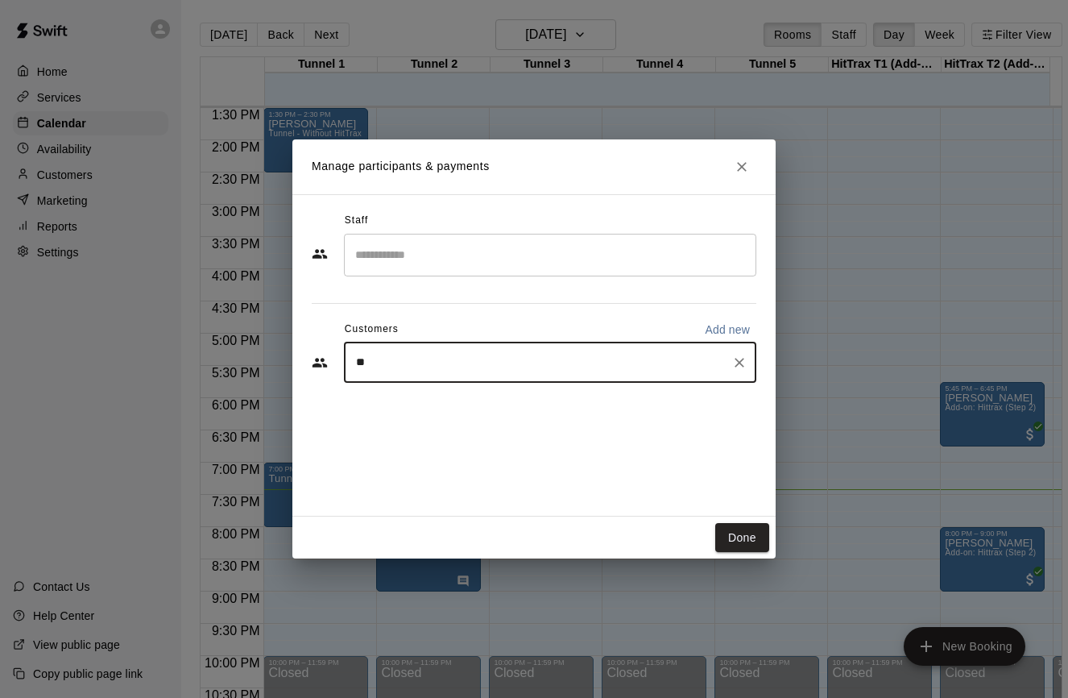
type input "***"
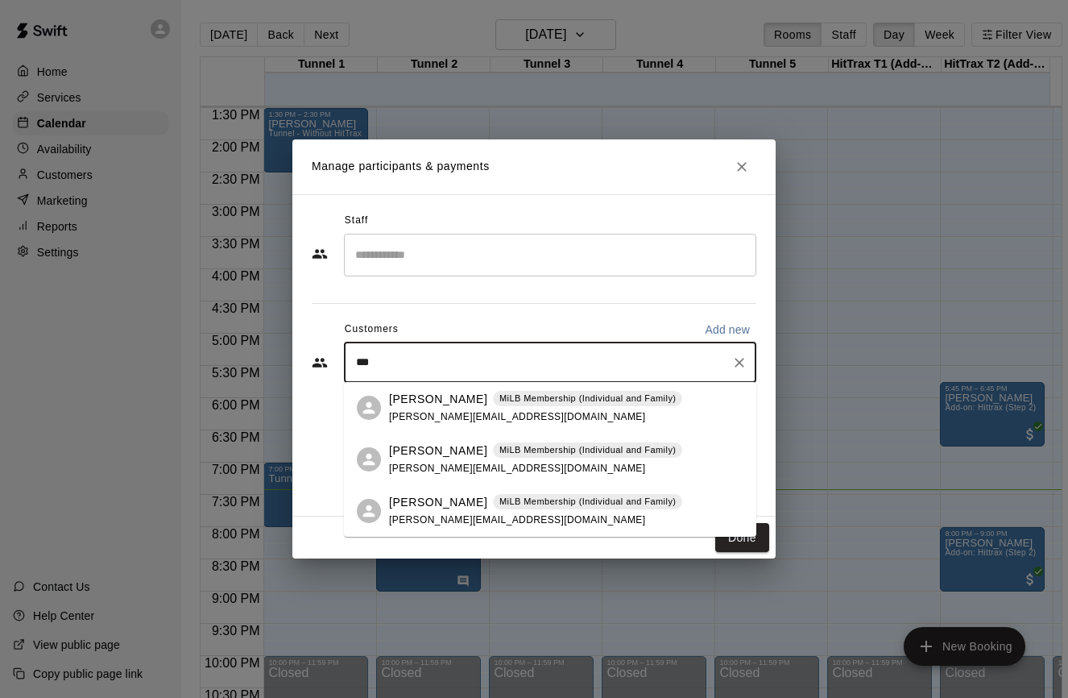
click at [563, 415] on div "[PERSON_NAME] Membership (Individual and Family) [PERSON_NAME][EMAIL_ADDRESS][D…" at bounding box center [535, 408] width 293 height 35
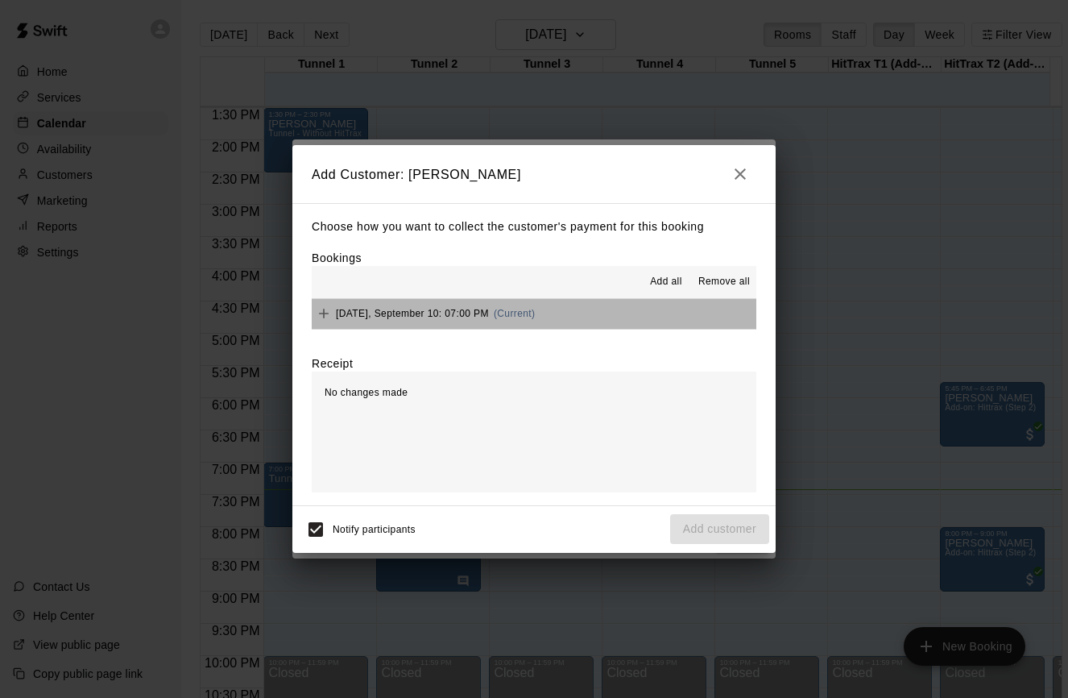
click at [566, 320] on button "[DATE], September 10: 07:00 PM (Current)" at bounding box center [534, 314] width 445 height 30
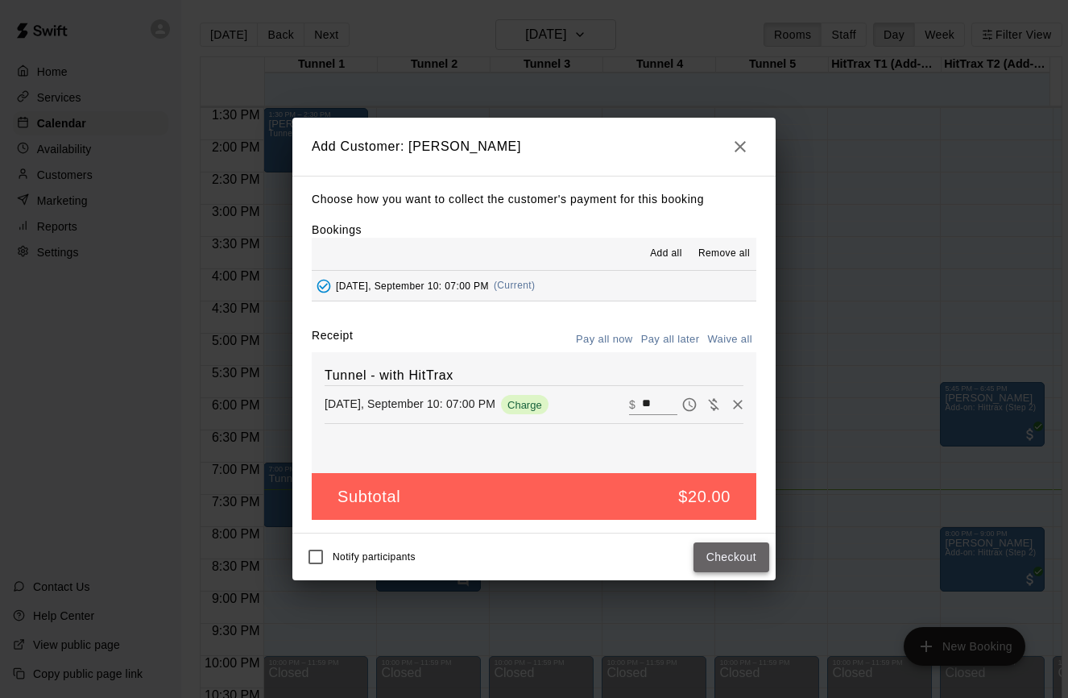
click at [765, 553] on button "Checkout" at bounding box center [732, 557] width 76 height 30
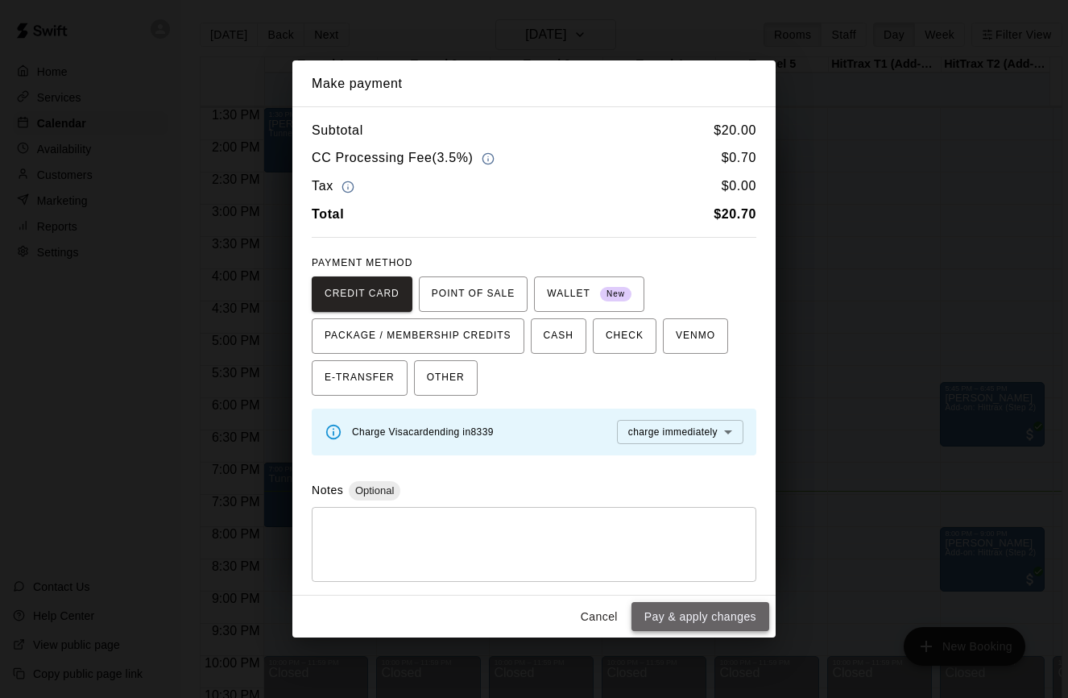
click at [708, 618] on button "Pay & apply changes" at bounding box center [701, 617] width 138 height 30
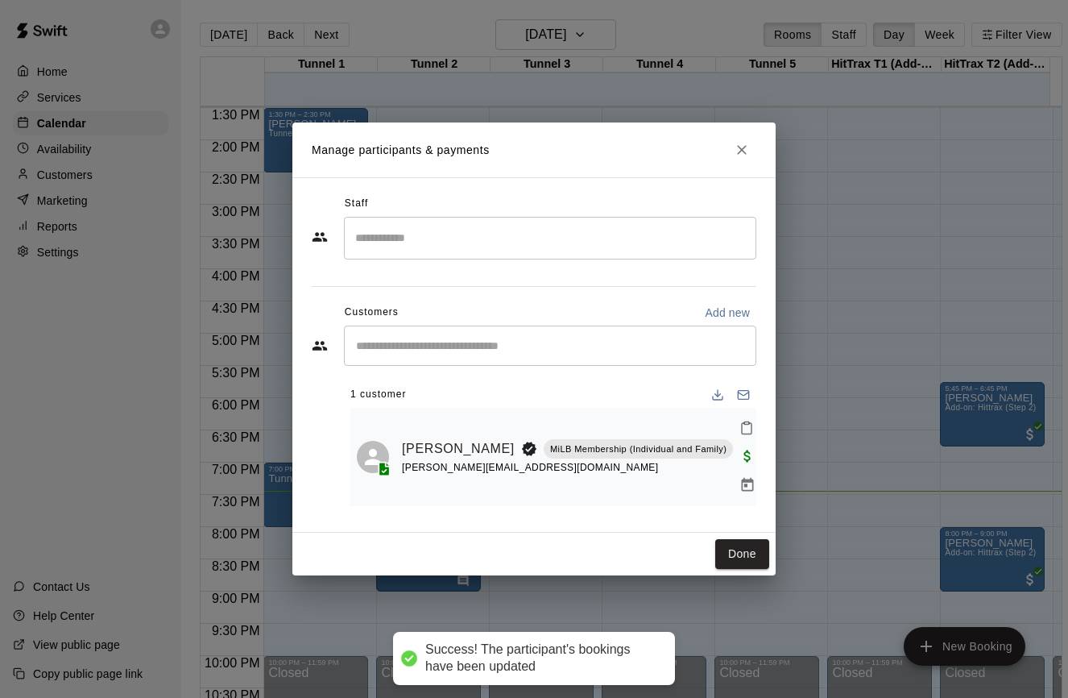
click at [742, 158] on icon "Close" at bounding box center [742, 150] width 16 height 16
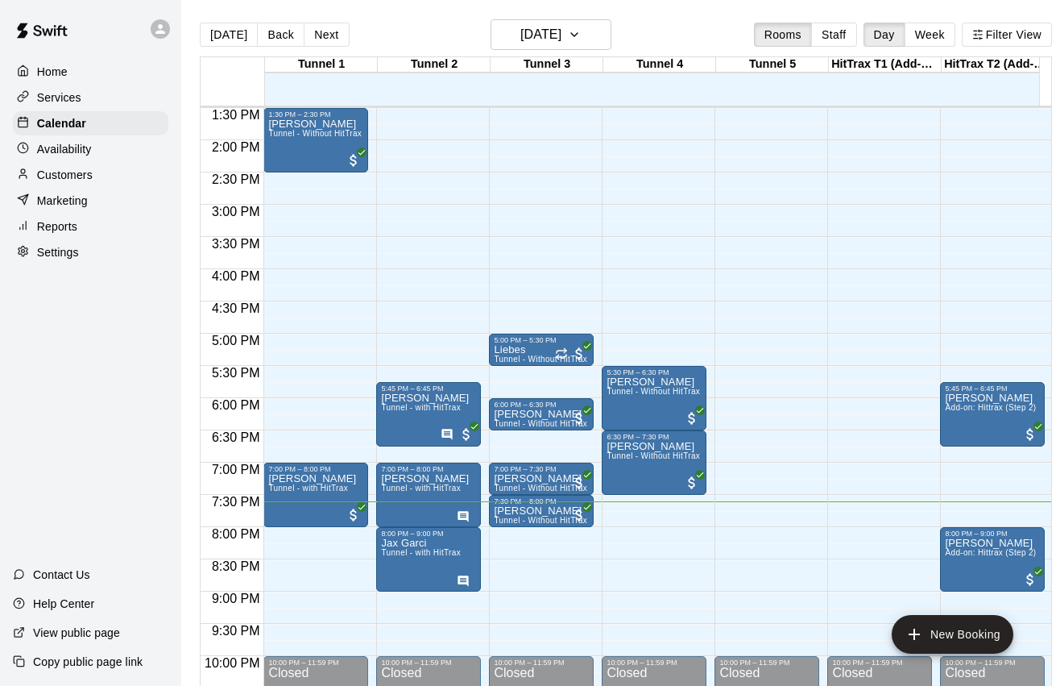
click at [76, 202] on p "Marketing" at bounding box center [62, 201] width 51 height 16
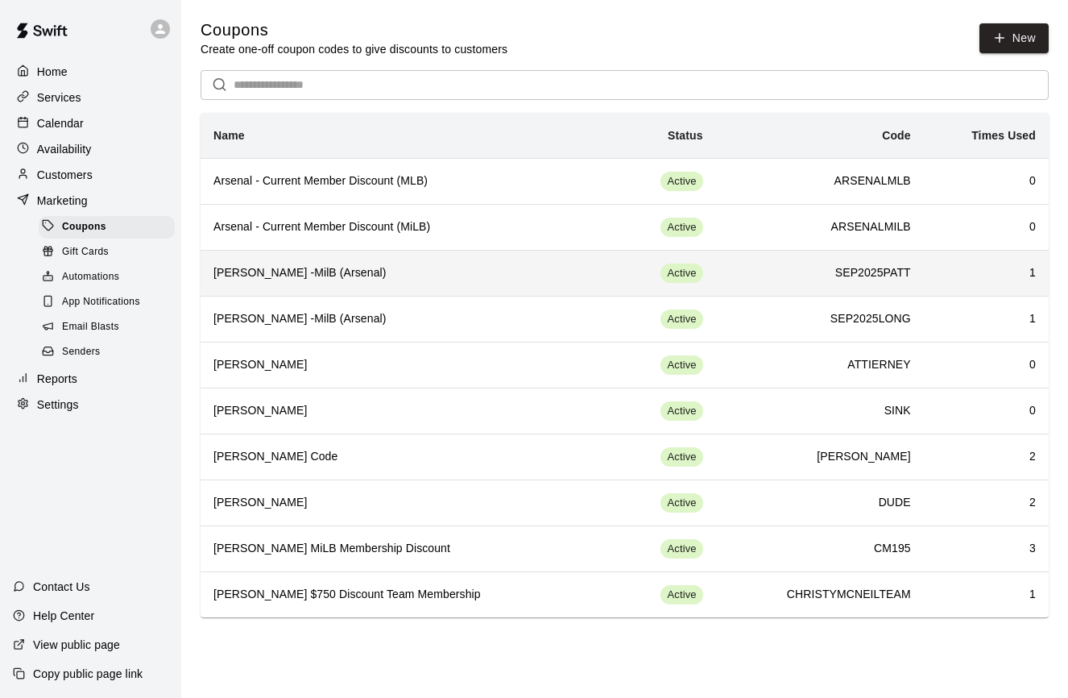
click at [548, 293] on th "[PERSON_NAME] -MilB (Arsenal)" at bounding box center [404, 273] width 407 height 46
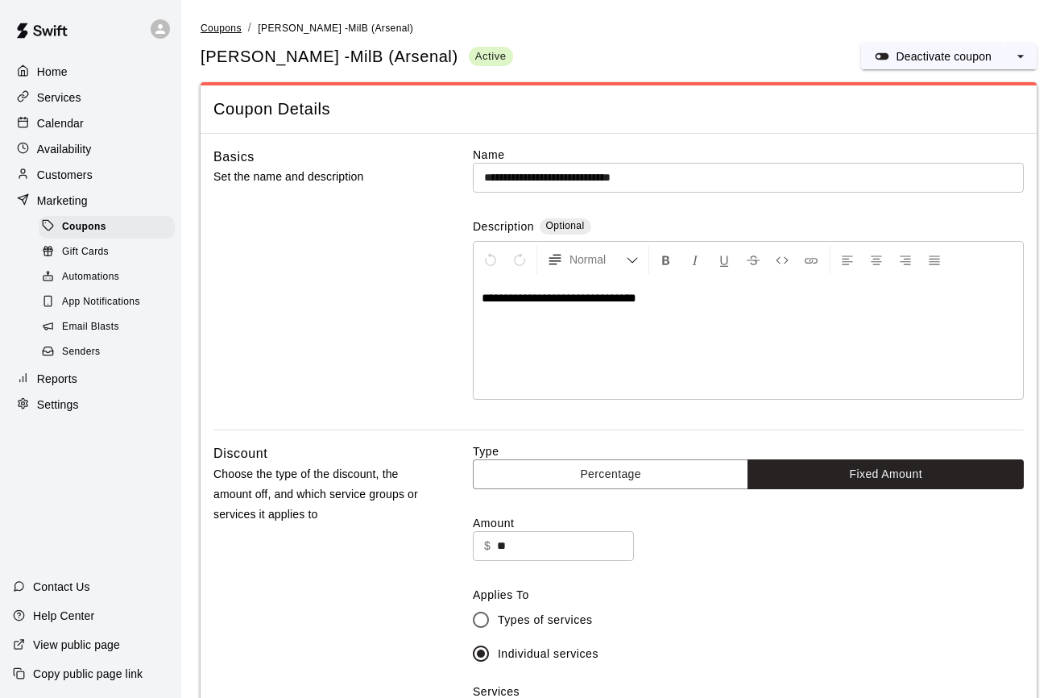
click at [222, 29] on span "Coupons" at bounding box center [221, 28] width 41 height 11
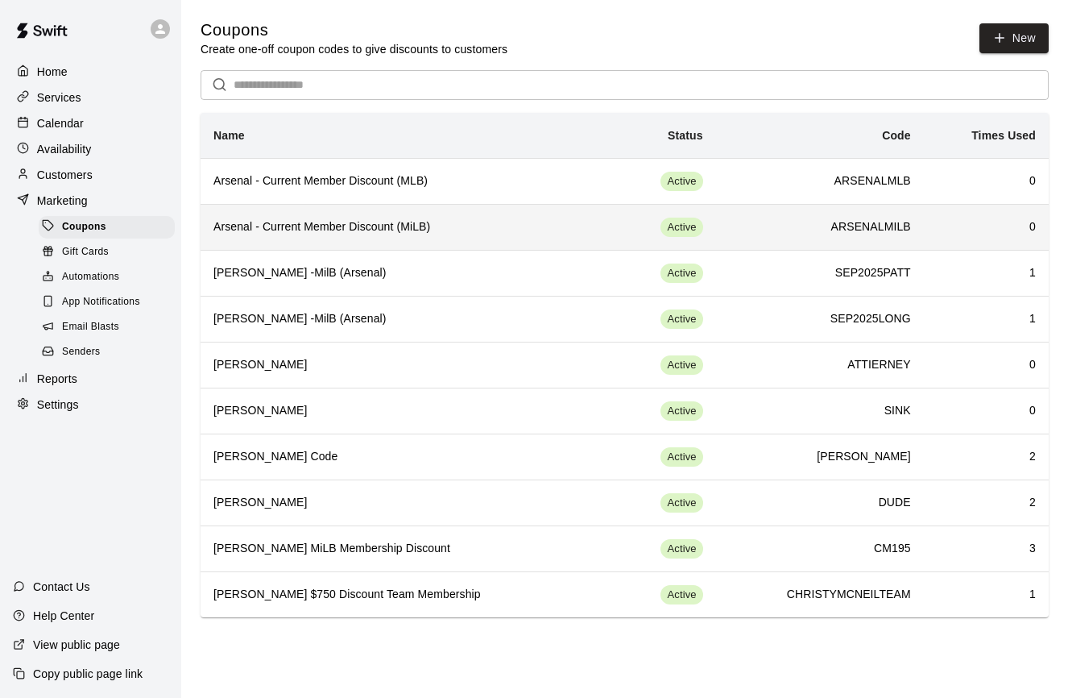
click at [504, 230] on h6 "Arsenal - Current Member Discount (MiLB)" at bounding box center [403, 227] width 381 height 18
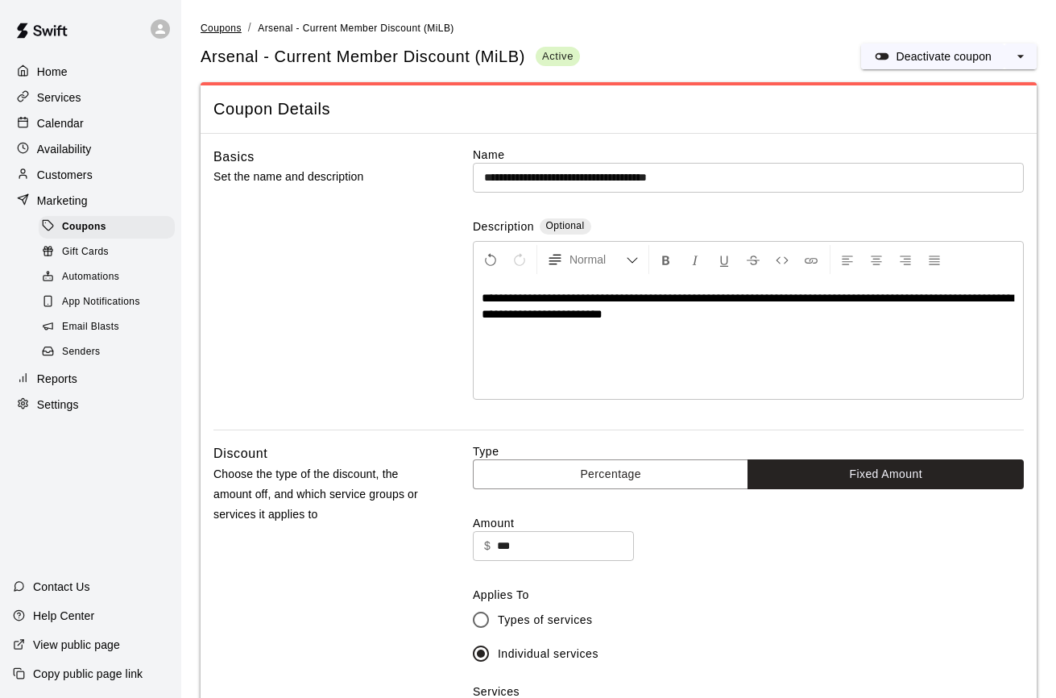
click at [227, 27] on span "Coupons" at bounding box center [221, 28] width 41 height 11
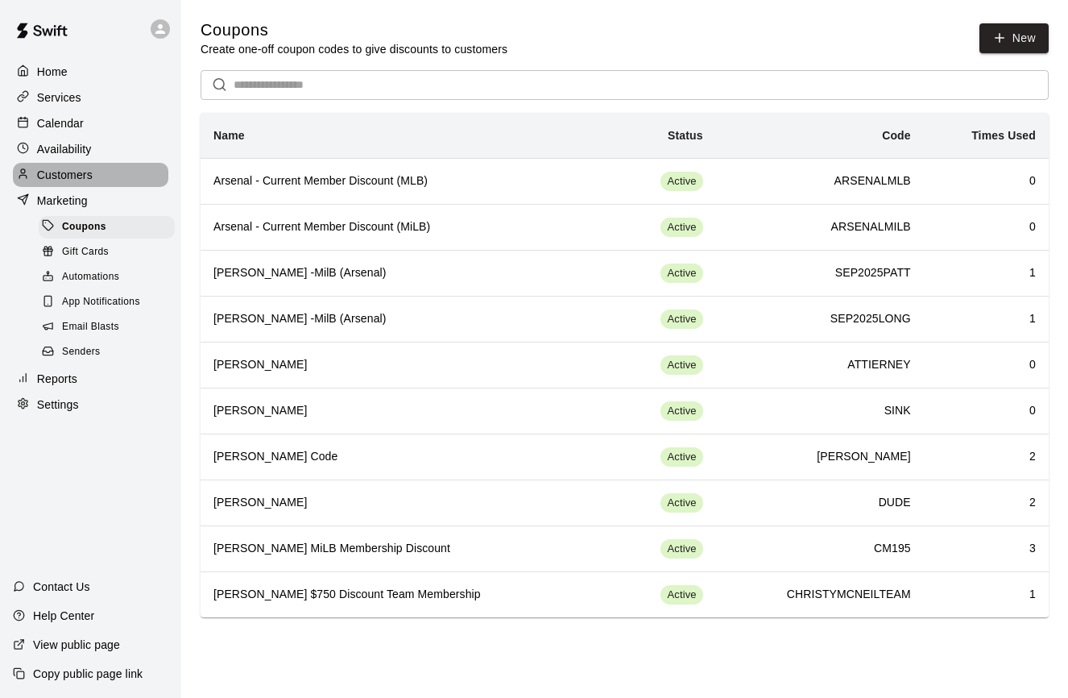
click at [85, 174] on p "Customers" at bounding box center [65, 175] width 56 height 16
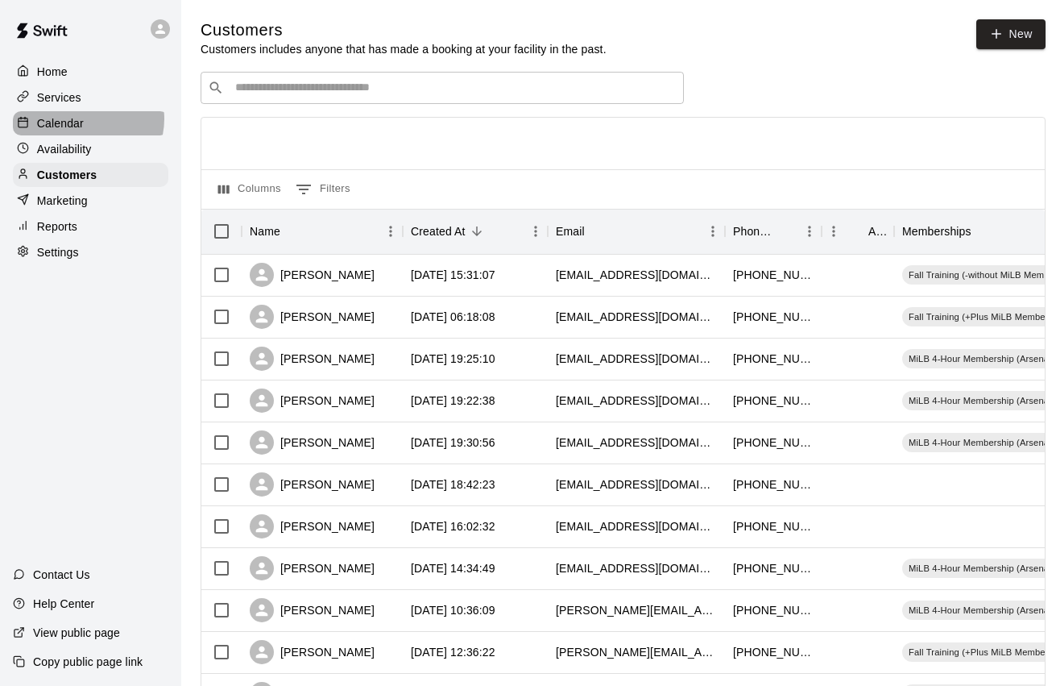
click at [87, 118] on div "Calendar" at bounding box center [90, 123] width 155 height 24
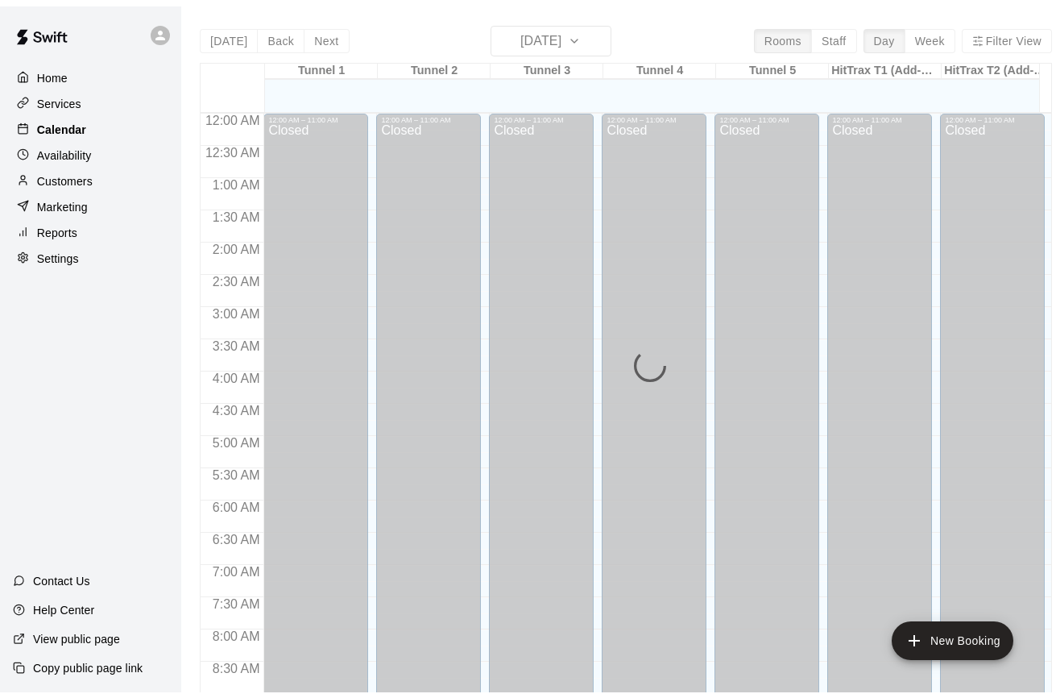
scroll to position [890, 0]
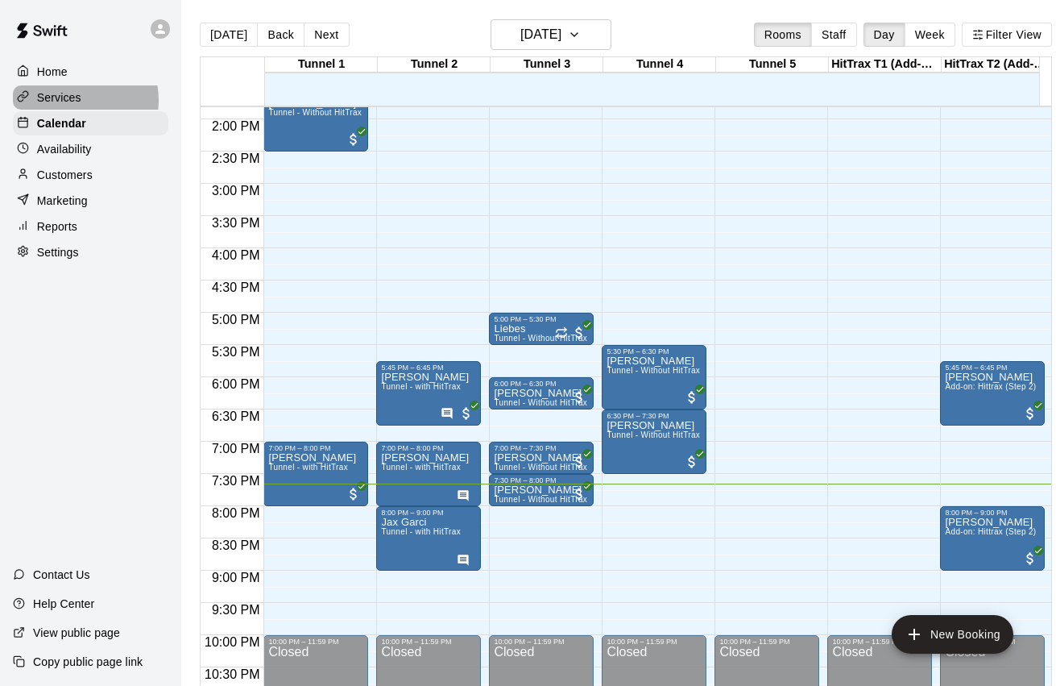
click at [70, 99] on p "Services" at bounding box center [59, 97] width 44 height 16
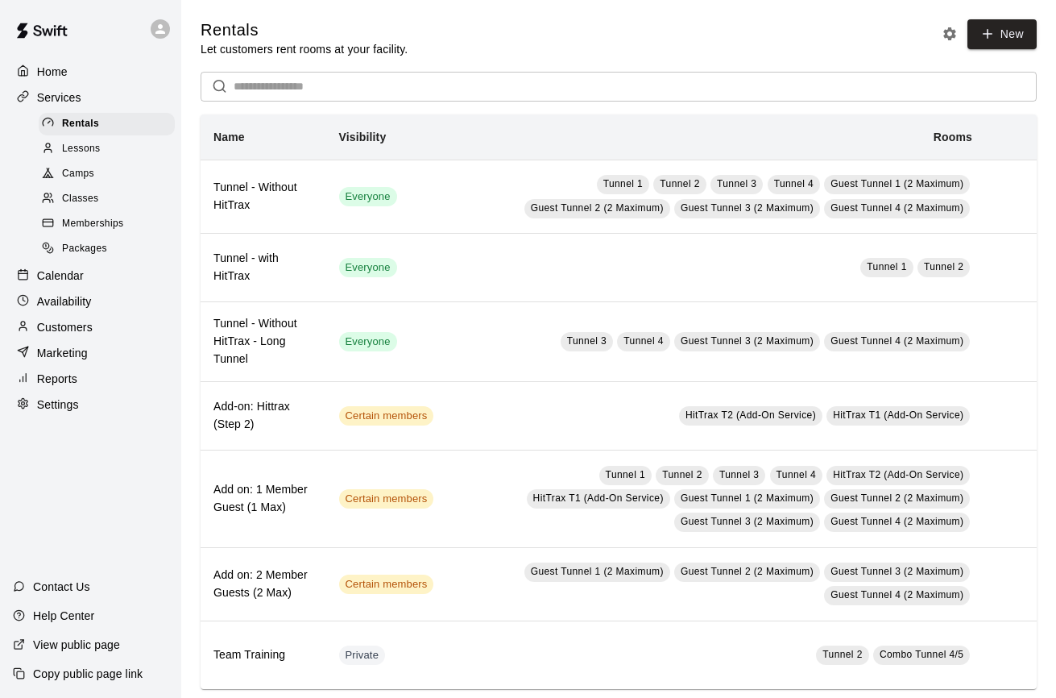
click at [108, 216] on span "Memberships" at bounding box center [92, 224] width 61 height 16
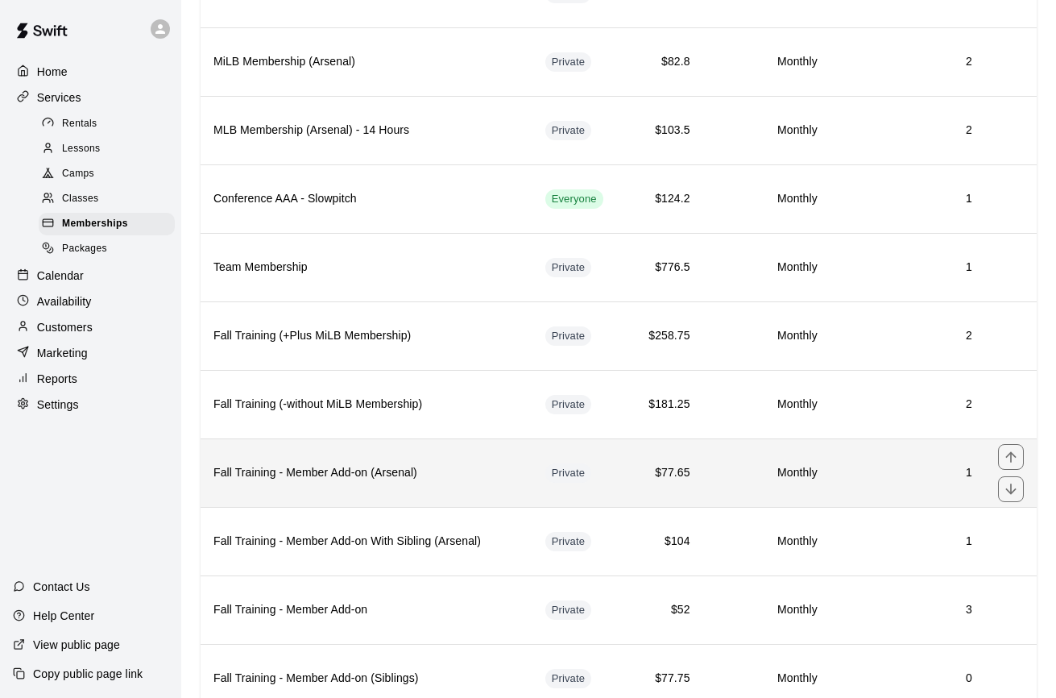
scroll to position [396, 0]
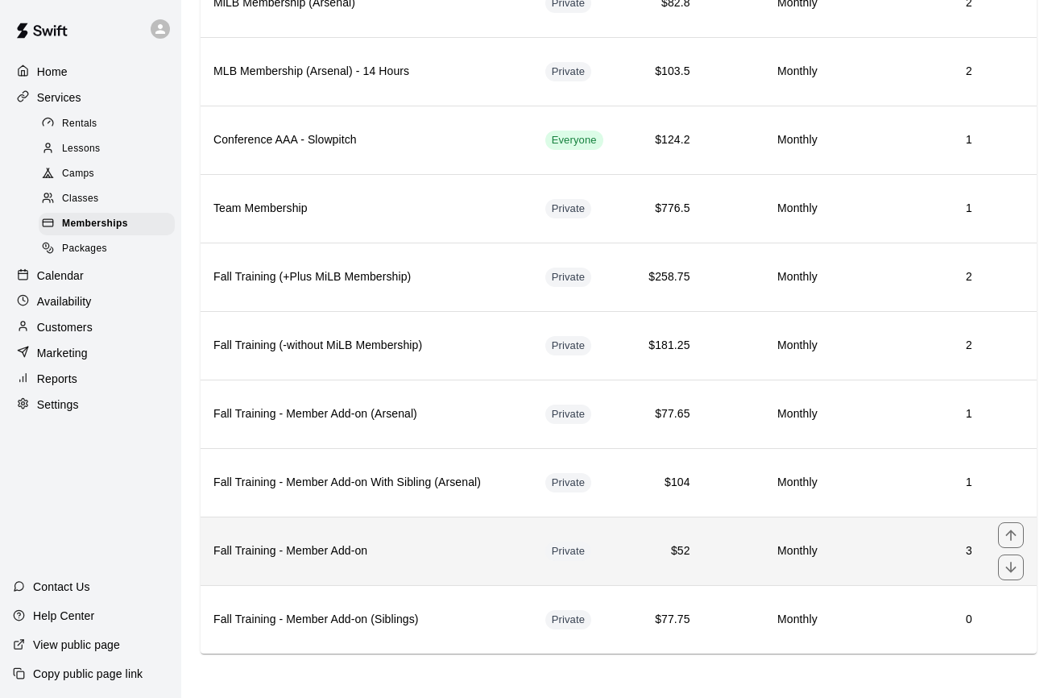
click at [480, 555] on h6 "Fall Training - Member Add-on" at bounding box center [366, 551] width 306 height 18
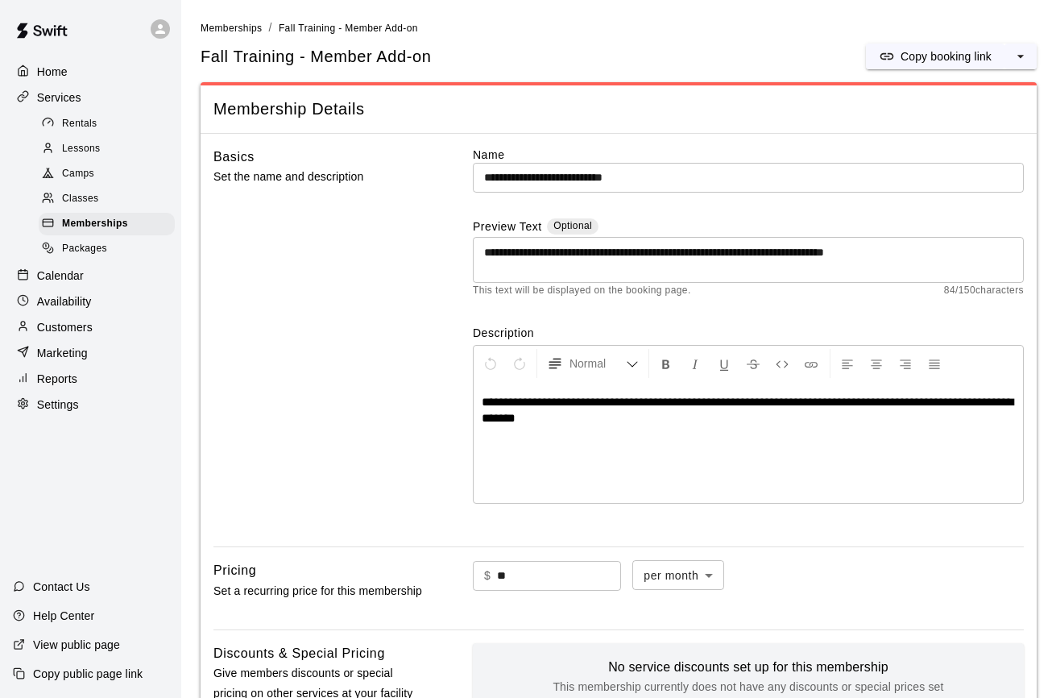
click at [243, 22] on link "Memberships" at bounding box center [231, 27] width 61 height 13
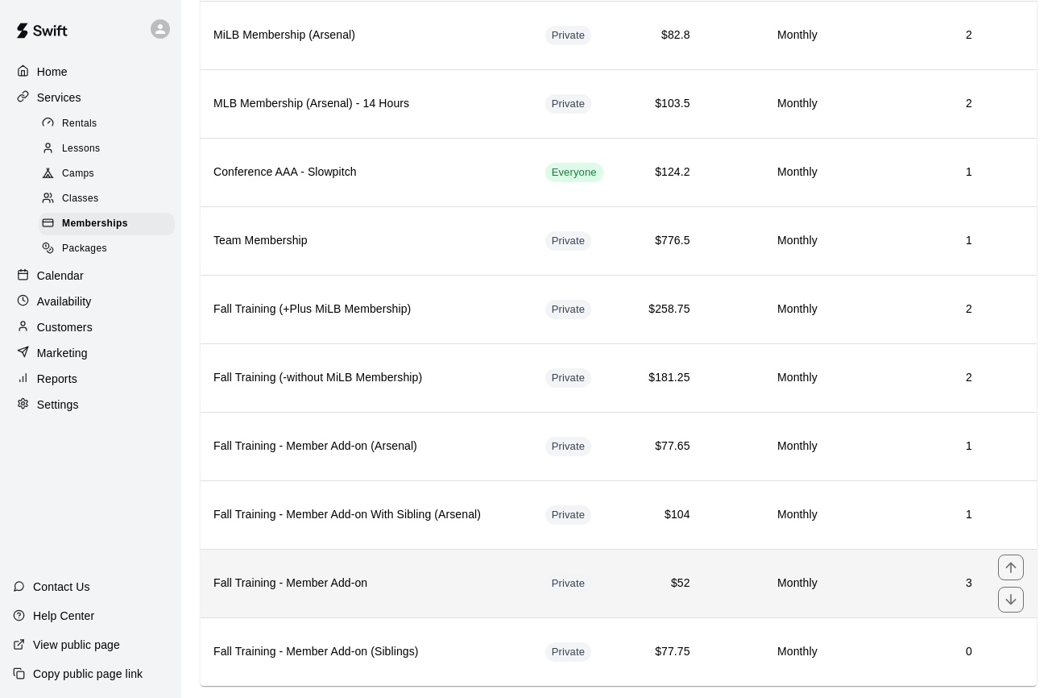
scroll to position [396, 0]
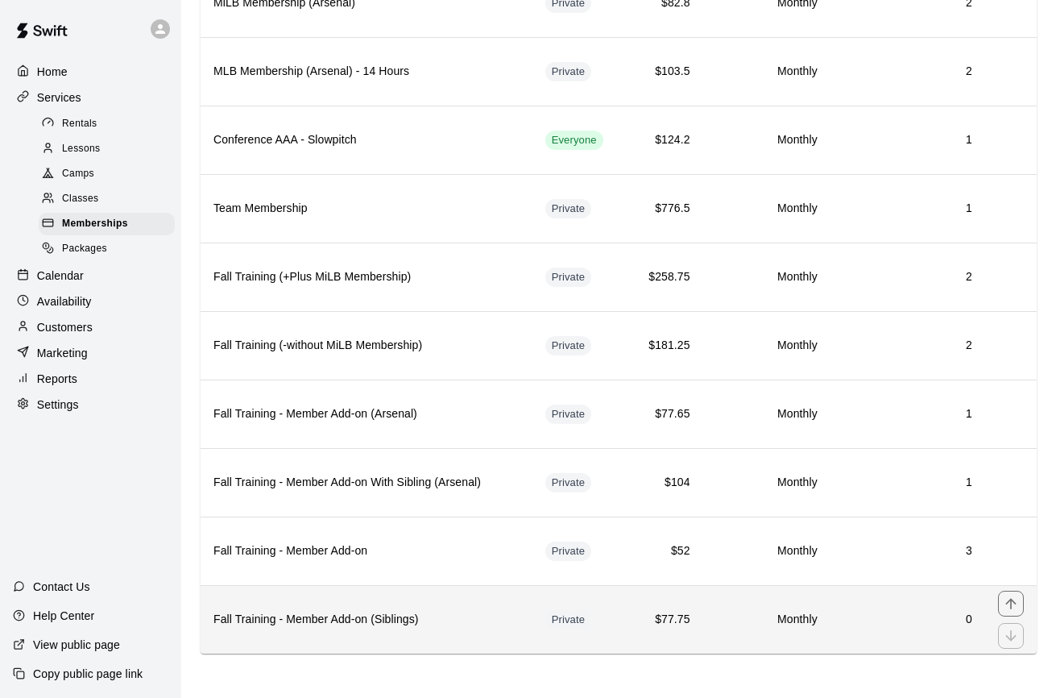
click at [442, 626] on h6 "Fall Training - Member Add-on (Siblings)" at bounding box center [366, 620] width 306 height 18
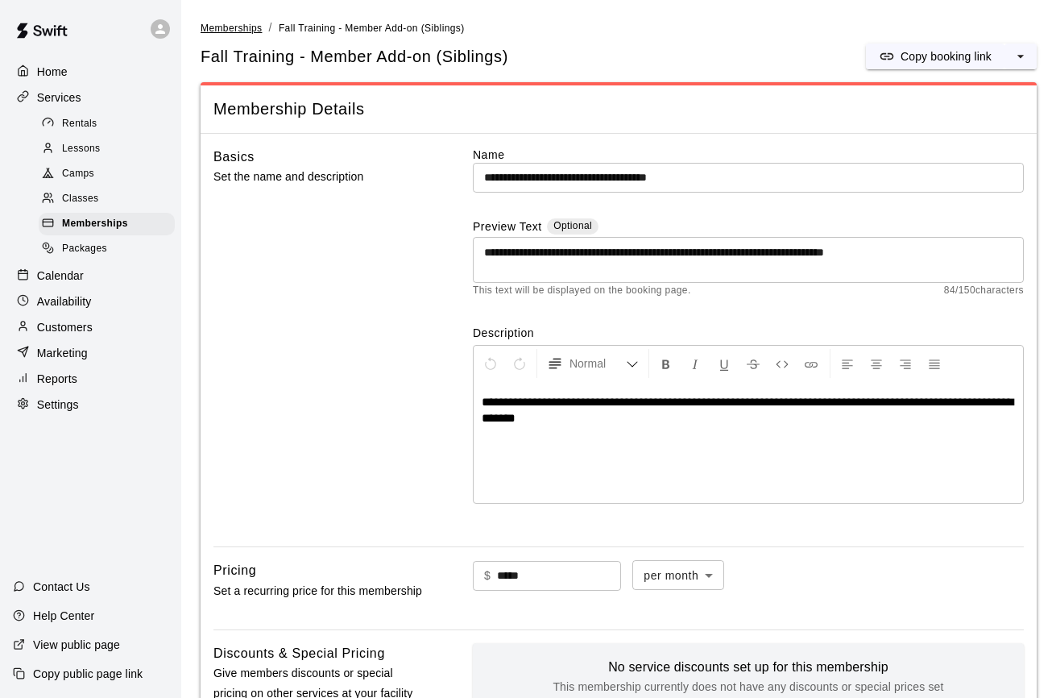
click at [234, 33] on span "Memberships" at bounding box center [231, 28] width 61 height 11
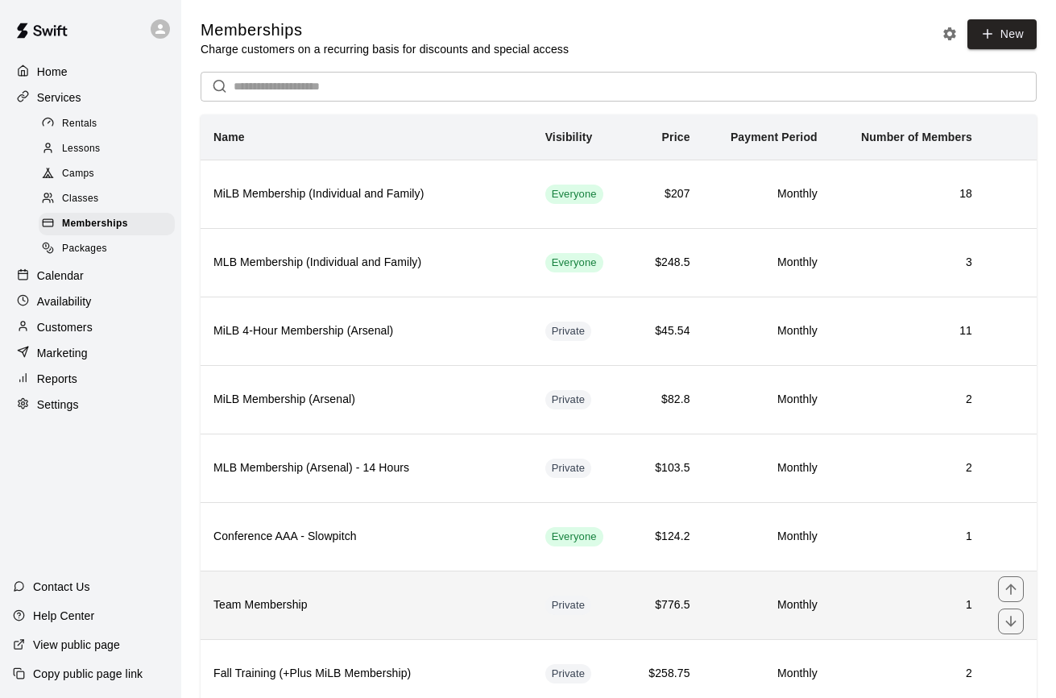
scroll to position [396, 0]
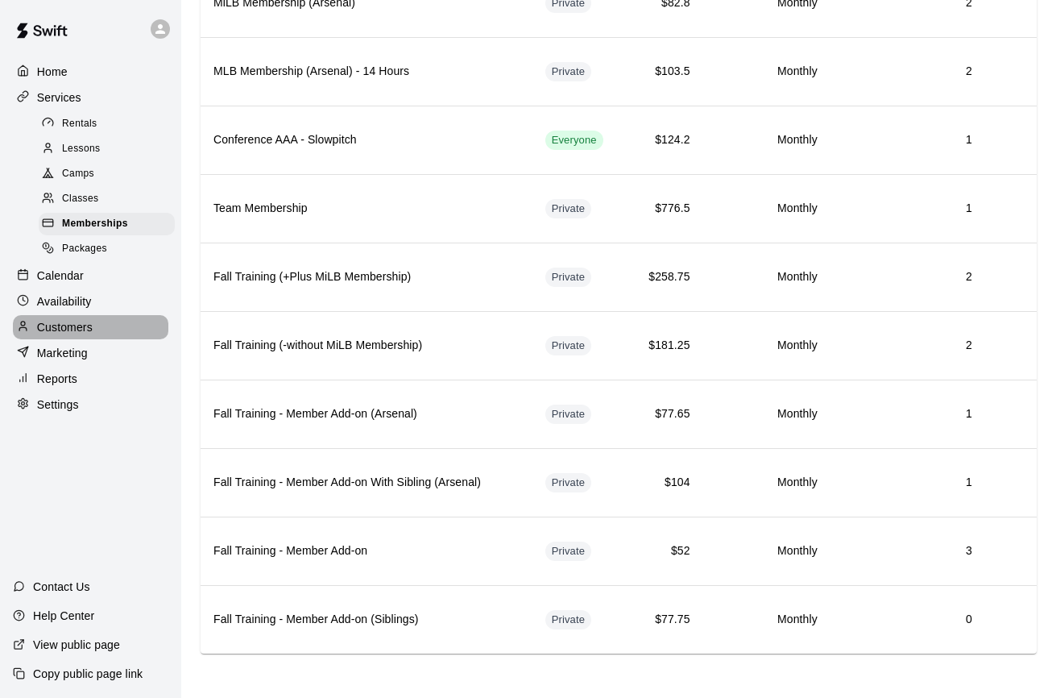
click at [90, 326] on p "Customers" at bounding box center [65, 327] width 56 height 16
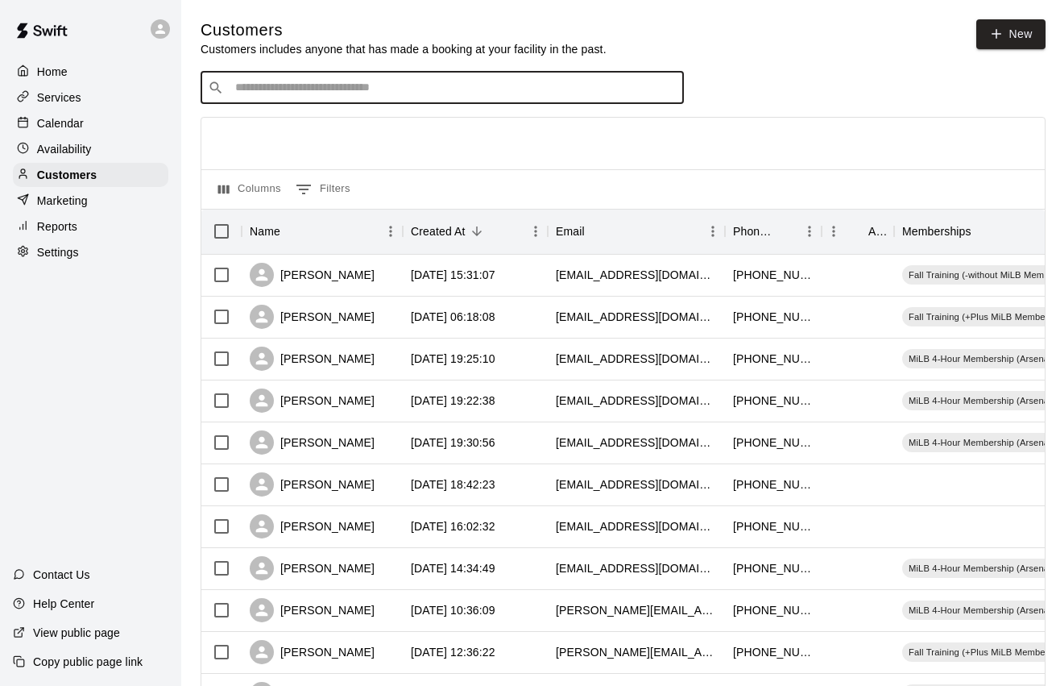
click at [367, 93] on input "Search customers by name or email" at bounding box center [453, 88] width 446 height 16
type input "***"
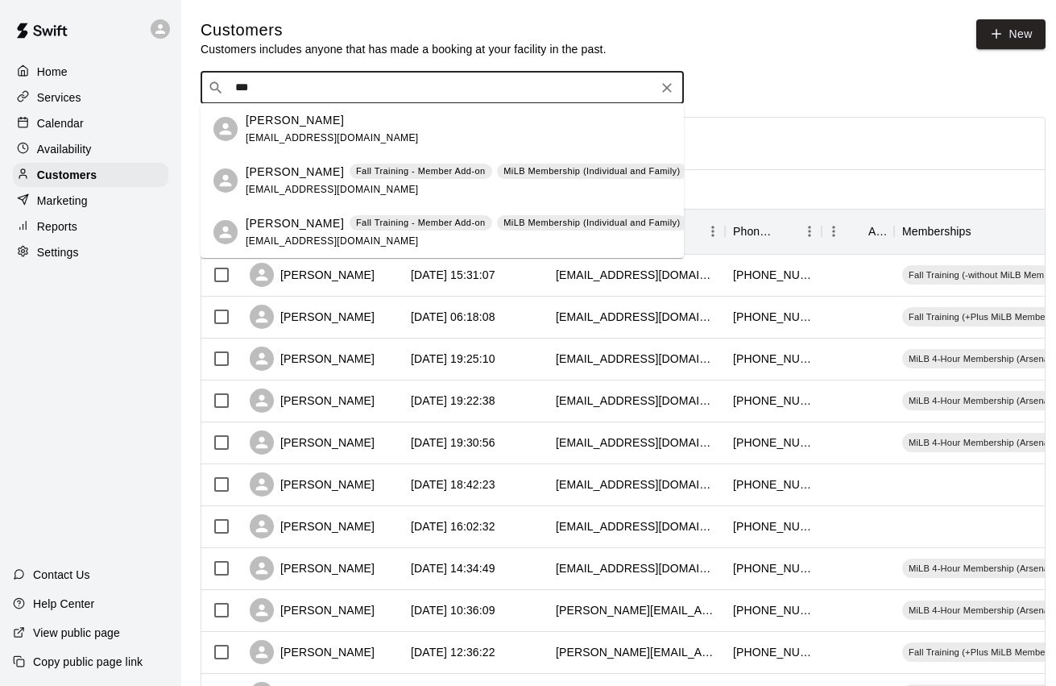
click at [291, 186] on span "[EMAIL_ADDRESS][DOMAIN_NAME]" at bounding box center [332, 189] width 173 height 11
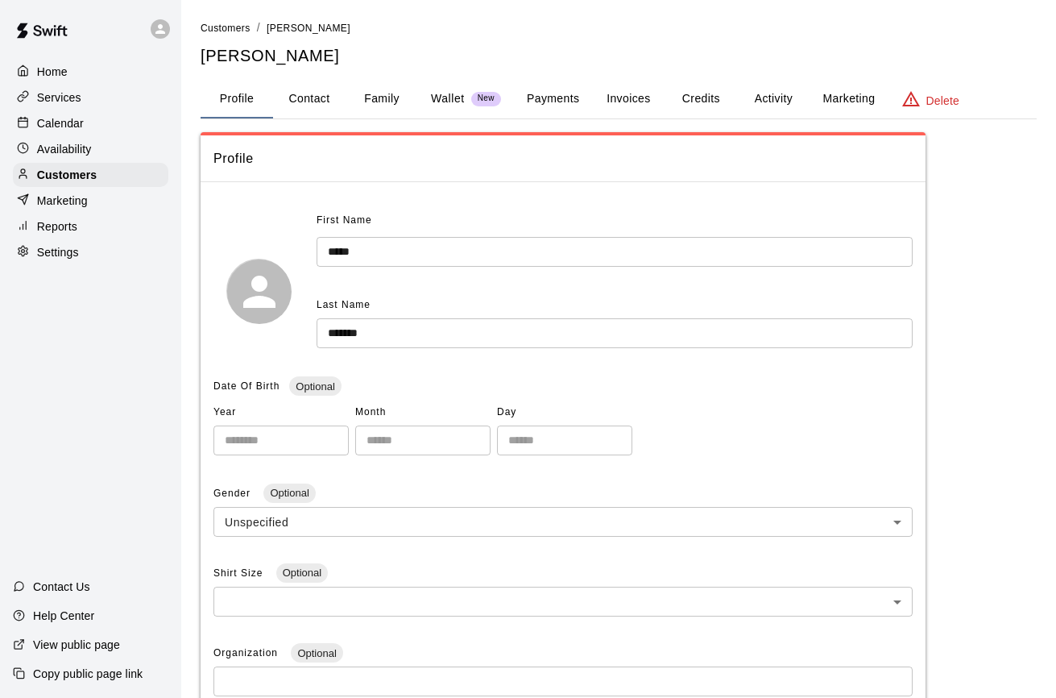
click at [565, 103] on button "Payments" at bounding box center [553, 99] width 78 height 39
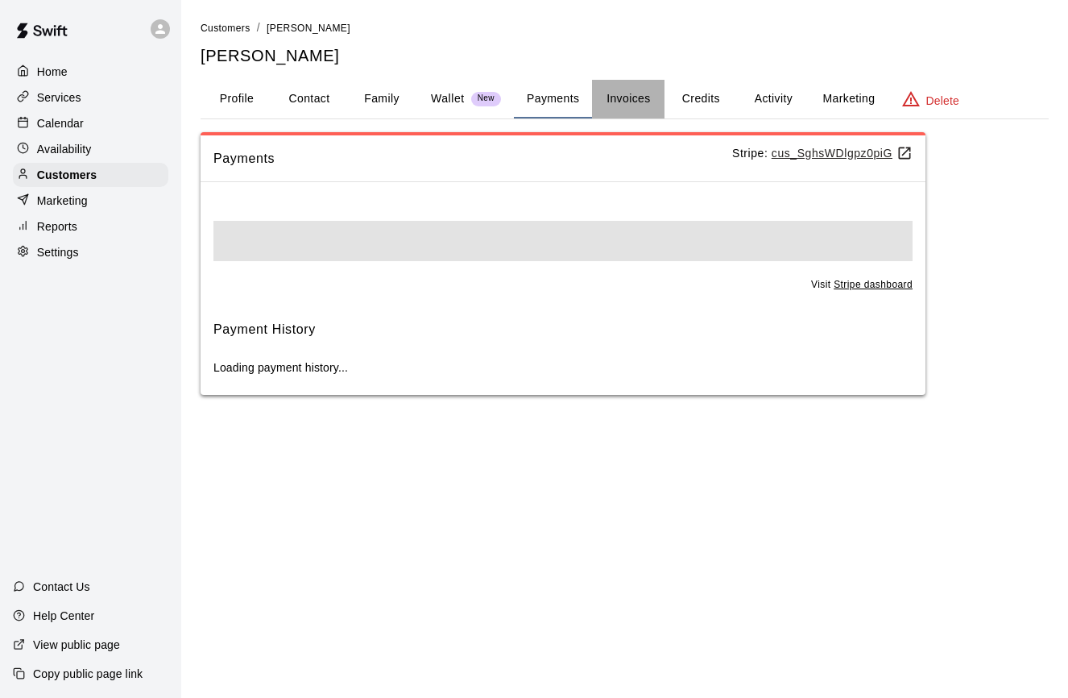
click at [616, 97] on button "Invoices" at bounding box center [628, 99] width 73 height 39
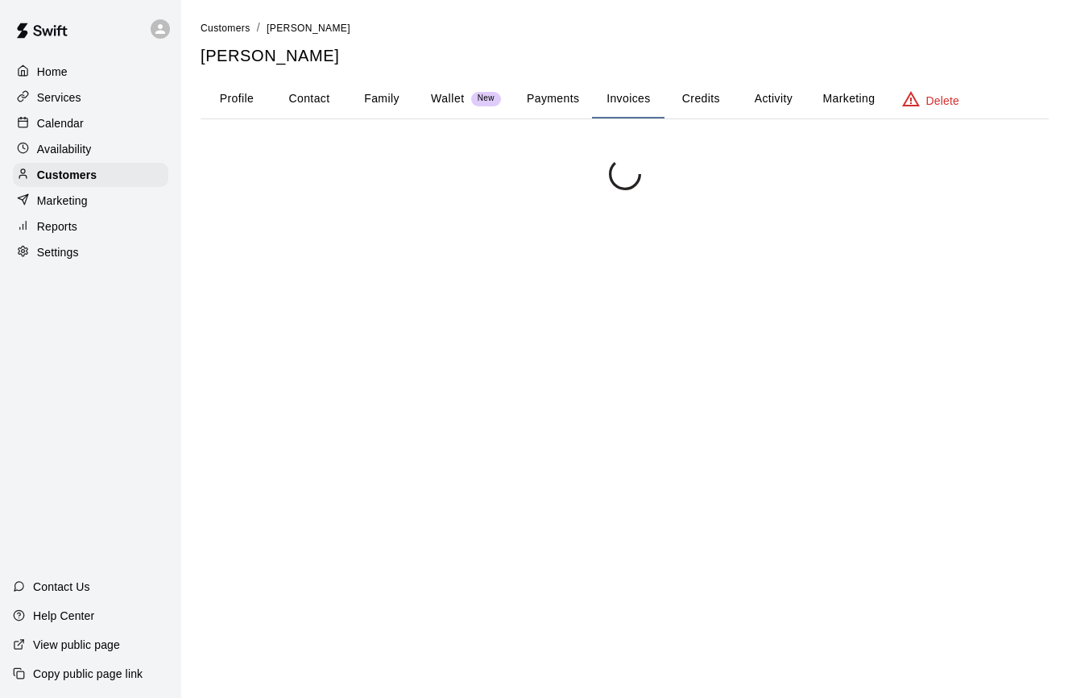
click at [693, 98] on button "Credits" at bounding box center [701, 99] width 73 height 39
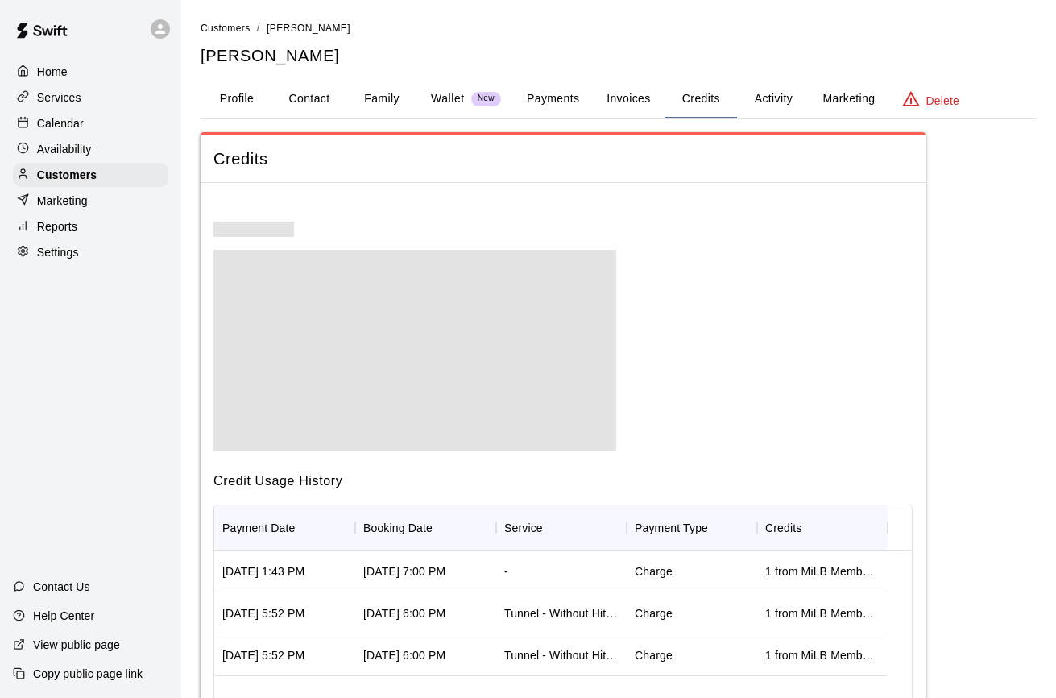
click at [771, 97] on button "Activity" at bounding box center [773, 99] width 73 height 39
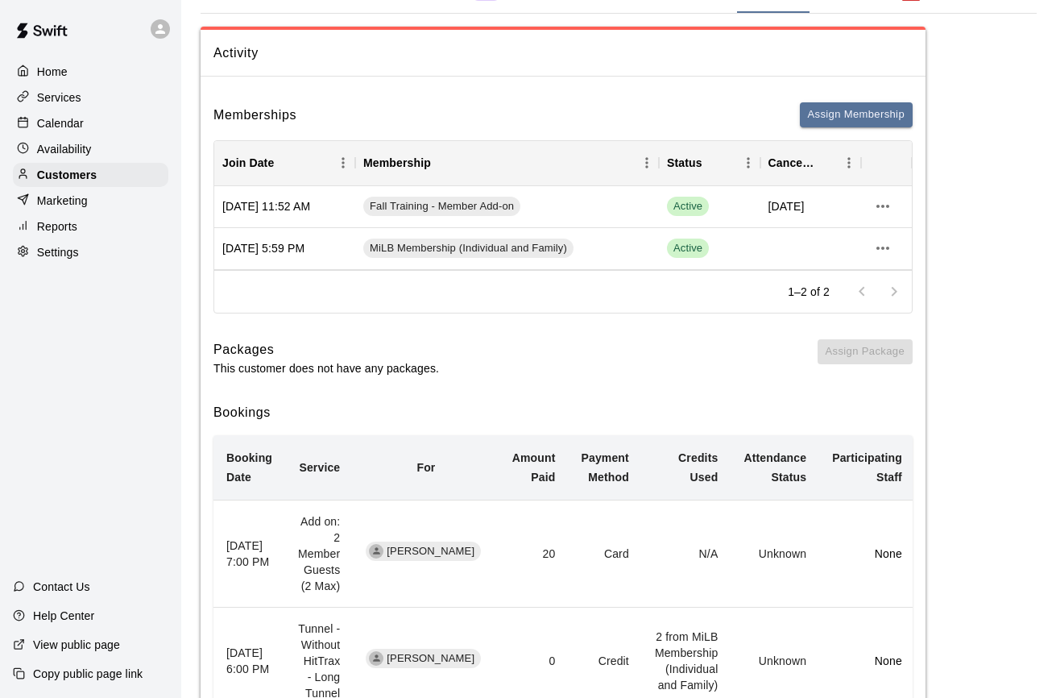
scroll to position [115, 0]
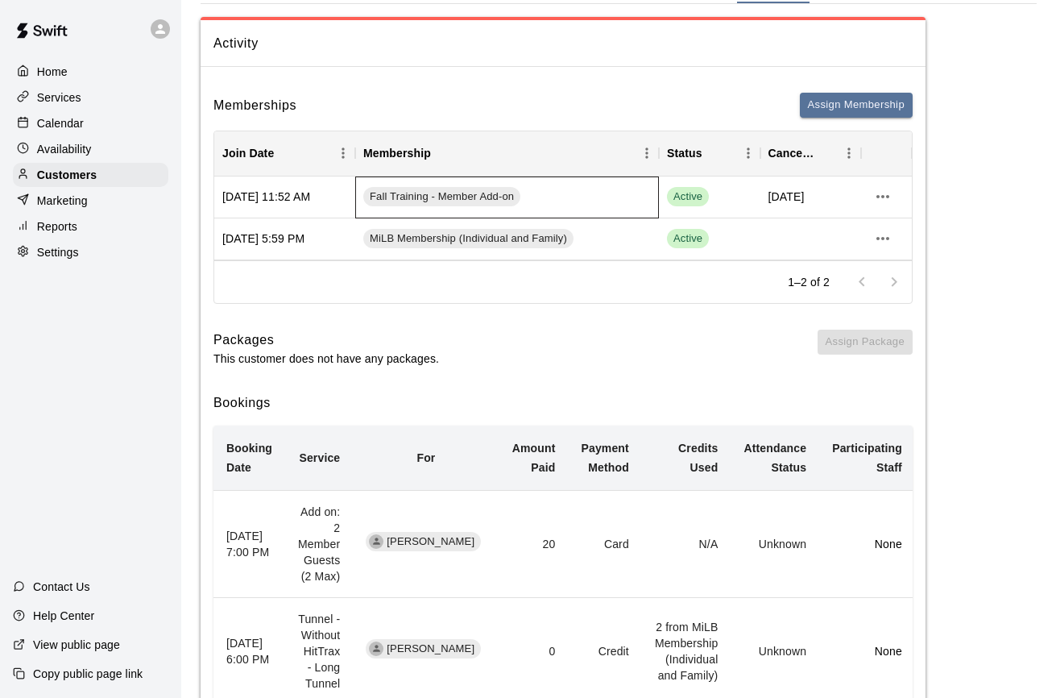
click at [437, 181] on div "Fall Training - Member Add-on" at bounding box center [507, 197] width 304 height 42
click at [435, 189] on span "Fall Training - Member Add-on" at bounding box center [441, 196] width 157 height 15
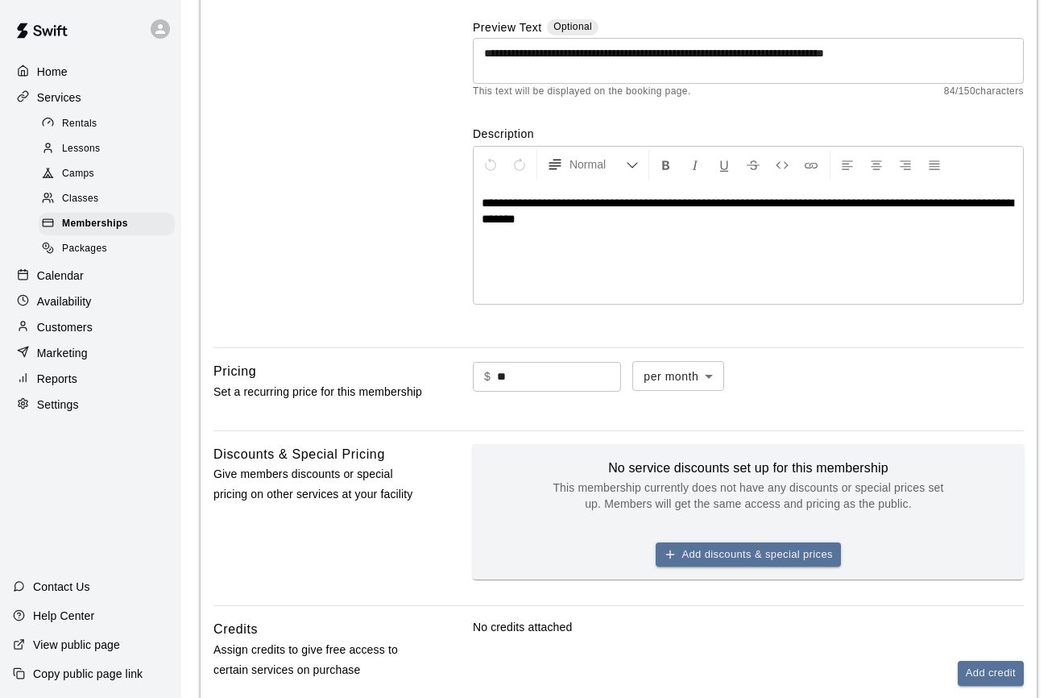
scroll to position [282, 0]
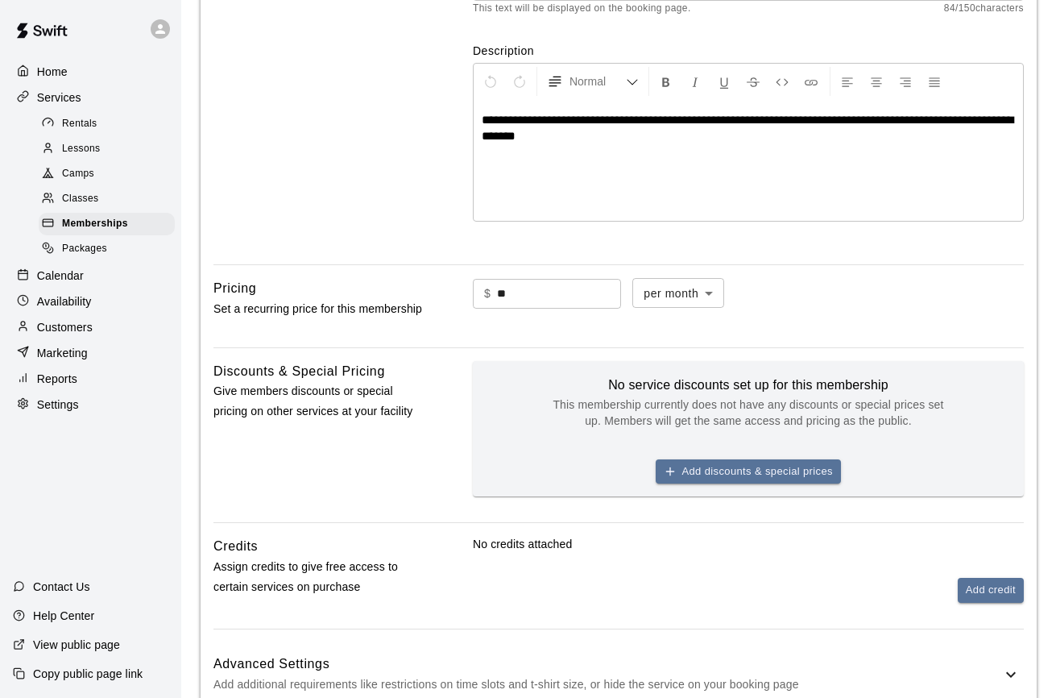
click at [93, 347] on div "Marketing" at bounding box center [90, 353] width 155 height 24
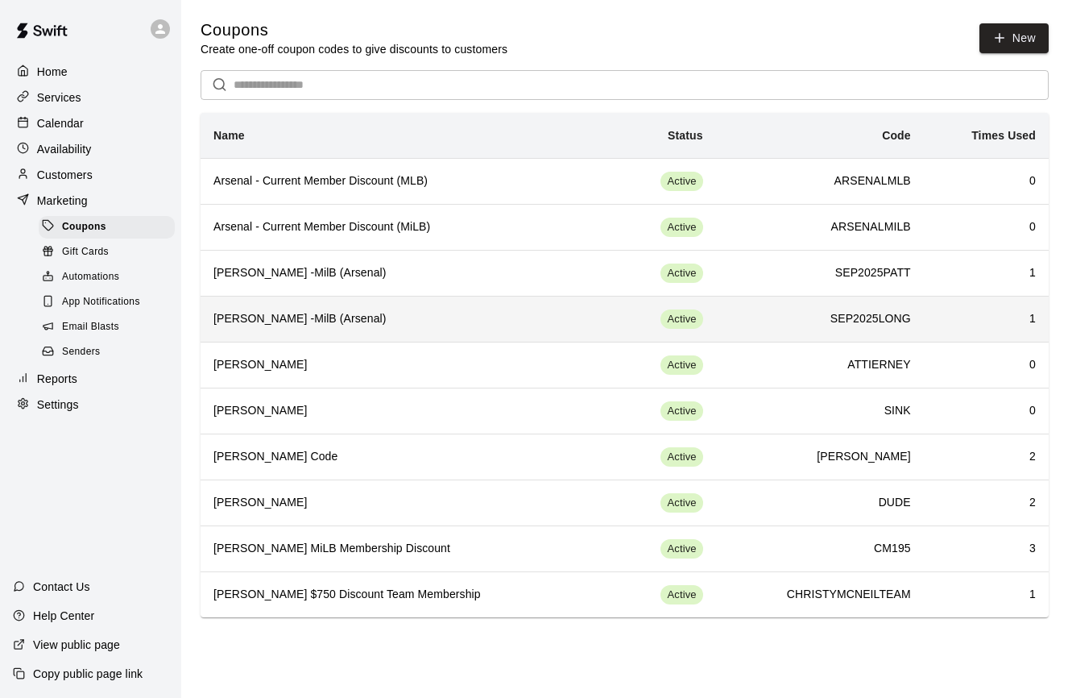
click at [492, 324] on h6 "[PERSON_NAME] -MilB (Arsenal)" at bounding box center [403, 319] width 381 height 18
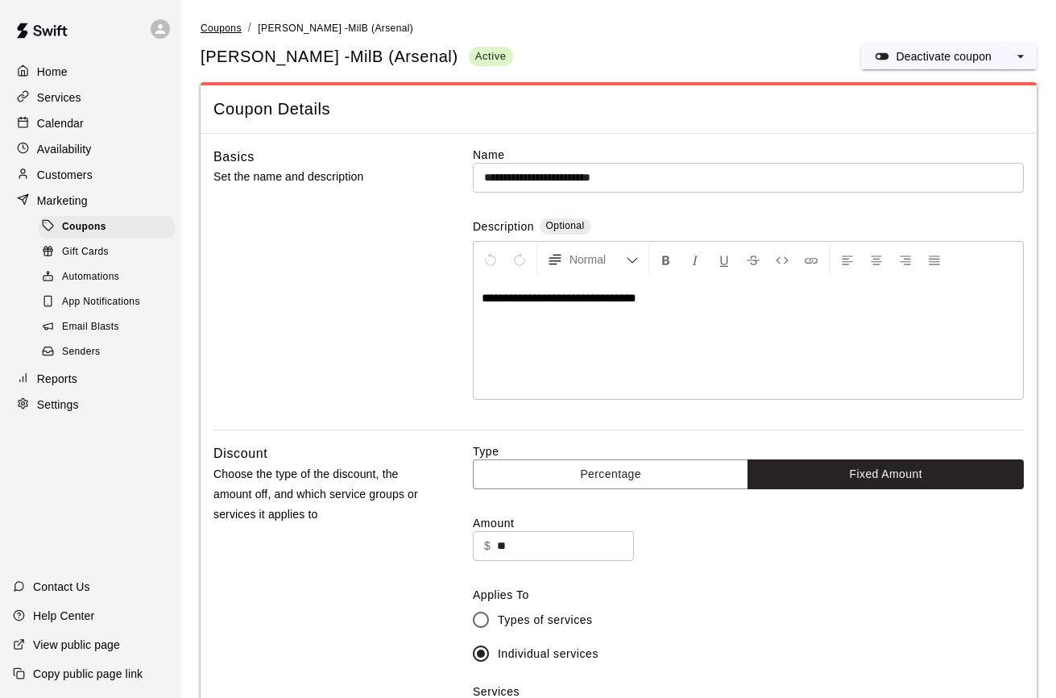
click at [226, 32] on span "Coupons" at bounding box center [221, 28] width 41 height 11
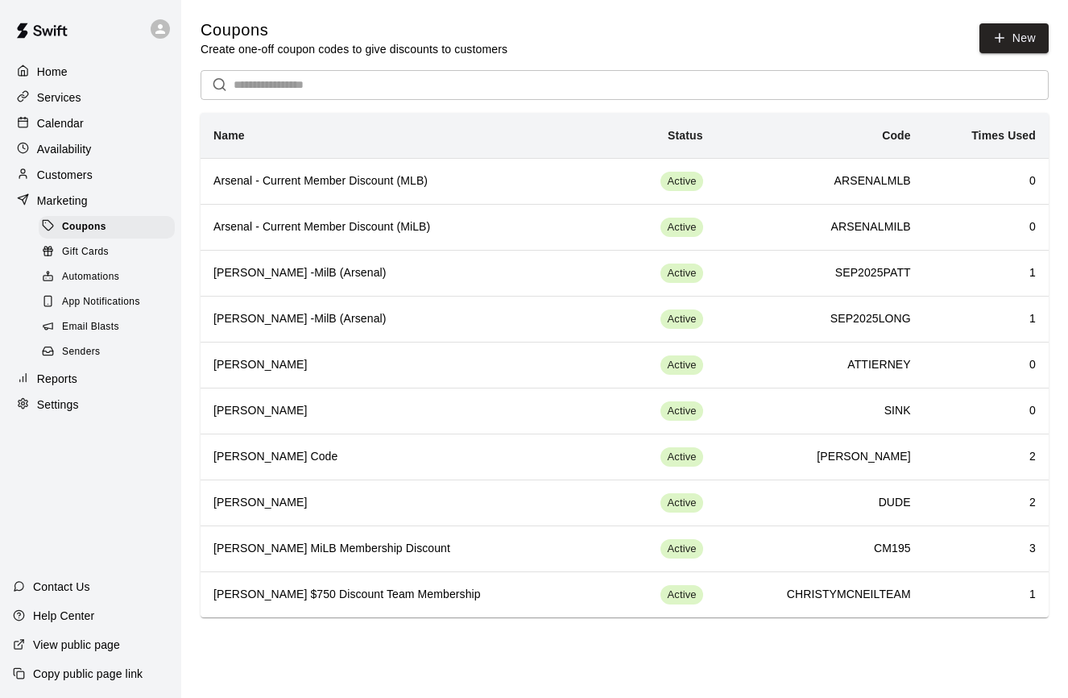
click at [61, 174] on p "Customers" at bounding box center [65, 175] width 56 height 16
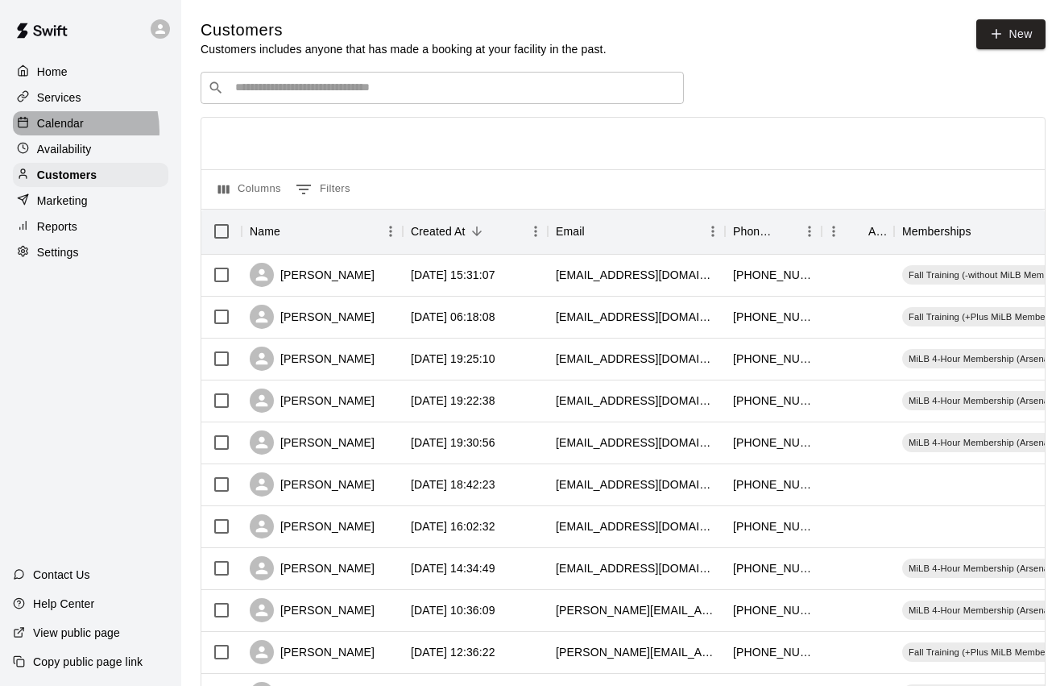
click at [57, 130] on p "Calendar" at bounding box center [60, 123] width 47 height 16
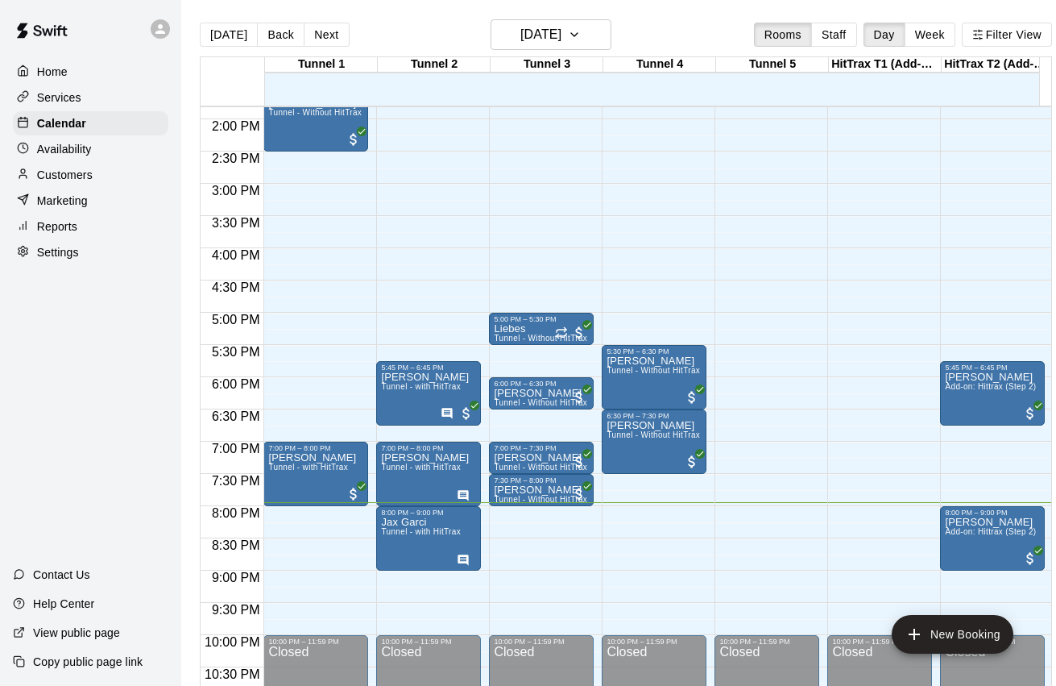
click at [73, 101] on p "Services" at bounding box center [59, 97] width 44 height 16
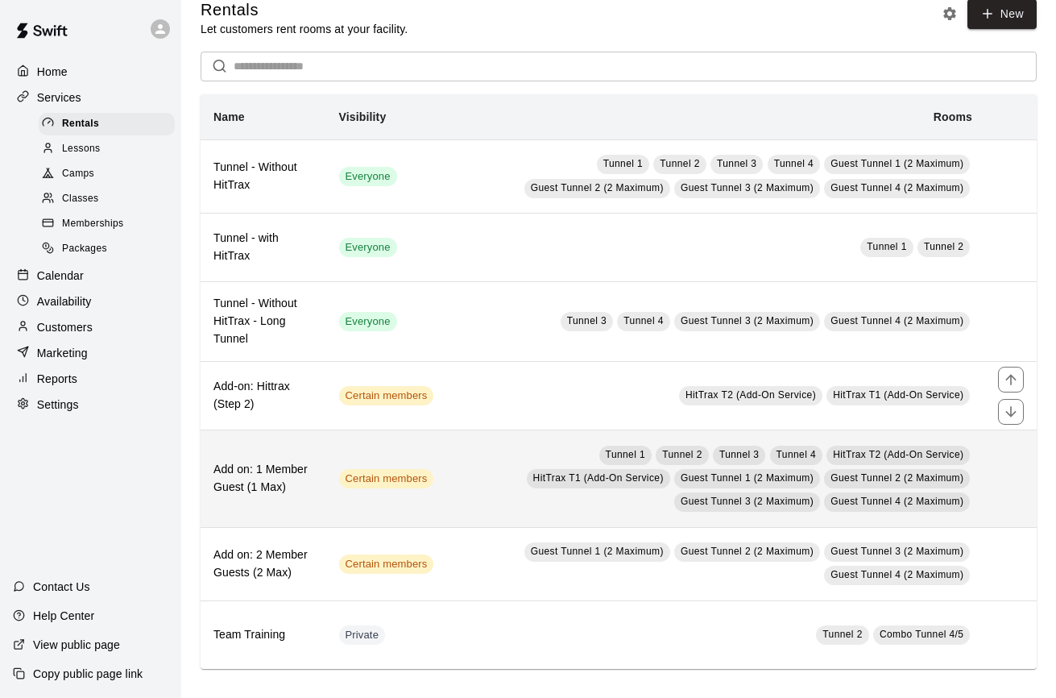
scroll to position [24, 0]
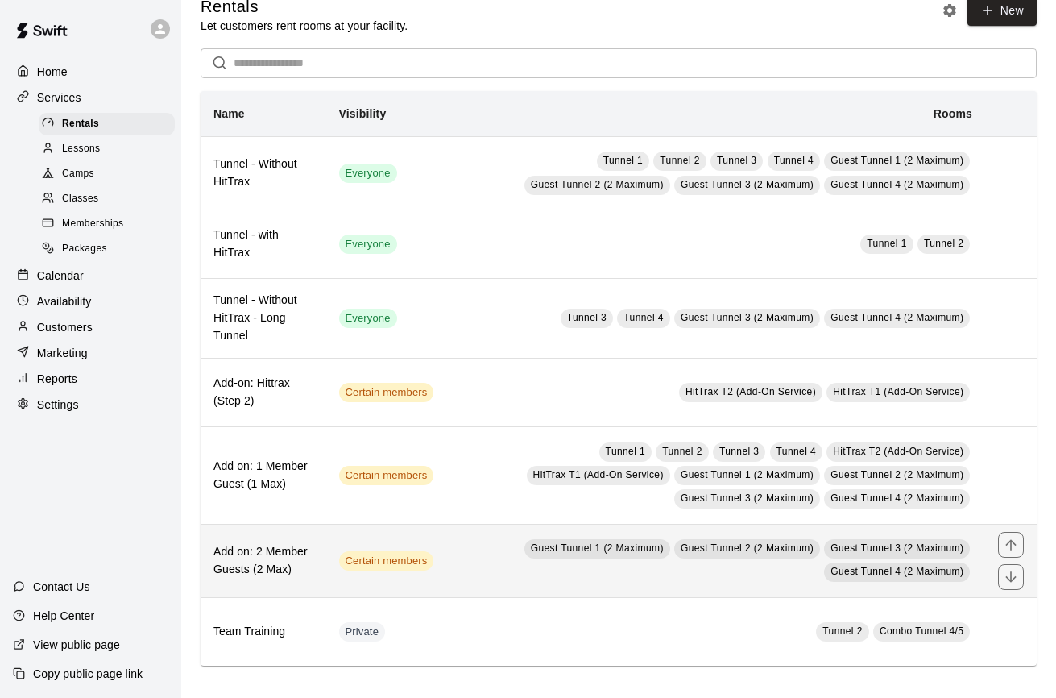
click at [479, 580] on td "Guest Tunnel 1 (2 Maximum) Guest Tunnel 2 (2 Maximum) Guest Tunnel 3 (2 Maximum…" at bounding box center [715, 560] width 539 height 73
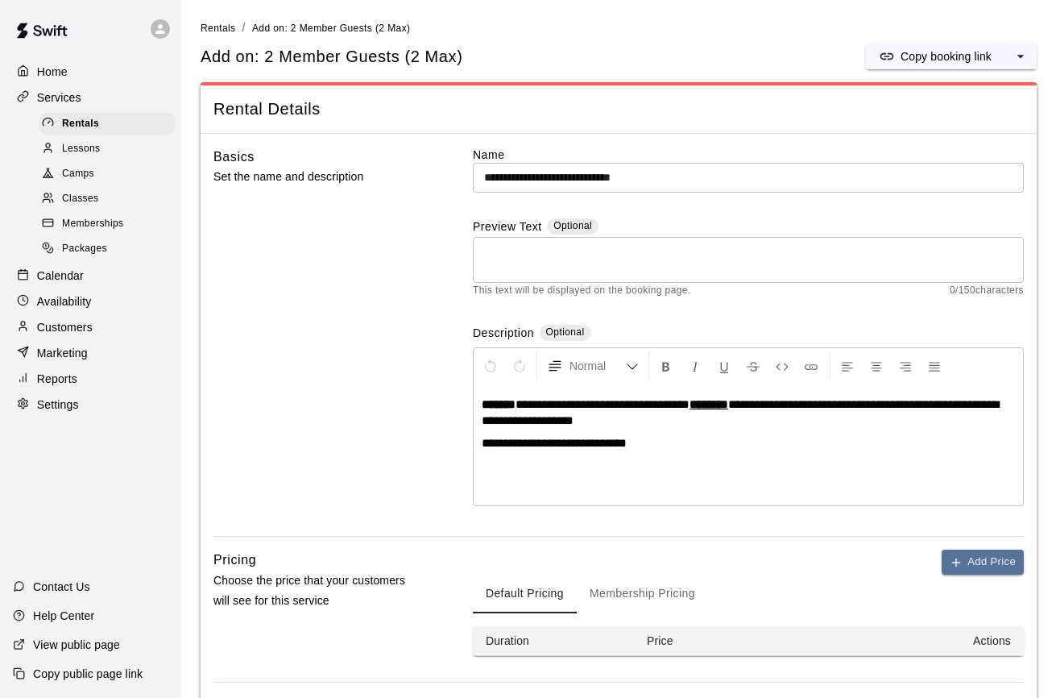
scroll to position [185, 0]
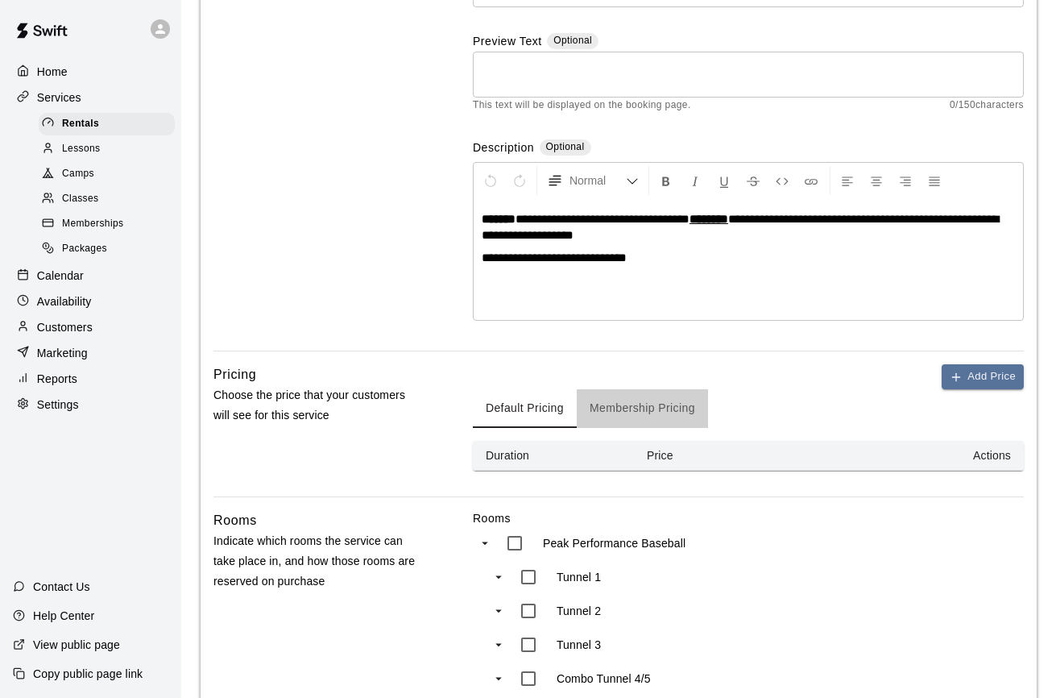
click at [630, 404] on button "Membership Pricing" at bounding box center [642, 408] width 131 height 39
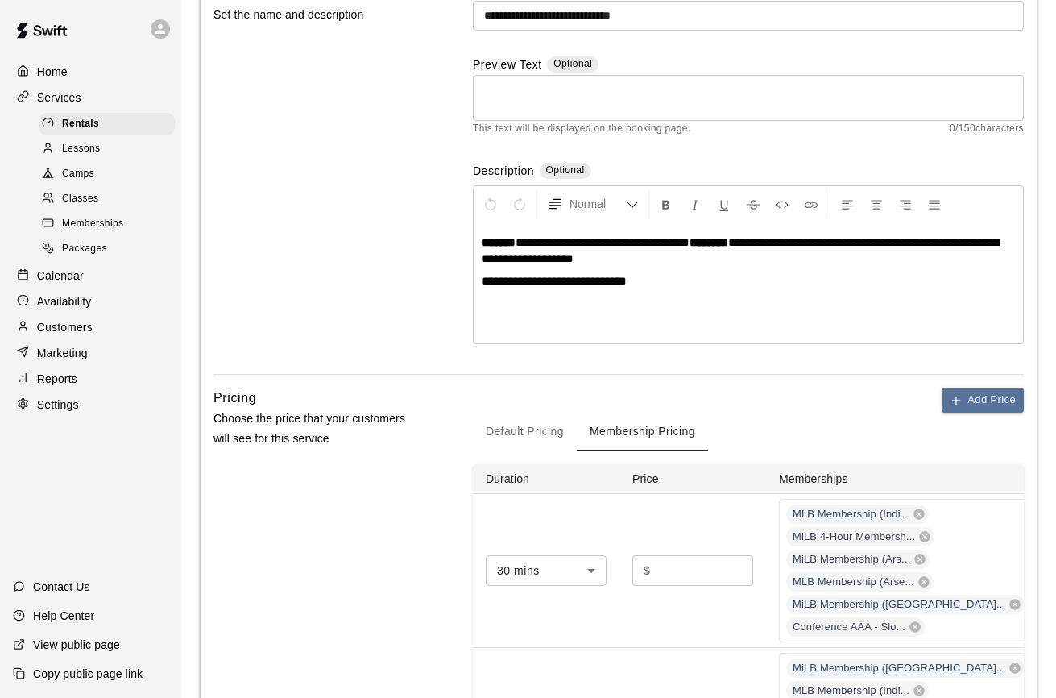
scroll to position [0, 0]
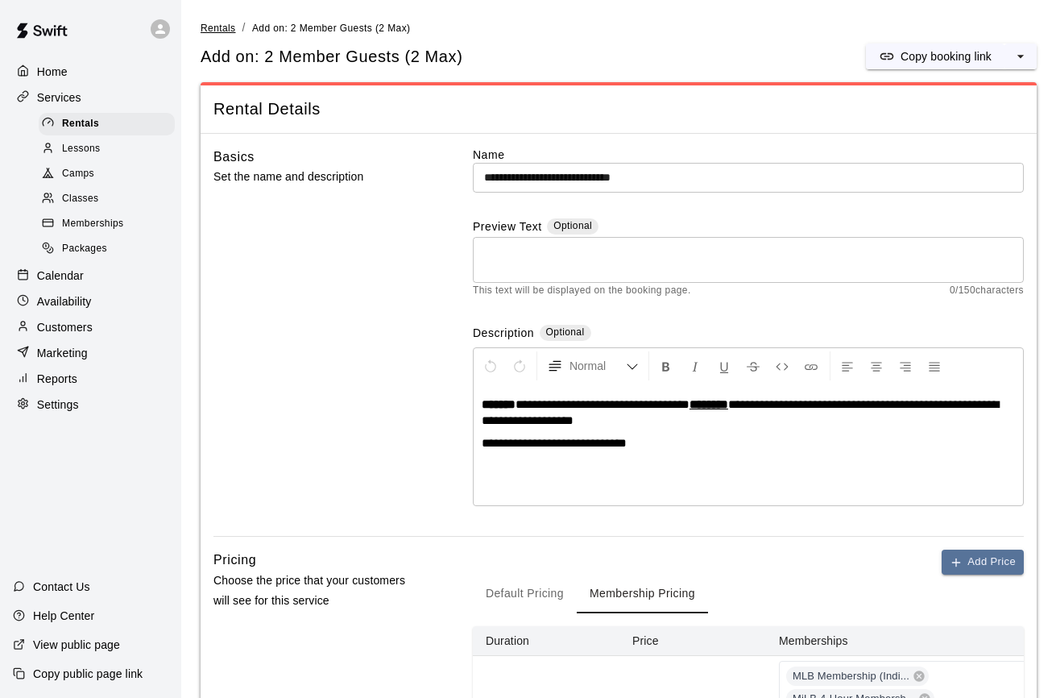
click at [224, 26] on span "Rentals" at bounding box center [218, 28] width 35 height 11
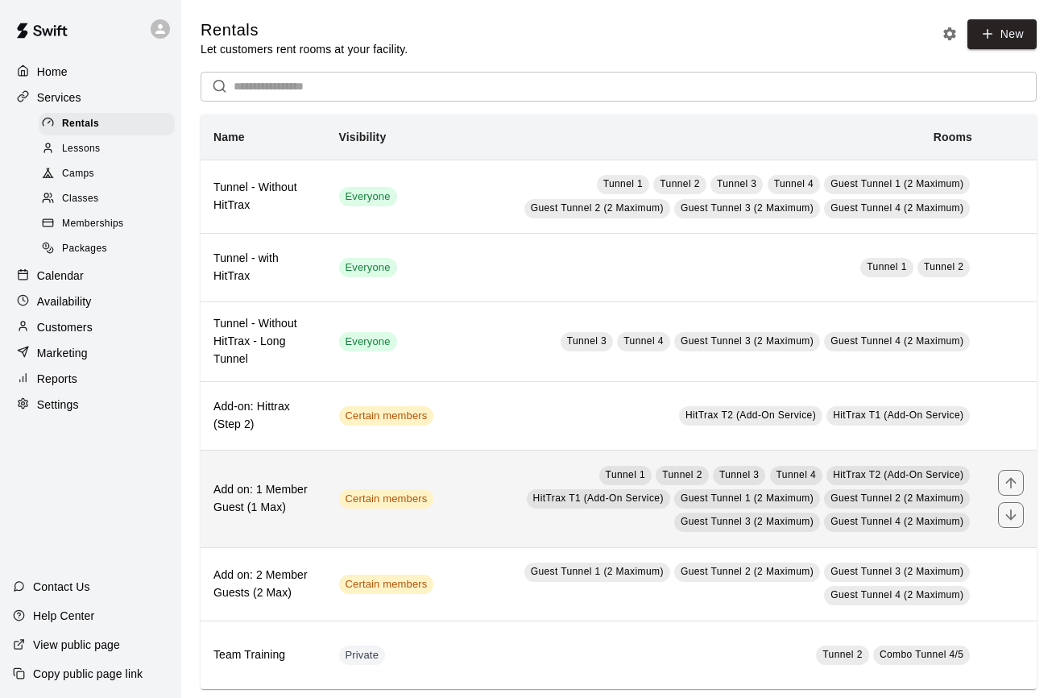
click at [457, 506] on td "Tunnel 1 Tunnel 2 Tunnel 3 Tunnel 4 HitTrax T2 (Add-On Service) HitTrax T1 (Add…" at bounding box center [715, 498] width 539 height 97
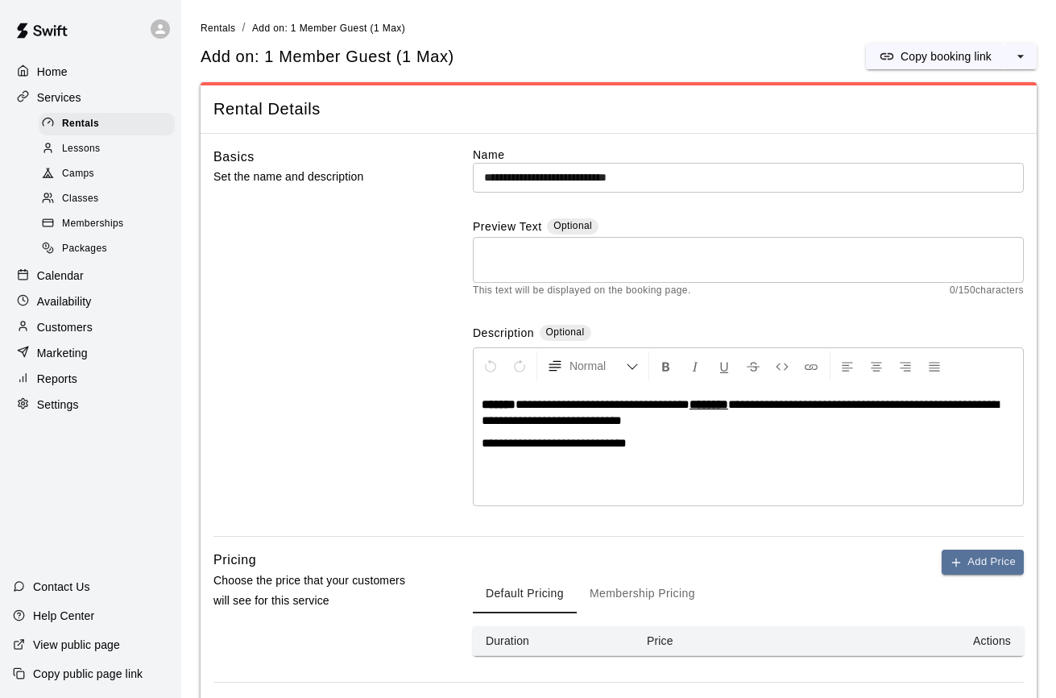
scroll to position [197, 0]
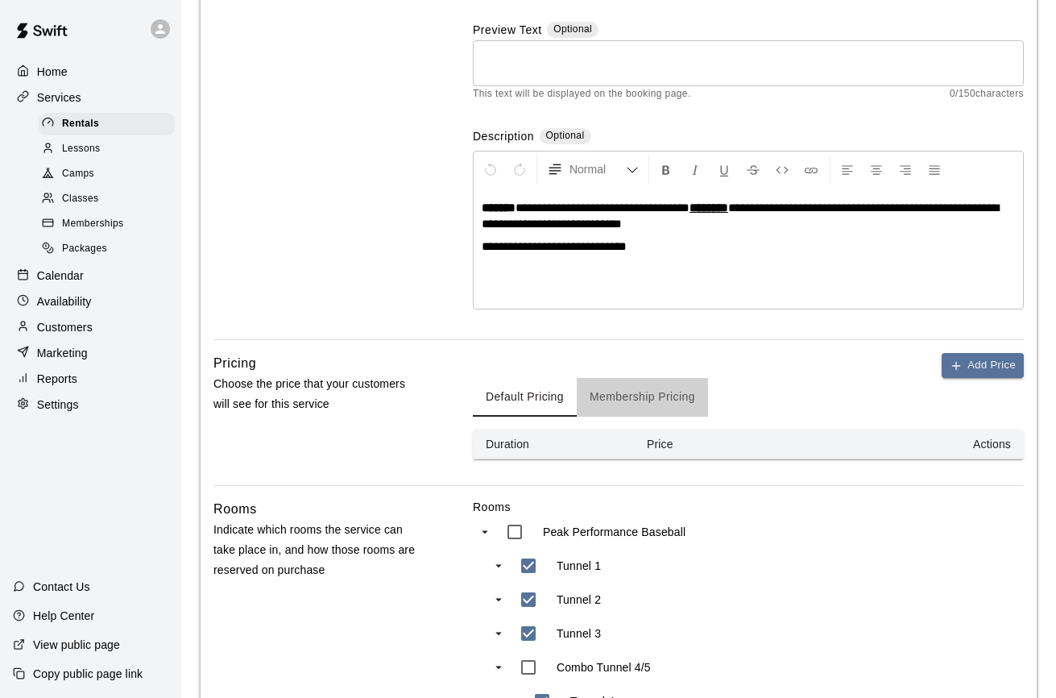
click at [632, 386] on button "Membership Pricing" at bounding box center [642, 397] width 131 height 39
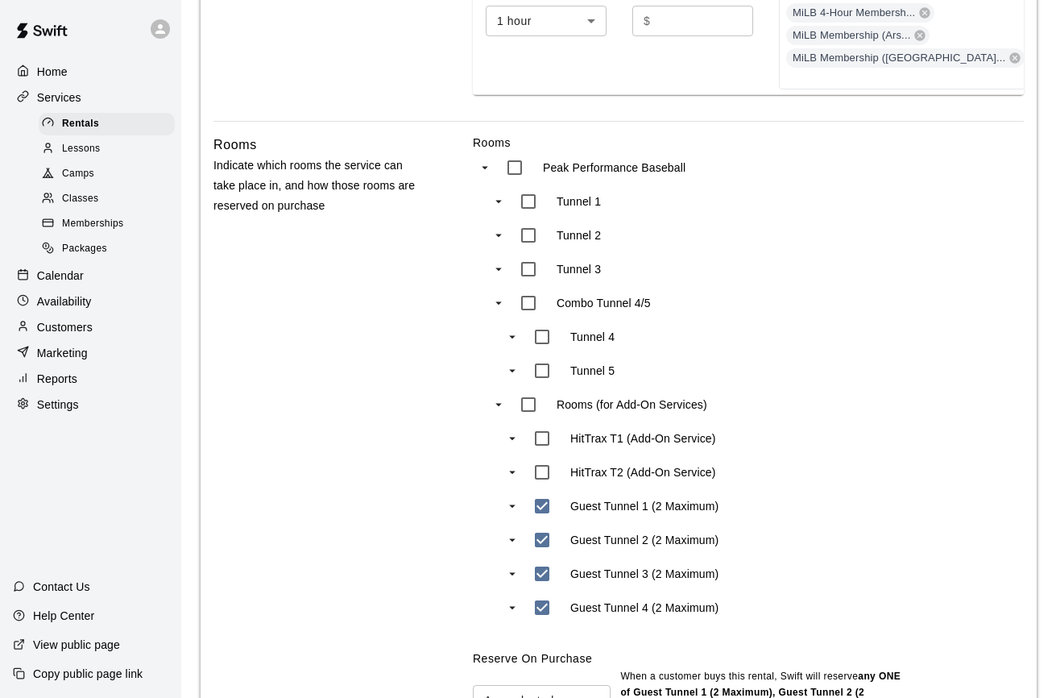
scroll to position [1037, 0]
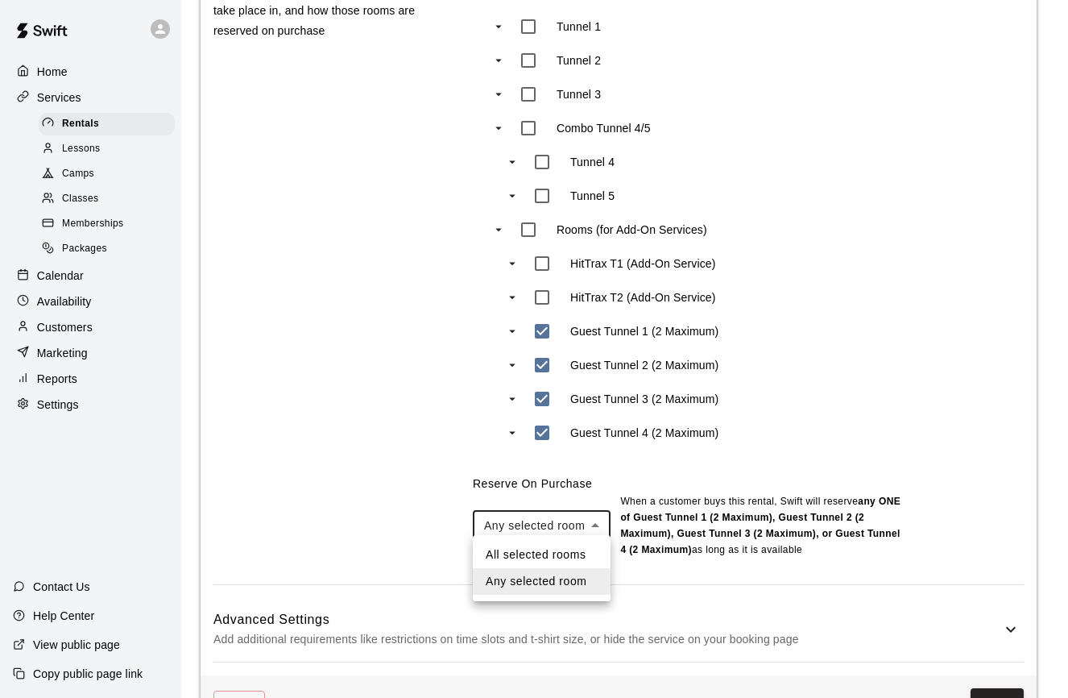
click at [583, 580] on li "Any selected room" at bounding box center [542, 581] width 138 height 27
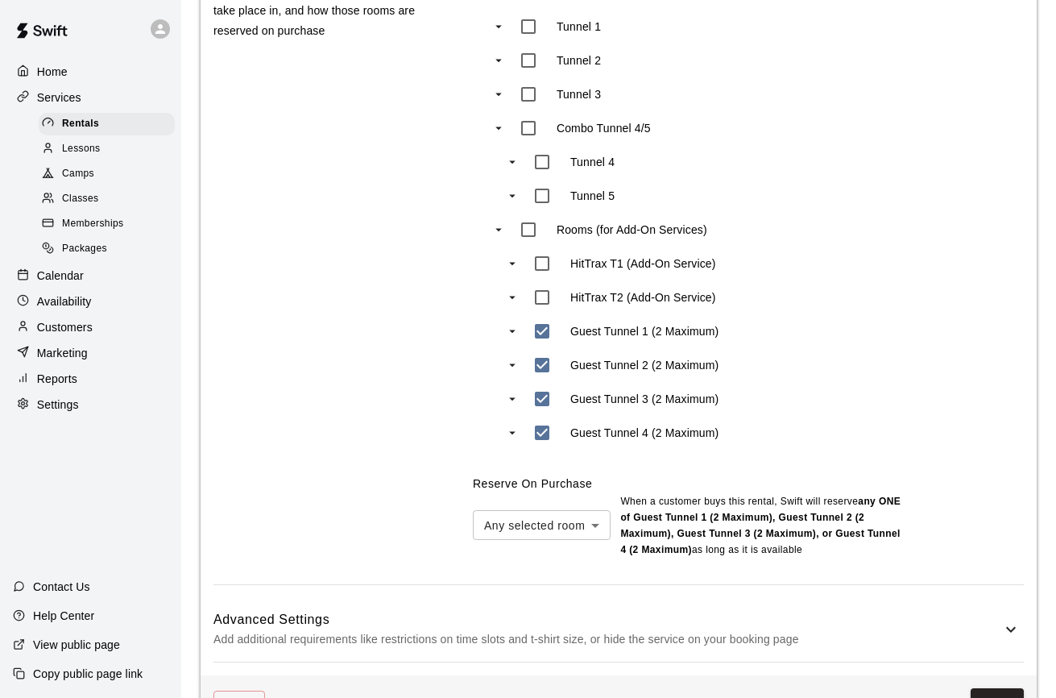
click at [1007, 678] on div "Delete Save" at bounding box center [619, 703] width 836 height 56
click at [1000, 688] on button "Save" at bounding box center [997, 703] width 53 height 30
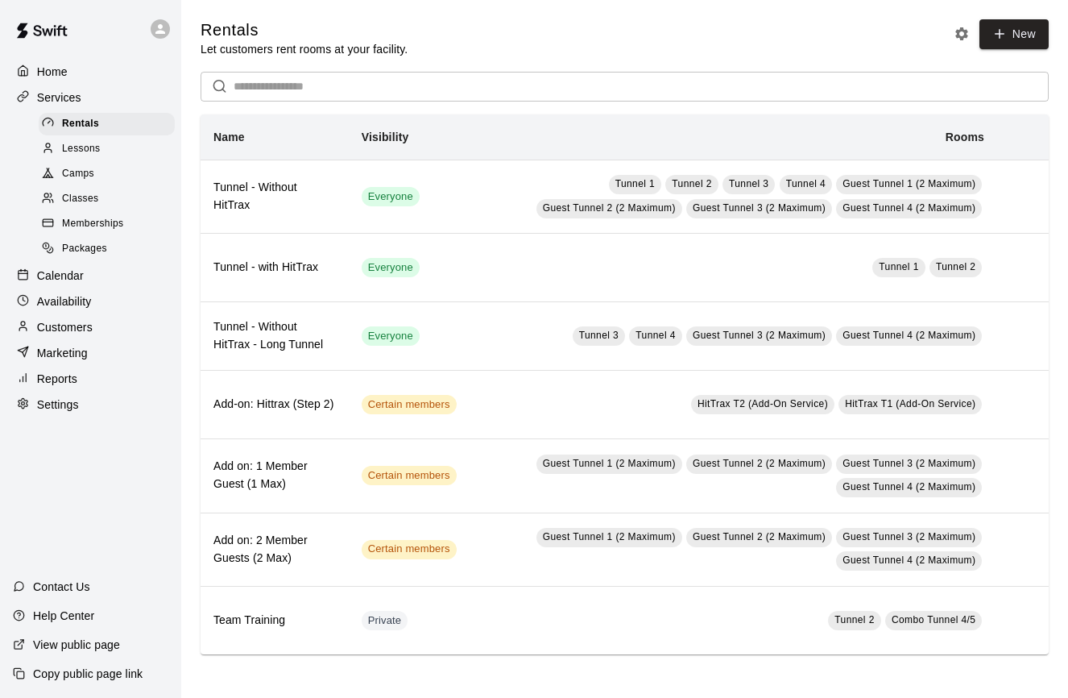
click at [85, 276] on div "Calendar" at bounding box center [90, 275] width 155 height 24
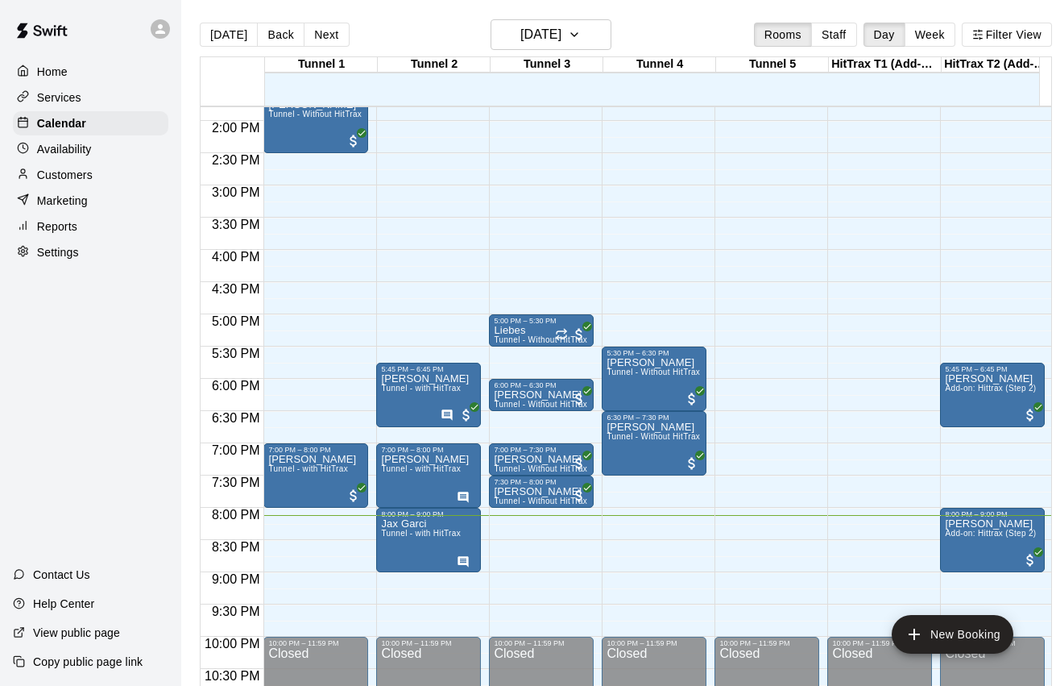
scroll to position [837, 0]
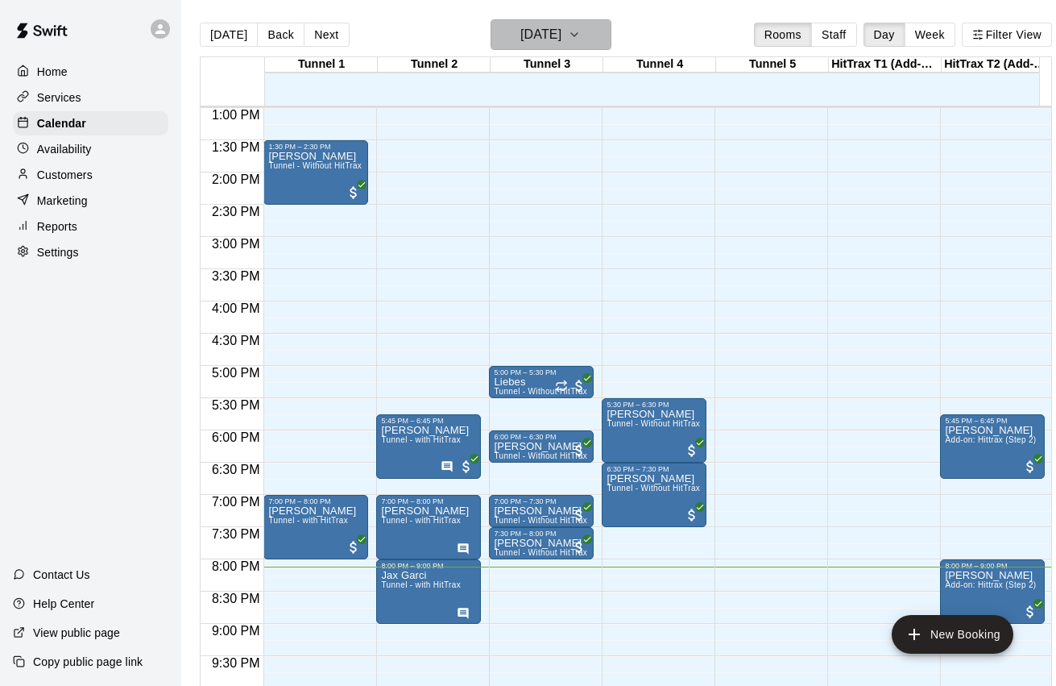
click at [570, 50] on button "[DATE]" at bounding box center [551, 34] width 121 height 31
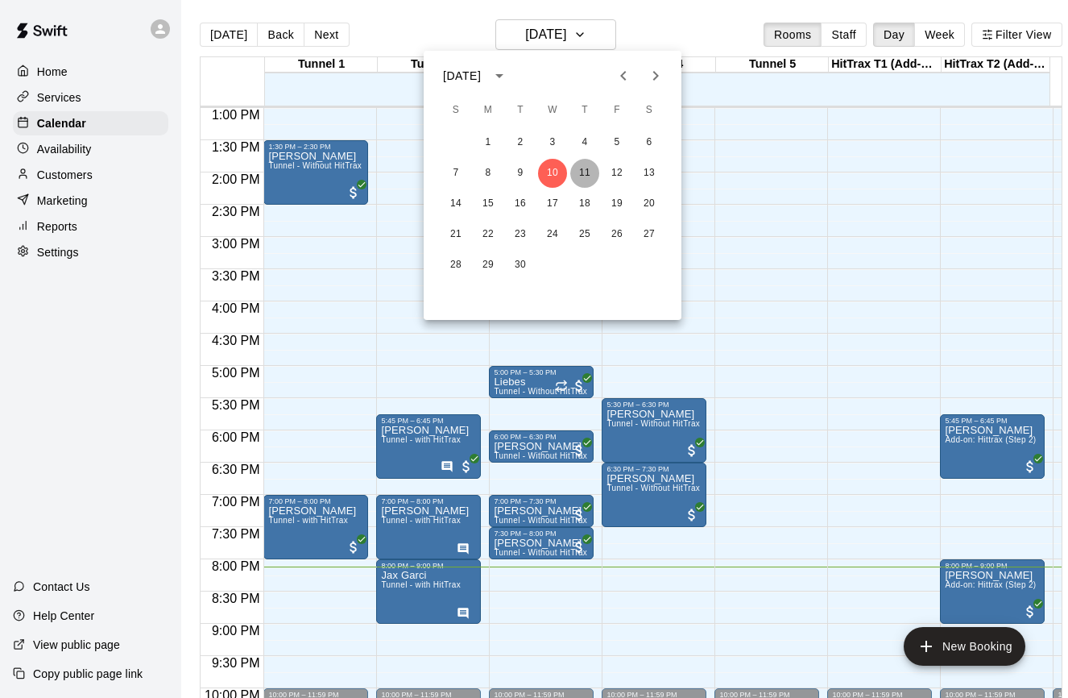
click at [582, 187] on button "11" at bounding box center [584, 173] width 29 height 29
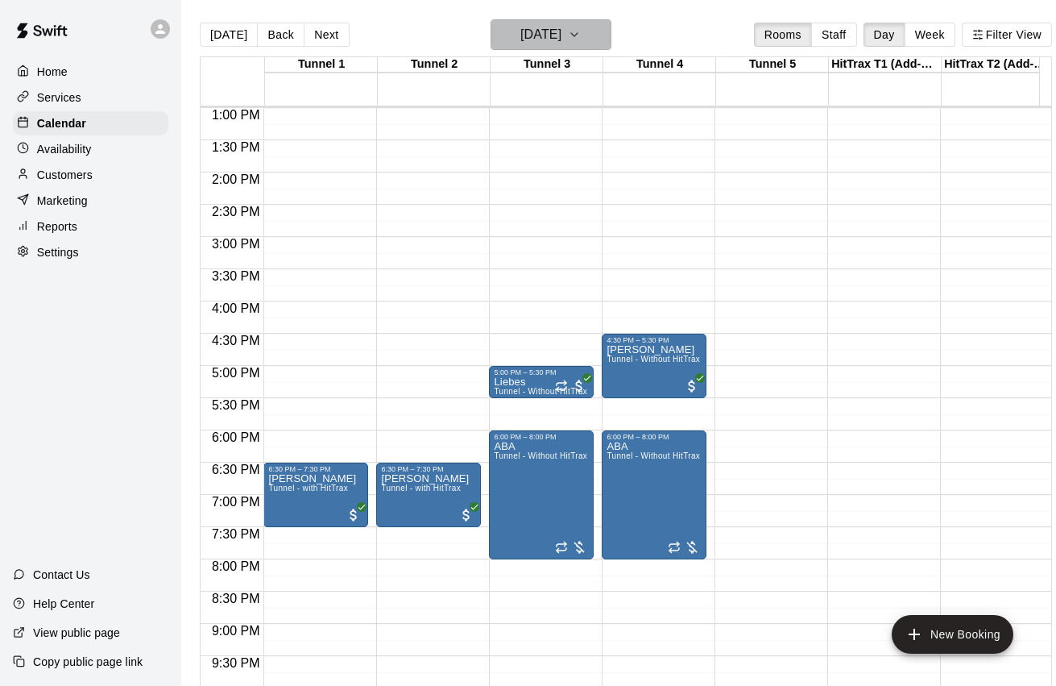
click at [528, 25] on h6 "[DATE]" at bounding box center [540, 34] width 41 height 23
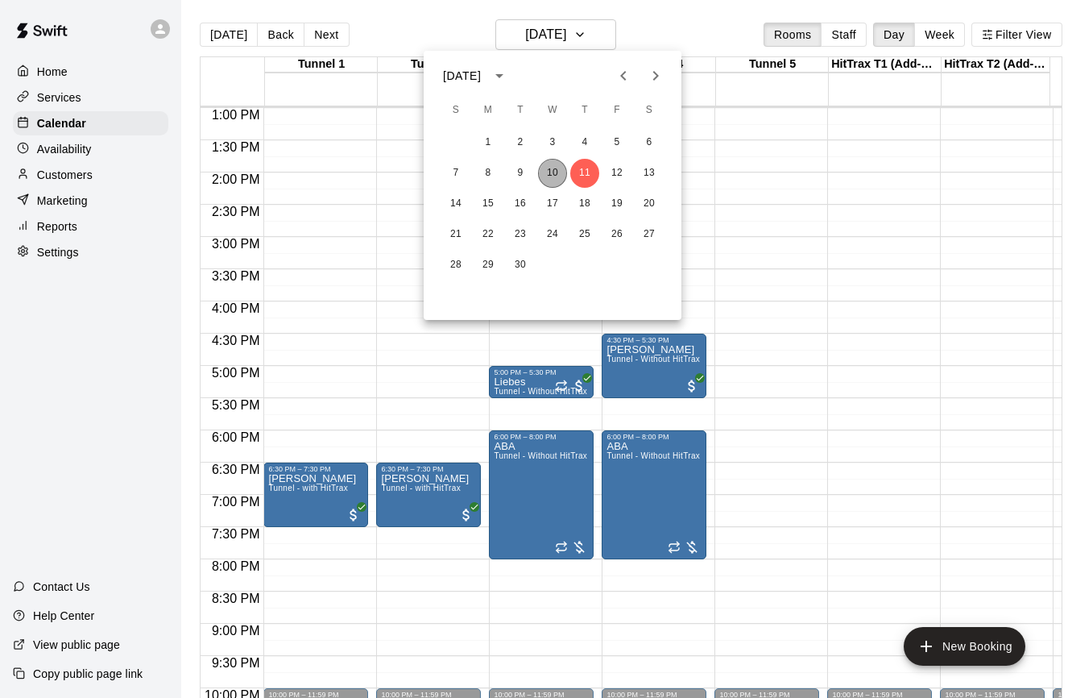
click at [556, 167] on button "10" at bounding box center [552, 173] width 29 height 29
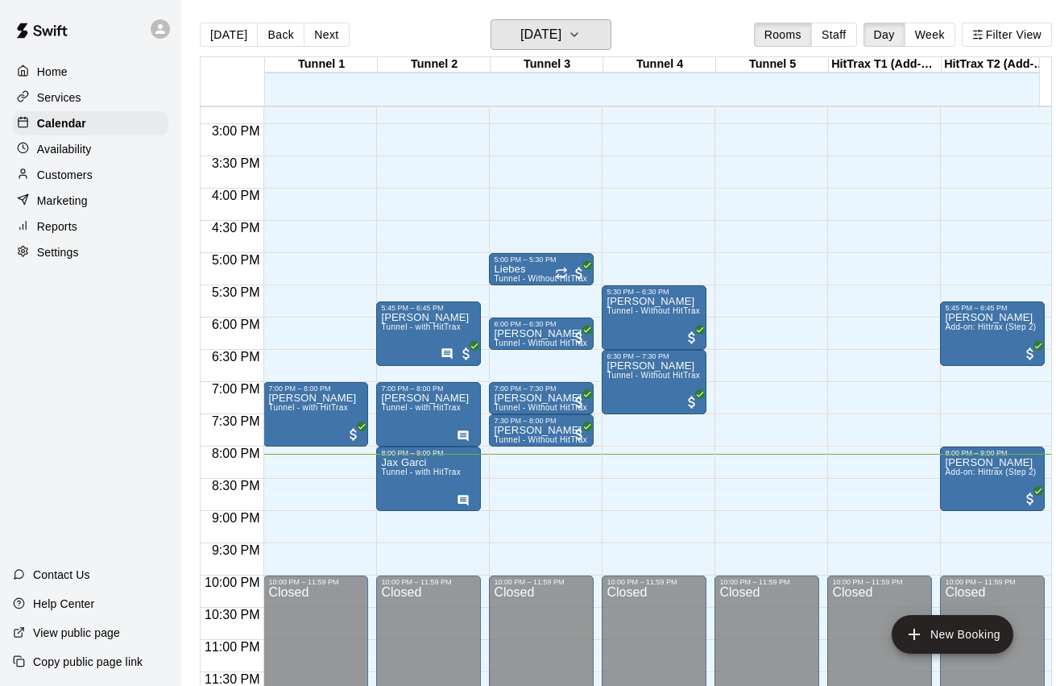
scroll to position [920, 0]
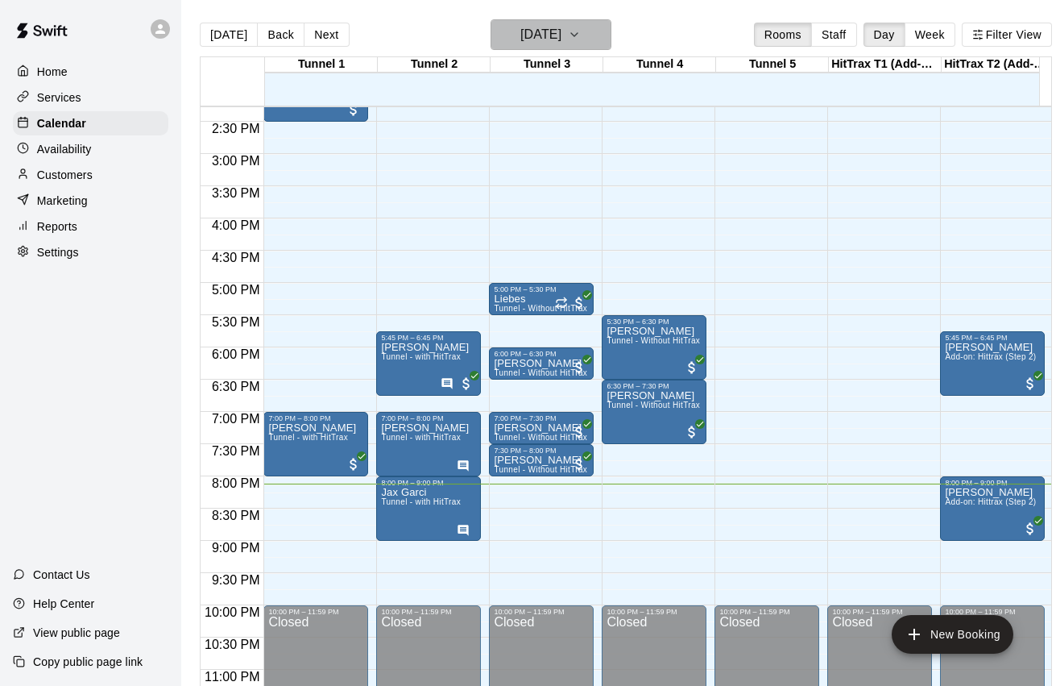
click at [562, 45] on h6 "[DATE]" at bounding box center [540, 34] width 41 height 23
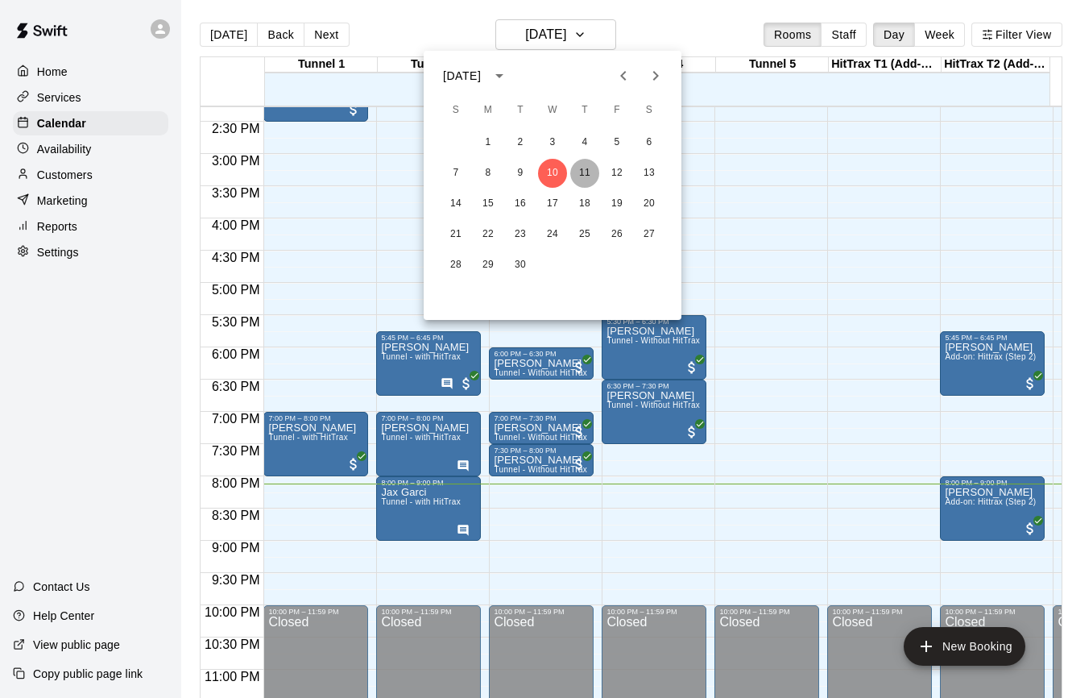
click at [591, 170] on button "11" at bounding box center [584, 173] width 29 height 29
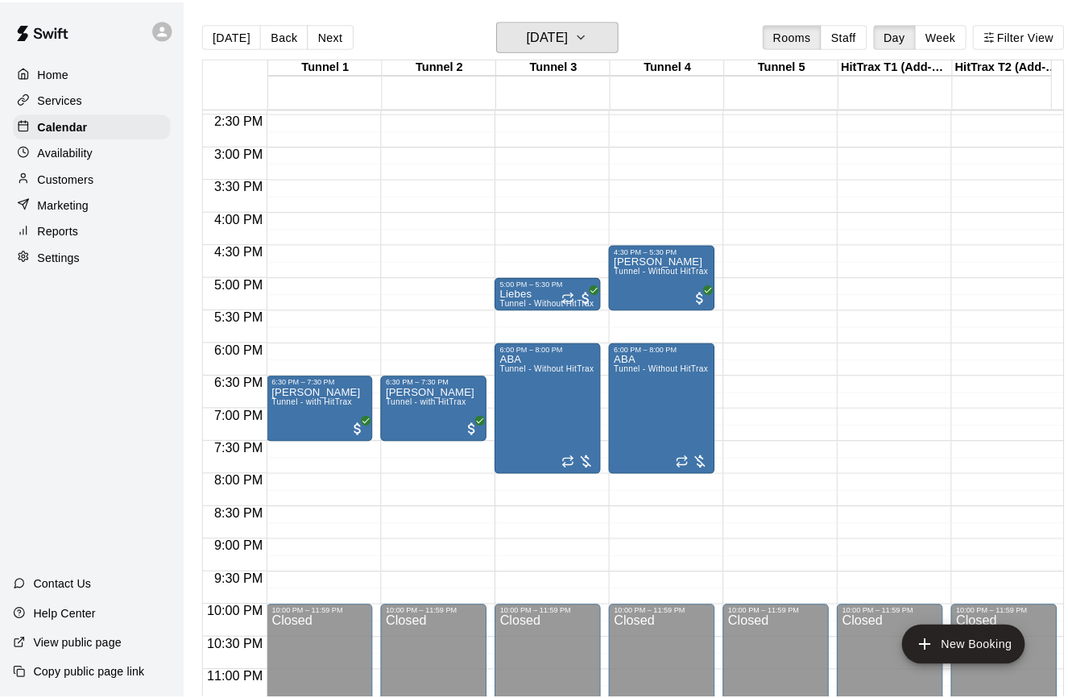
scroll to position [910, 0]
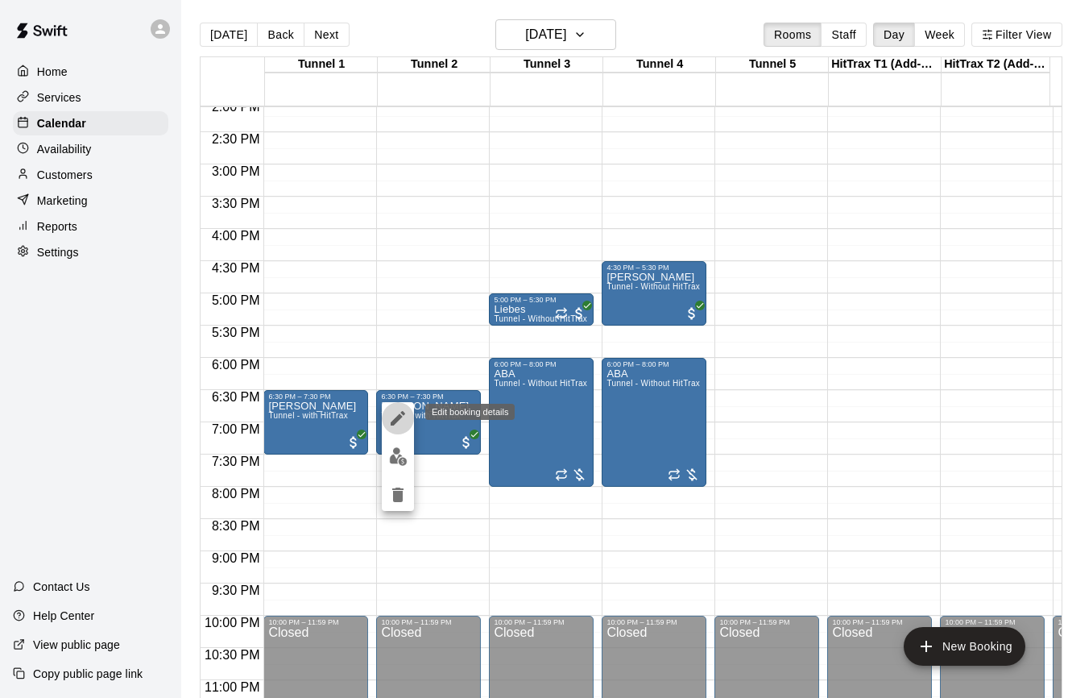
click at [398, 416] on icon "edit" at bounding box center [398, 418] width 15 height 15
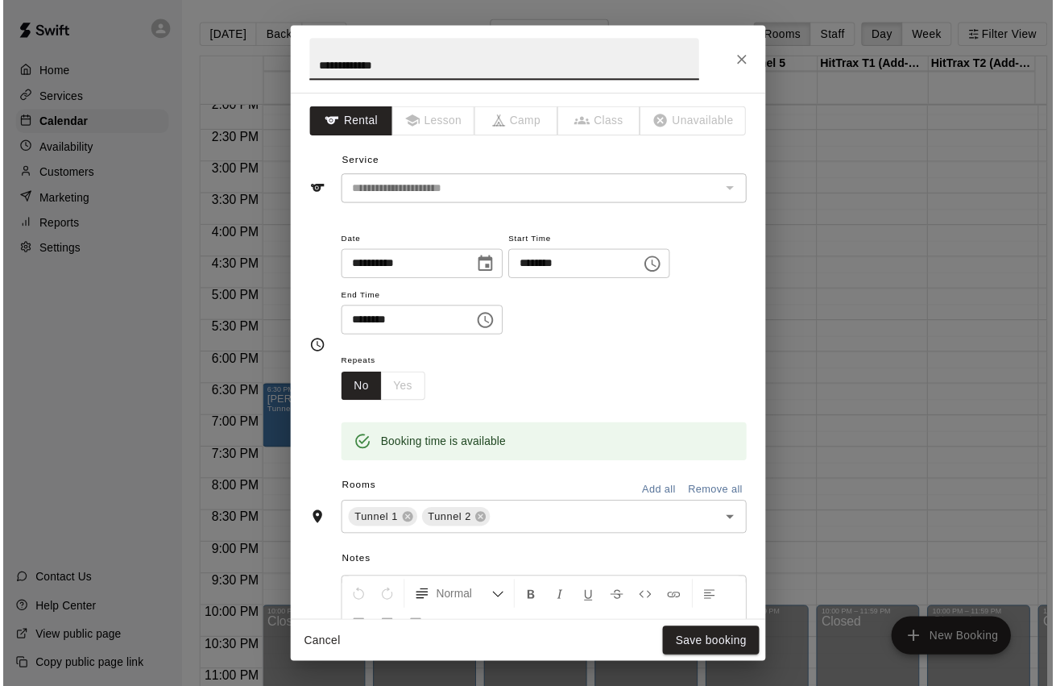
scroll to position [76, 0]
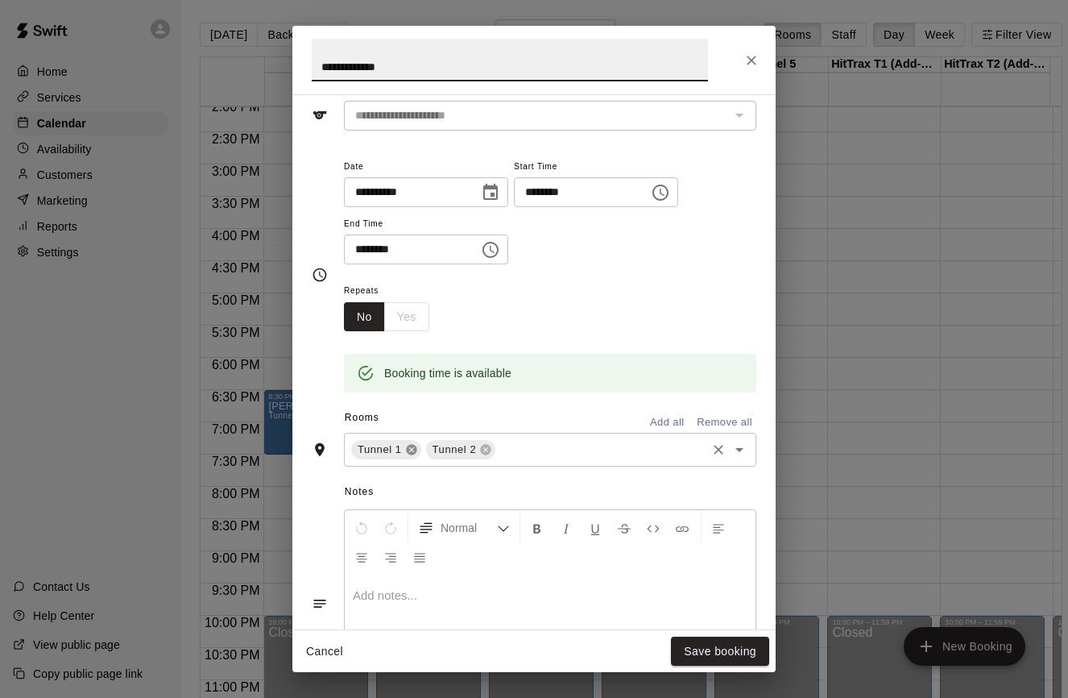
click at [412, 448] on icon at bounding box center [411, 450] width 10 height 10
click at [711, 649] on button "Save booking" at bounding box center [720, 651] width 98 height 30
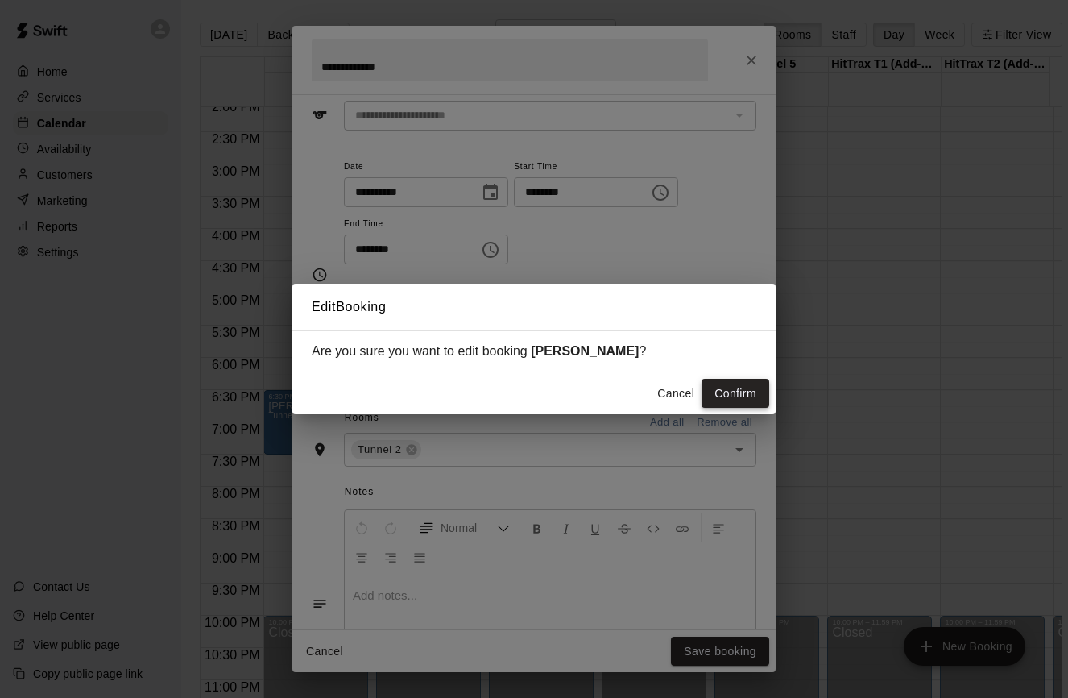
click at [731, 394] on button "Confirm" at bounding box center [736, 394] width 68 height 30
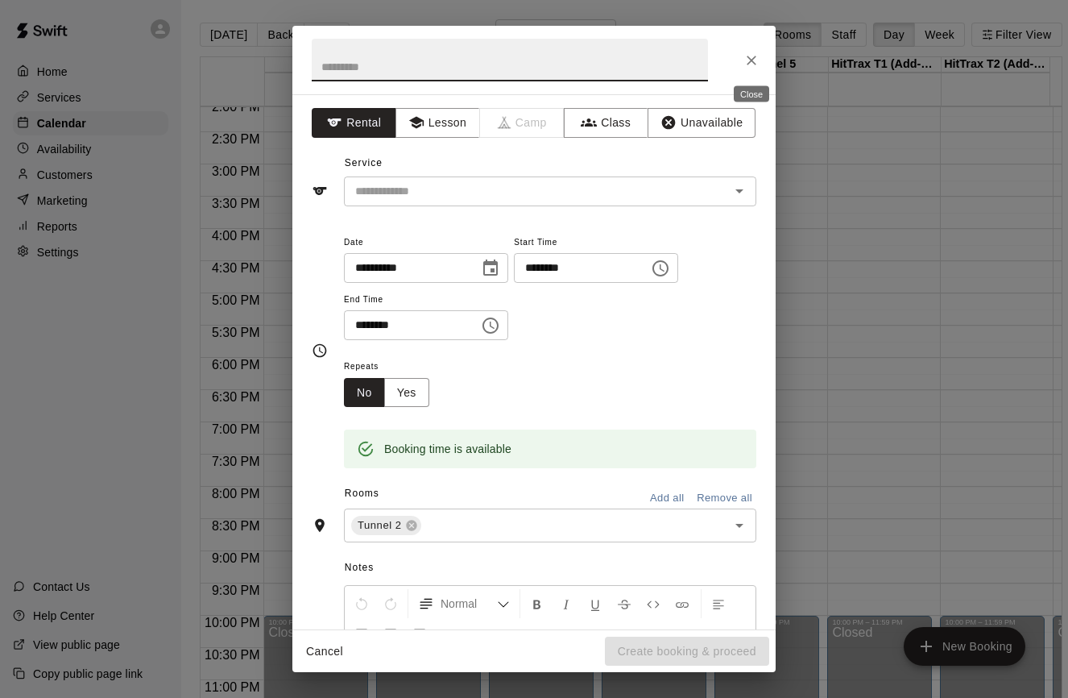
click at [750, 67] on icon "Close" at bounding box center [752, 60] width 16 height 16
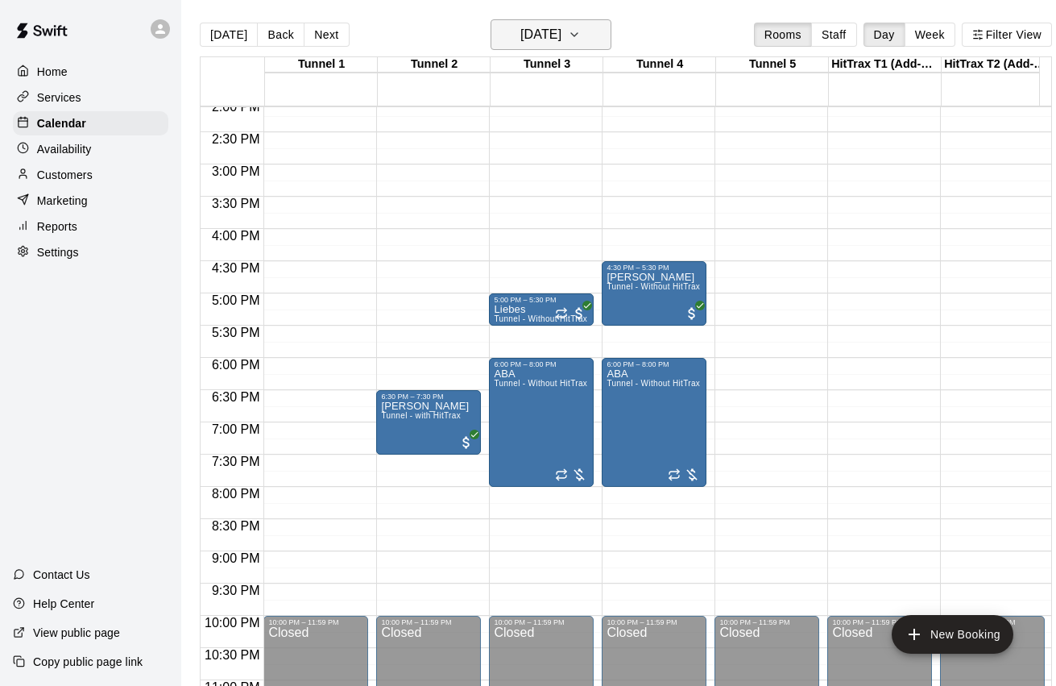
click at [562, 44] on h6 "[DATE]" at bounding box center [540, 34] width 41 height 23
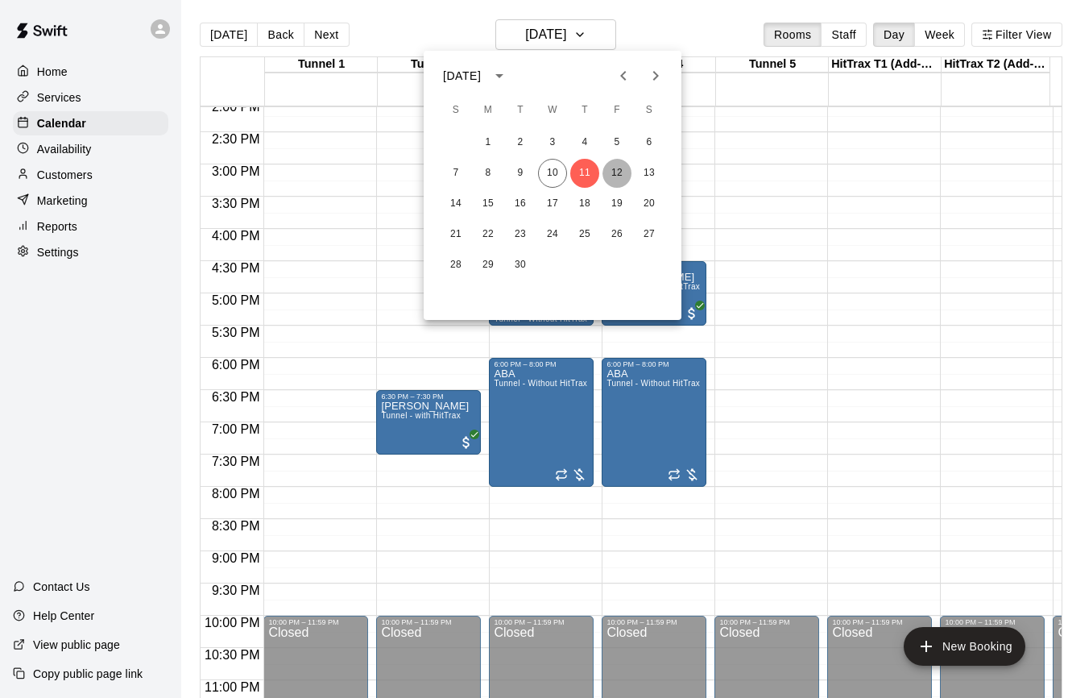
click at [607, 169] on button "12" at bounding box center [617, 173] width 29 height 29
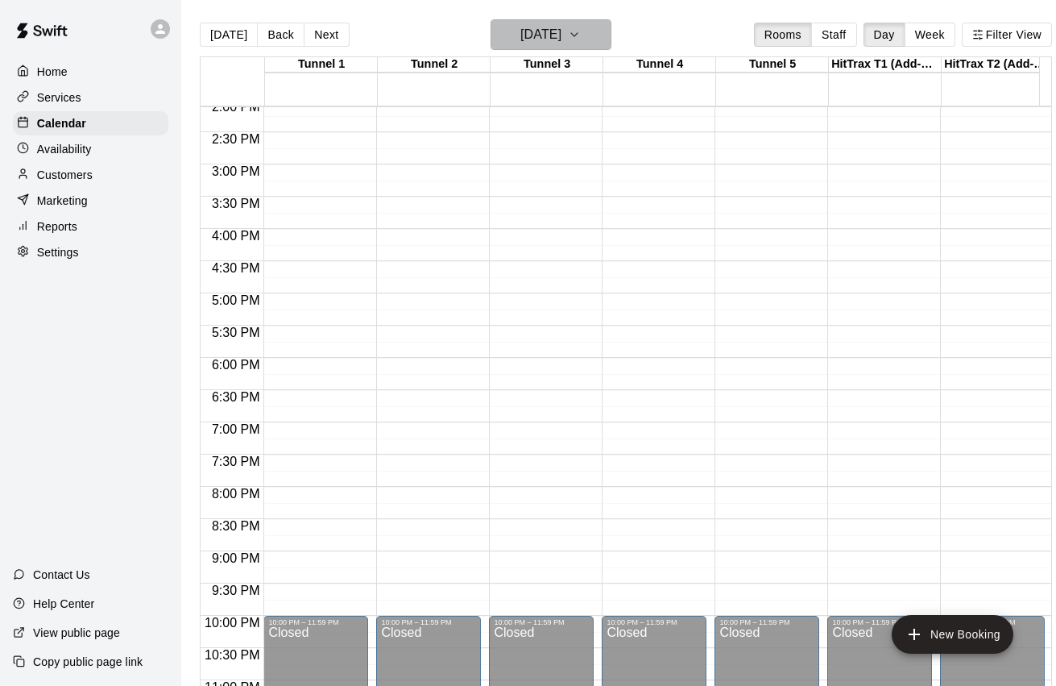
click at [539, 28] on h6 "[DATE]" at bounding box center [540, 34] width 41 height 23
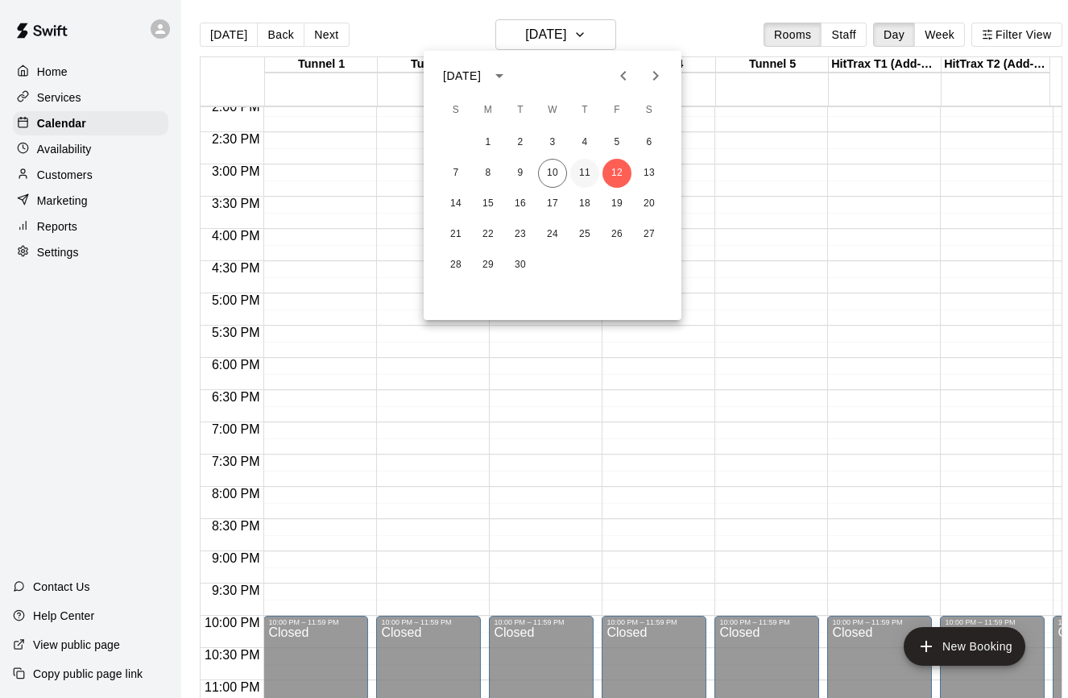
click at [583, 167] on button "11" at bounding box center [584, 173] width 29 height 29
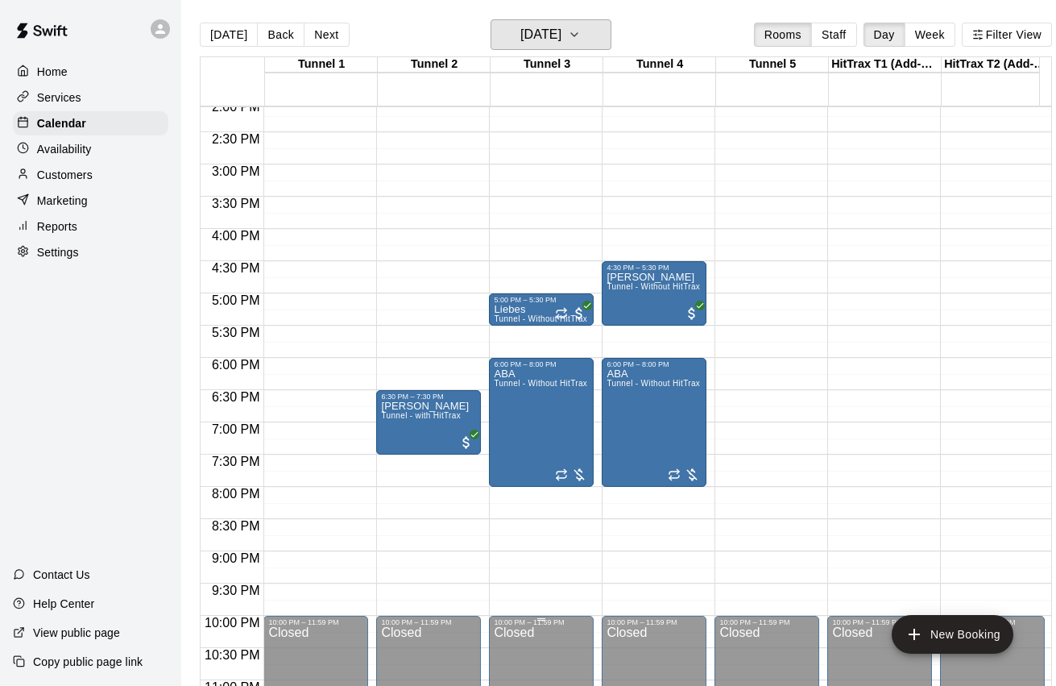
scroll to position [0, 25]
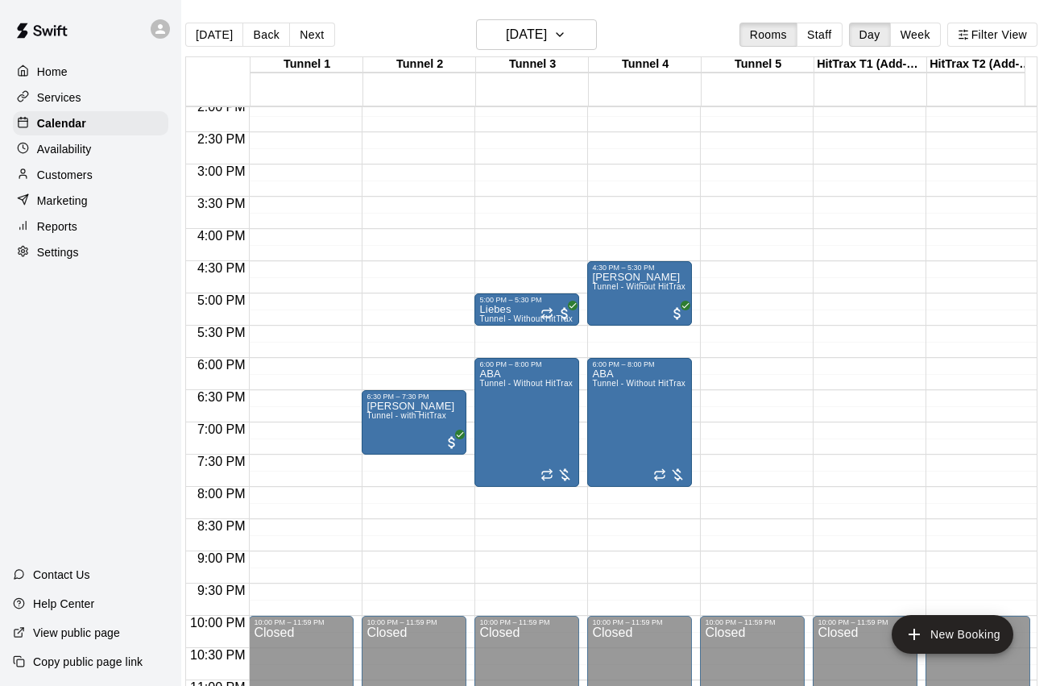
click at [71, 94] on p "Services" at bounding box center [59, 97] width 44 height 16
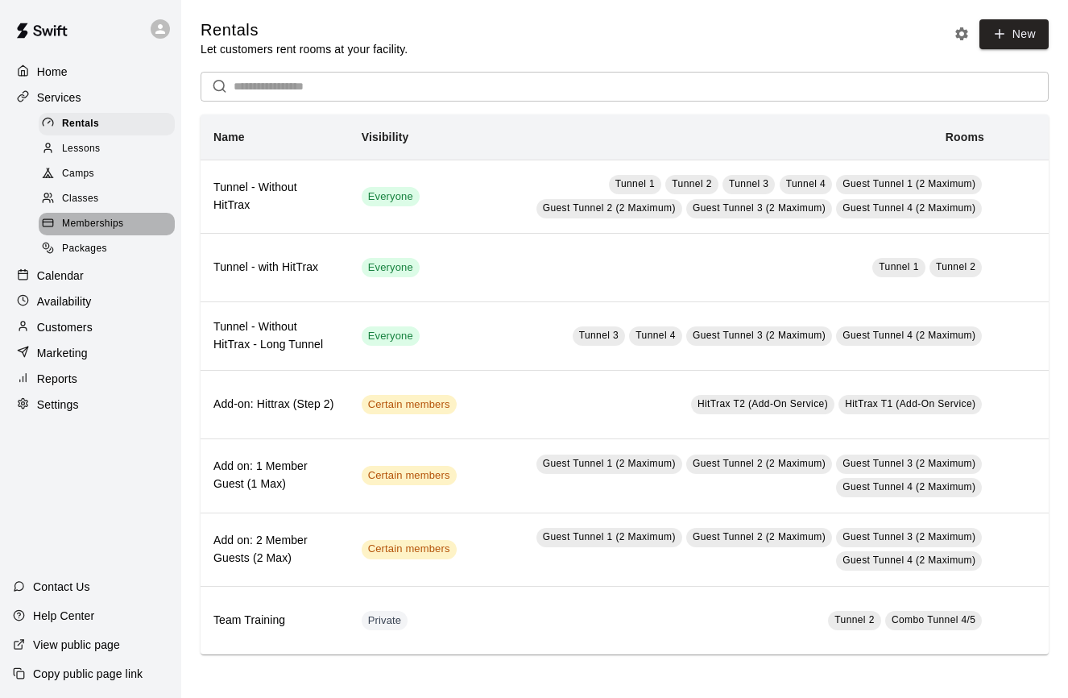
click at [117, 224] on span "Memberships" at bounding box center [92, 224] width 61 height 16
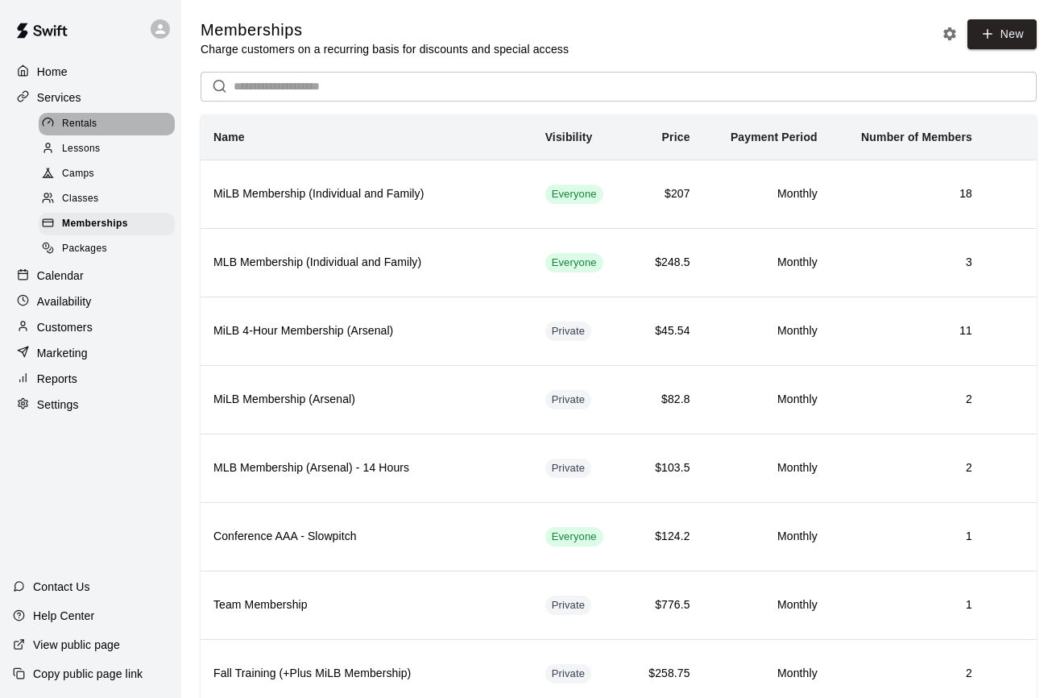
click at [93, 117] on span "Rentals" at bounding box center [79, 124] width 35 height 16
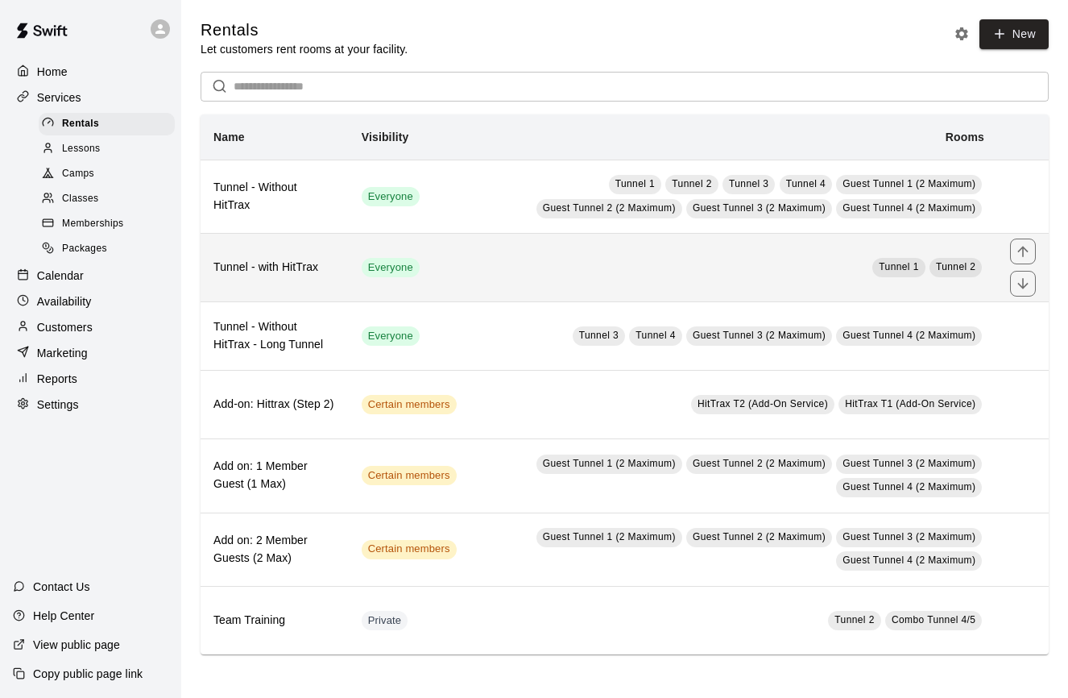
click at [504, 298] on td "Tunnel 1 Tunnel 2" at bounding box center [734, 268] width 528 height 68
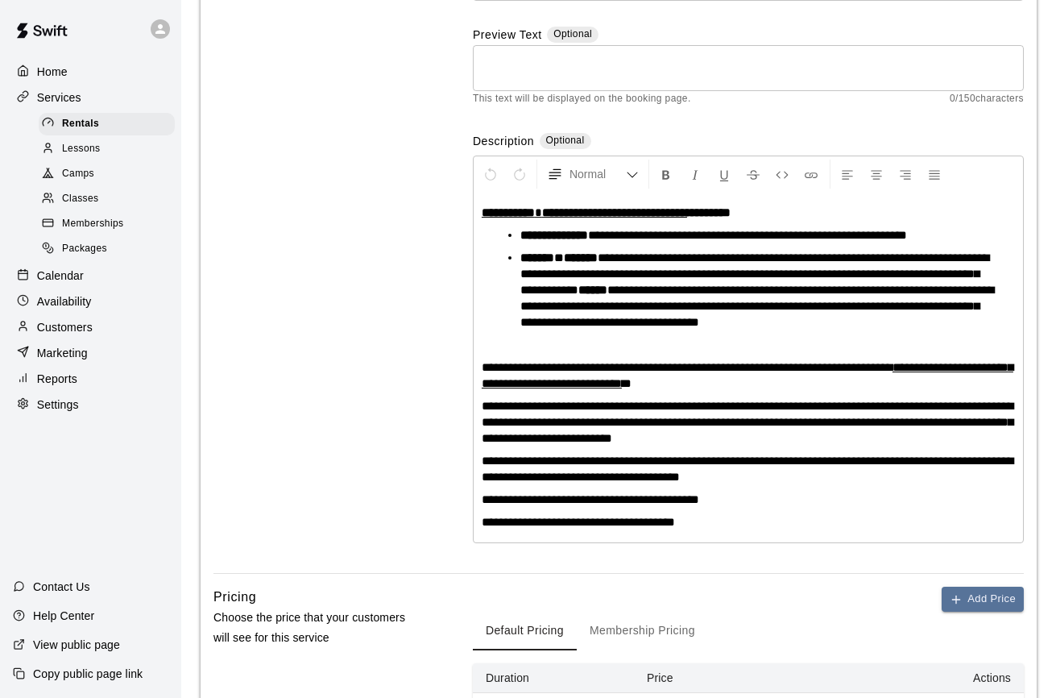
scroll to position [392, 0]
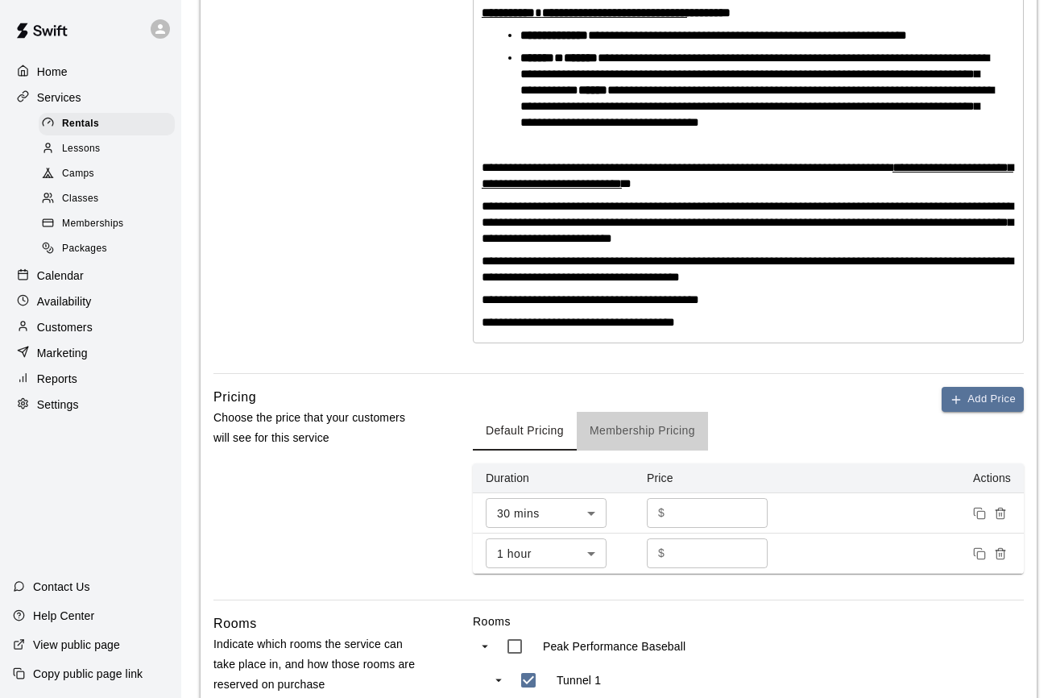
click at [616, 450] on button "Membership Pricing" at bounding box center [642, 431] width 131 height 39
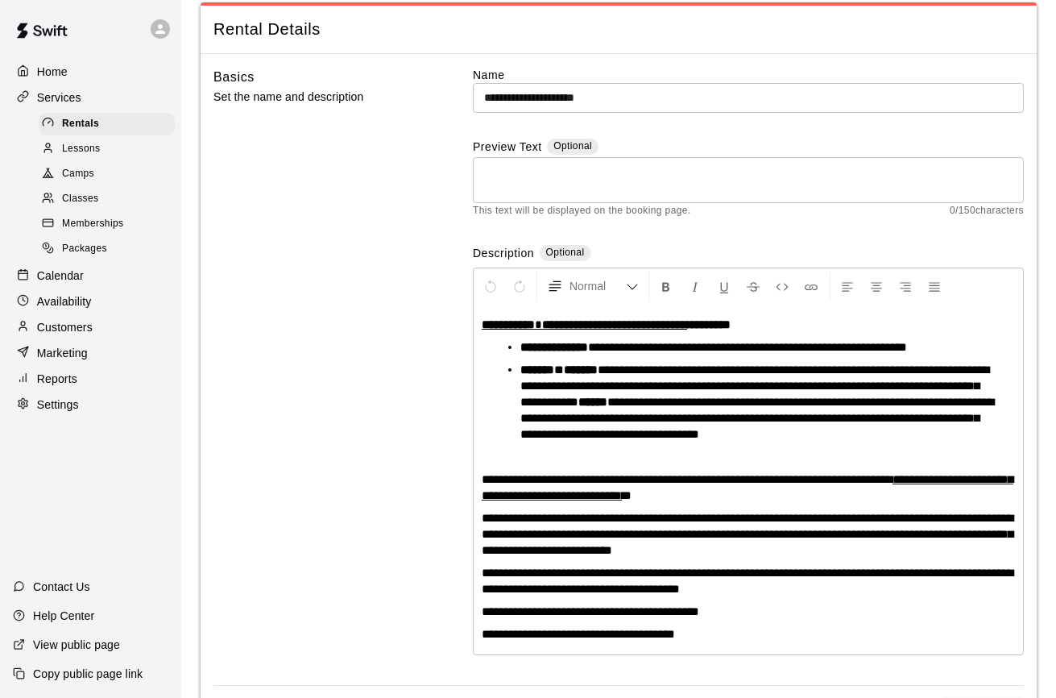
scroll to position [0, 0]
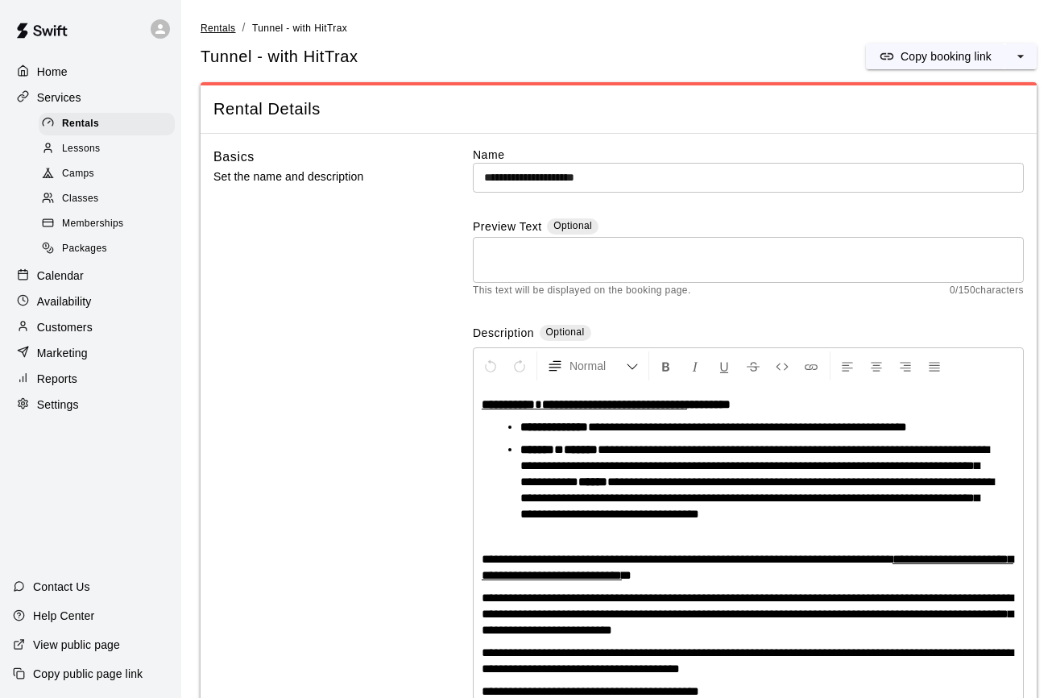
click at [223, 31] on span "Rentals" at bounding box center [218, 28] width 35 height 11
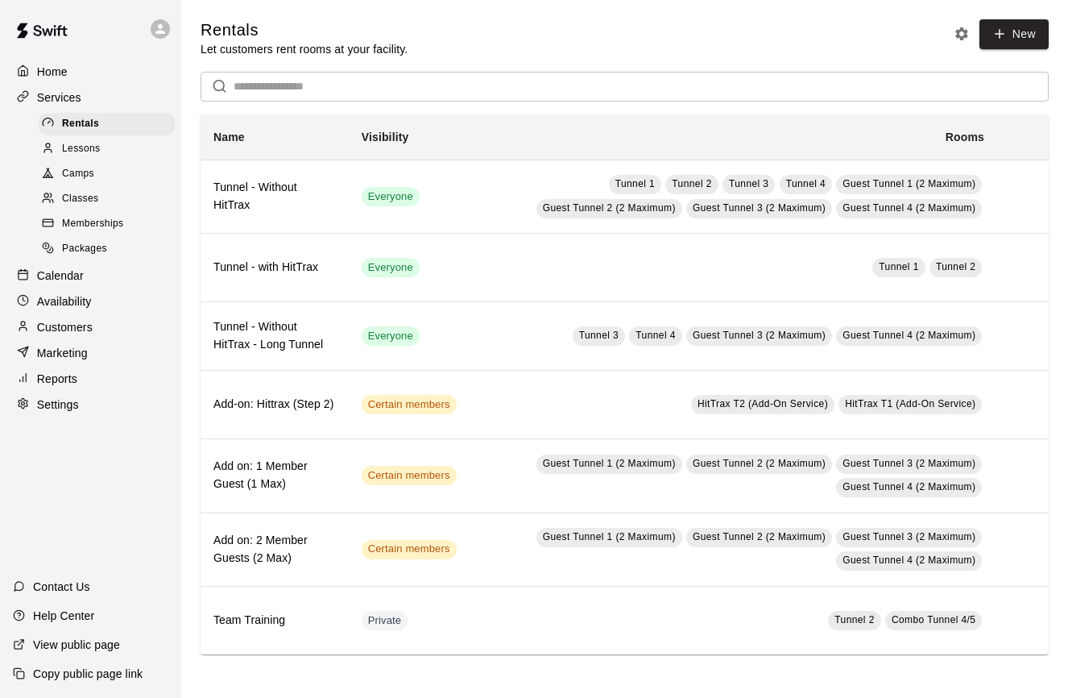
click at [97, 318] on div "Customers" at bounding box center [90, 327] width 155 height 24
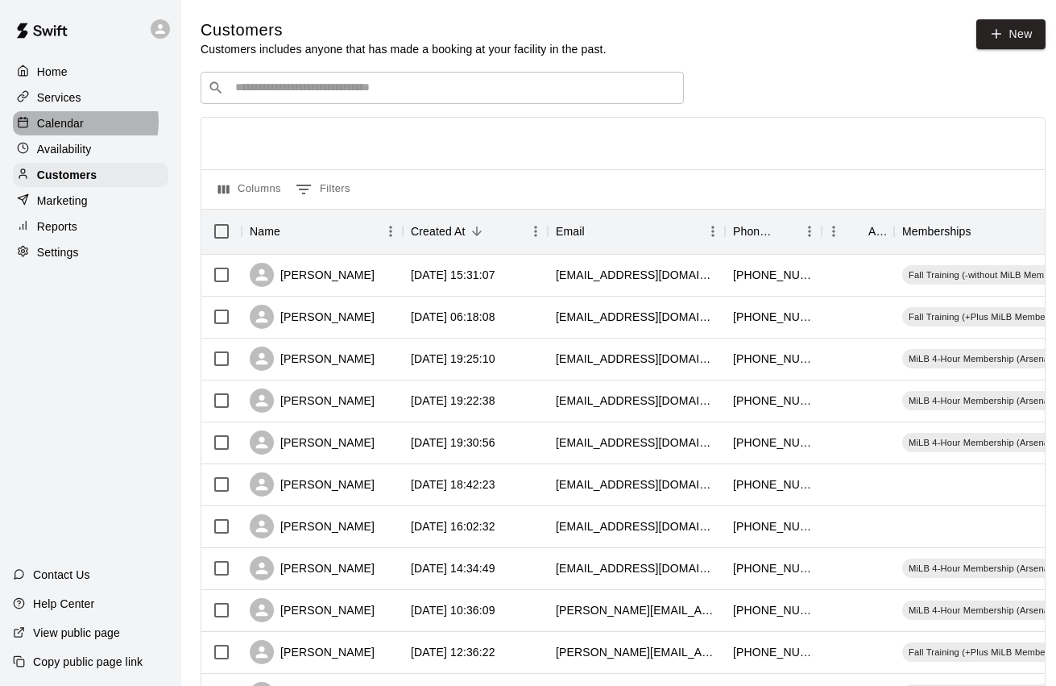
click at [78, 121] on p "Calendar" at bounding box center [60, 123] width 47 height 16
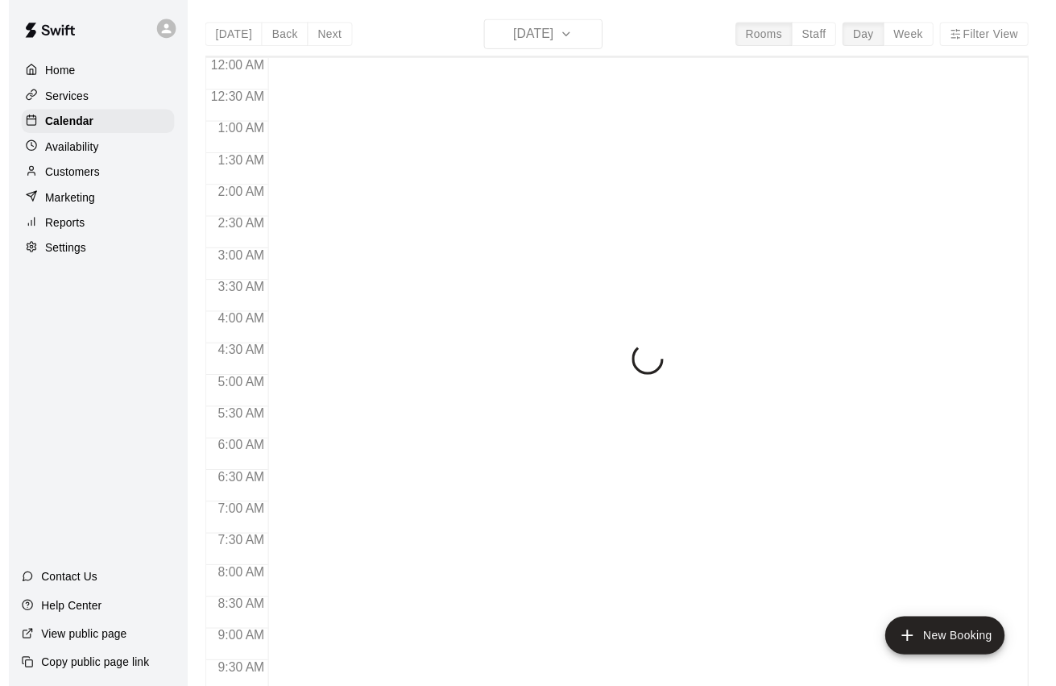
scroll to position [890, 0]
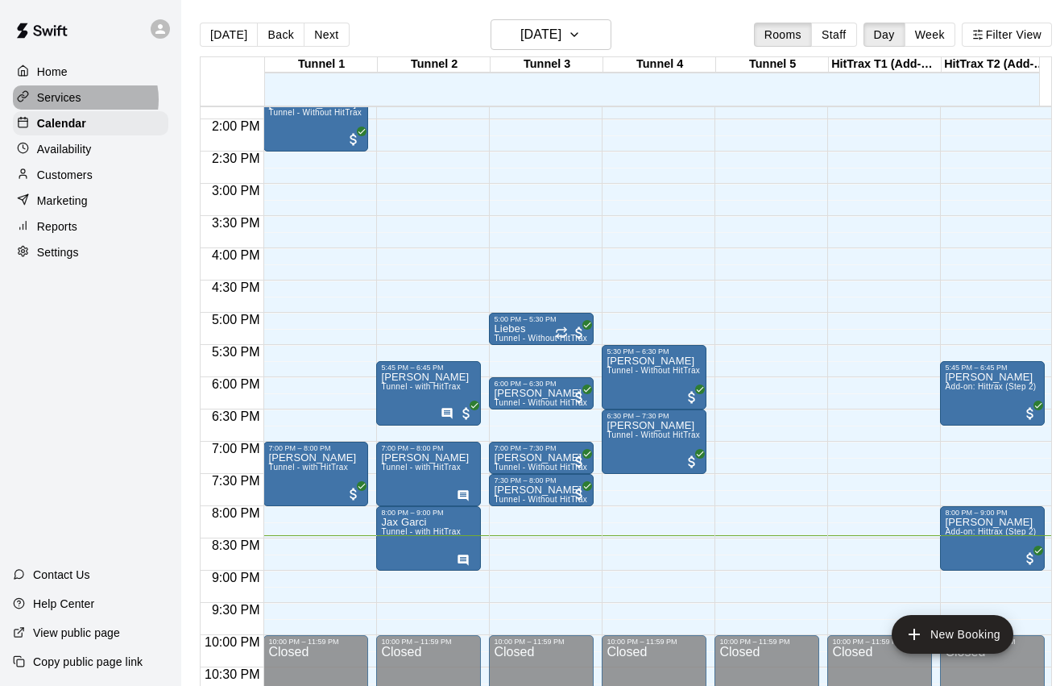
click at [81, 98] on p "Services" at bounding box center [59, 97] width 44 height 16
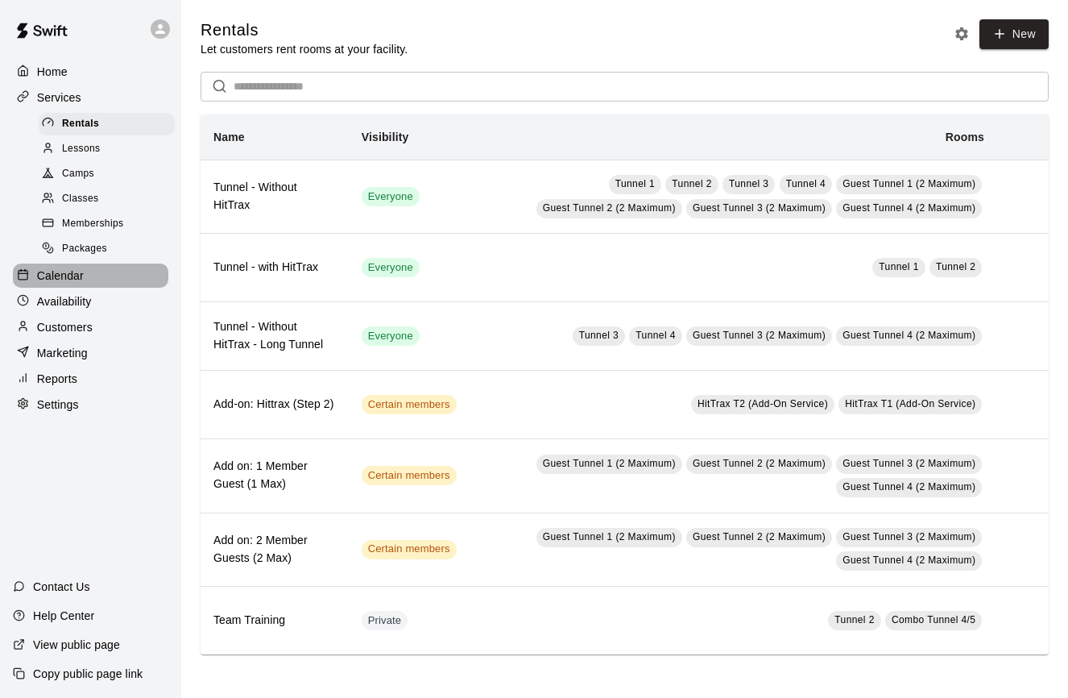
click at [93, 276] on div "Calendar" at bounding box center [90, 275] width 155 height 24
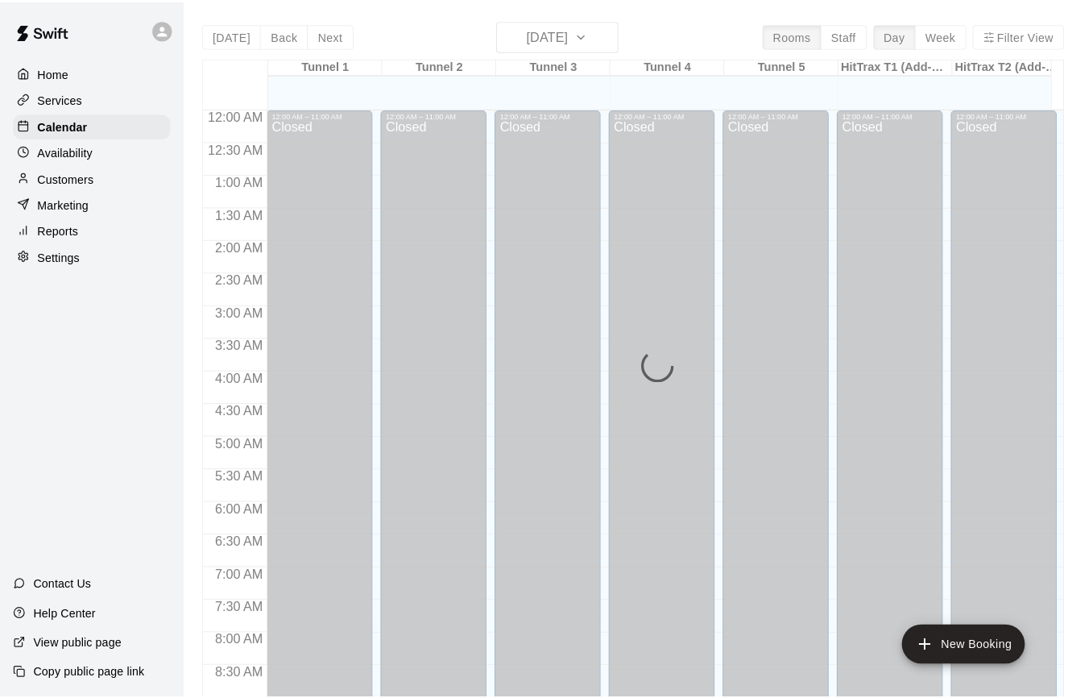
scroll to position [890, 0]
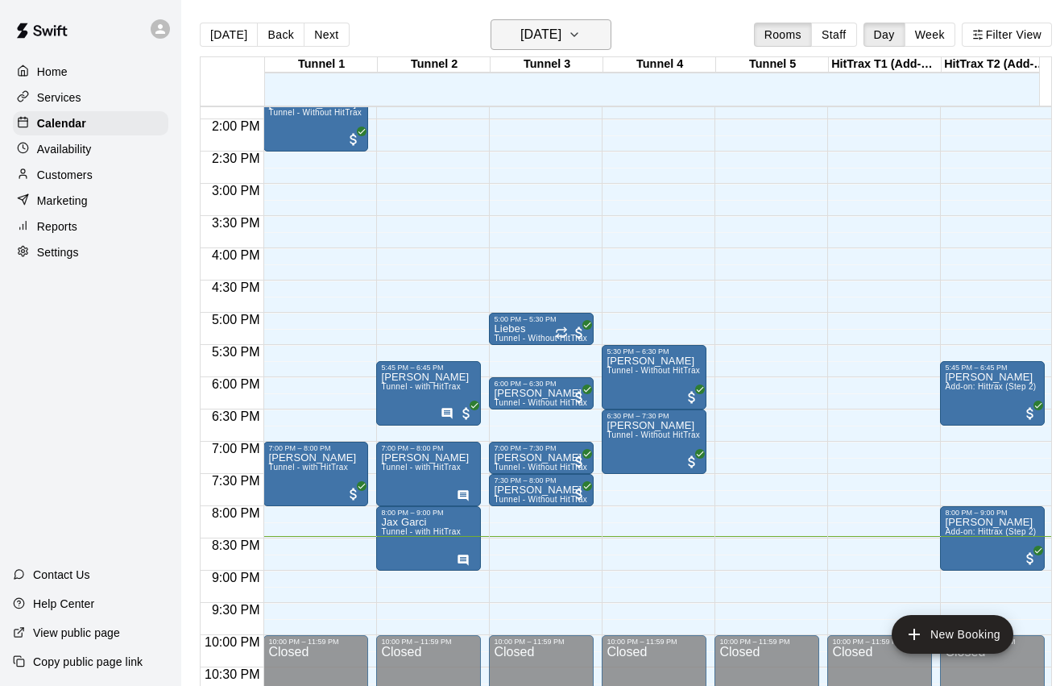
click at [562, 27] on h6 "[DATE]" at bounding box center [540, 34] width 41 height 23
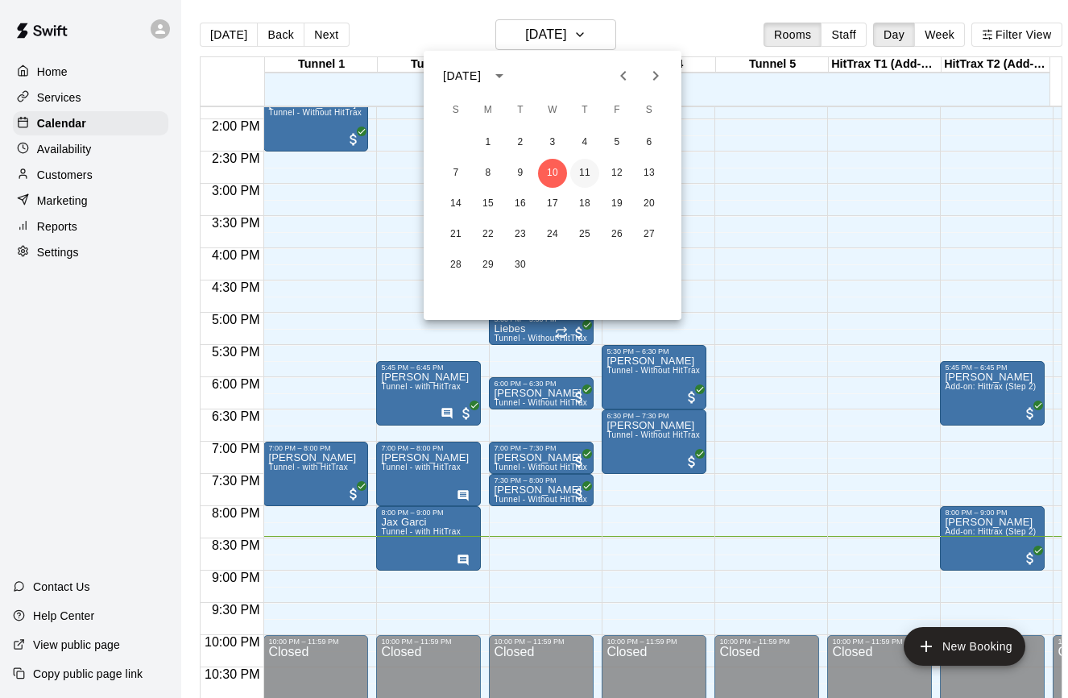
click at [582, 172] on button "11" at bounding box center [584, 173] width 29 height 29
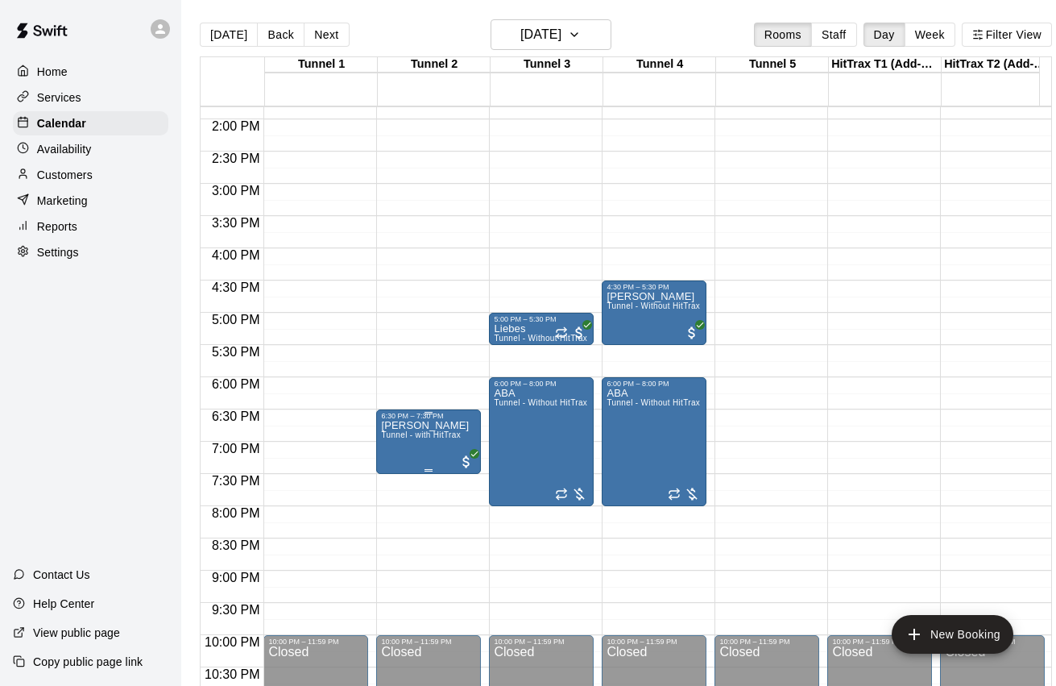
click at [417, 439] on span "Tunnel - with HitTrax" at bounding box center [421, 434] width 80 height 9
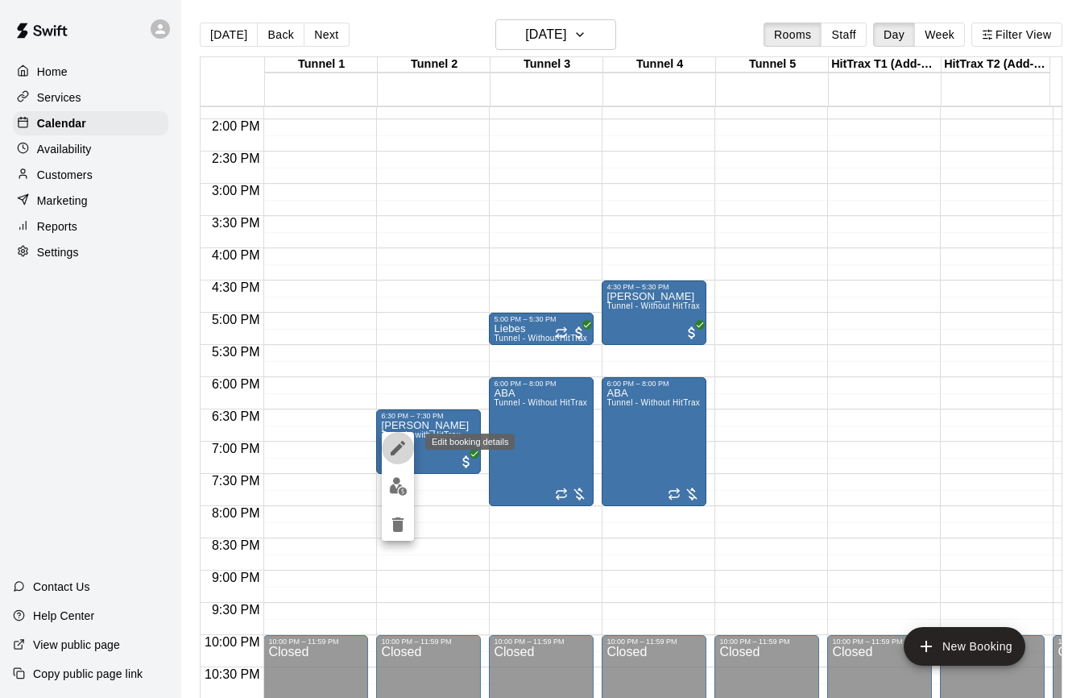
click at [404, 446] on icon "edit" at bounding box center [397, 447] width 19 height 19
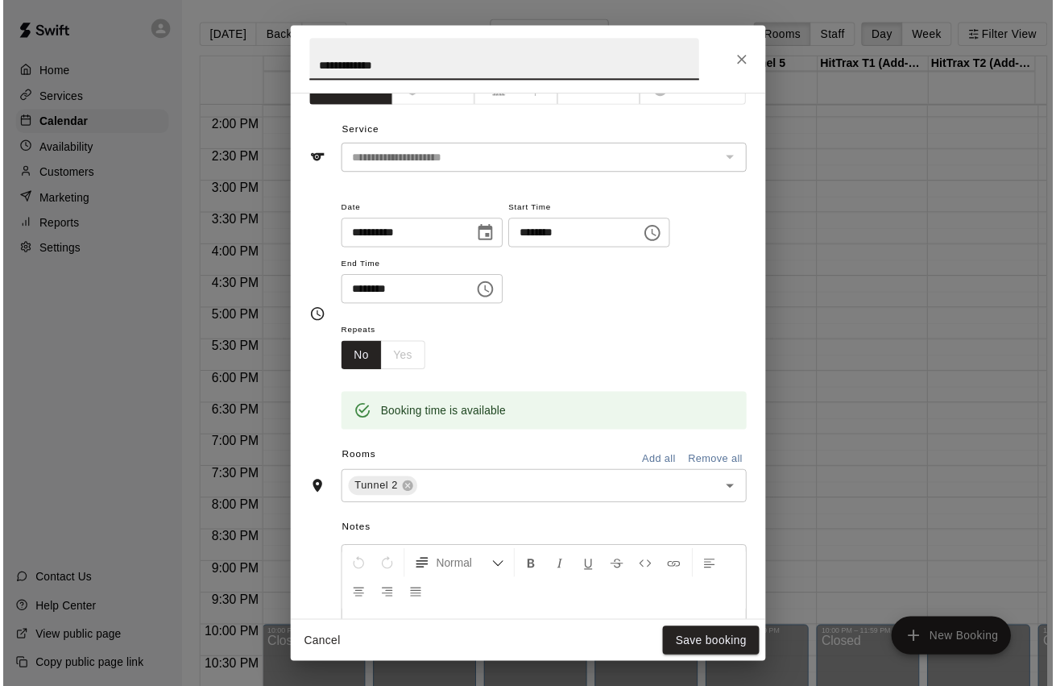
scroll to position [181, 0]
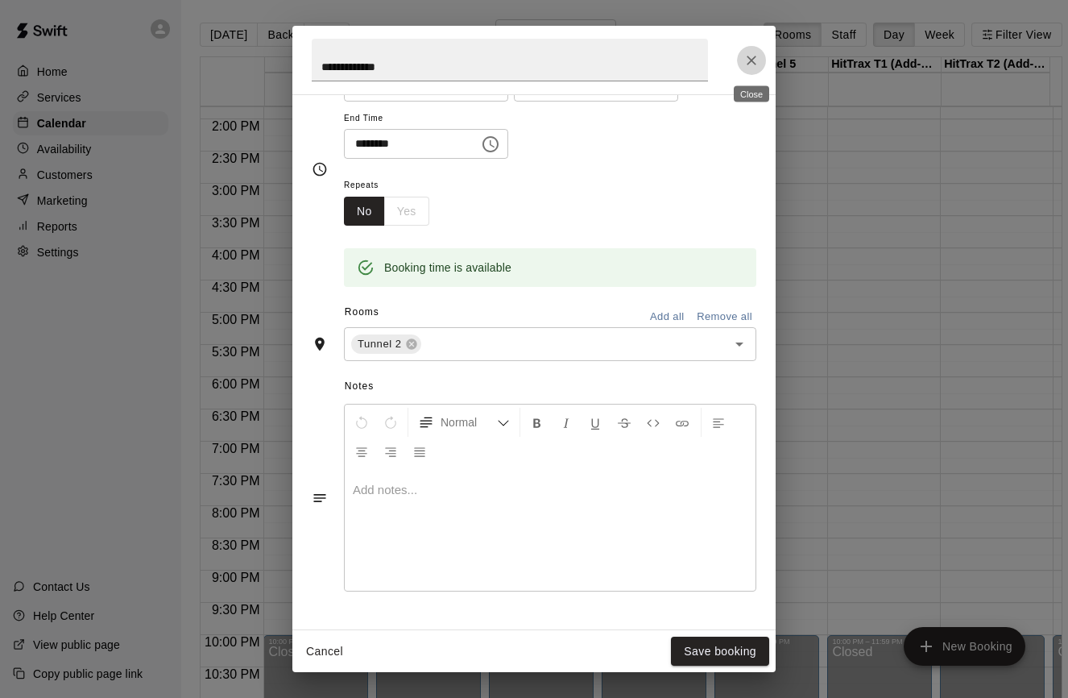
click at [749, 56] on icon "Close" at bounding box center [752, 60] width 16 height 16
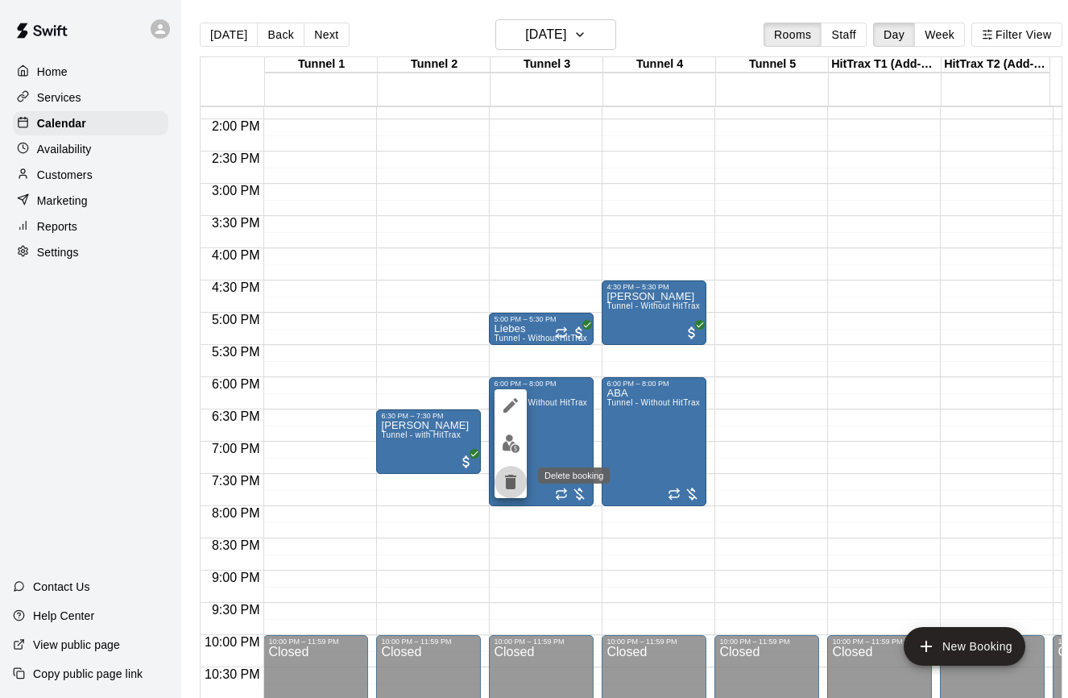
click at [514, 482] on icon "delete" at bounding box center [510, 482] width 11 height 15
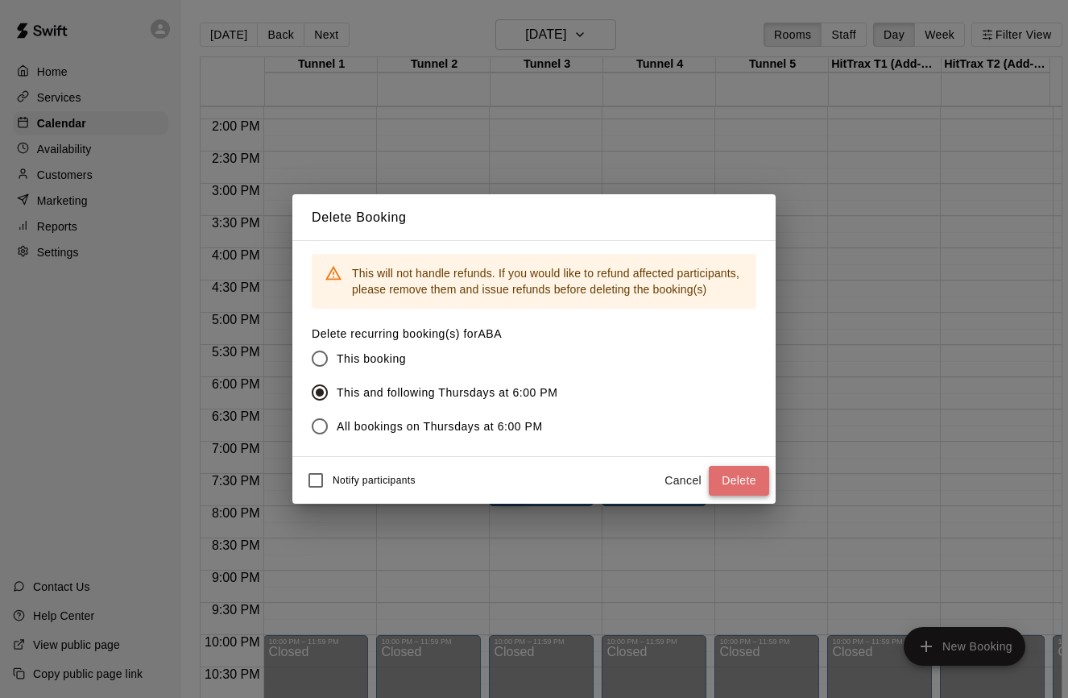
click at [740, 480] on button "Delete" at bounding box center [739, 481] width 60 height 30
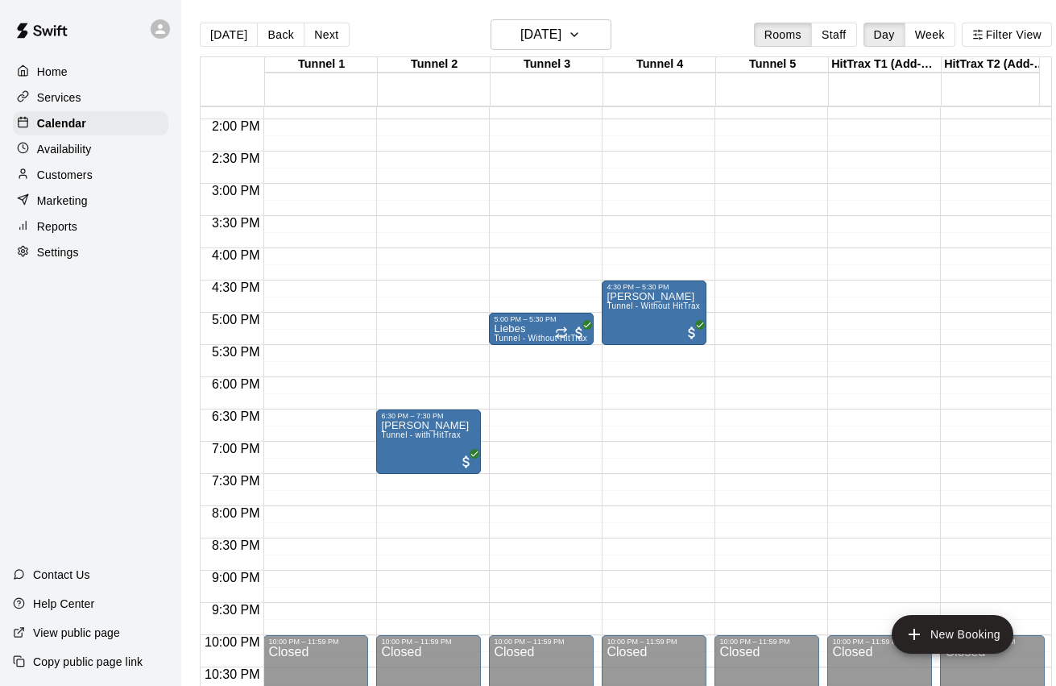
scroll to position [870, 0]
